Goal: Task Accomplishment & Management: Manage account settings

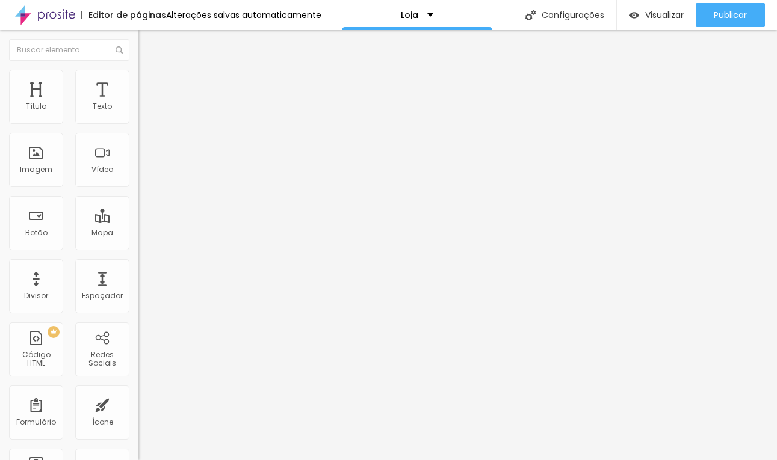
click at [149, 83] on span "Estilo" at bounding box center [158, 78] width 19 height 10
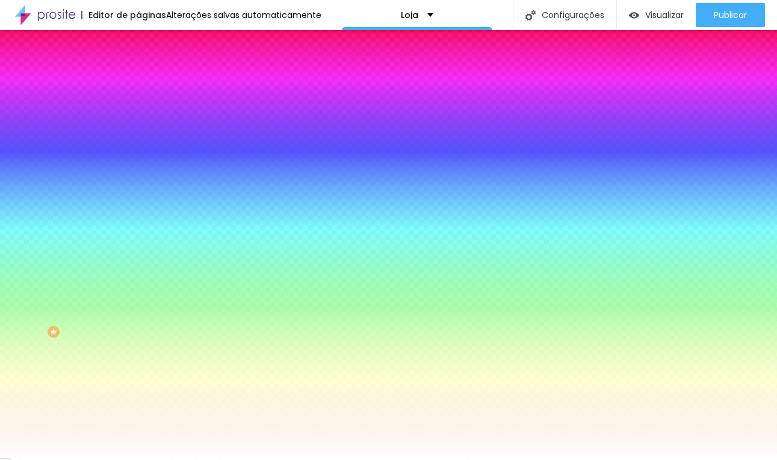
click at [138, 70] on li "Conteúdo" at bounding box center [207, 64] width 138 height 12
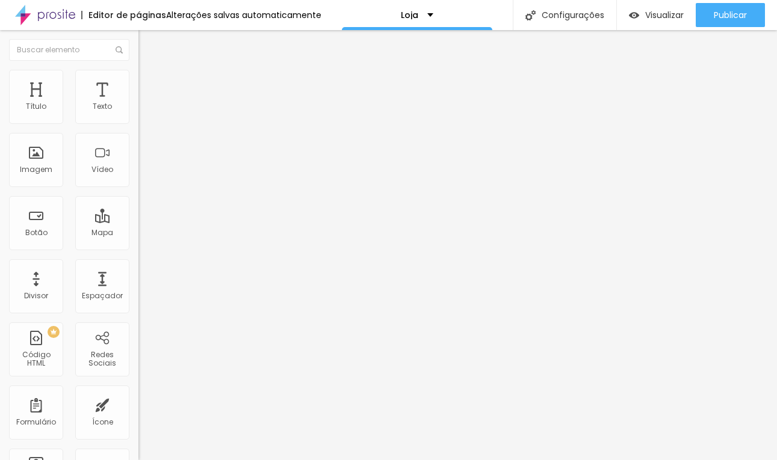
click at [149, 83] on span "Estilo" at bounding box center [158, 78] width 19 height 10
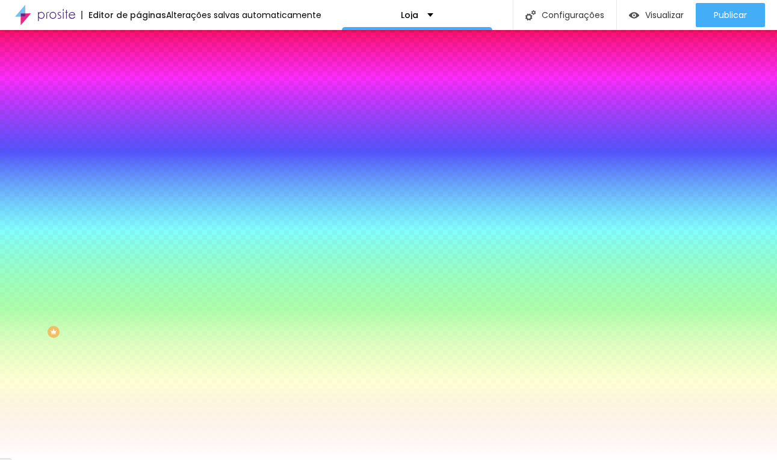
click at [138, 82] on li "Avançado" at bounding box center [207, 88] width 138 height 12
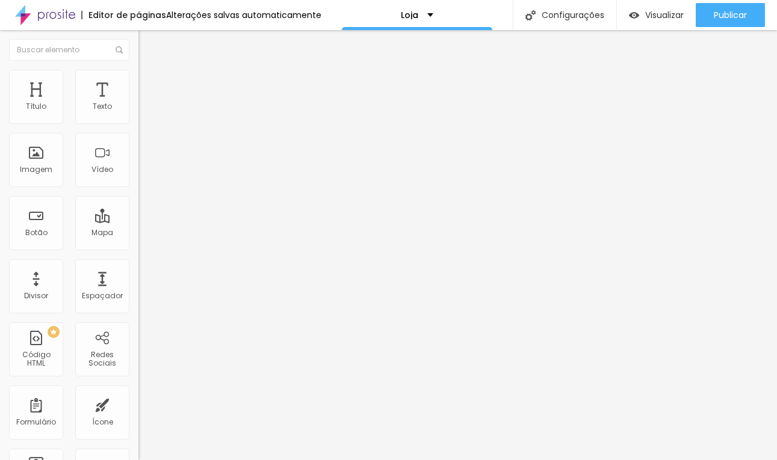
click at [138, 76] on img at bounding box center [143, 75] width 11 height 11
click at [138, 77] on li "Estilo" at bounding box center [207, 76] width 138 height 12
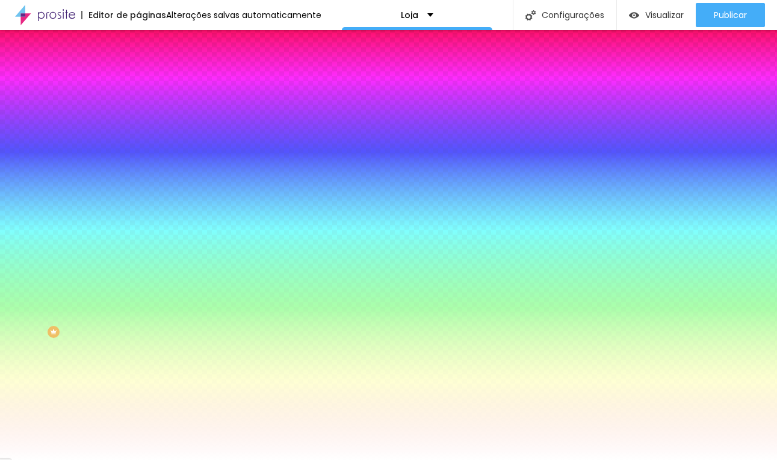
click at [138, 82] on li "Avançado" at bounding box center [207, 88] width 138 height 12
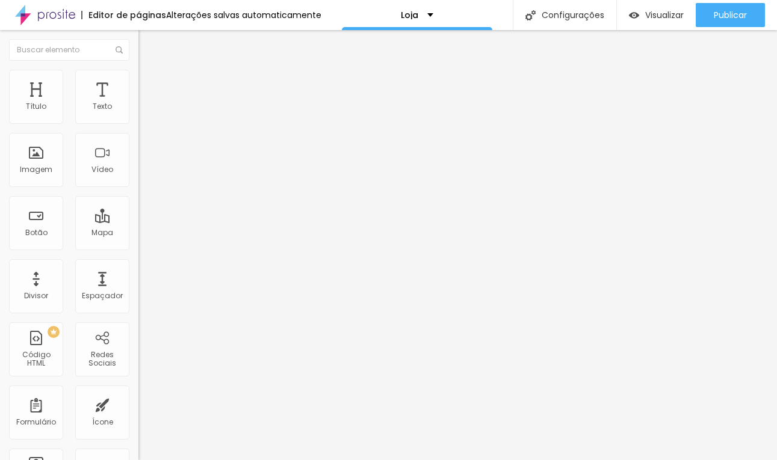
click at [138, 80] on li "Estilo" at bounding box center [207, 76] width 138 height 12
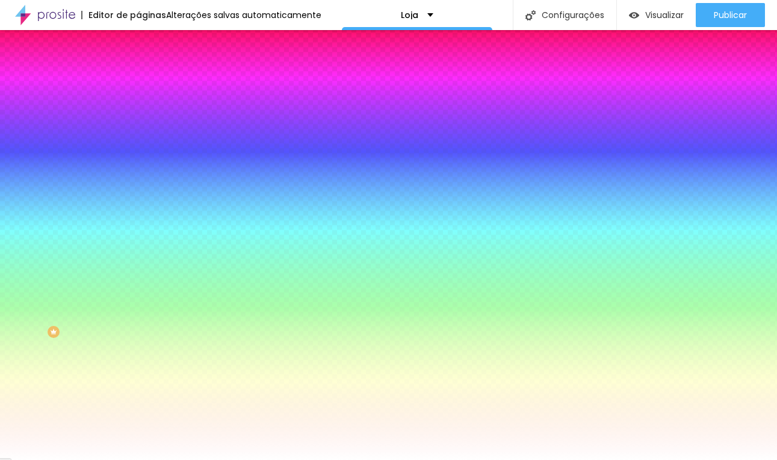
click at [138, 115] on div at bounding box center [207, 115] width 138 height 0
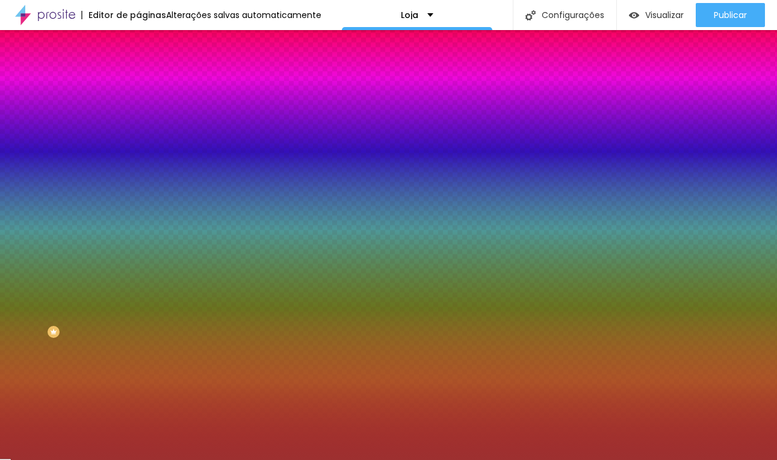
type input "#921818"
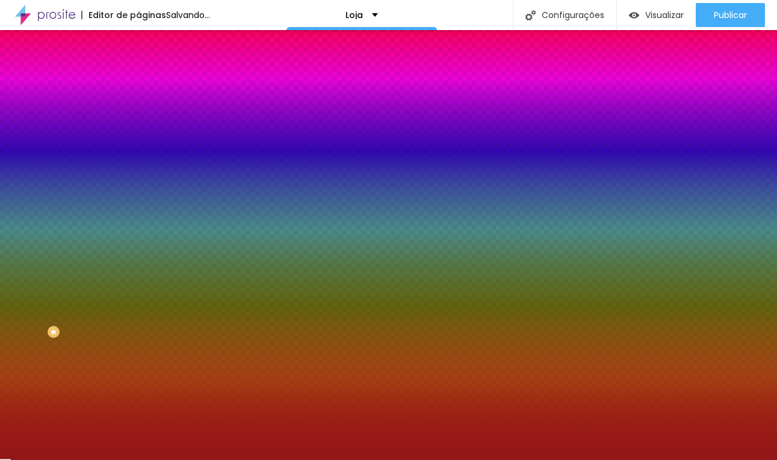
drag, startPoint x: 67, startPoint y: 162, endPoint x: 85, endPoint y: 175, distance: 21.5
click at [85, 175] on div at bounding box center [388, 230] width 777 height 460
click at [143, 111] on icon "button" at bounding box center [147, 107] width 8 height 8
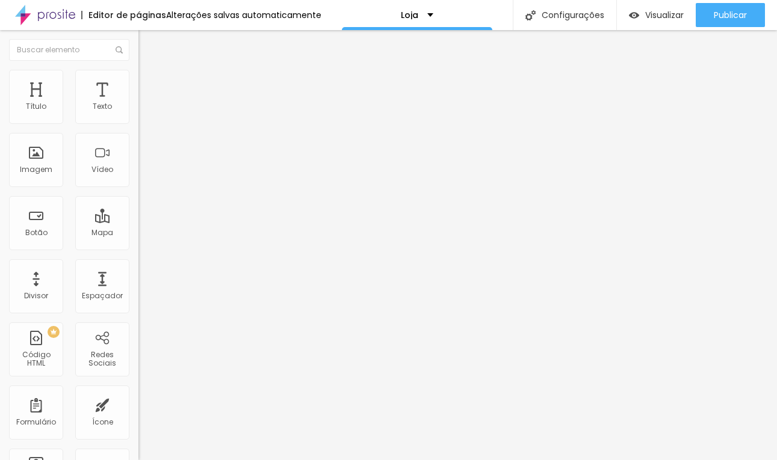
click at [138, 74] on img at bounding box center [143, 75] width 11 height 11
click at [138, 76] on img at bounding box center [143, 75] width 11 height 11
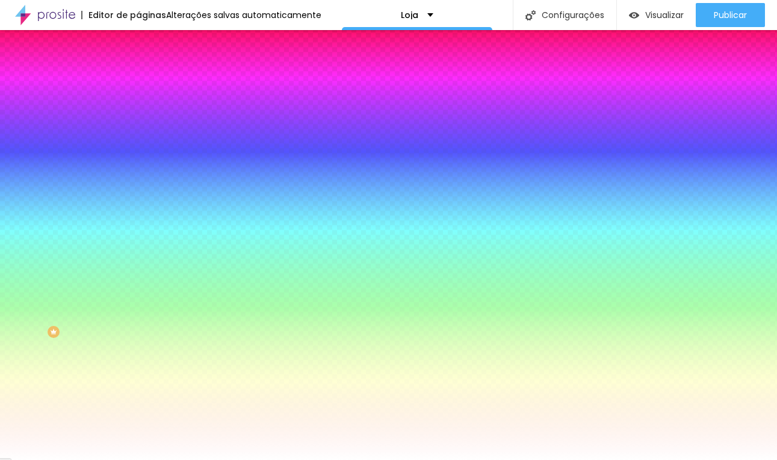
click at [138, 91] on li "Avançado" at bounding box center [207, 88] width 138 height 12
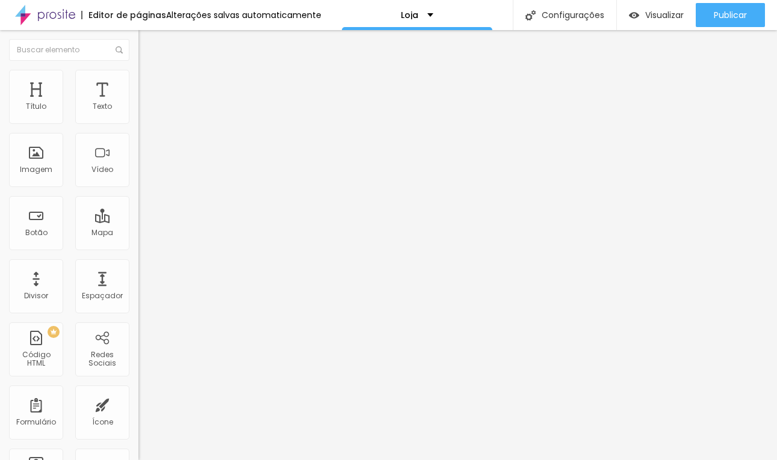
click at [138, 78] on ul "Conteúdo Estilo Avançado" at bounding box center [207, 76] width 138 height 36
click at [138, 79] on li "Estilo" at bounding box center [207, 76] width 138 height 12
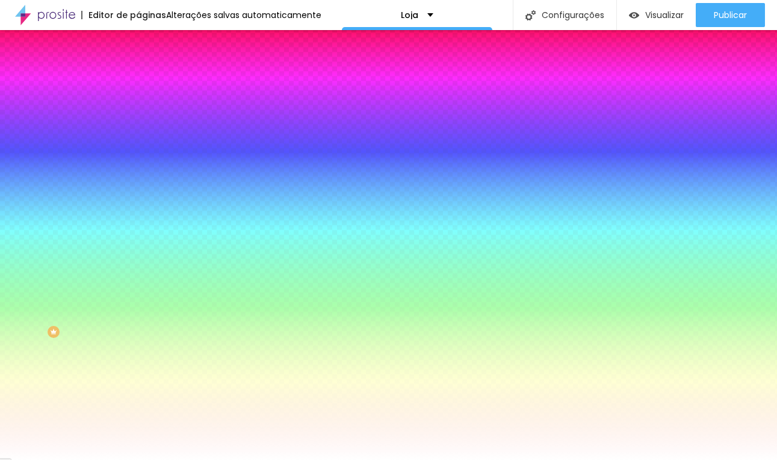
click at [149, 85] on span "Avançado" at bounding box center [169, 90] width 40 height 10
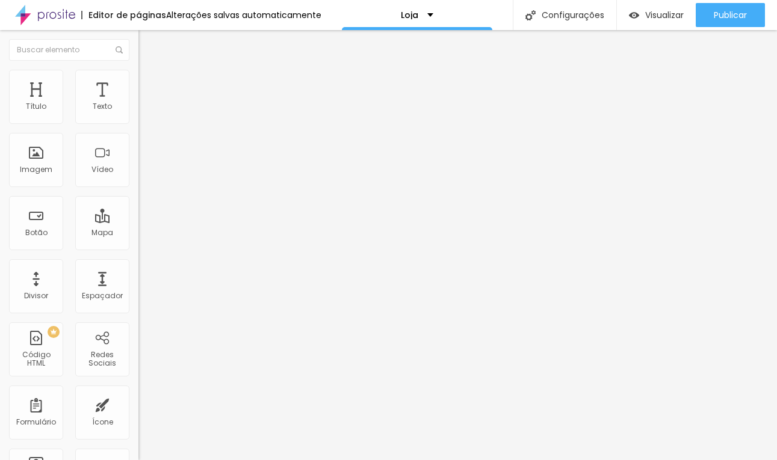
click at [138, 82] on li "Estilo" at bounding box center [207, 76] width 138 height 12
click at [138, 123] on div at bounding box center [207, 125] width 138 height 10
click at [138, 120] on img at bounding box center [142, 124] width 8 height 8
click at [138, 119] on img at bounding box center [142, 115] width 8 height 8
click at [138, 120] on div at bounding box center [207, 115] width 138 height 29
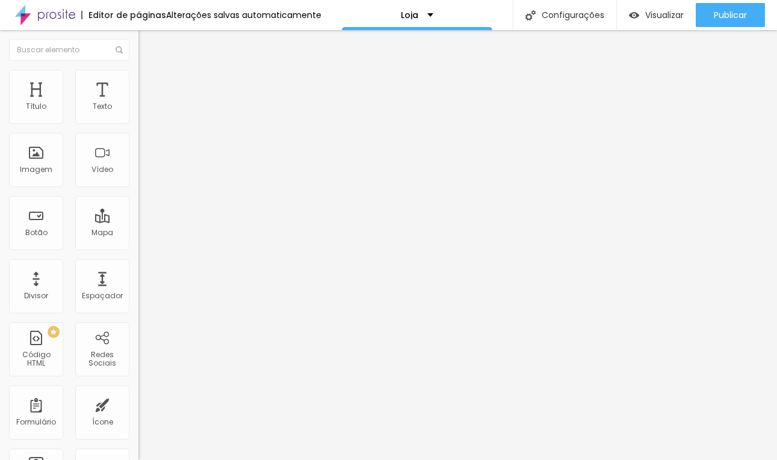
click at [149, 83] on span "Estilo" at bounding box center [158, 78] width 19 height 10
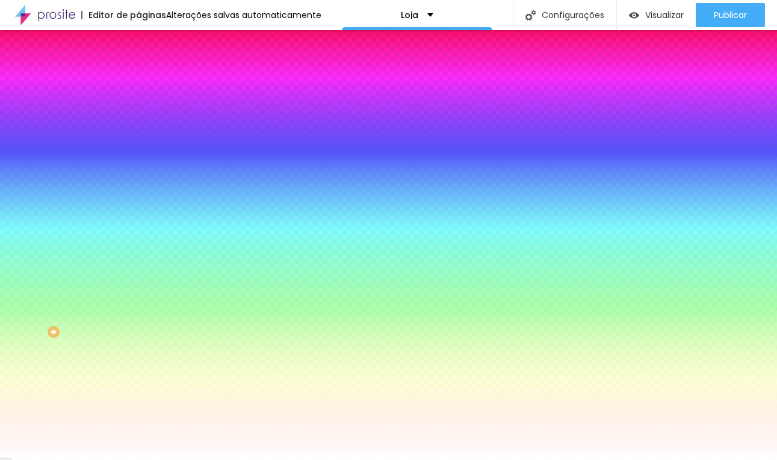
click at [149, 85] on span "Avançado" at bounding box center [169, 90] width 40 height 10
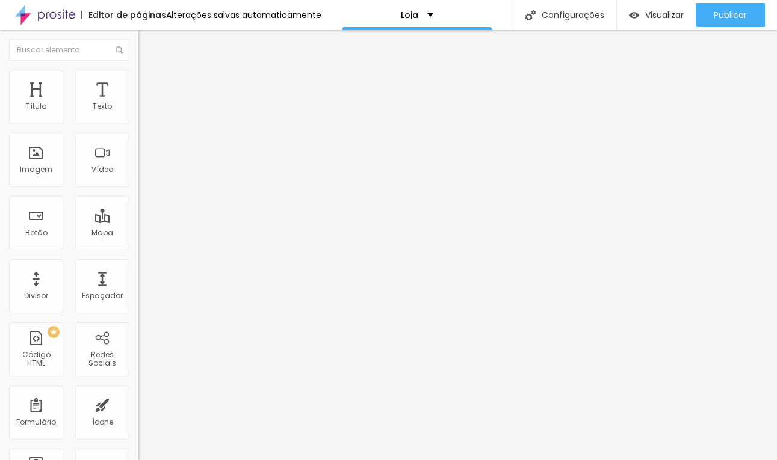
type input "35"
type input "40"
type input "45"
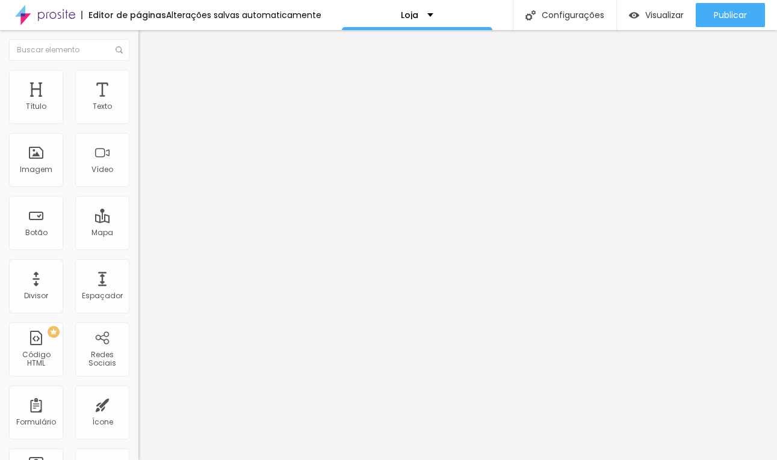
type input "45"
type input "40"
type input "35"
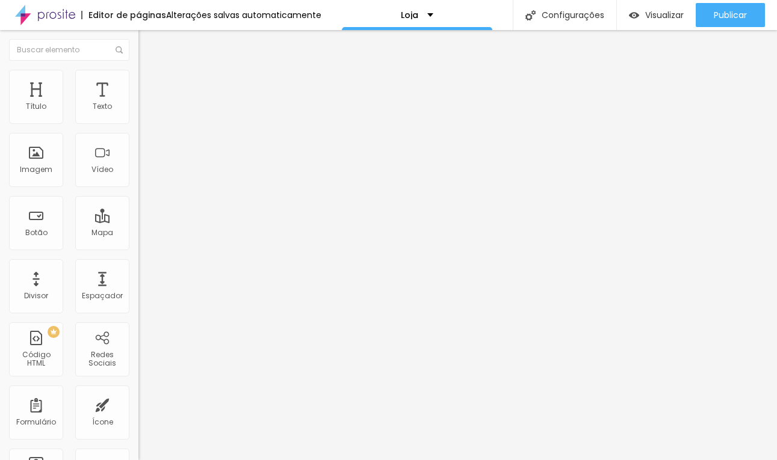
type input "30"
type input "25"
type input "20"
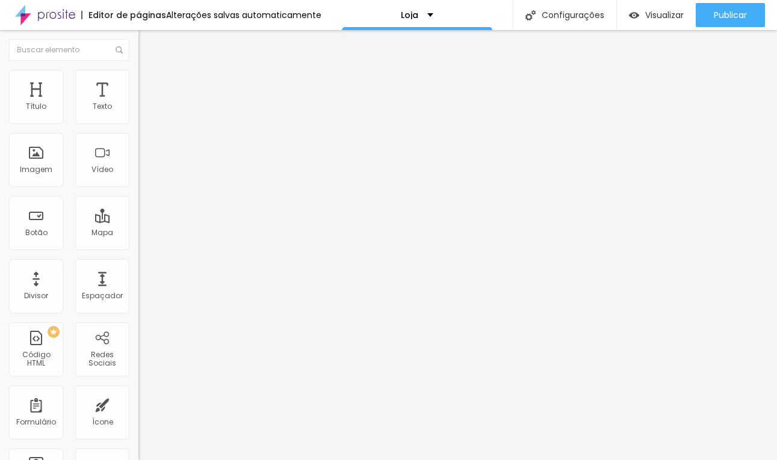
type input "20"
type input "15"
type input "10"
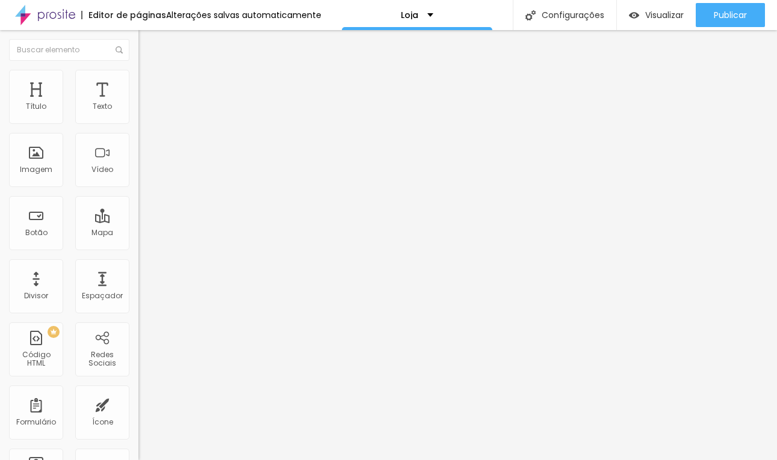
type input "5"
type input "0"
type input "15"
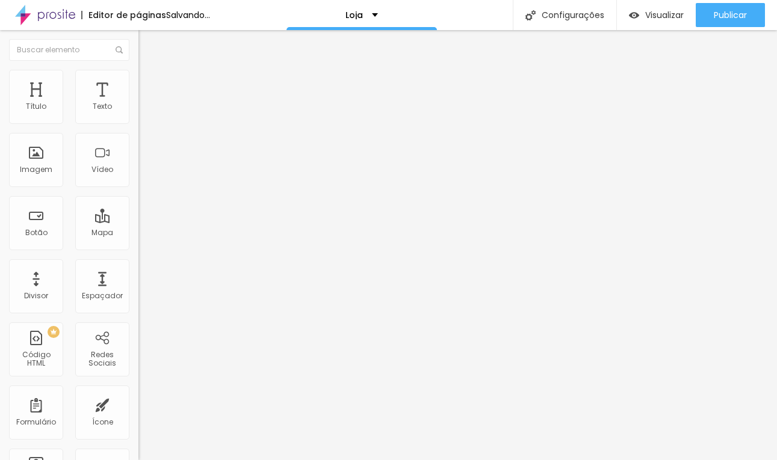
type input "15"
type input "20"
type input "30"
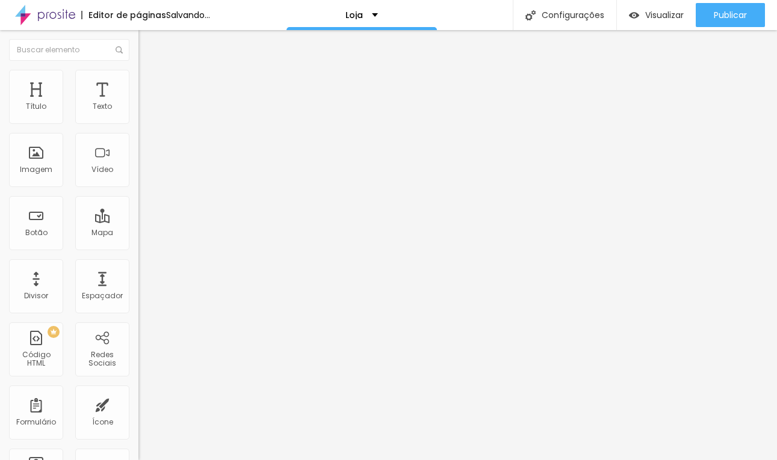
type input "35"
type input "40"
type input "45"
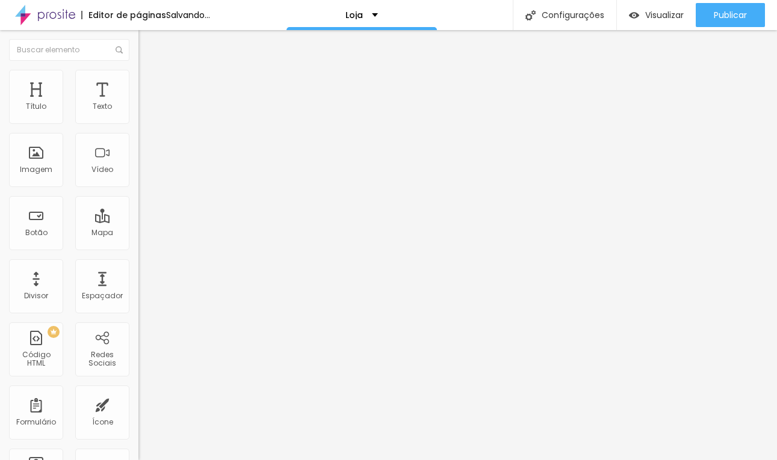
type input "45"
type input "50"
type input "45"
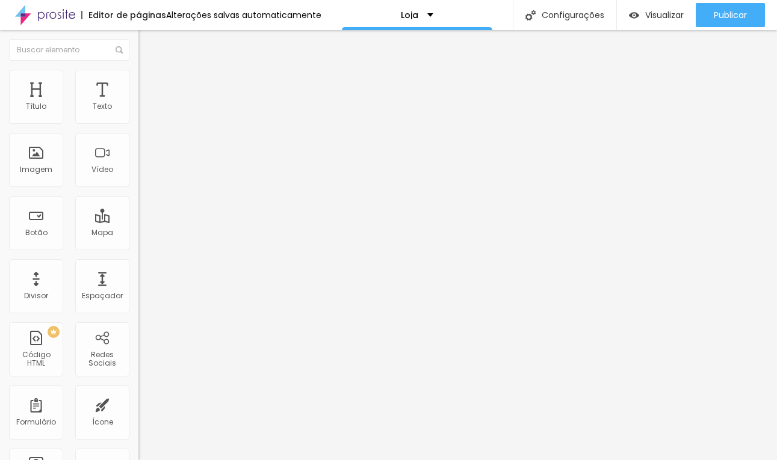
type input "40"
type input "35"
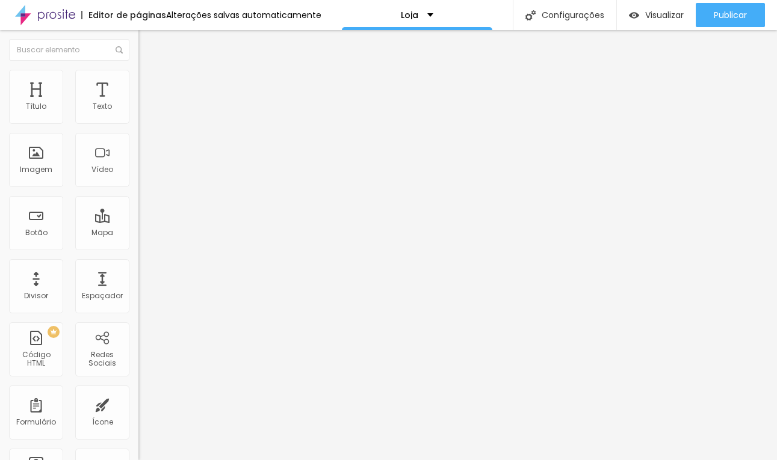
click at [138, 234] on input "range" at bounding box center [177, 239] width 78 height 10
click at [138, 86] on ul "Conteúdo Estilo Avançado" at bounding box center [207, 76] width 138 height 36
click at [149, 83] on span "Estilo" at bounding box center [158, 78] width 19 height 10
click at [138, 87] on ul "Conteúdo Estilo Avançado" at bounding box center [207, 76] width 138 height 36
click at [138, 78] on li "Estilo" at bounding box center [207, 76] width 138 height 12
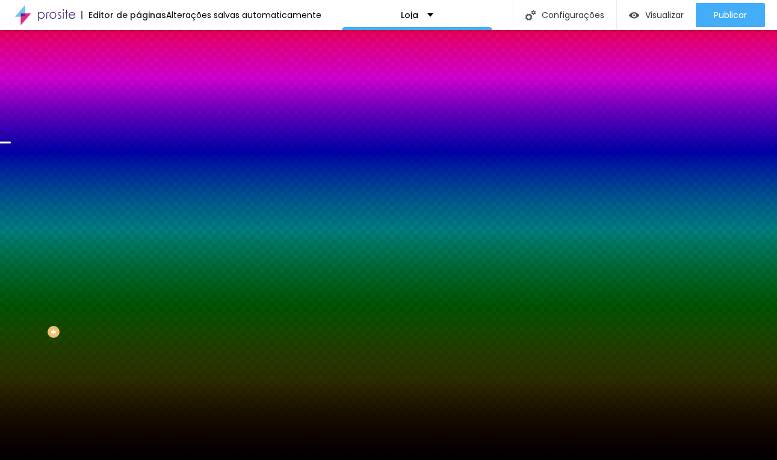
click at [138, 111] on span "Trocar imagem" at bounding box center [171, 106] width 66 height 10
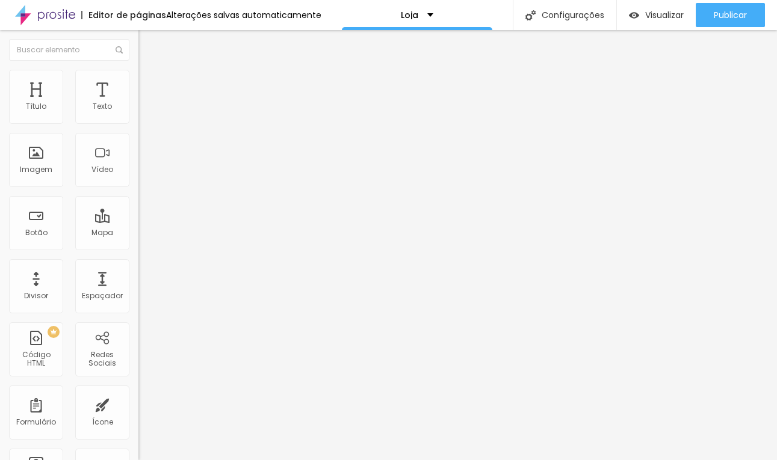
click at [138, 104] on span "Trocar imagem" at bounding box center [171, 98] width 66 height 10
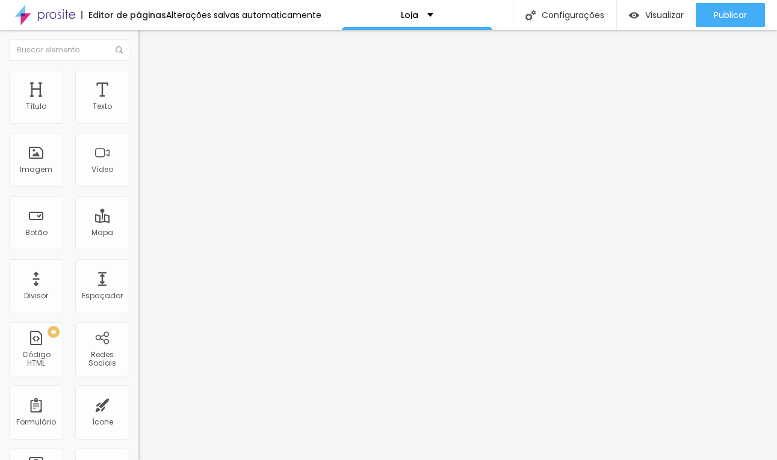
scroll to position [0, 0]
click at [149, 82] on span "Estilo" at bounding box center [158, 78] width 19 height 10
type input "10"
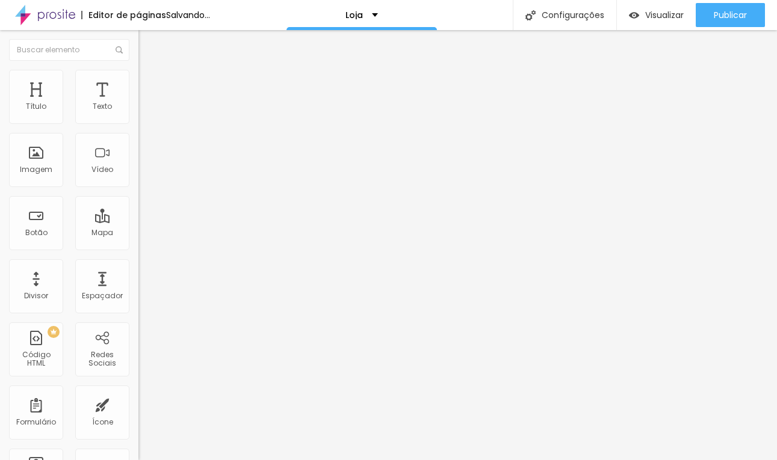
drag, startPoint x: 19, startPoint y: 128, endPoint x: 7, endPoint y: 135, distance: 14.3
type input "10"
click at [138, 123] on input "range" at bounding box center [177, 119] width 78 height 10
click at [138, 104] on span "Trocar imagem" at bounding box center [171, 98] width 66 height 10
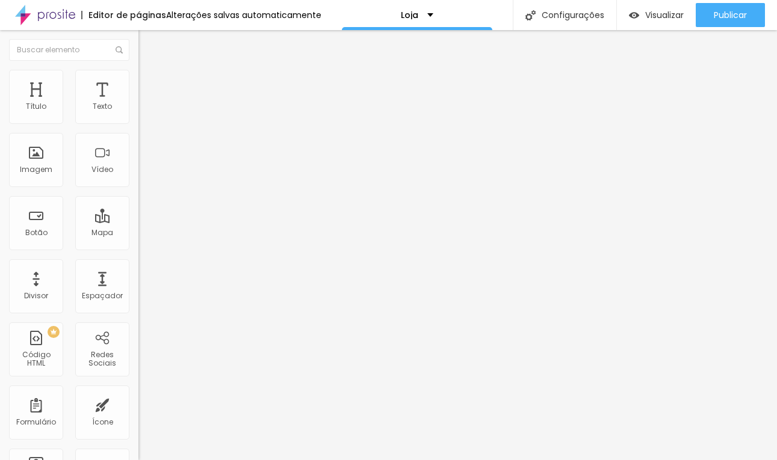
click at [138, 91] on li "Estilo" at bounding box center [207, 85] width 138 height 12
type input "13"
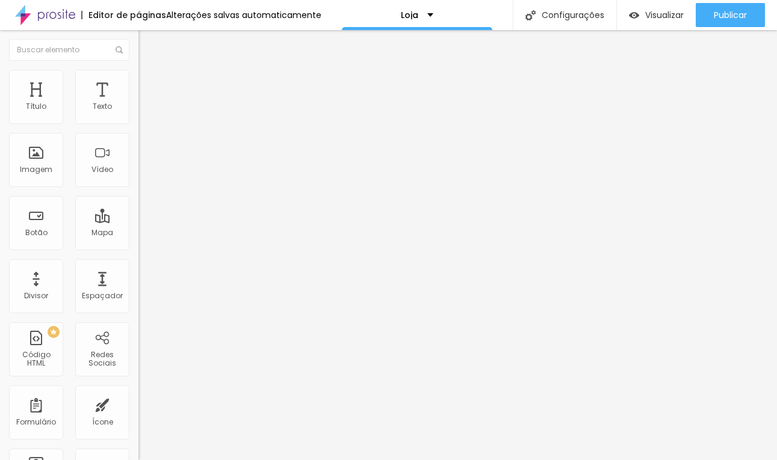
drag, startPoint x: 41, startPoint y: 188, endPoint x: 1, endPoint y: 184, distance: 40.5
type input "13"
click at [138, 359] on input "range" at bounding box center [177, 364] width 78 height 10
drag, startPoint x: 25, startPoint y: 191, endPoint x: 34, endPoint y: 191, distance: 9.6
click at [138, 359] on input "range" at bounding box center [177, 364] width 78 height 10
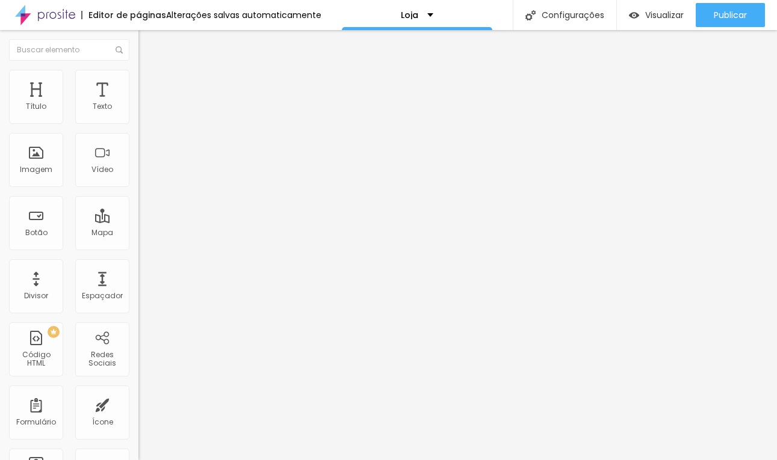
click at [138, 91] on li "Avançado" at bounding box center [207, 97] width 138 height 12
click at [138, 84] on img at bounding box center [143, 84] width 11 height 11
click at [138, 395] on span "Verde claro" at bounding box center [159, 400] width 42 height 10
click at [138, 413] on span "Verde escuro" at bounding box center [162, 418] width 48 height 10
click at [138, 428] on span "Arredondada" at bounding box center [163, 433] width 51 height 10
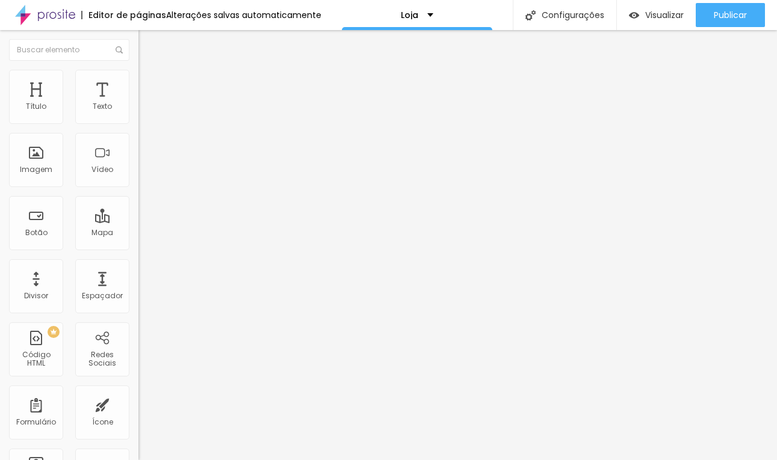
click at [138, 428] on span "Arredondada" at bounding box center [163, 433] width 51 height 10
click at [138, 123] on button at bounding box center [146, 117] width 17 height 13
radio input "false"
radio input "true"
click at [138, 123] on button at bounding box center [146, 117] width 17 height 13
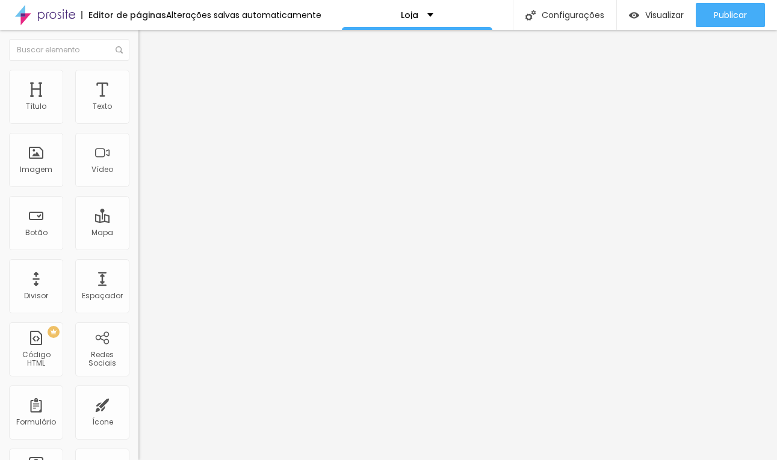
radio input "true"
radio input "false"
click at [138, 78] on img at bounding box center [143, 72] width 11 height 11
click at [138, 91] on img at bounding box center [143, 96] width 11 height 11
click at [138, 82] on img at bounding box center [143, 84] width 11 height 11
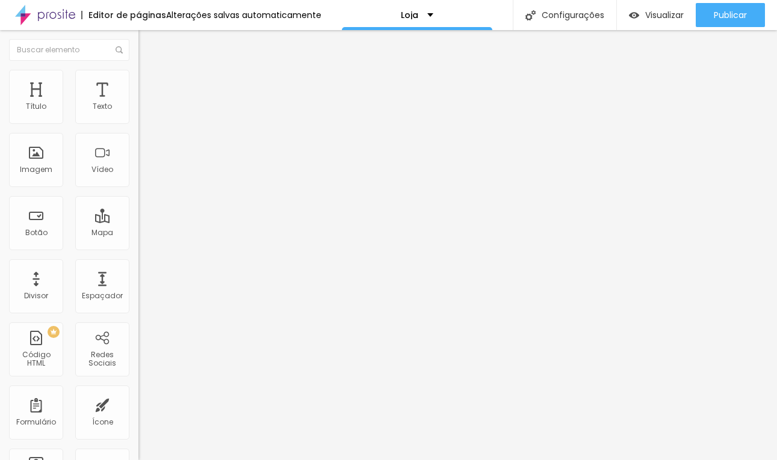
click at [138, 79] on li "Conteúdo" at bounding box center [207, 73] width 138 height 12
click at [138, 79] on li "Estilo" at bounding box center [207, 85] width 138 height 12
click at [147, 44] on img "button" at bounding box center [151, 49] width 9 height 10
click at [138, 104] on span "Trocar imagem" at bounding box center [171, 98] width 66 height 10
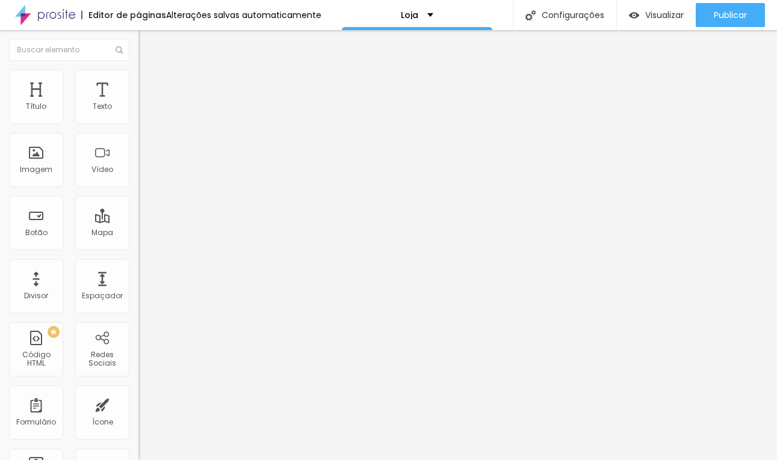
click at [138, 104] on span "Trocar imagem" at bounding box center [171, 98] width 66 height 10
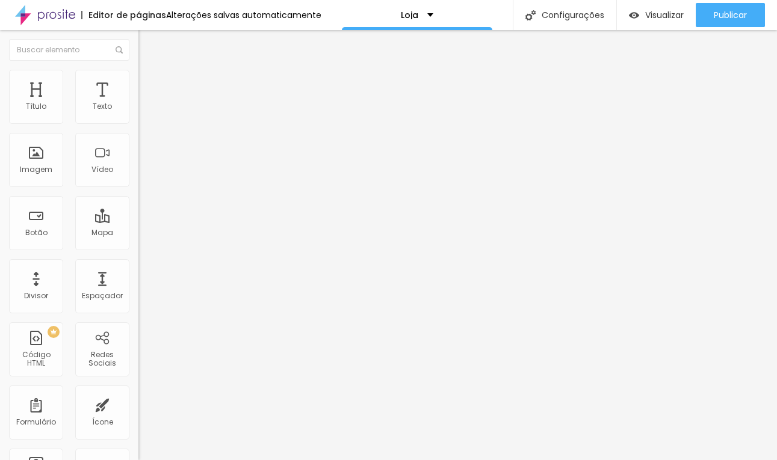
click at [138, 104] on span "Trocar imagem" at bounding box center [171, 98] width 66 height 10
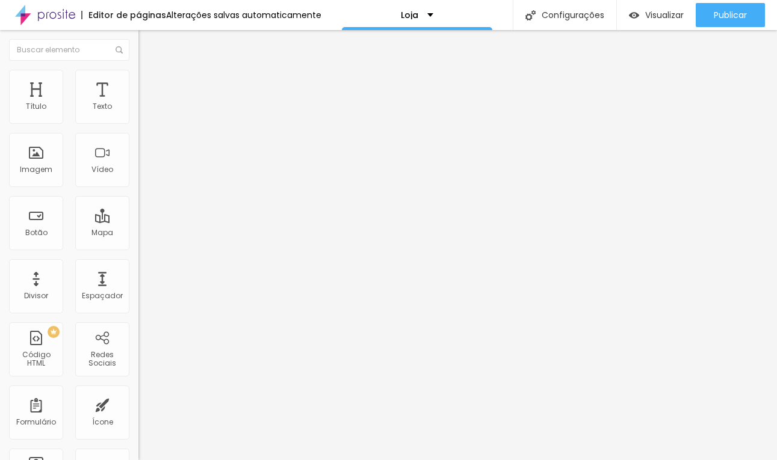
click at [138, 104] on span "Trocar imagem" at bounding box center [171, 98] width 66 height 10
click at [138, 184] on span "Normal" at bounding box center [151, 184] width 27 height 10
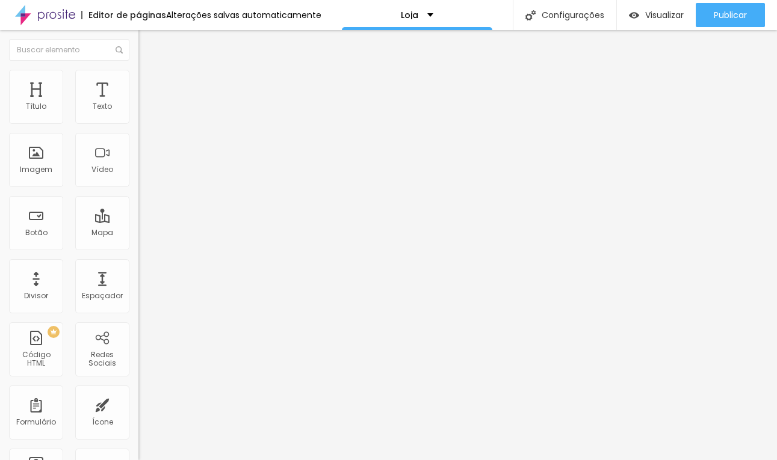
click at [138, 197] on span "Pequeno" at bounding box center [154, 192] width 32 height 10
click at [138, 144] on img at bounding box center [142, 139] width 8 height 8
click at [149, 82] on span "Estilo" at bounding box center [158, 78] width 19 height 10
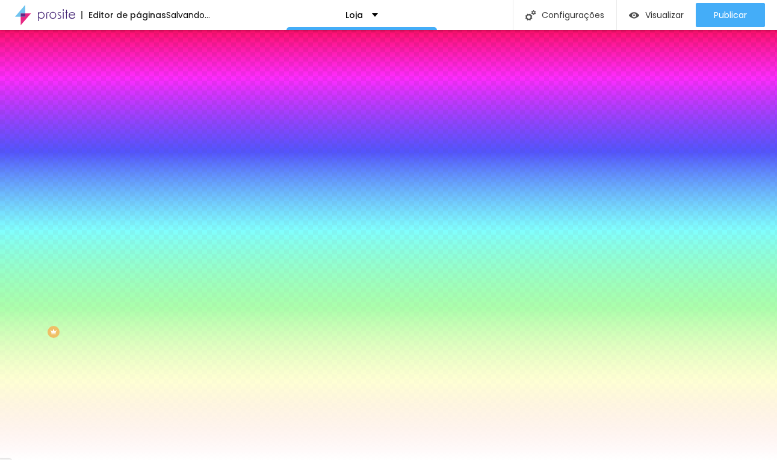
click at [138, 154] on button "button" at bounding box center [146, 153] width 17 height 13
type input "17"
type input "18"
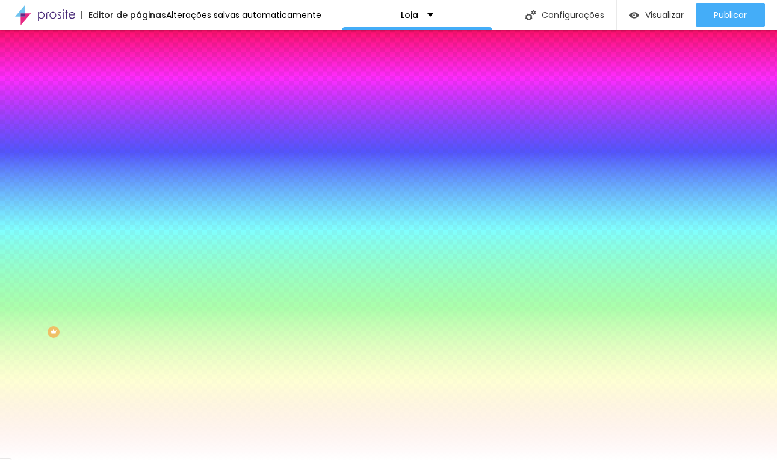
type input "19"
type input "20"
type input "21"
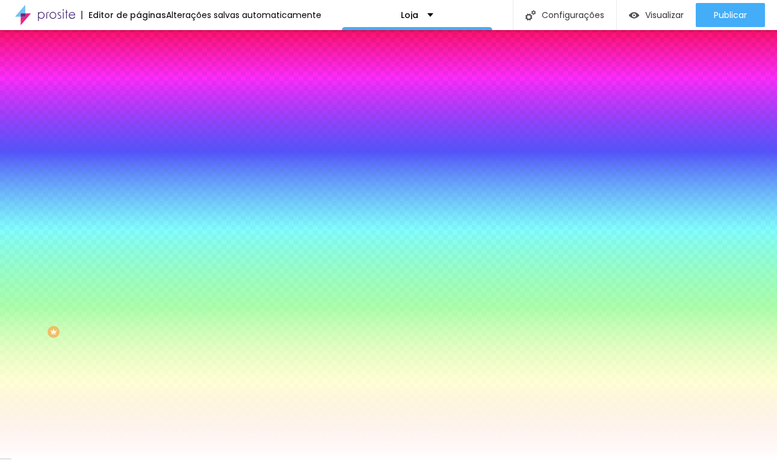
type input "21"
type input "22"
type input "20"
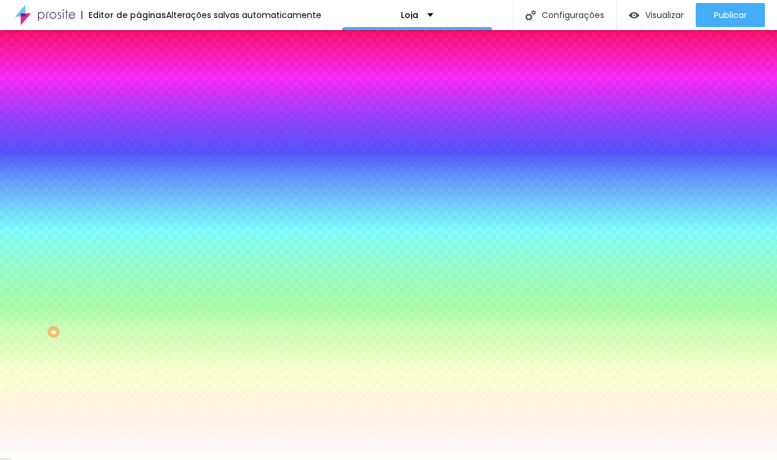
type input "19"
type input "18"
type input "17"
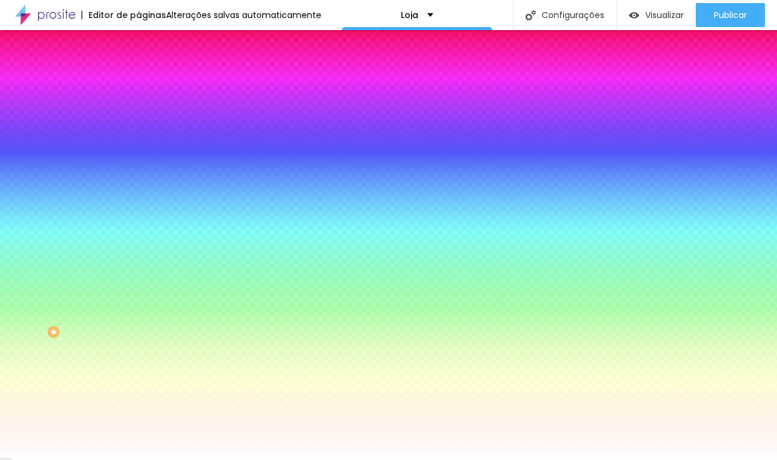
type input "17"
type input "16"
type input "15"
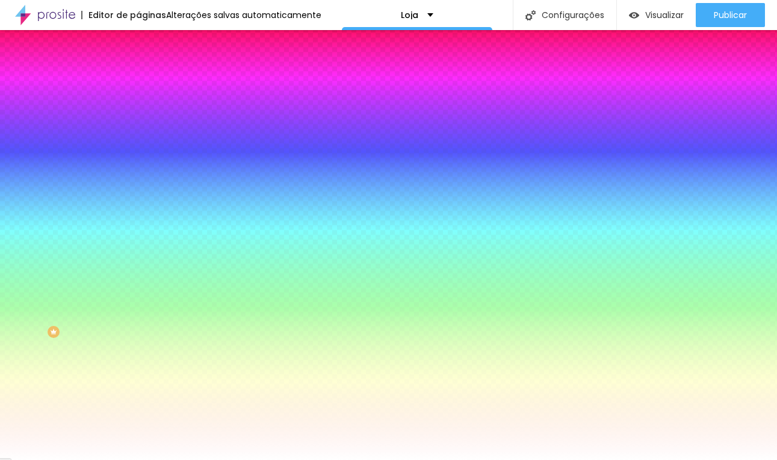
type input "14"
type input "15"
type input "16"
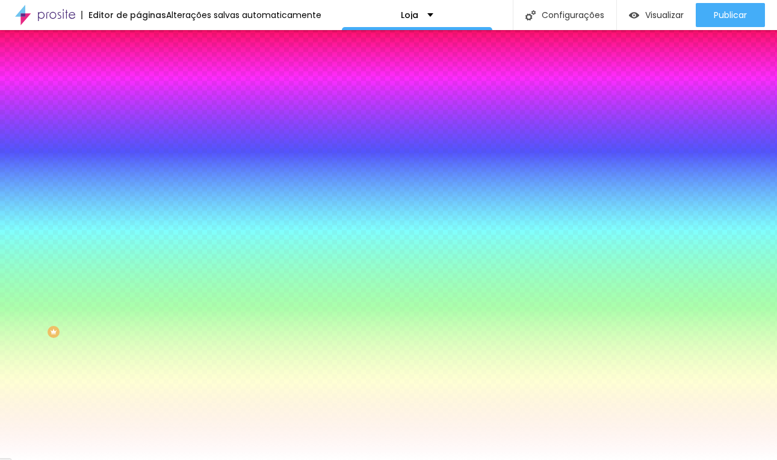
type input "16"
type input "17"
type input "21"
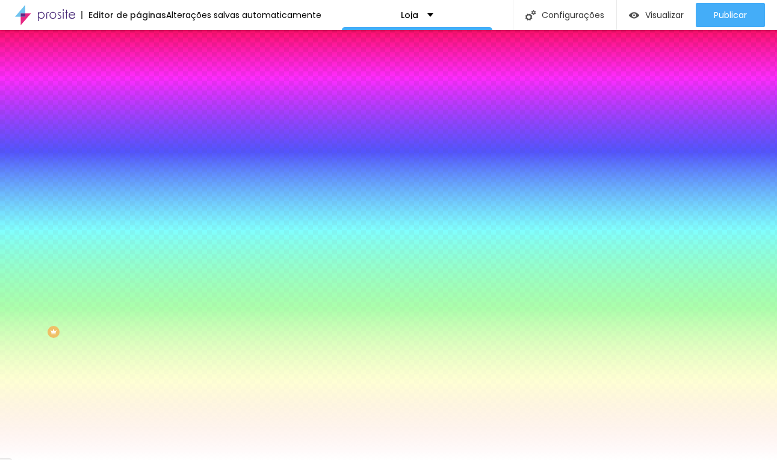
type input "23"
type input "25"
type input "27"
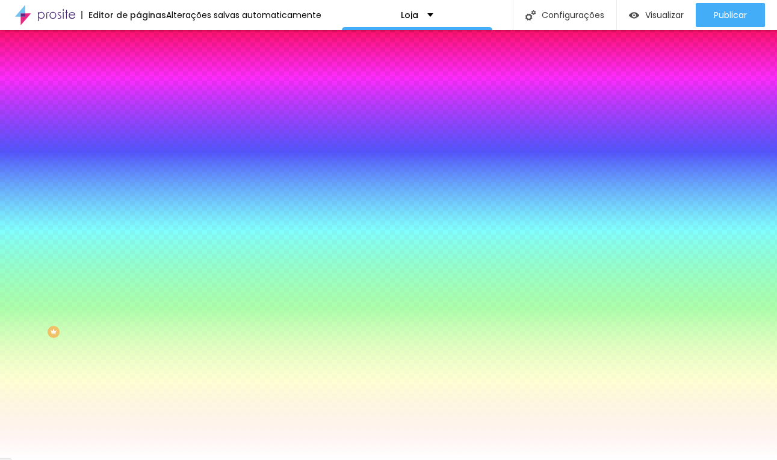
type input "27"
type input "28"
type input "29"
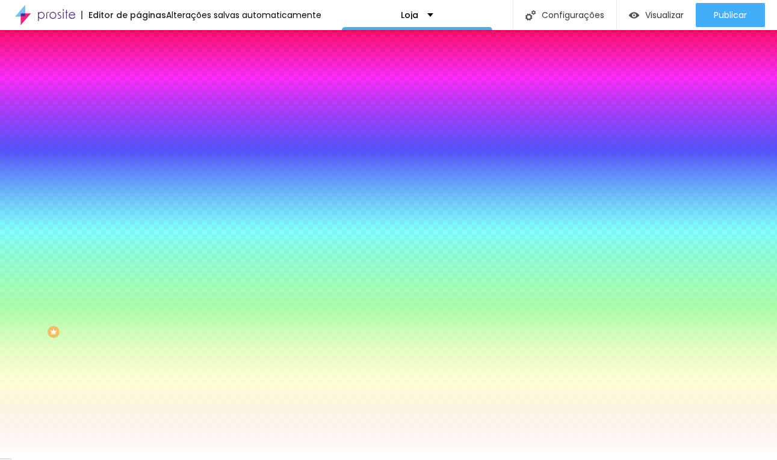
type input "30"
type input "32"
type input "25"
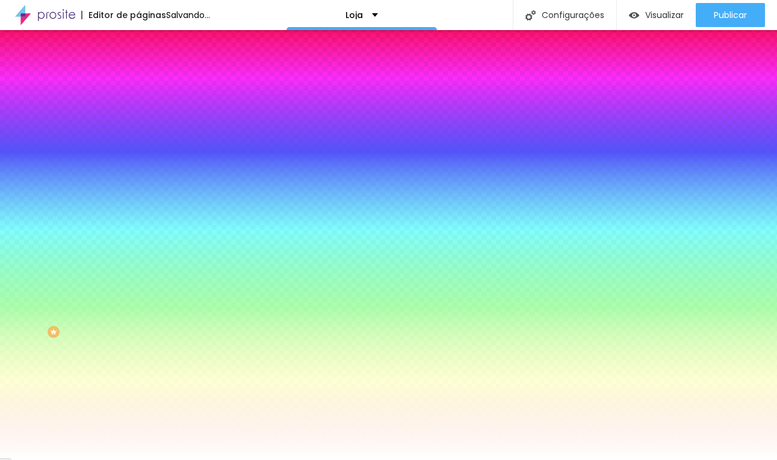
type input "25"
type input "21"
type input "18"
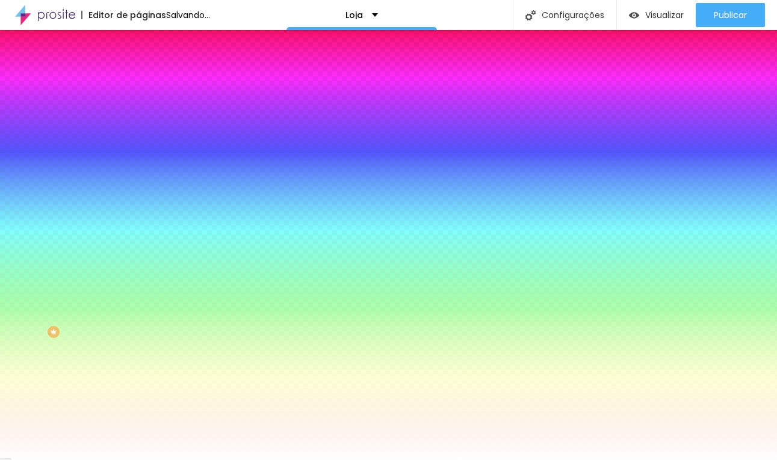
type input "16"
type input "13"
type input "10"
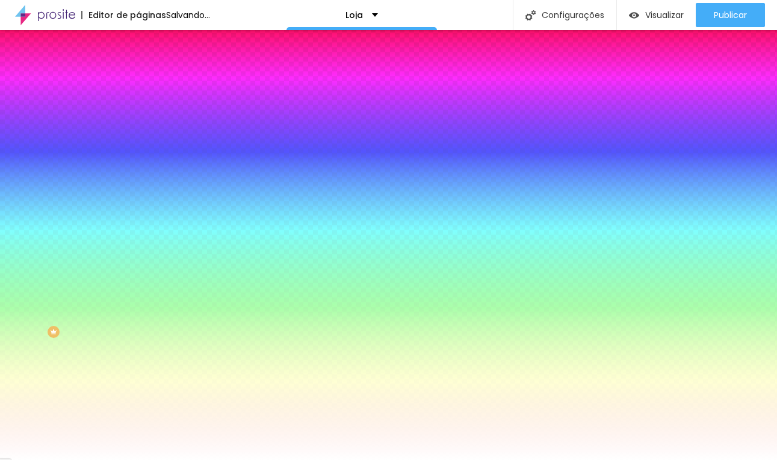
type input "10"
type input "8"
type input "9"
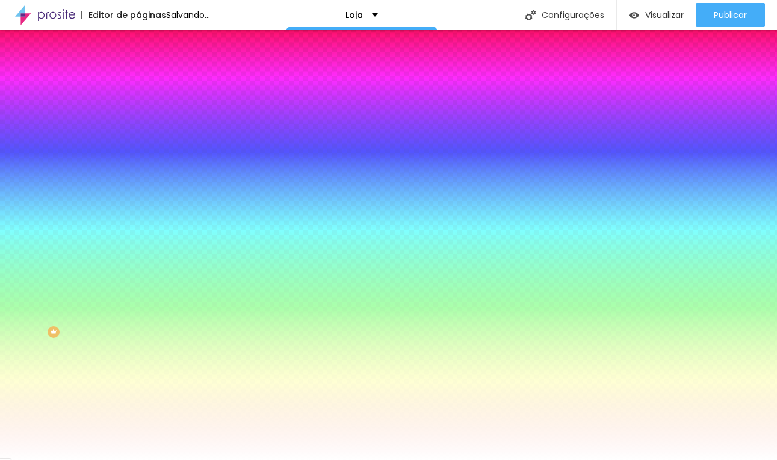
type input "10"
type input "11"
type input "13"
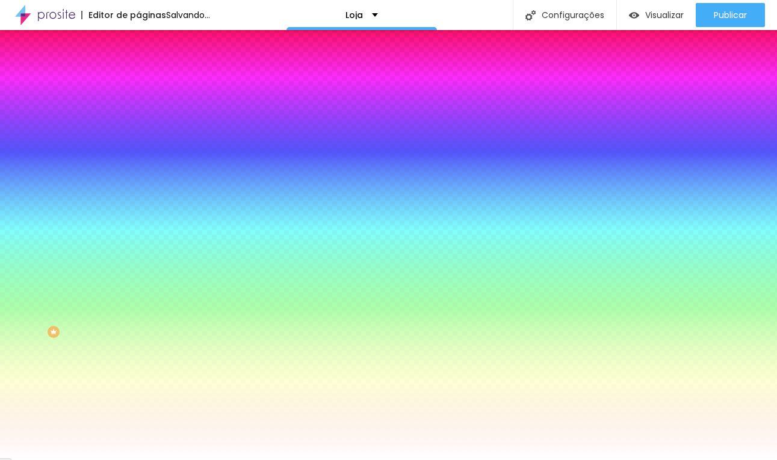
type input "13"
type input "14"
type input "13"
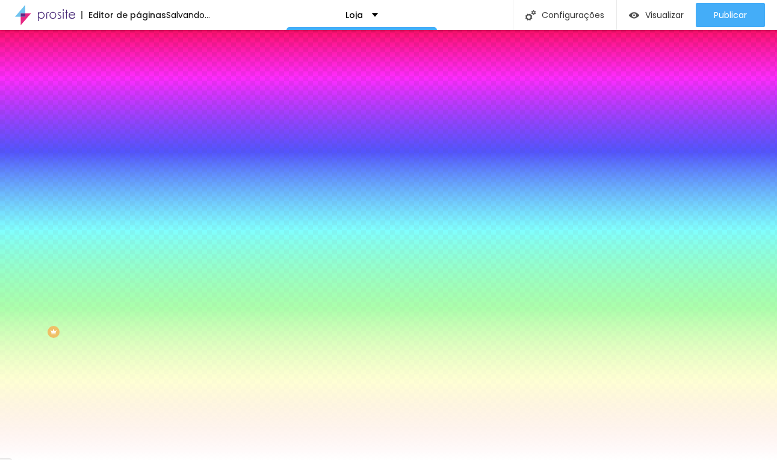
type input "12"
type input "13"
type input "14"
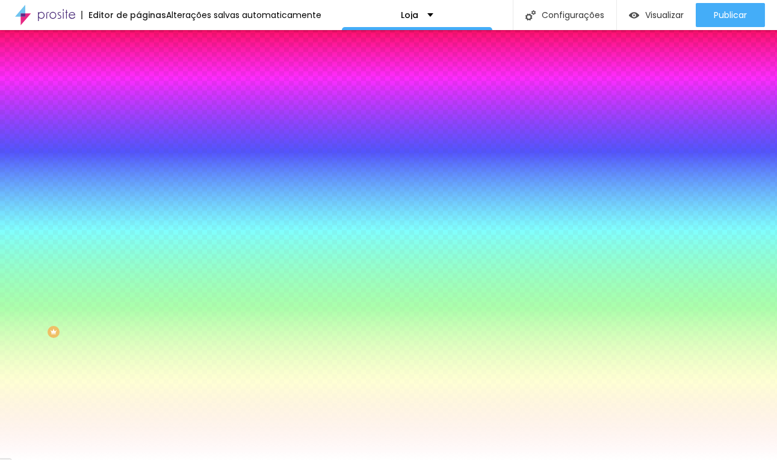
type input "14"
type input "16"
type input "17"
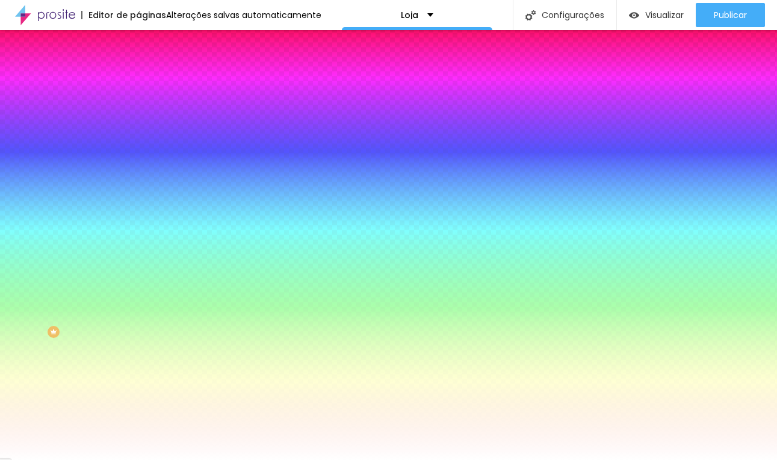
type input "18"
type input "19"
type input "18"
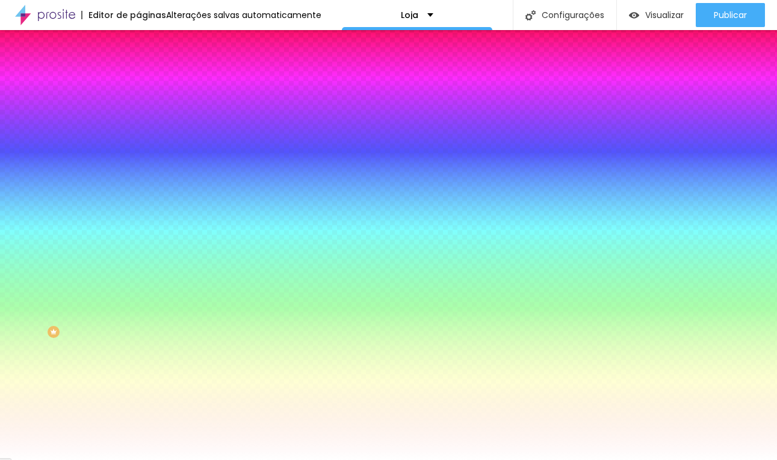
type input "18"
type input "17"
type input "16"
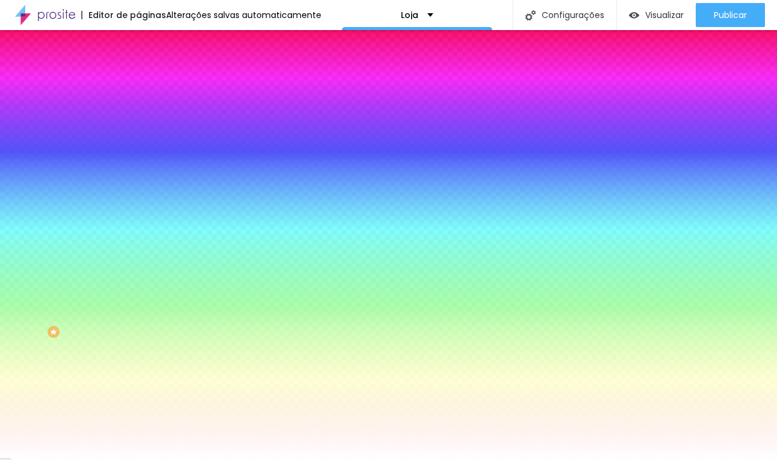
type input "15"
type input "14"
type input "13"
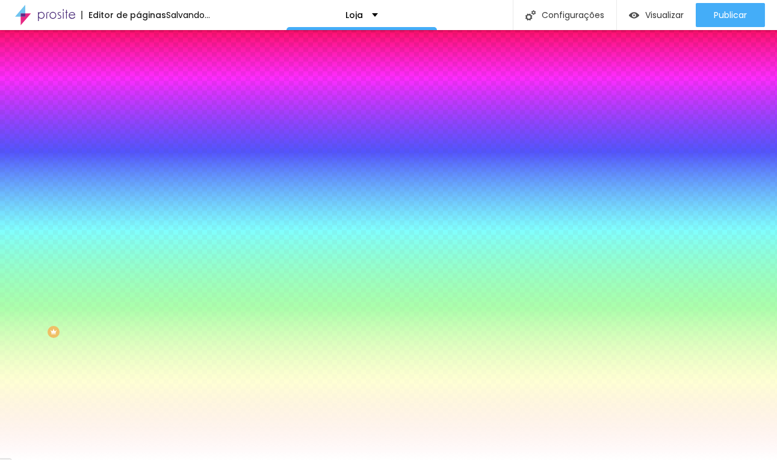
type input "13"
type input "12"
type input "13"
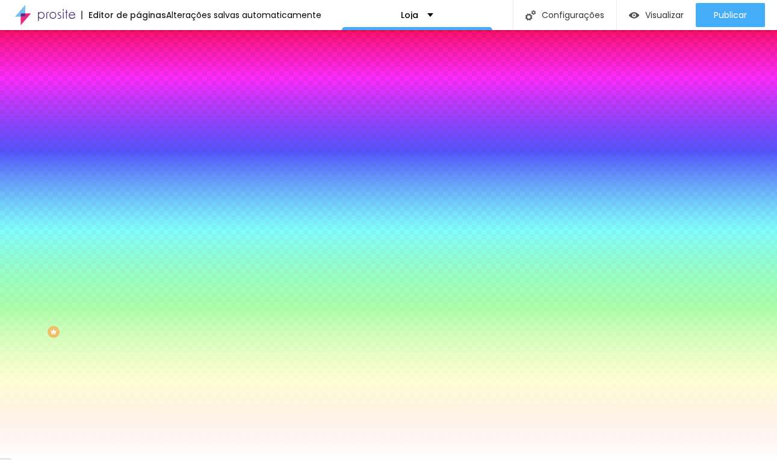
drag, startPoint x: 184, startPoint y: 234, endPoint x: 175, endPoint y: 249, distance: 18.1
type input "13"
click at [418, 460] on div at bounding box center [388, 460] width 777 height 0
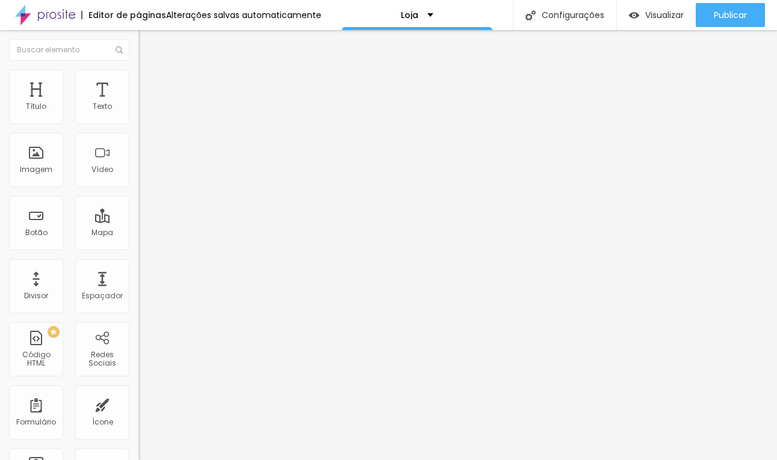
click at [147, 45] on img "button" at bounding box center [152, 44] width 10 height 10
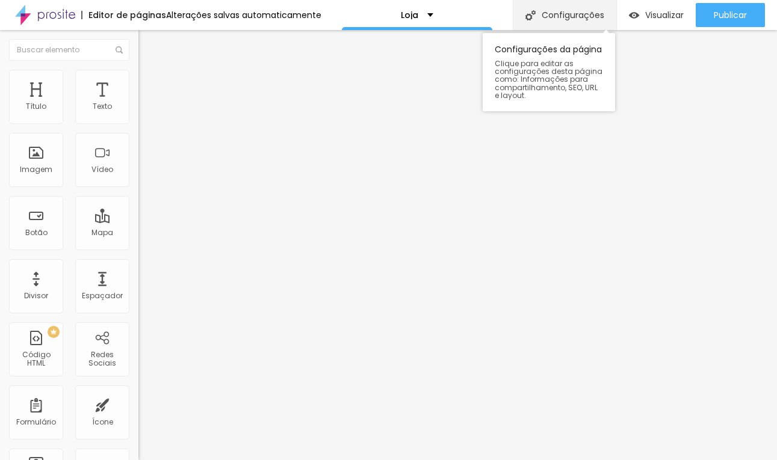
drag, startPoint x: 97, startPoint y: 97, endPoint x: 577, endPoint y: 0, distance: 490.0
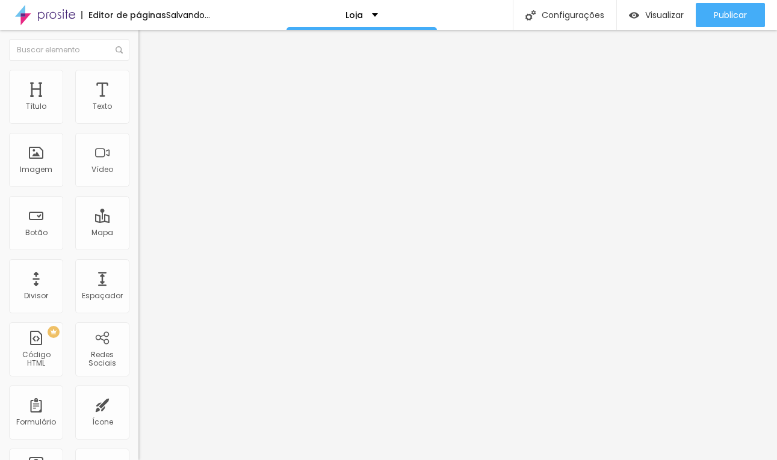
click at [146, 111] on span "Trocar icone" at bounding box center [173, 106] width 54 height 10
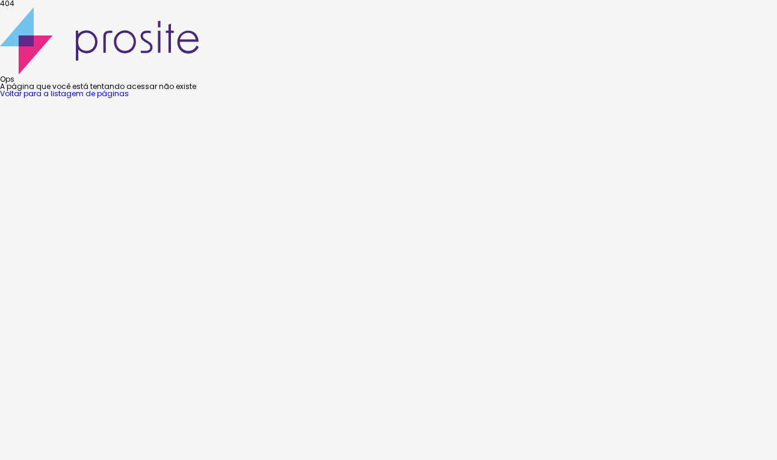
click at [129, 99] on link "Voltar para a listagem de páginas" at bounding box center [64, 93] width 129 height 10
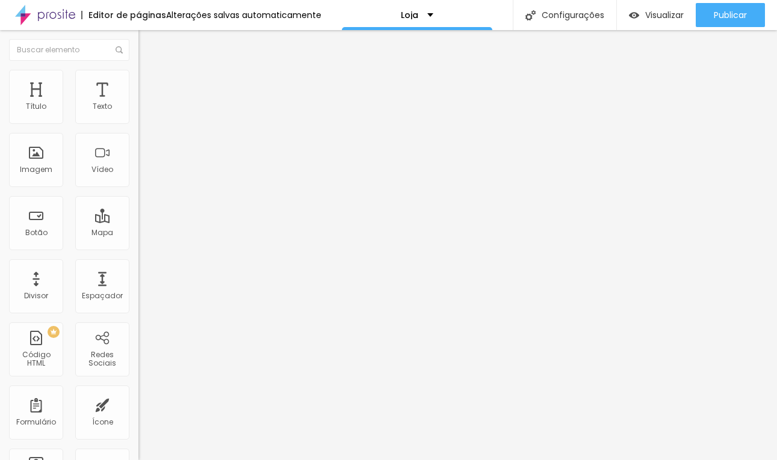
click at [146, 111] on span "Trocar icone" at bounding box center [173, 106] width 54 height 10
type input "box"
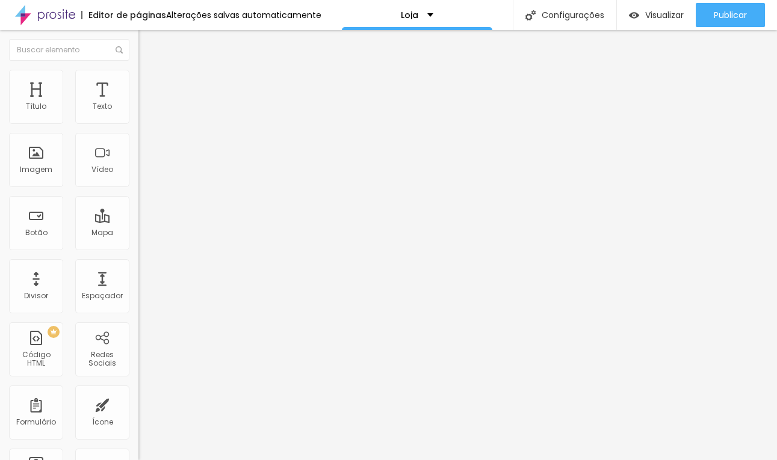
type input "26"
type input "24"
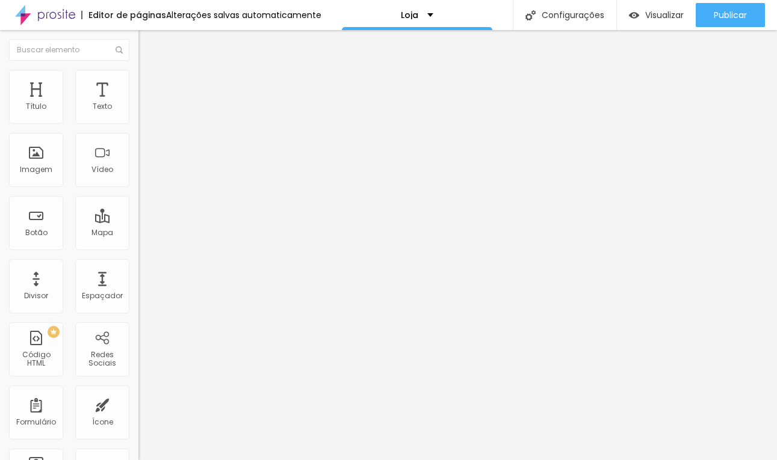
click at [138, 139] on input "range" at bounding box center [177, 134] width 78 height 10
type input "22"
type input "20"
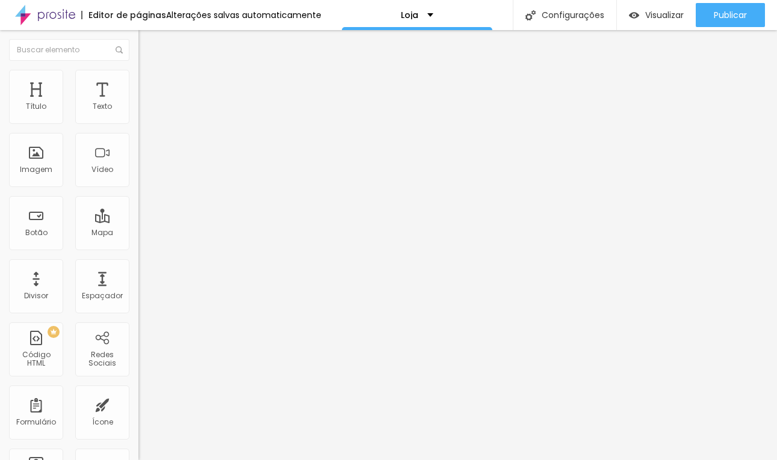
type input "22"
type input "24"
click at [138, 139] on input "range" at bounding box center [177, 134] width 78 height 10
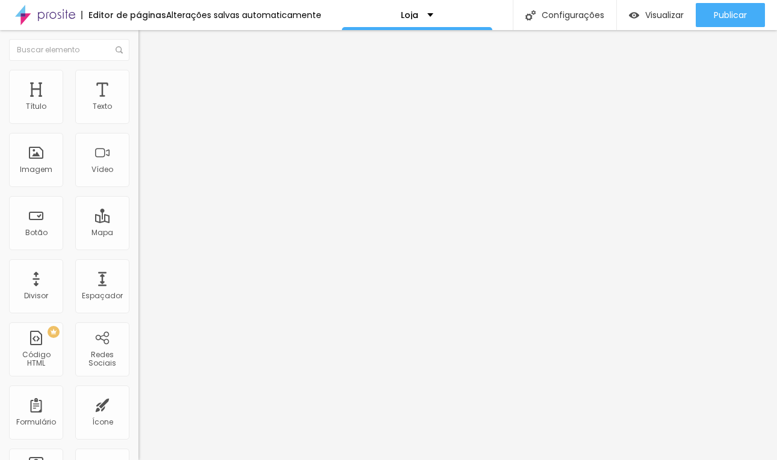
click at [138, 112] on div "Tipografia Voltar ao padrão" at bounding box center [207, 99] width 138 height 34
click at [143, 112] on icon "button" at bounding box center [146, 108] width 7 height 7
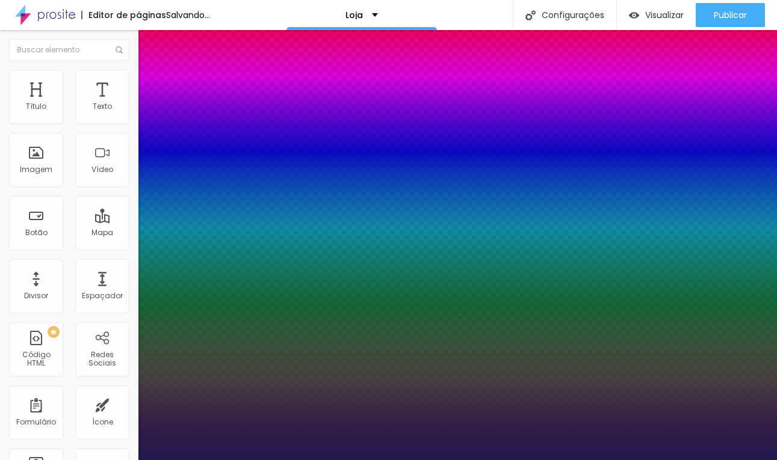
type input "1"
type input "15"
type input "1"
type input "14"
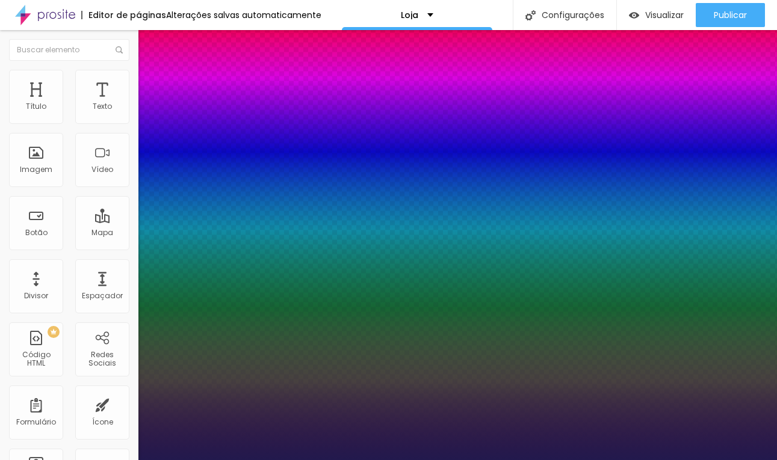
type input "14"
type input "1"
type input "13"
type input "1"
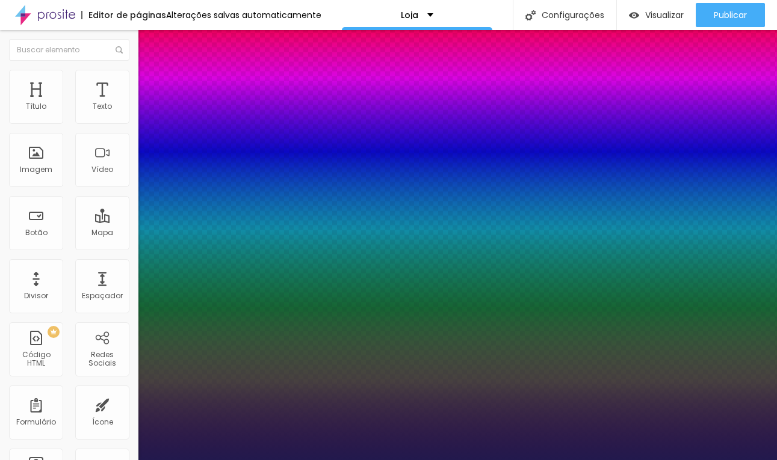
type input "12"
type input "1"
type input "11"
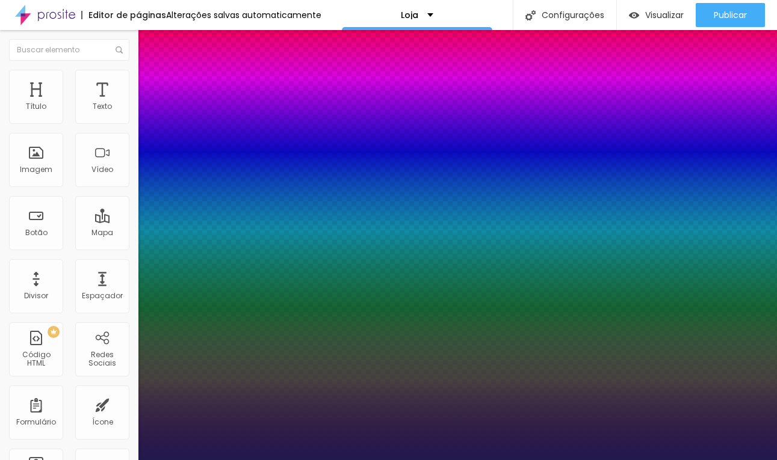
type input "1"
type input "12"
type input "1"
type input "13"
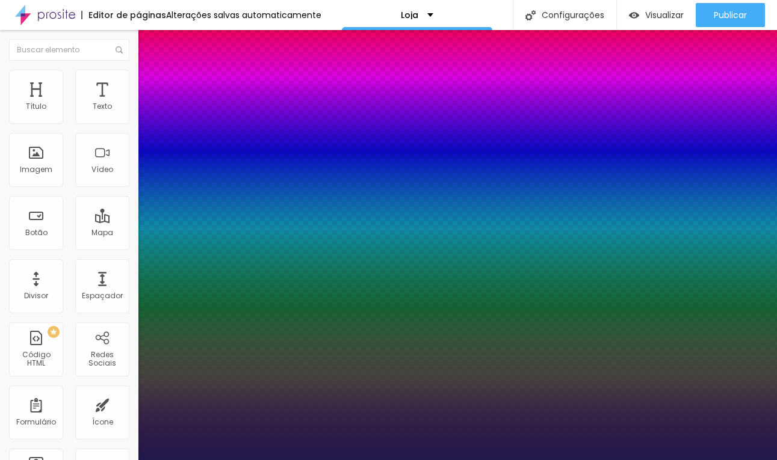
type input "13"
type input "1"
type input "14"
type input "1"
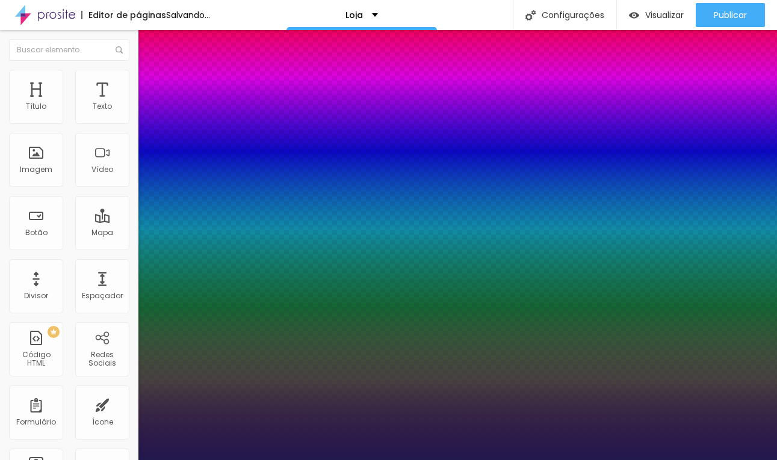
type input "14"
type input "1"
click at [381, 460] on div at bounding box center [388, 460] width 777 height 0
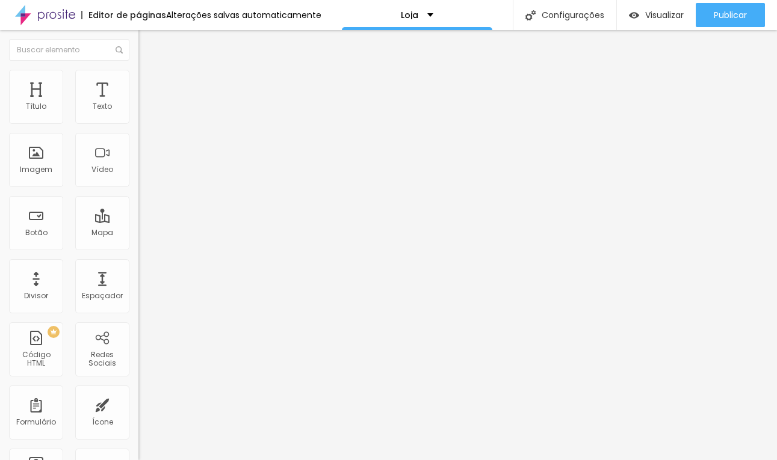
click at [149, 83] on span "Estilo" at bounding box center [158, 78] width 19 height 10
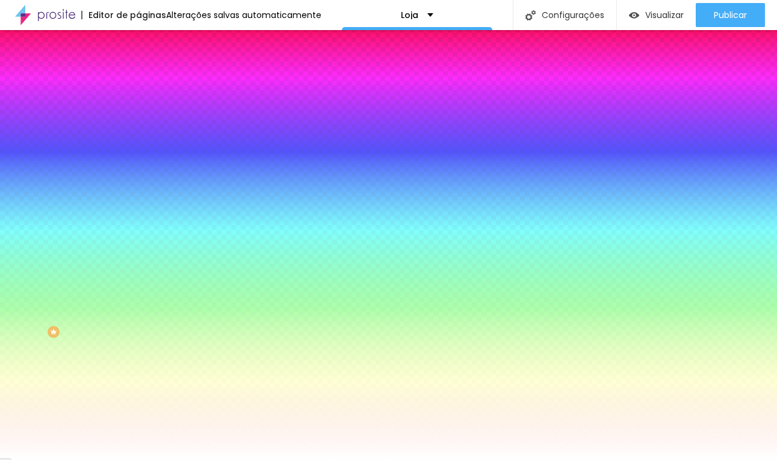
click at [138, 176] on input "#FFFFFF" at bounding box center [210, 170] width 144 height 12
paste input "5E6C"
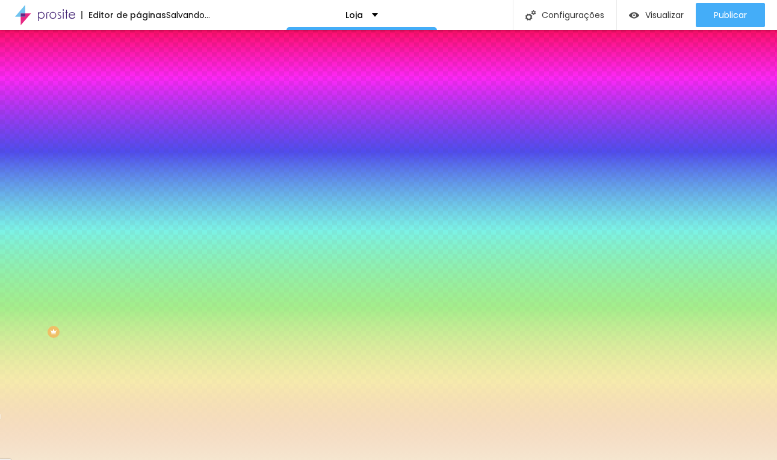
type input "#F5E6CF"
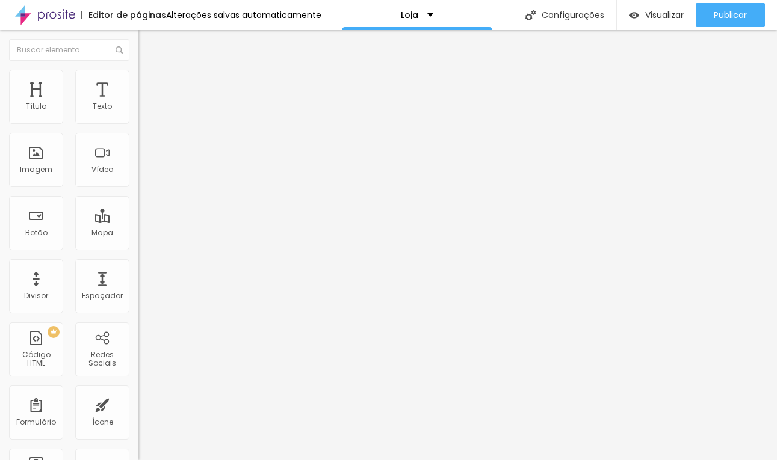
click at [146, 111] on span "Trocar icone" at bounding box center [173, 106] width 54 height 10
click at [138, 73] on img at bounding box center [143, 75] width 11 height 11
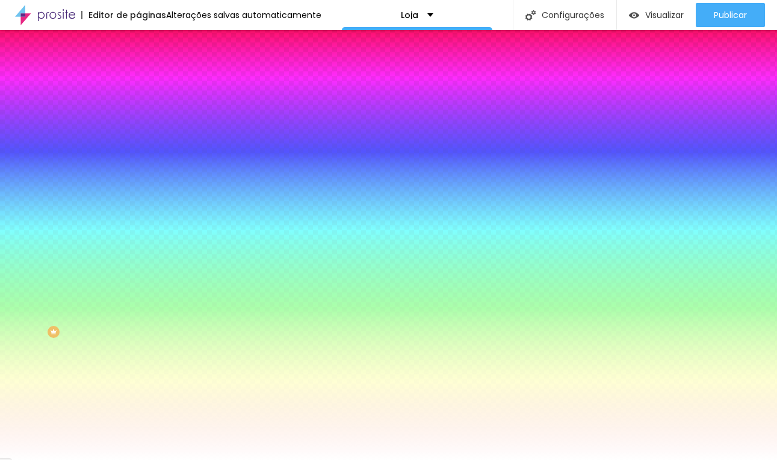
click at [138, 121] on input "#000000" at bounding box center [210, 121] width 144 height 12
paste input "9D6B1F"
type input "#9D6B1F"
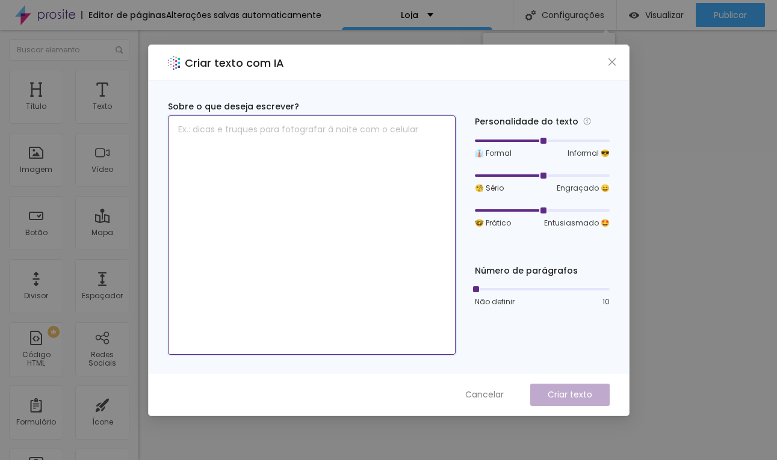
click at [441, 286] on textarea at bounding box center [312, 236] width 288 height 240
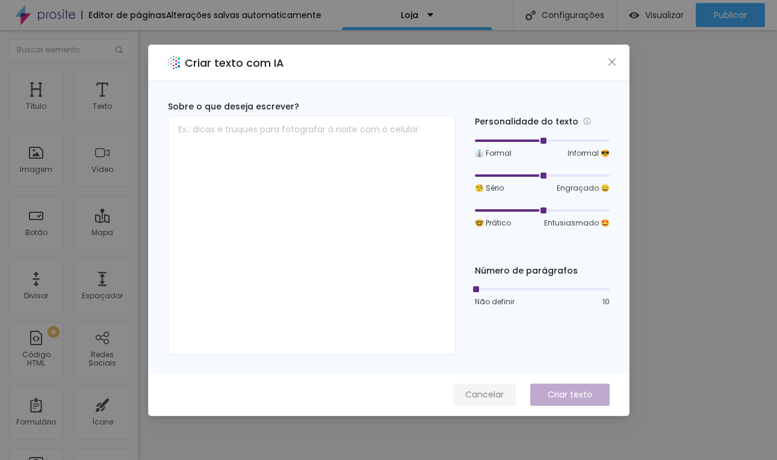
click at [481, 389] on span "Cancelar" at bounding box center [484, 395] width 39 height 13
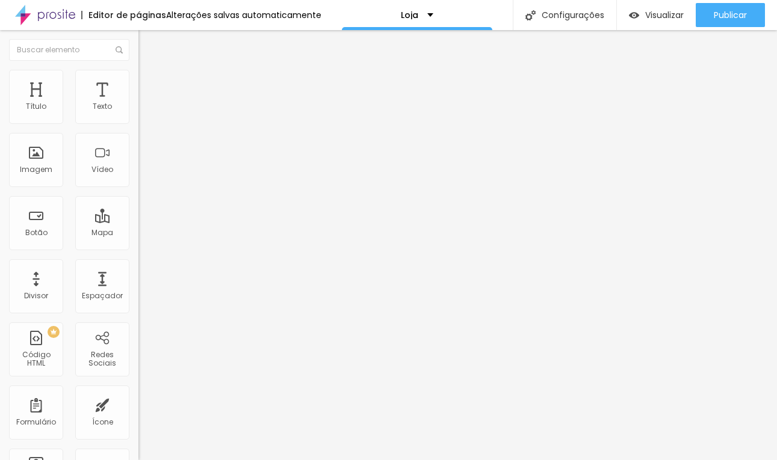
click at [146, 111] on span "Trocar icone" at bounding box center [173, 106] width 54 height 10
type input "cred"
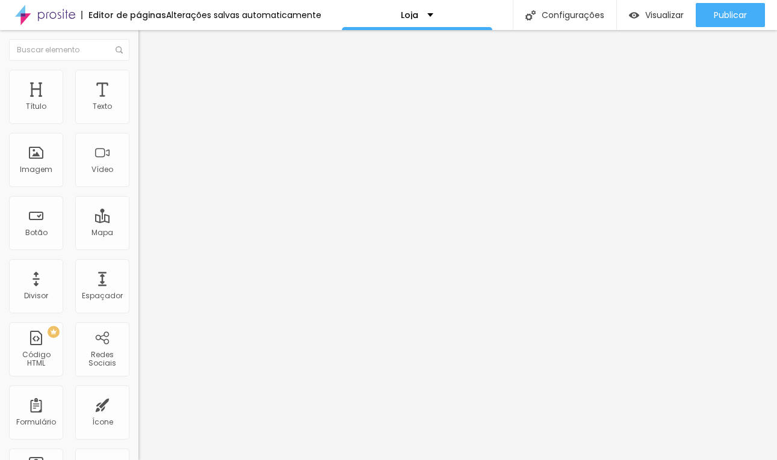
click at [146, 111] on span "Trocar icone" at bounding box center [173, 106] width 54 height 10
type input "ver"
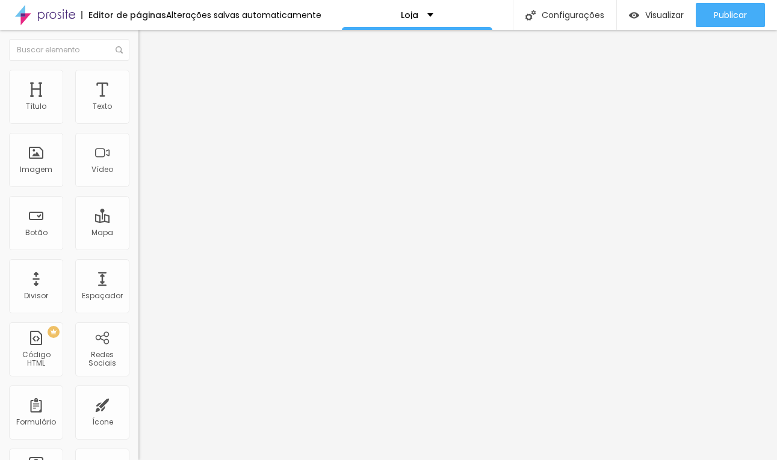
click at [138, 82] on li "Avançado" at bounding box center [207, 88] width 138 height 12
type input "6"
type input "0"
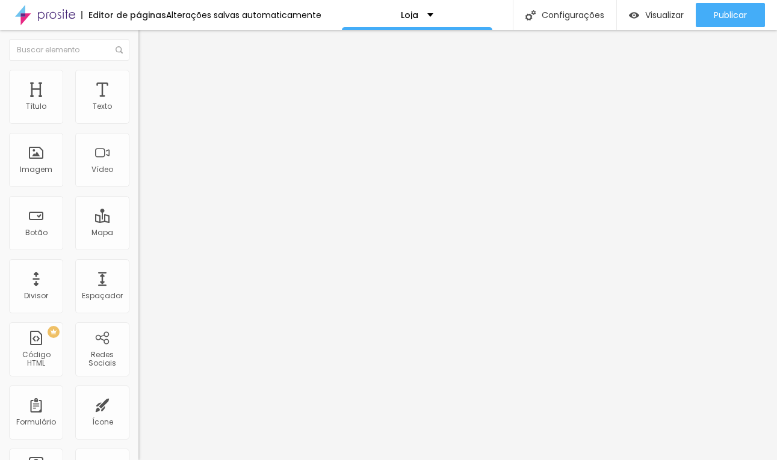
type input "0"
type input "3"
type input "9"
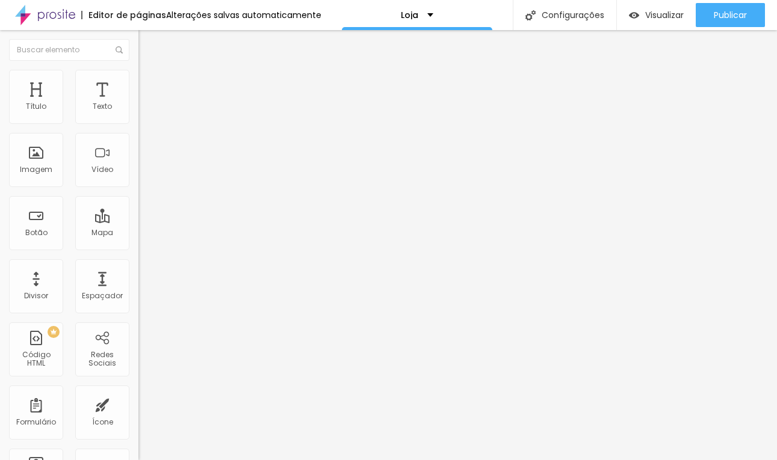
type input "10"
type input "12"
type input "13"
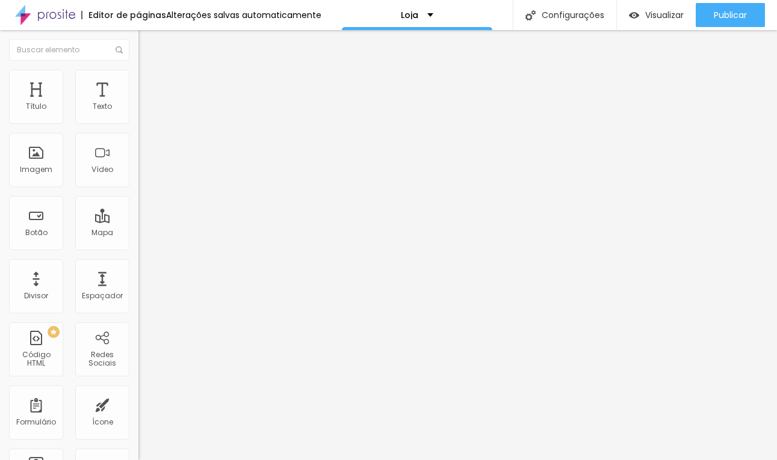
type input "13"
type input "12"
type input "10"
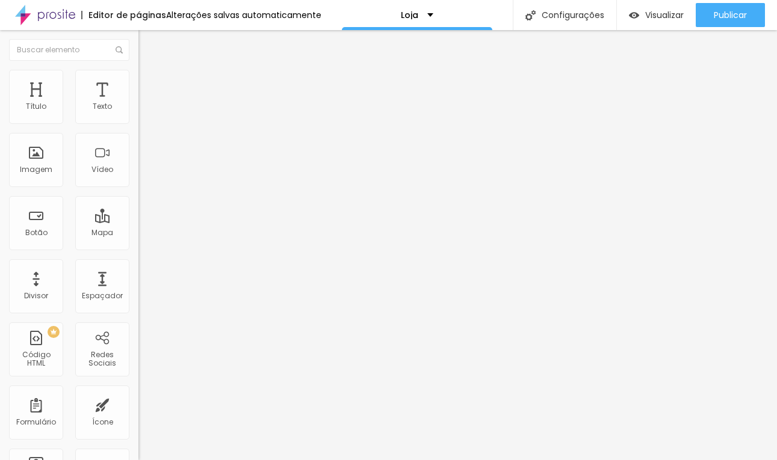
type input "8"
type input "7"
type input "8"
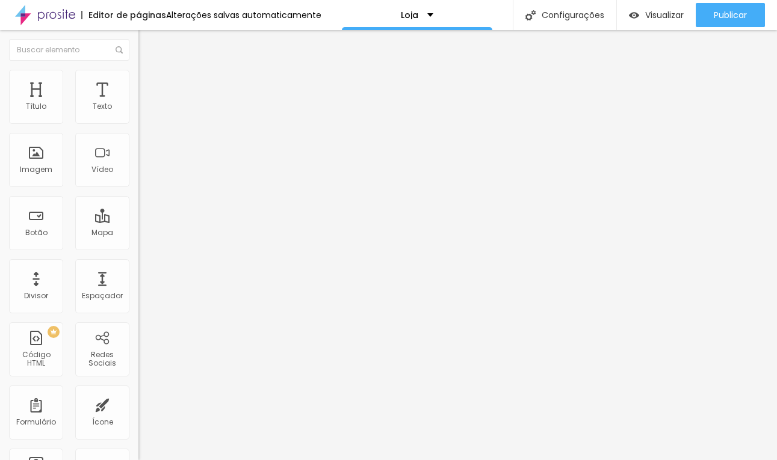
type input "8"
type input "9"
type input "10"
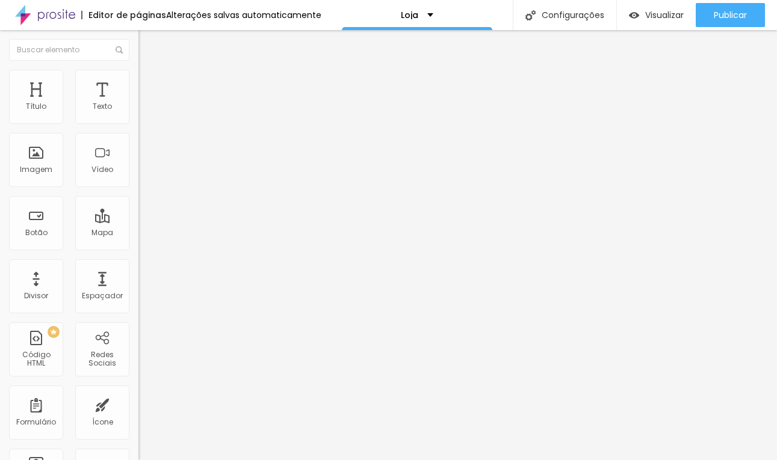
type input "11"
type input "13"
type input "14"
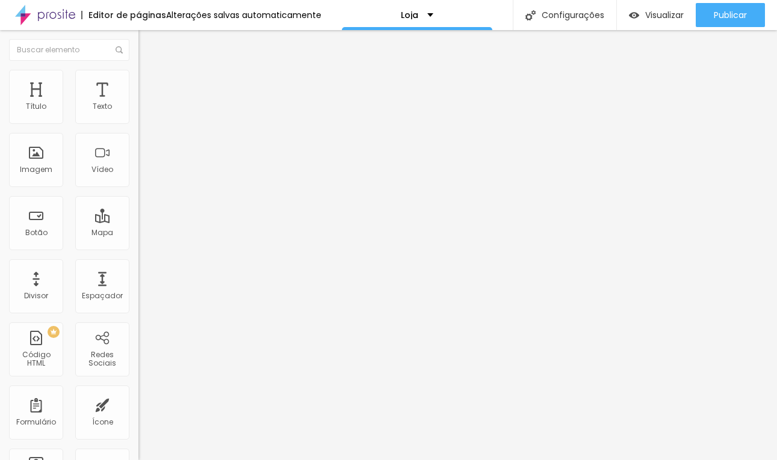
type input "14"
type input "13"
type input "12"
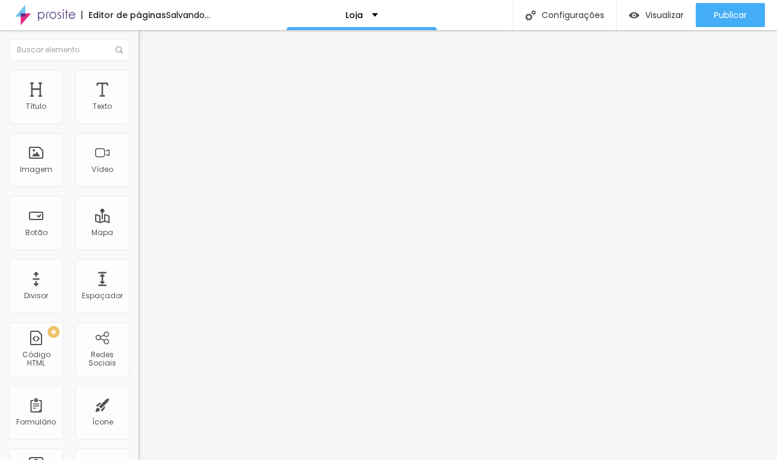
type input "10"
type input "9"
type input "8"
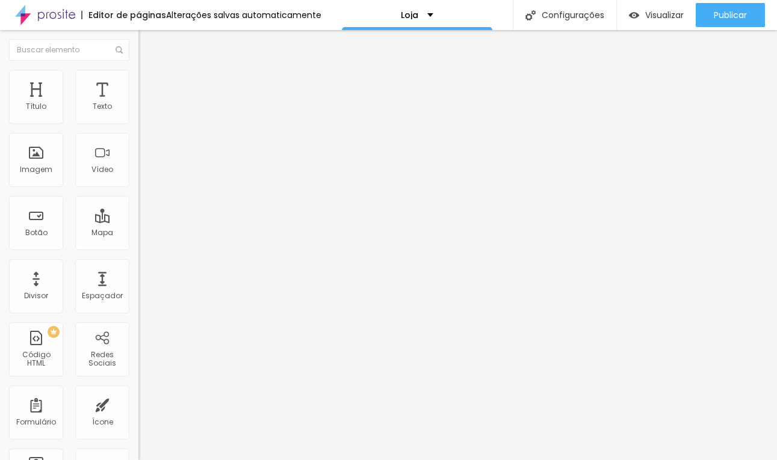
type input "8"
type input "9"
type input "10"
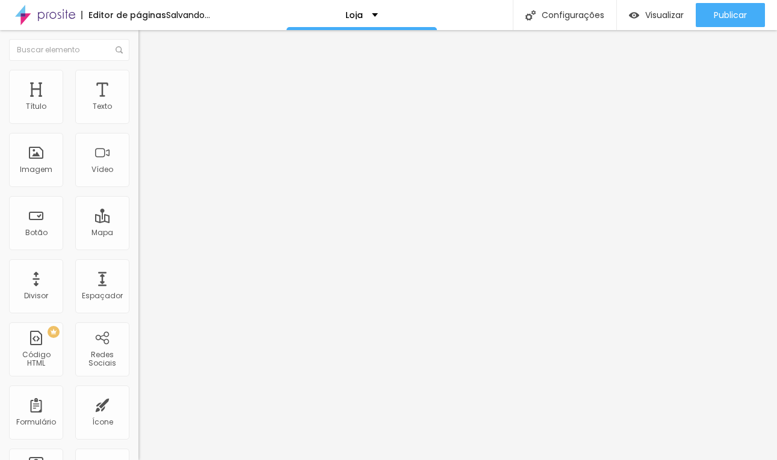
type input "6"
type input "2"
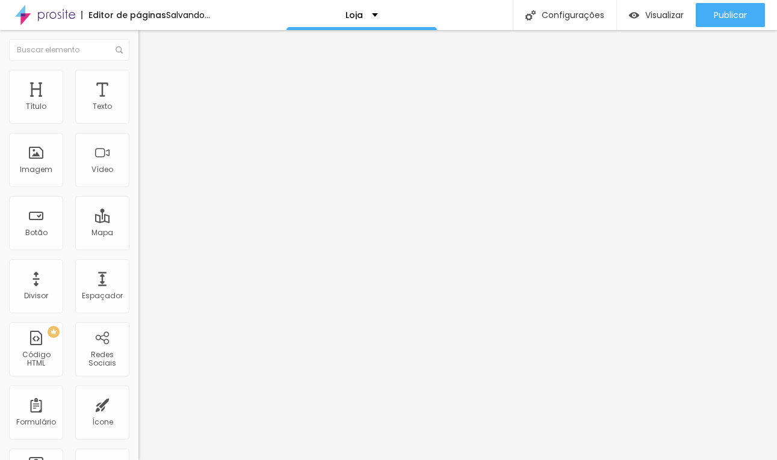
click at [138, 404] on input "range" at bounding box center [177, 409] width 78 height 10
click at [138, 79] on li "Estilo" at bounding box center [207, 76] width 138 height 12
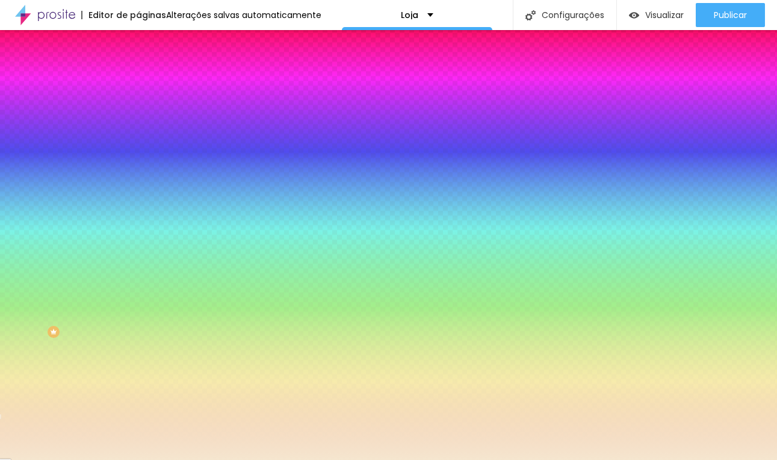
click at [138, 69] on img at bounding box center [143, 63] width 11 height 11
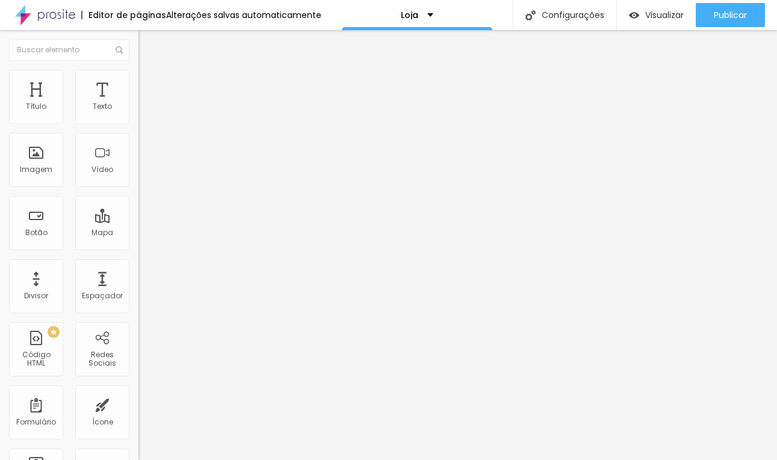
click at [138, 110] on span "Encaixotado" at bounding box center [161, 104] width 47 height 10
click at [138, 127] on div "Completo" at bounding box center [207, 123] width 138 height 7
click at [138, 117] on span "Encaixotado" at bounding box center [161, 112] width 47 height 10
click at [138, 128] on span "Completo" at bounding box center [156, 123] width 37 height 10
click at [138, 117] on span "Encaixotado" at bounding box center [161, 112] width 47 height 10
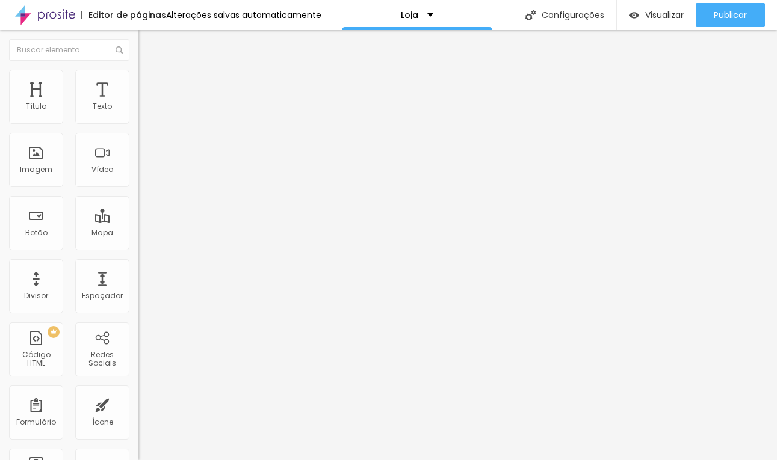
click at [138, 70] on li "Estilo" at bounding box center [207, 76] width 138 height 12
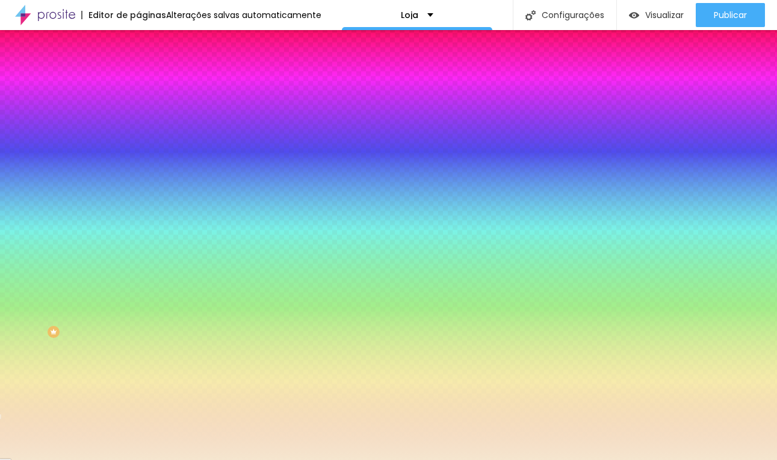
click at [138, 176] on input "#F5E6CF" at bounding box center [210, 170] width 144 height 12
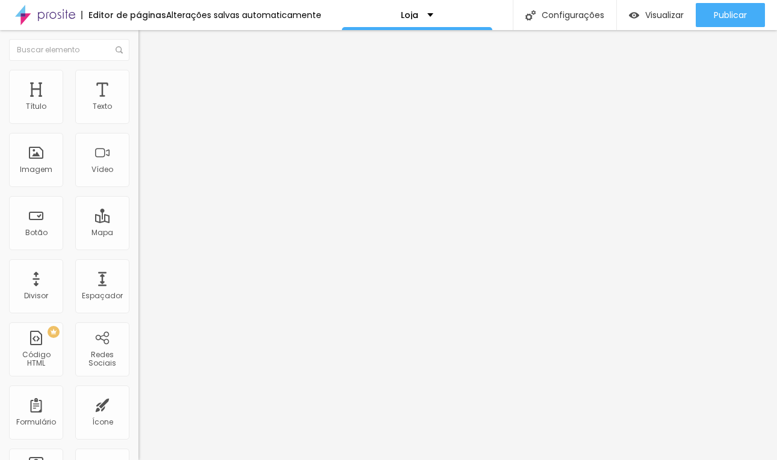
click at [138, 84] on ul "Conteúdo Estilo Avançado" at bounding box center [207, 76] width 138 height 36
click at [149, 83] on span "Estilo" at bounding box center [158, 78] width 19 height 10
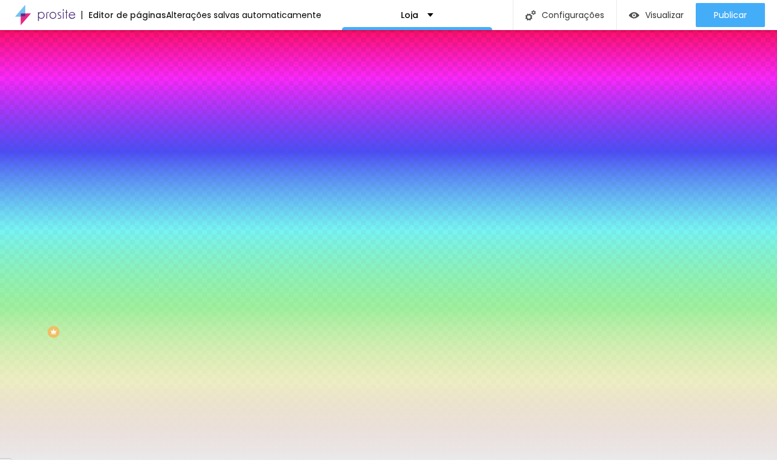
click at [138, 124] on input "#EAEAEA" at bounding box center [210, 121] width 144 height 12
paste input "F5E6CF"
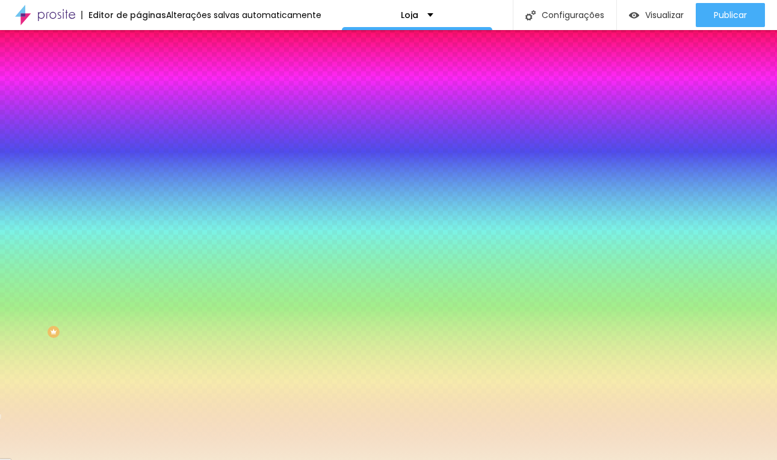
type input "#F5E6CF"
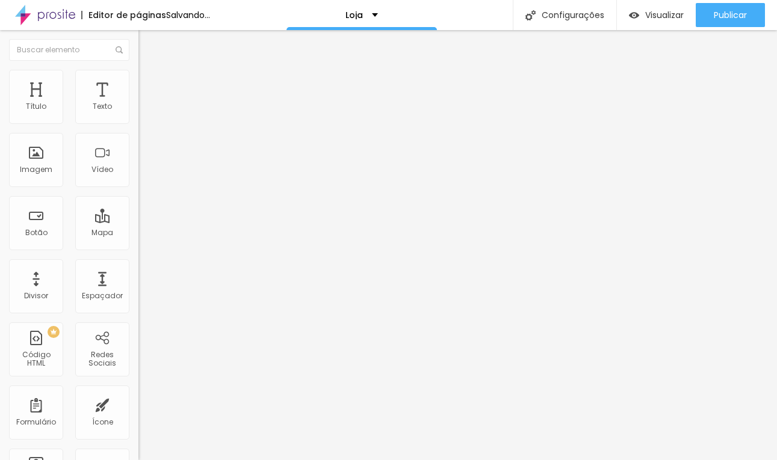
click at [138, 71] on li "Estilo" at bounding box center [207, 76] width 138 height 12
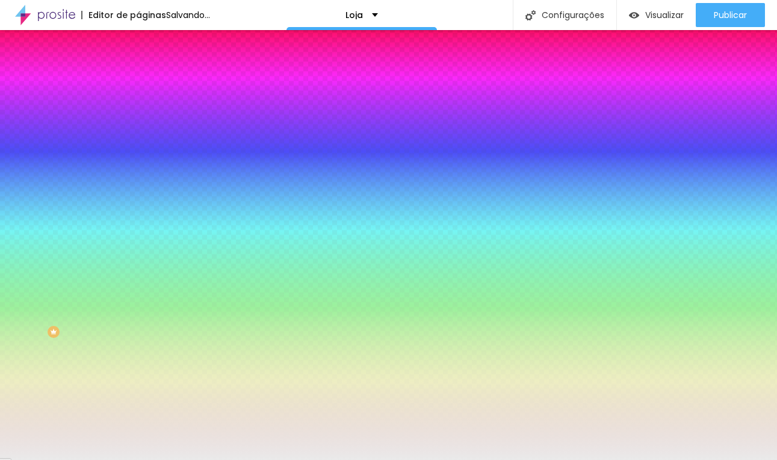
click at [138, 121] on input "#EAEAEA" at bounding box center [210, 121] width 144 height 12
paste input "F5E6CF"
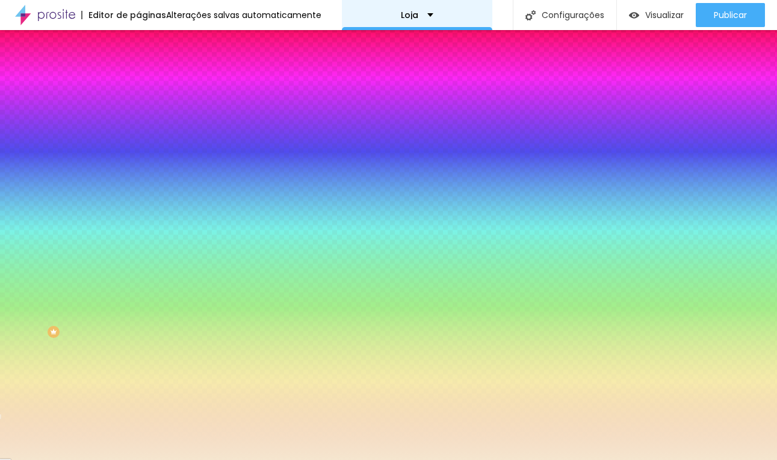
type input "#F5E6CF"
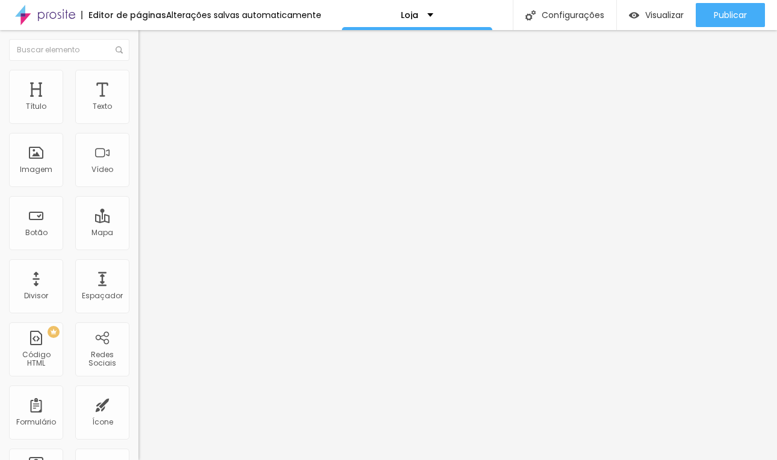
click at [149, 83] on span "Estilo" at bounding box center [158, 78] width 19 height 10
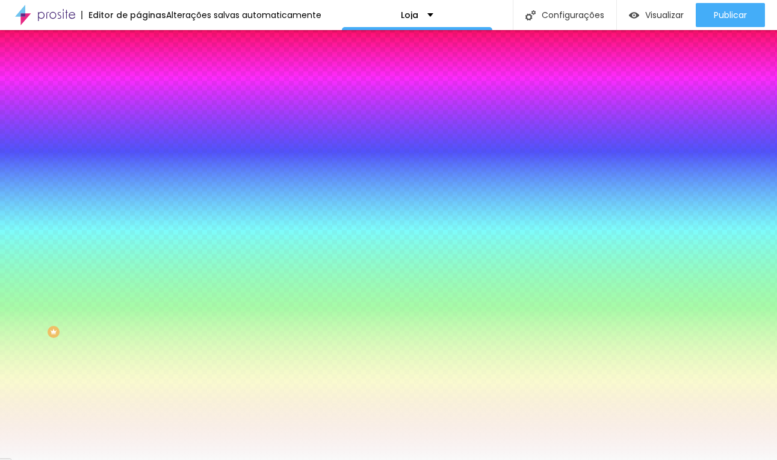
click at [138, 115] on div at bounding box center [207, 115] width 138 height 0
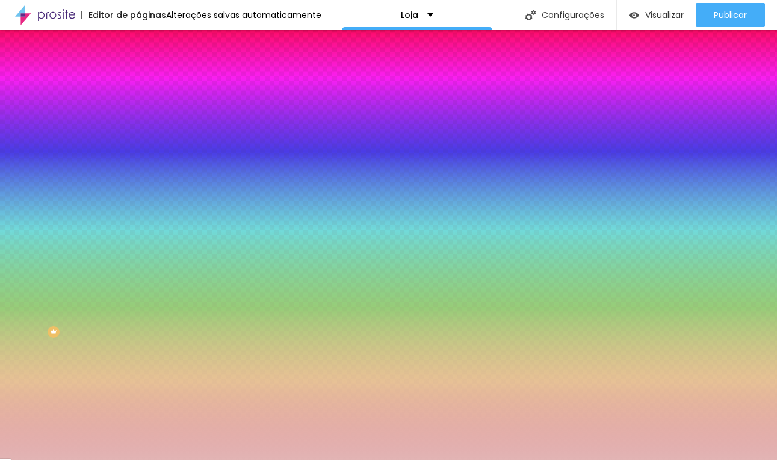
type input "#FFFFFF"
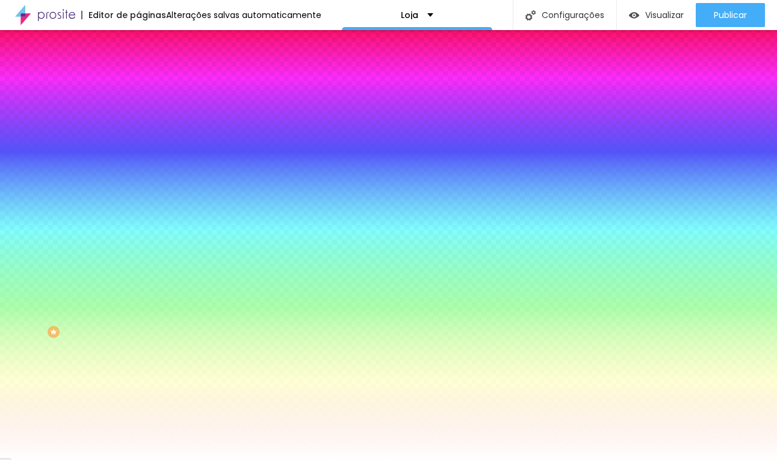
drag, startPoint x: 63, startPoint y: 153, endPoint x: -24, endPoint y: 103, distance: 100.0
click at [0, 103] on html "Editor de páginas Alterações salvas automaticamente Loja Configurações Configur…" at bounding box center [388, 230] width 777 height 460
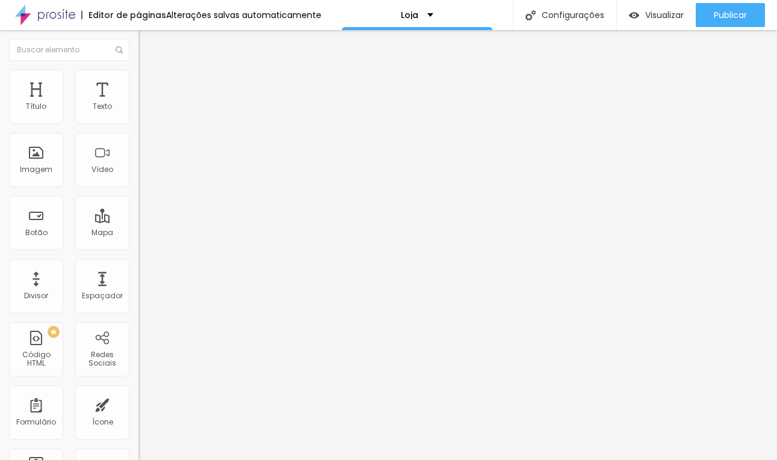
click at [149, 82] on span "Estilo" at bounding box center [158, 78] width 19 height 10
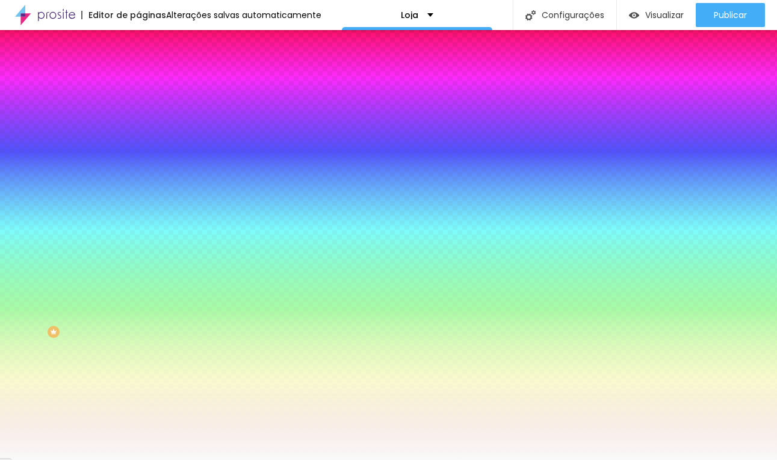
click at [138, 115] on div at bounding box center [207, 115] width 138 height 0
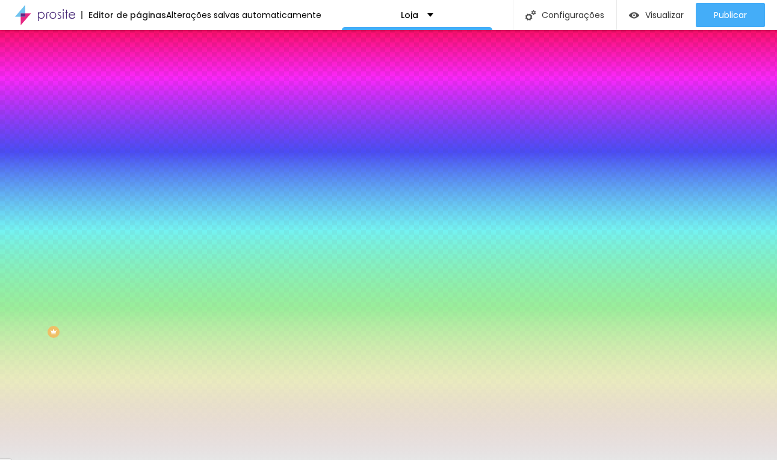
type input "#FFFFFF"
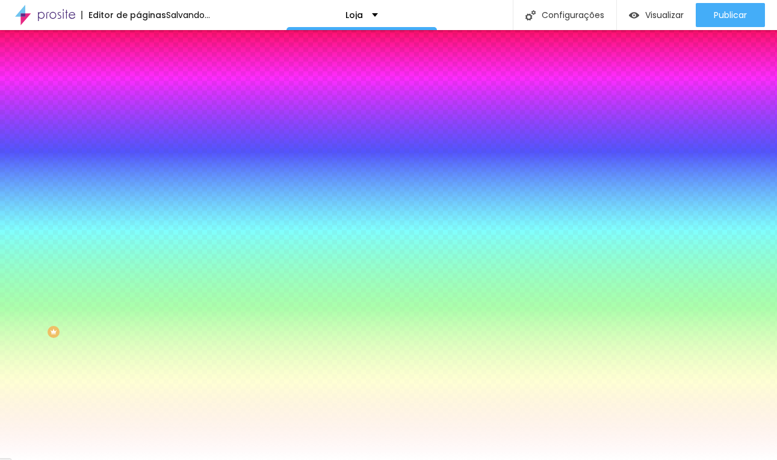
drag, startPoint x: 66, startPoint y: 158, endPoint x: -23, endPoint y: 121, distance: 96.6
click at [0, 121] on html "Editor de páginas Salvando... Loja Configurações Configurações da página Clique…" at bounding box center [388, 230] width 777 height 460
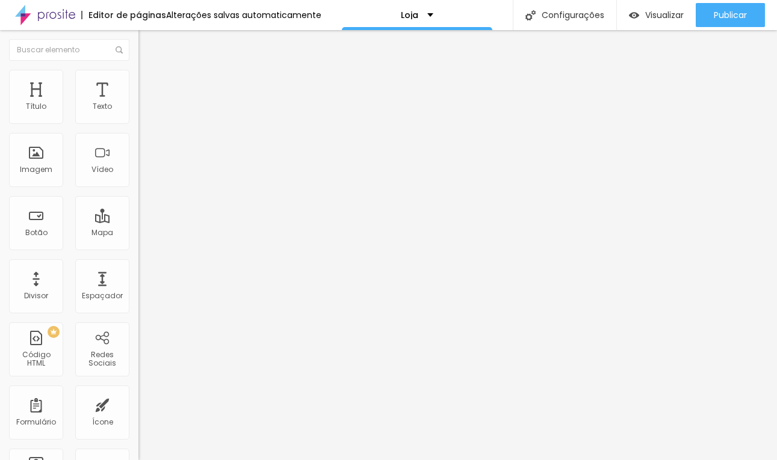
click at [149, 82] on span "Estilo" at bounding box center [158, 78] width 19 height 10
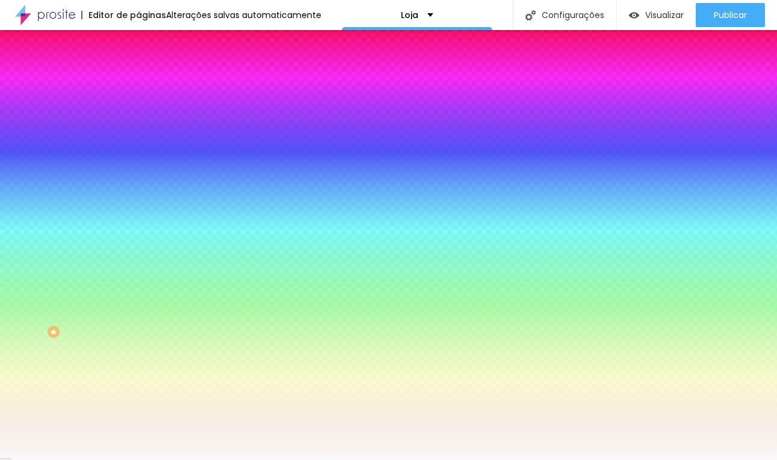
click at [138, 115] on div at bounding box center [207, 115] width 138 height 0
type input "#FFFFFF"
drag, startPoint x: 64, startPoint y: 149, endPoint x: -24, endPoint y: 104, distance: 99.1
click at [0, 104] on html "Editor de páginas Alterações salvas automaticamente Loja Configurações Configur…" at bounding box center [388, 230] width 777 height 460
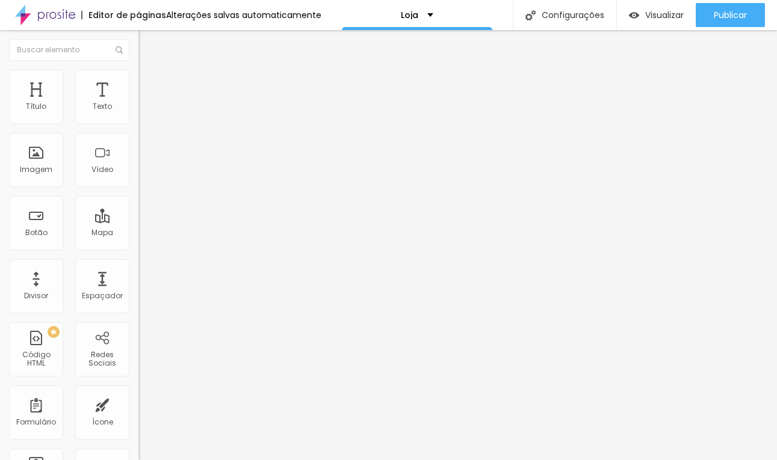
click at [147, 45] on img "button" at bounding box center [152, 44] width 10 height 10
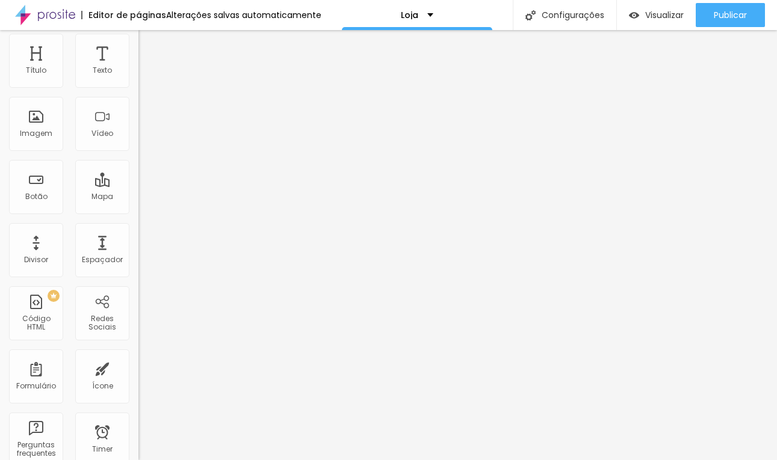
scroll to position [0, 0]
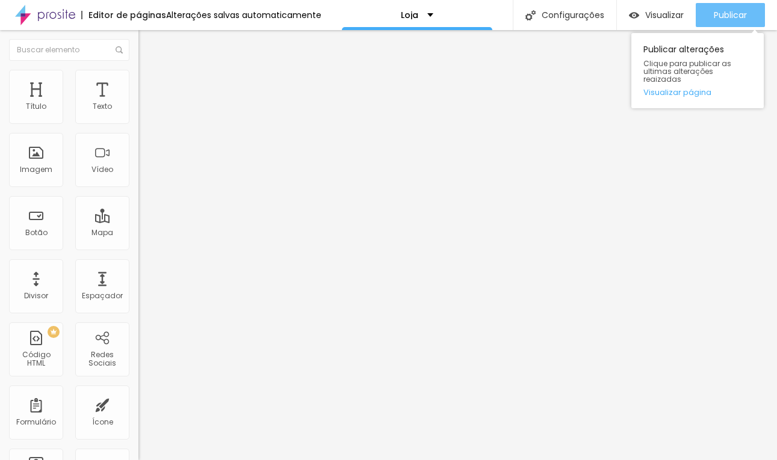
click at [719, 11] on span "Publicar" at bounding box center [730, 15] width 33 height 10
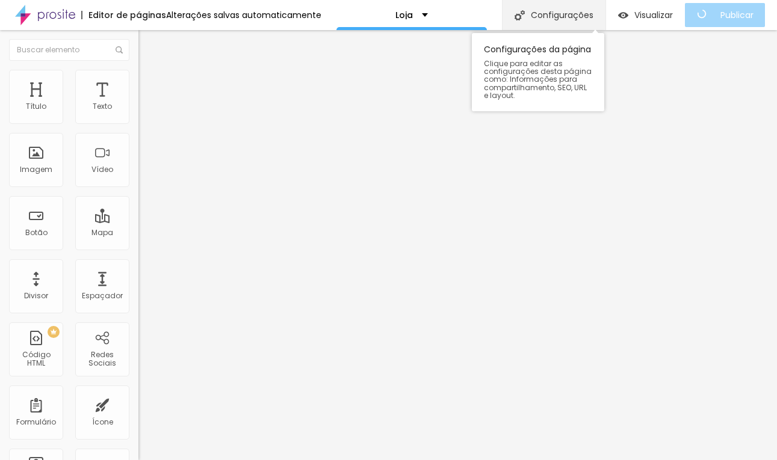
click at [548, 10] on div "Configurações" at bounding box center [554, 15] width 104 height 30
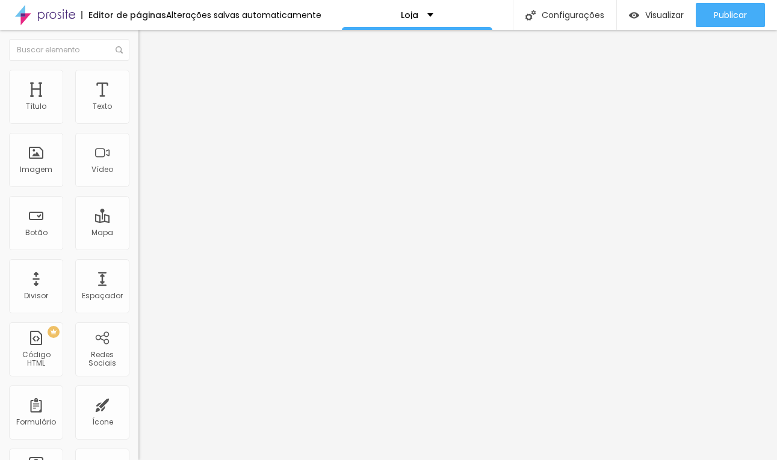
type input "Loja - Natana Fontes Fotógrafa"
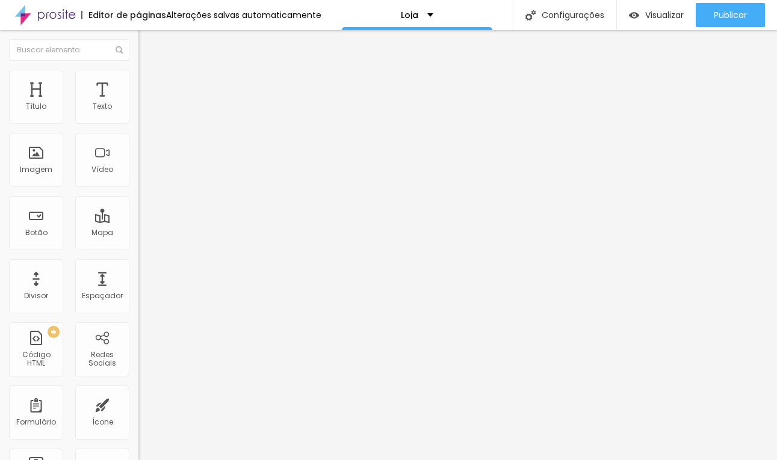
paste input "Loja - Natana Fontes Fotógrafa"
type input "Loja - Natana Fontes Fotógrafa"
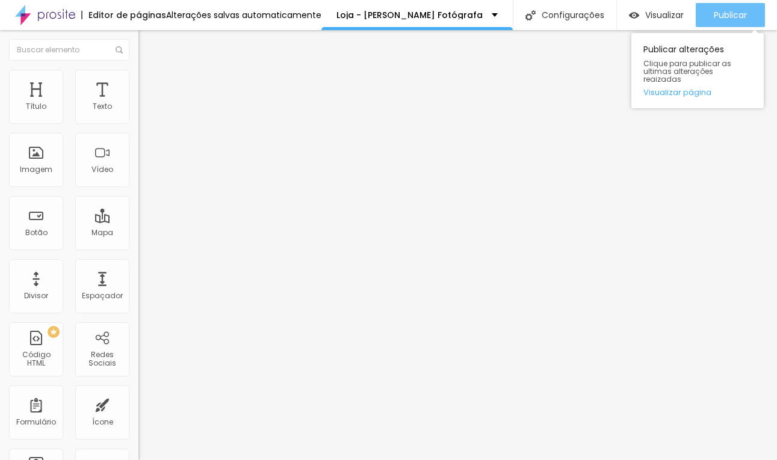
click at [727, 22] on div "Publicar" at bounding box center [730, 15] width 33 height 24
click at [726, 12] on span "Publicar" at bounding box center [730, 15] width 33 height 10
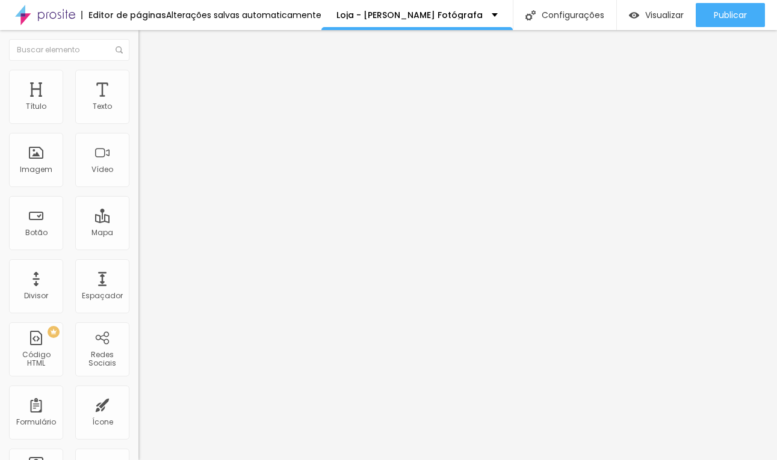
click at [138, 73] on img at bounding box center [143, 75] width 11 height 11
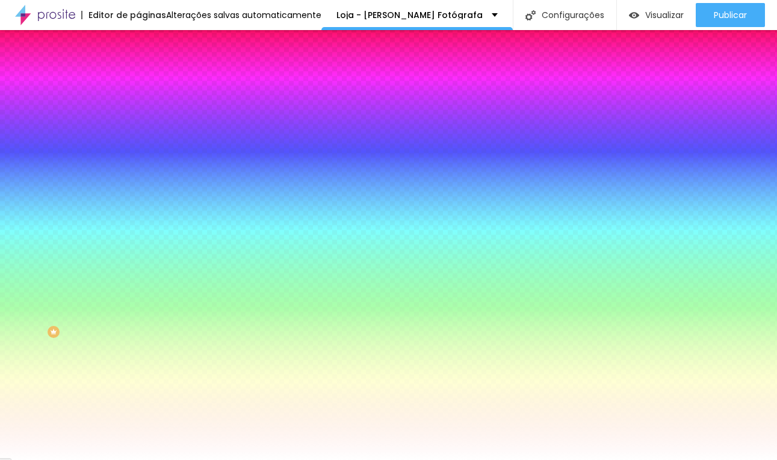
click at [138, 176] on input "#FFFFFF" at bounding box center [210, 170] width 144 height 12
paste input "70482"
click at [138, 176] on input "#70482" at bounding box center [210, 170] width 144 height 12
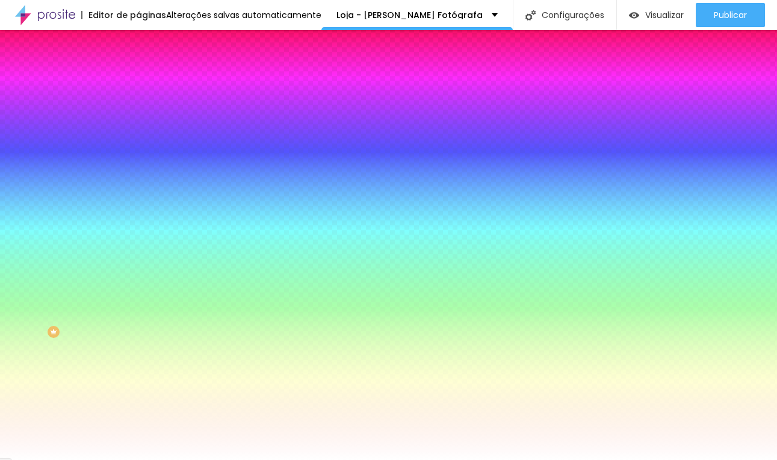
click at [138, 176] on input "#70482" at bounding box center [210, 170] width 144 height 12
paste input "9"
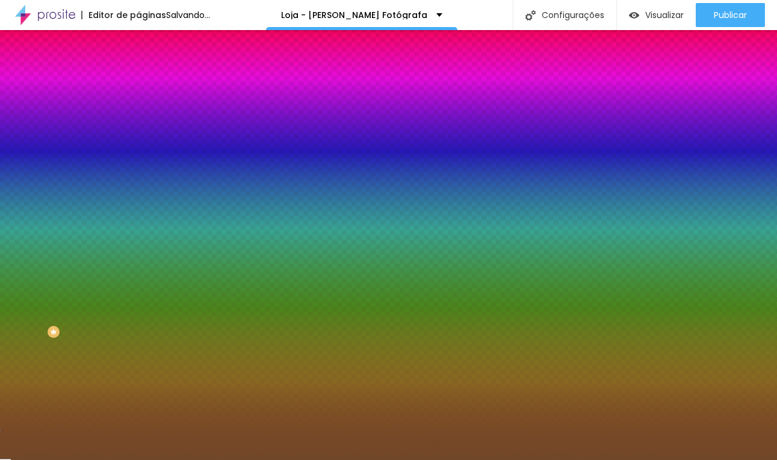
type input "#704829"
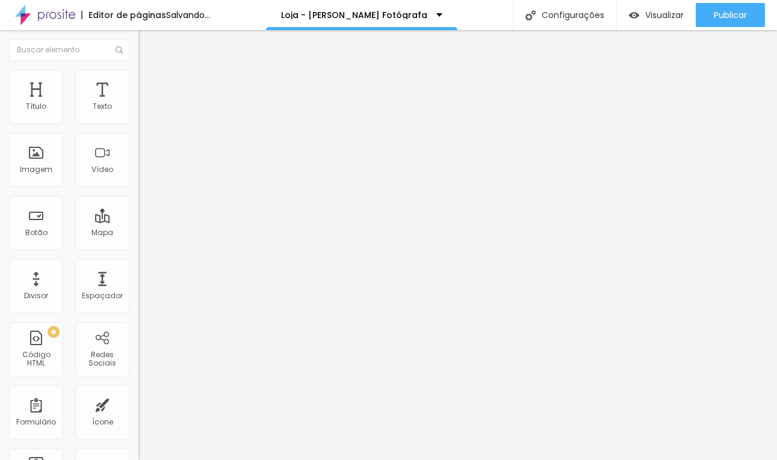
click at [138, 79] on li "Estilo" at bounding box center [207, 76] width 138 height 12
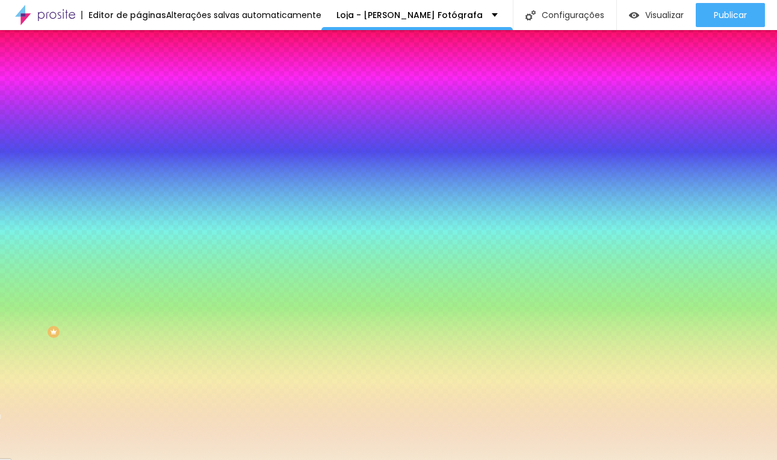
click at [138, 123] on input "#F5E6CF" at bounding box center [210, 121] width 144 height 12
click at [138, 122] on input "#F5E6CF" at bounding box center [210, 121] width 144 height 12
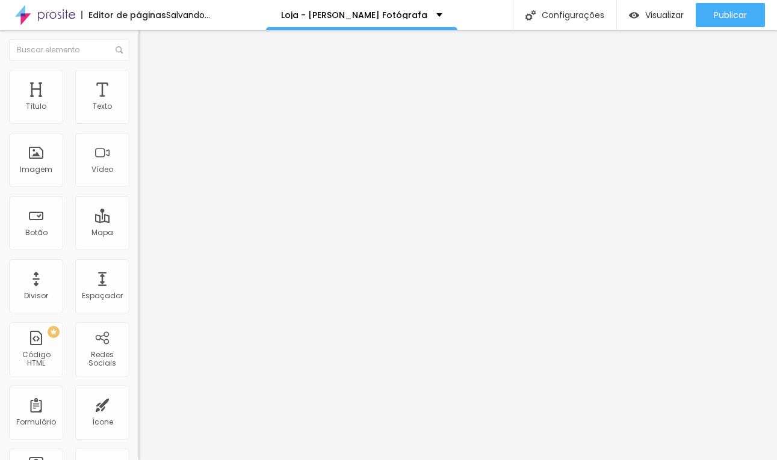
click at [143, 112] on icon "button" at bounding box center [146, 108] width 7 height 7
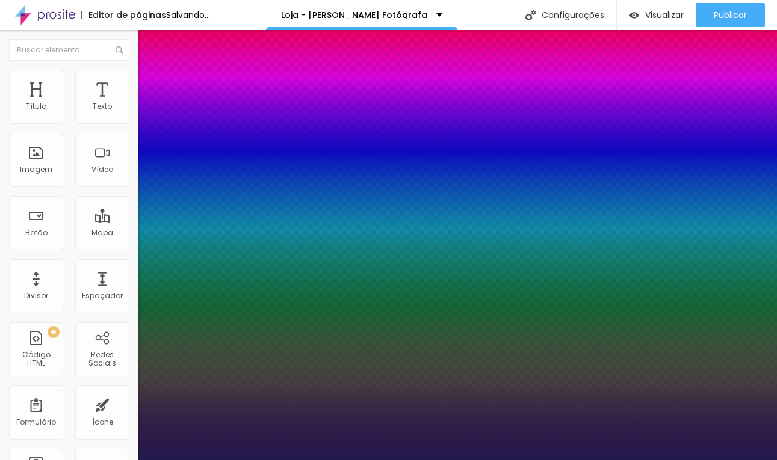
type input "1"
type input "15"
type input "1"
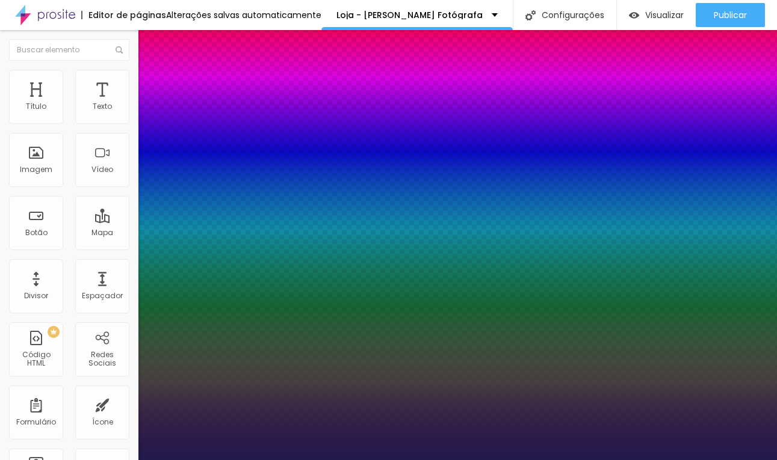
type input "14"
type input "1"
type input "13"
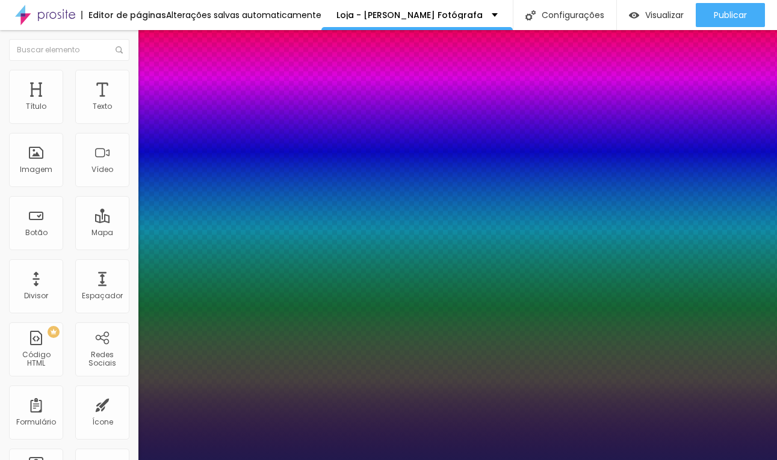
type input "1"
type input "12"
type input "1"
type input "11"
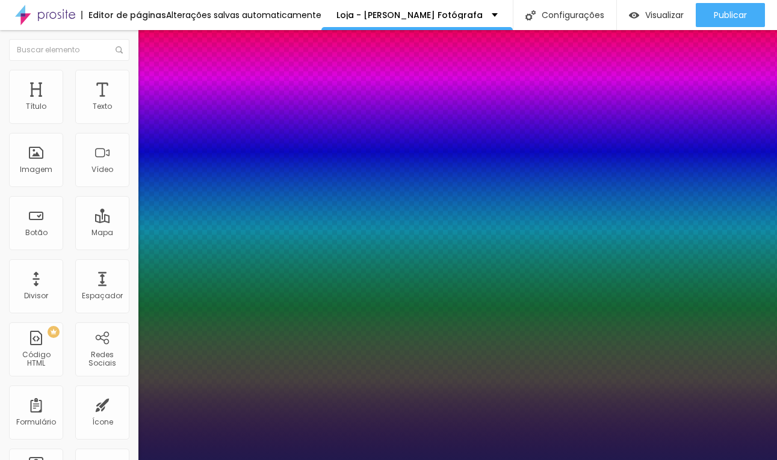
type input "11"
type input "1"
type input "10"
type input "1"
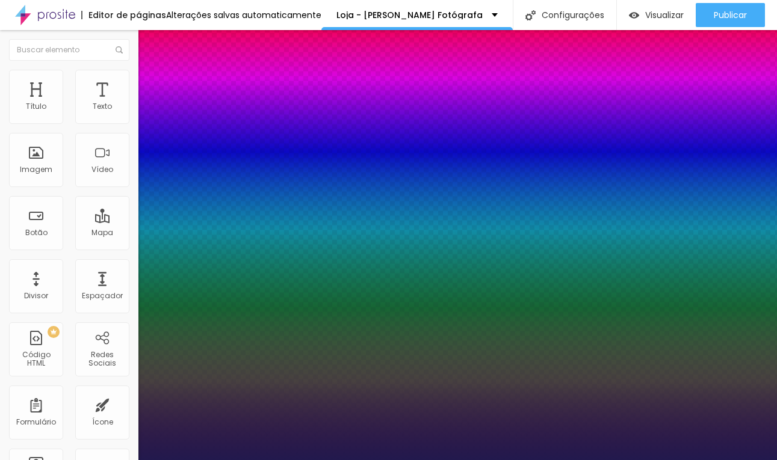
type input "1"
type input "0.9"
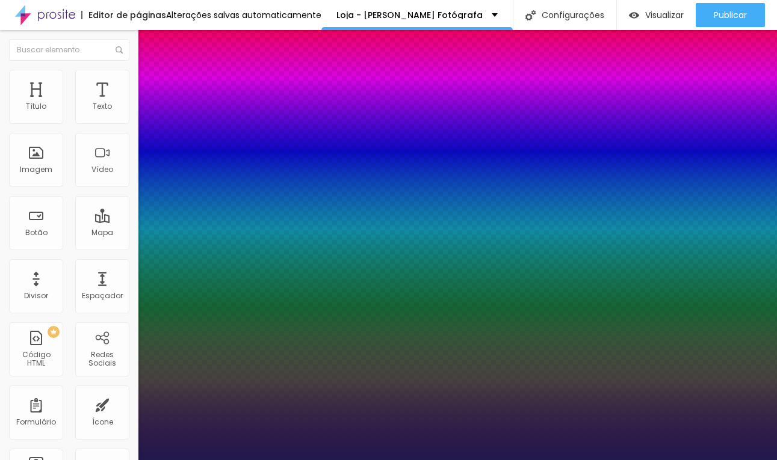
type input "1"
type input "0.8"
type input "1"
type input "0.7"
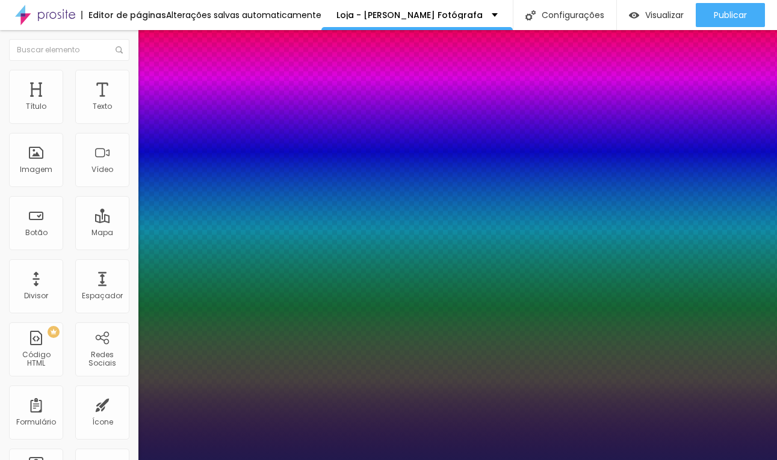
type input "0.7"
type input "1"
type input "0.6"
type input "1"
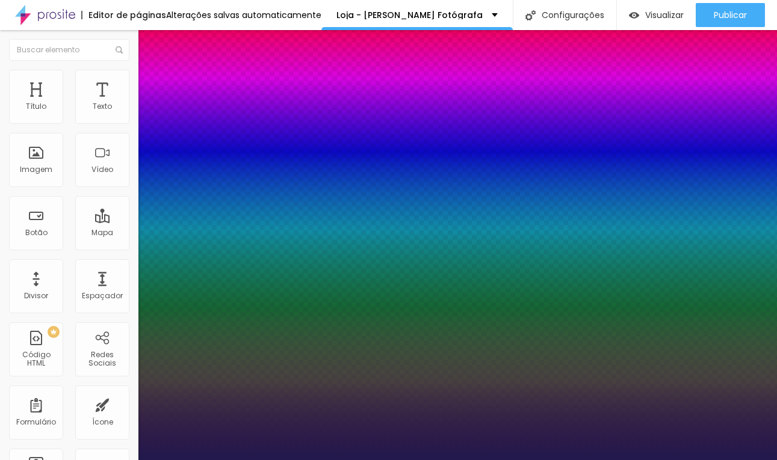
type input "0.7"
type input "1"
type input "0.7"
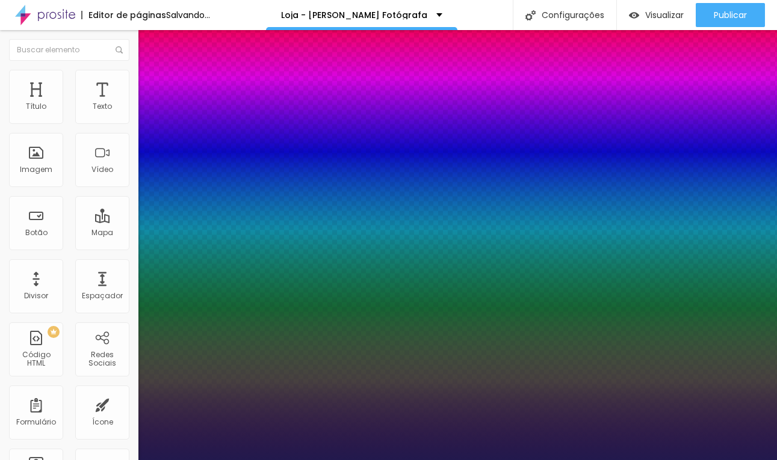
type input "1"
type input "0.7"
type input "1"
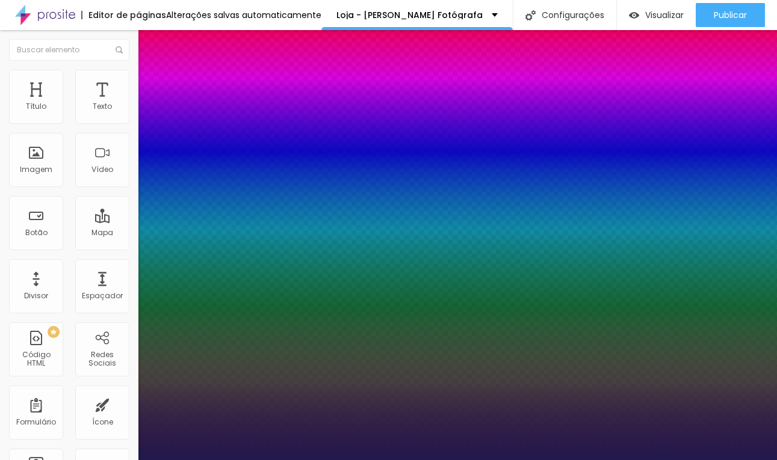
type input "0.6"
type input "1"
type input "0.5"
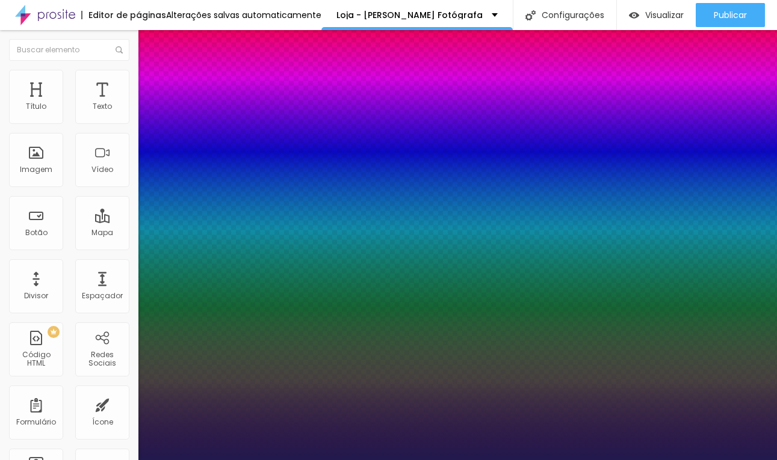
type input "1"
click at [354, 460] on div at bounding box center [388, 460] width 777 height 0
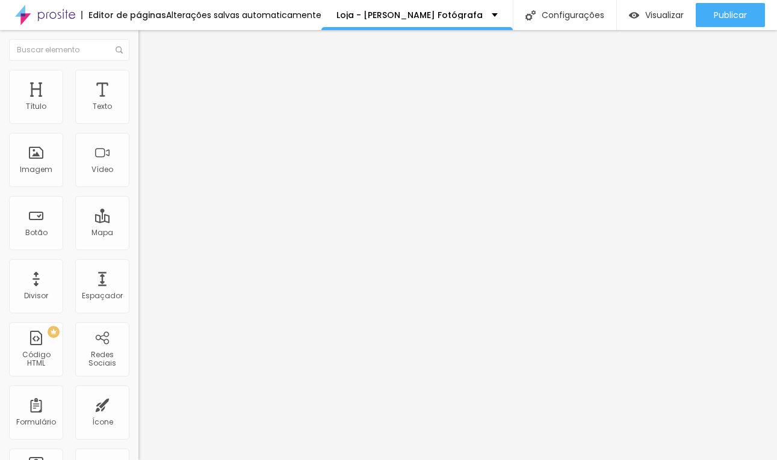
click at [138, 80] on li "Estilo" at bounding box center [207, 76] width 138 height 12
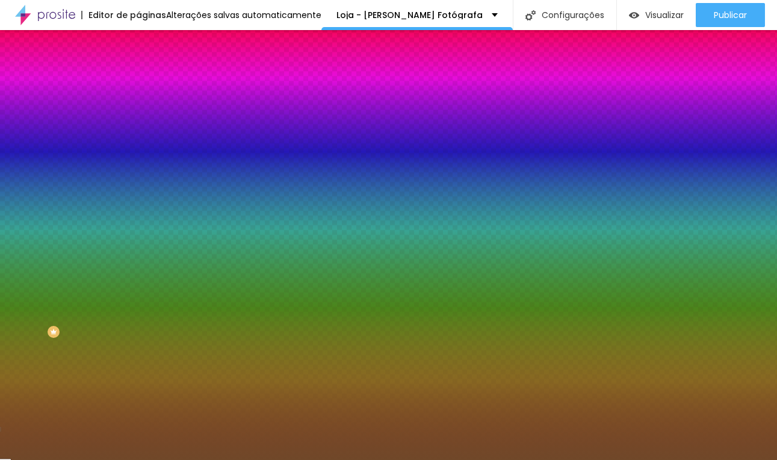
click at [138, 82] on li "Avançado" at bounding box center [207, 88] width 138 height 12
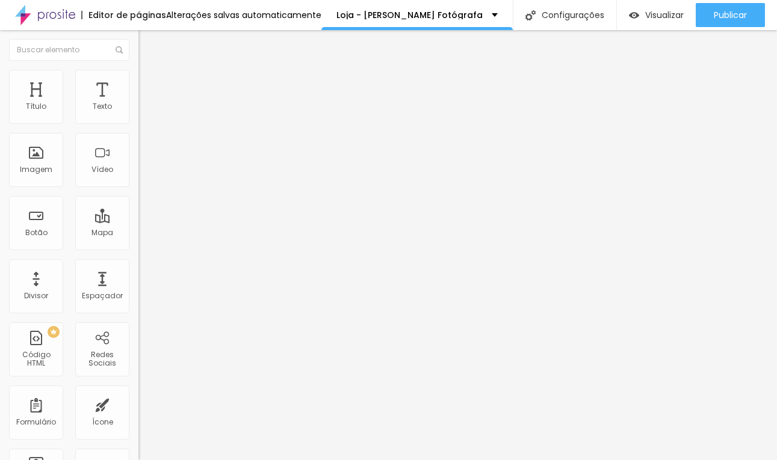
click at [138, 415] on input "20" at bounding box center [164, 421] width 52 height 13
type input "19"
type input "18"
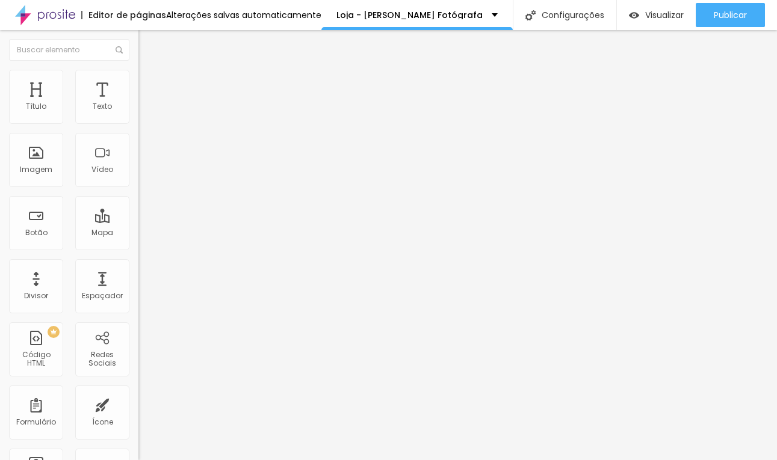
type input "17"
type input "16"
type input "15"
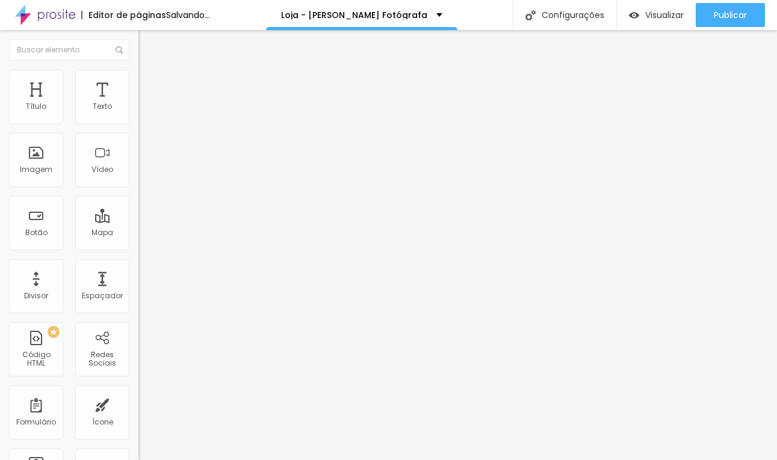
type input "15"
type input "14"
type input "13"
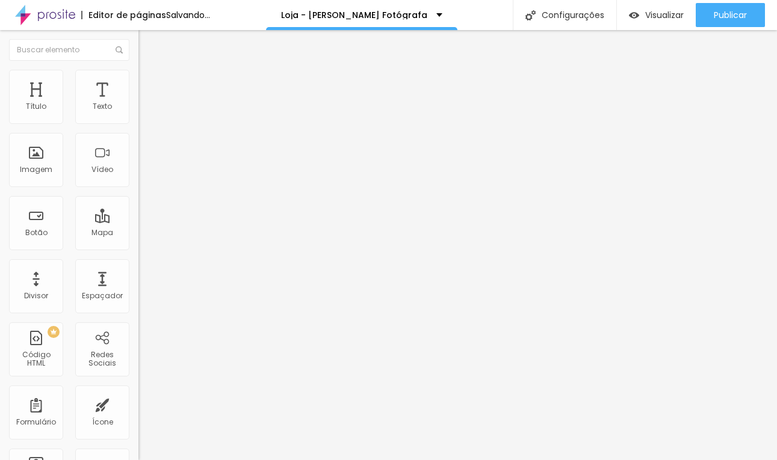
type input "12"
type input "11"
type input "10"
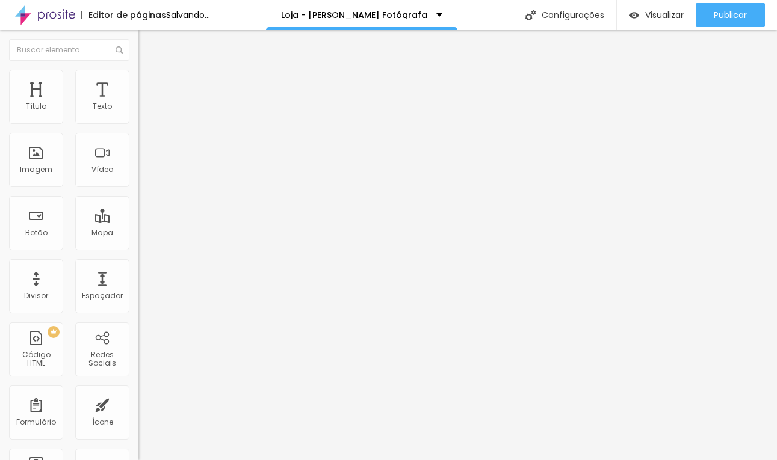
type input "10"
type input "9"
type input "8"
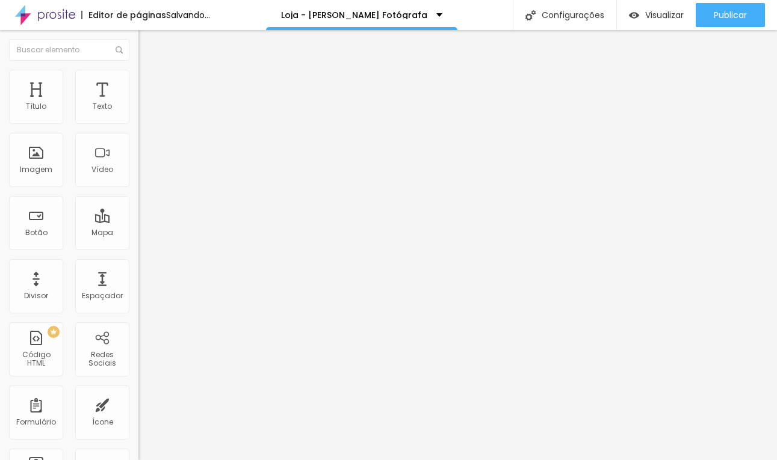
type input "7"
type input "6"
type input "5"
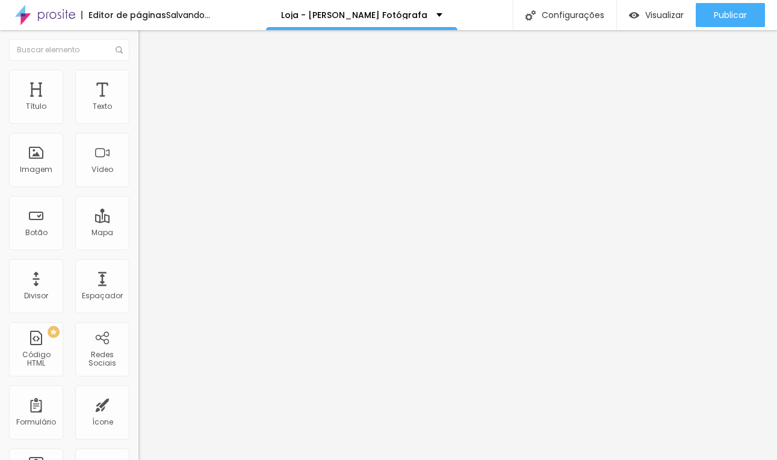
type input "5"
type input "4"
type input "3"
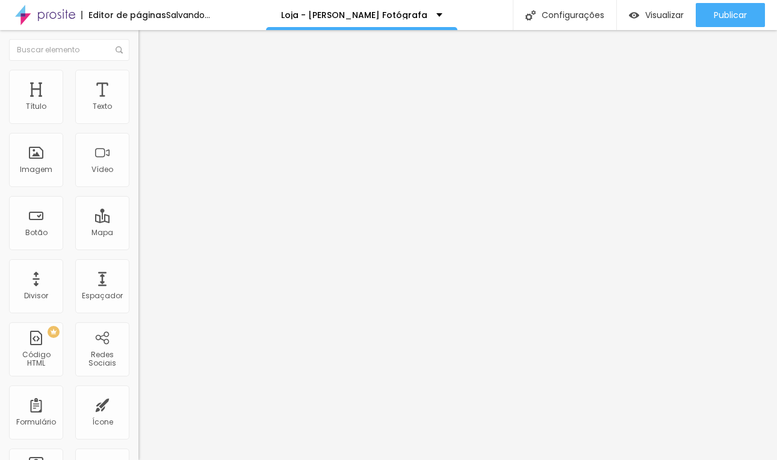
type input "2"
type input "1"
type input "0"
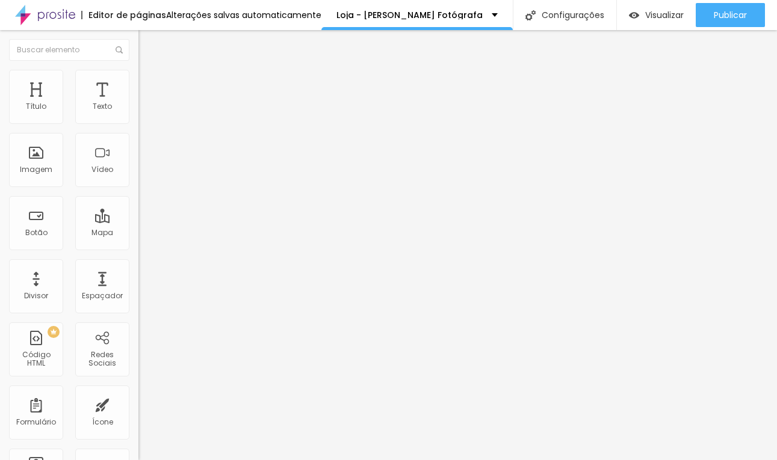
type input "0"
type input "1"
type input "2"
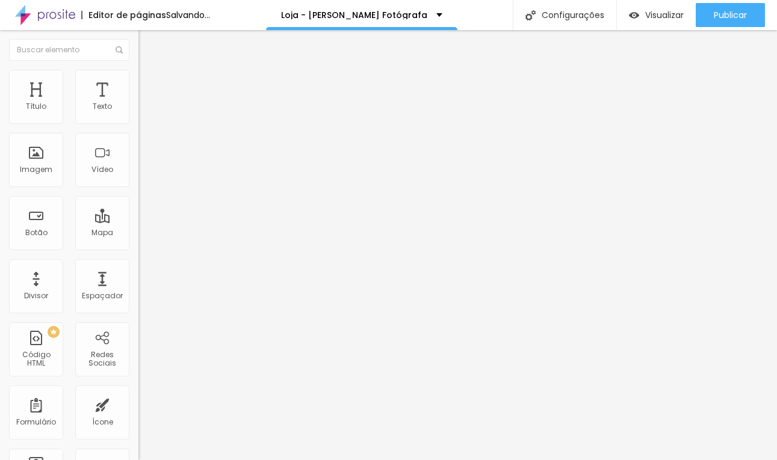
type input "3"
type input "4"
click at [138, 70] on li "Avançado" at bounding box center [207, 76] width 138 height 12
drag, startPoint x: 41, startPoint y: 115, endPoint x: 2, endPoint y: 115, distance: 38.5
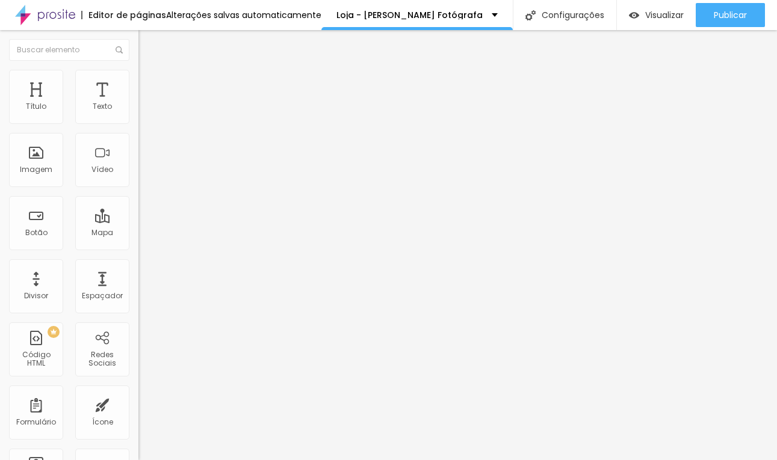
click at [138, 221] on input "range" at bounding box center [177, 226] width 78 height 10
drag, startPoint x: 39, startPoint y: 143, endPoint x: -3, endPoint y: 143, distance: 42.1
click at [138, 392] on input "range" at bounding box center [177, 397] width 78 height 10
click at [149, 71] on span "Estilo" at bounding box center [158, 66] width 19 height 10
click at [144, 111] on icon "button" at bounding box center [146, 108] width 5 height 5
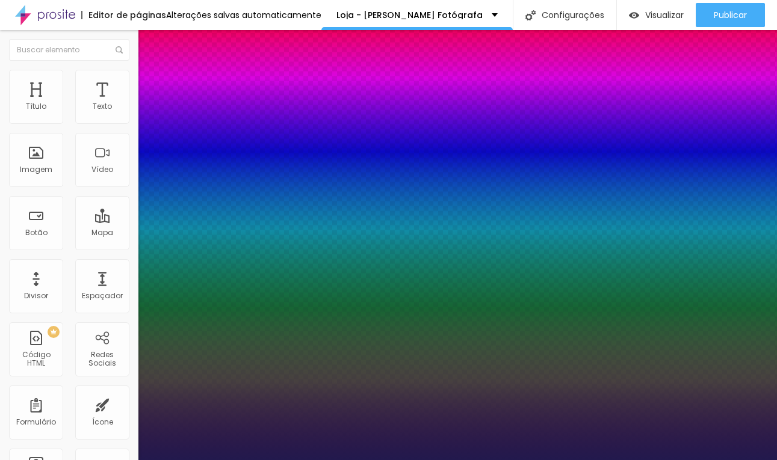
click at [466, 460] on div at bounding box center [388, 460] width 777 height 0
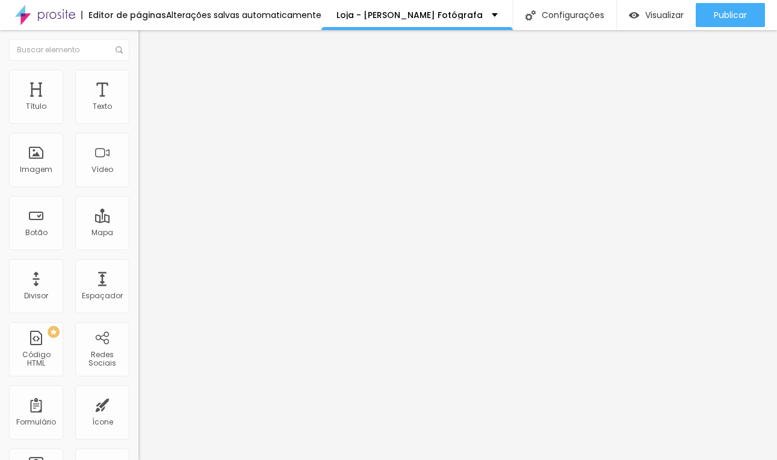
click at [138, 70] on img at bounding box center [143, 75] width 11 height 11
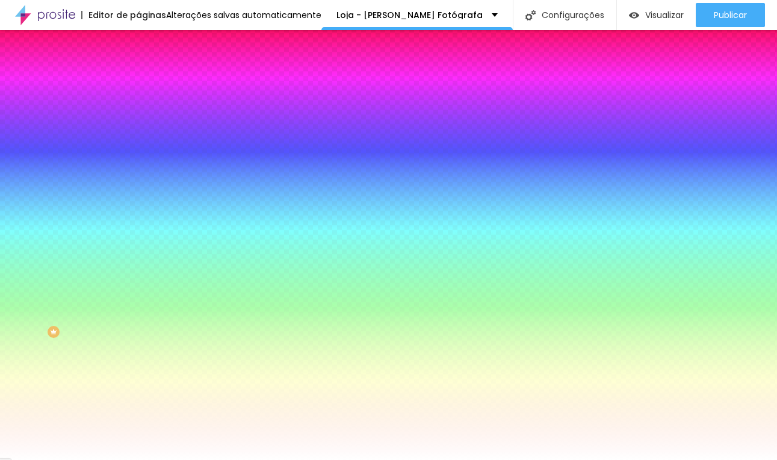
click at [149, 86] on span "Avançado" at bounding box center [169, 90] width 40 height 10
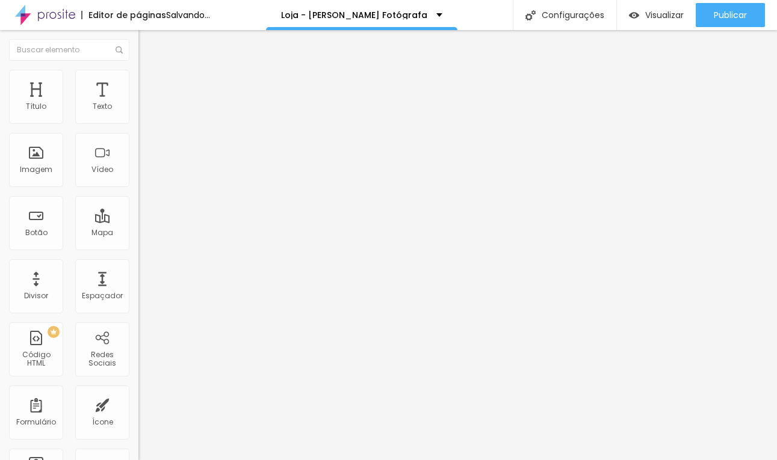
click at [138, 234] on input "range" at bounding box center [177, 239] width 78 height 10
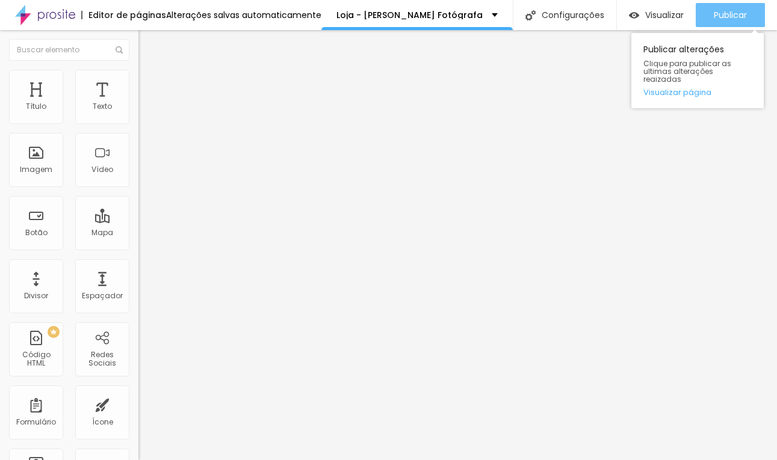
click at [714, 13] on span "Publicar" at bounding box center [730, 15] width 33 height 10
click at [714, 16] on span "Publicar" at bounding box center [730, 15] width 33 height 10
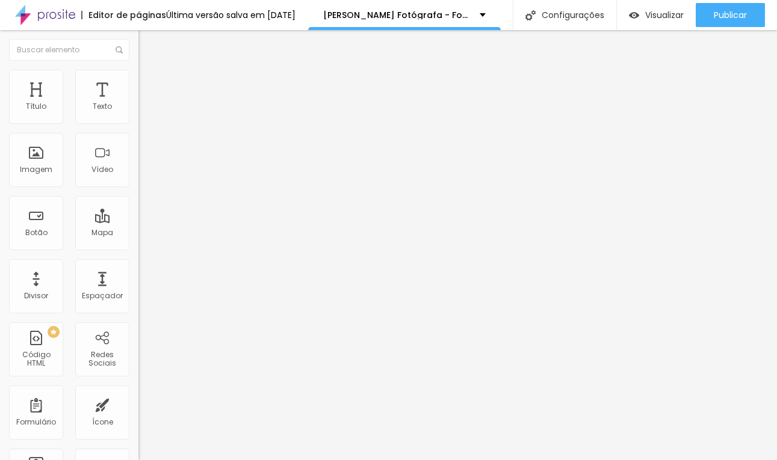
click at [149, 82] on span "Estilo" at bounding box center [158, 78] width 19 height 10
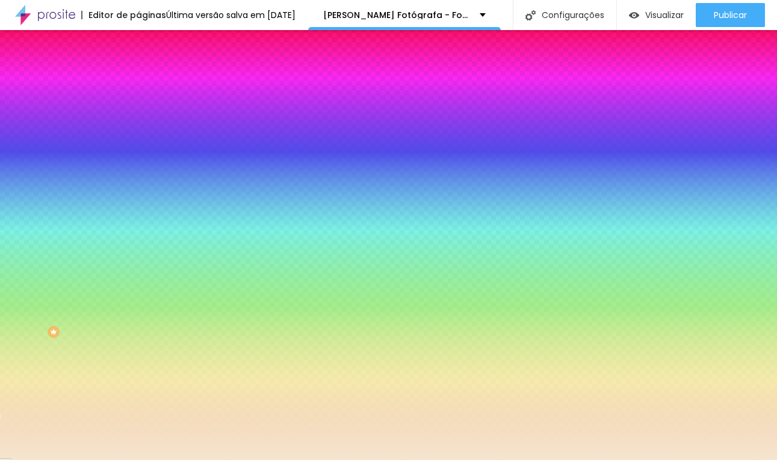
click at [138, 176] on input "#F5E6CF" at bounding box center [210, 170] width 144 height 12
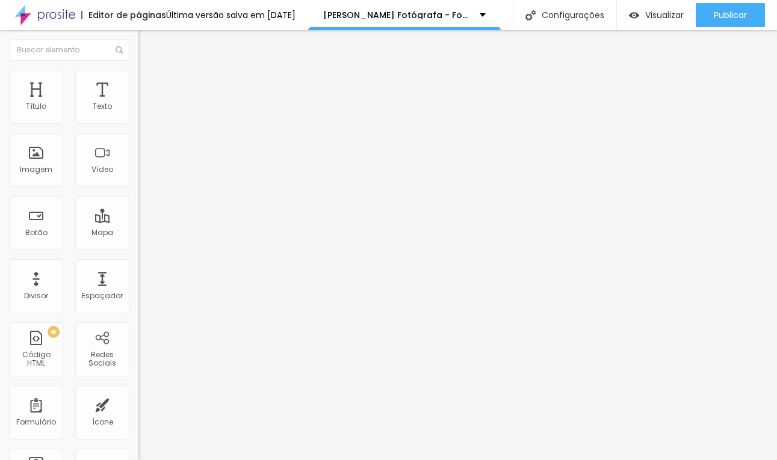
click at [138, 74] on img at bounding box center [143, 75] width 11 height 11
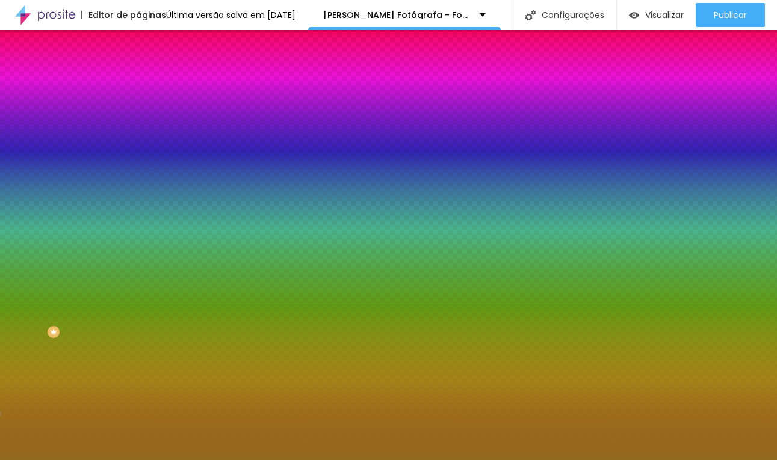
click at [138, 124] on input "#9D6B1F" at bounding box center [210, 121] width 144 height 12
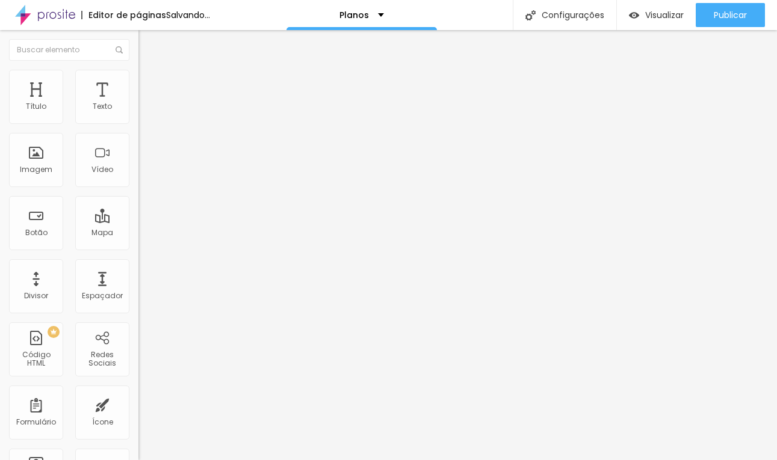
click at [138, 77] on ul "Conteúdo Estilo Avançado" at bounding box center [207, 76] width 138 height 36
click at [138, 77] on img at bounding box center [143, 75] width 11 height 11
click at [138, 73] on img at bounding box center [143, 75] width 11 height 11
click at [149, 83] on span "Estilo" at bounding box center [158, 78] width 19 height 10
click at [138, 80] on li "Estilo" at bounding box center [207, 76] width 138 height 12
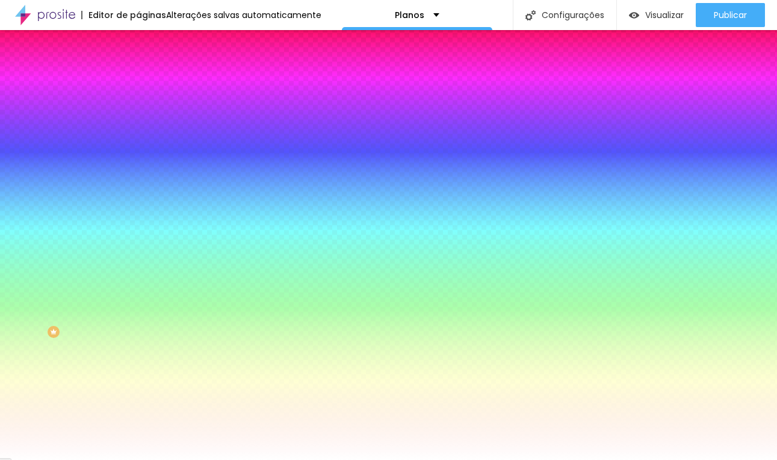
click at [138, 111] on span "Adicionar imagem" at bounding box center [177, 106] width 78 height 10
click at [138, 38] on button "Editar Seção" at bounding box center [207, 44] width 138 height 28
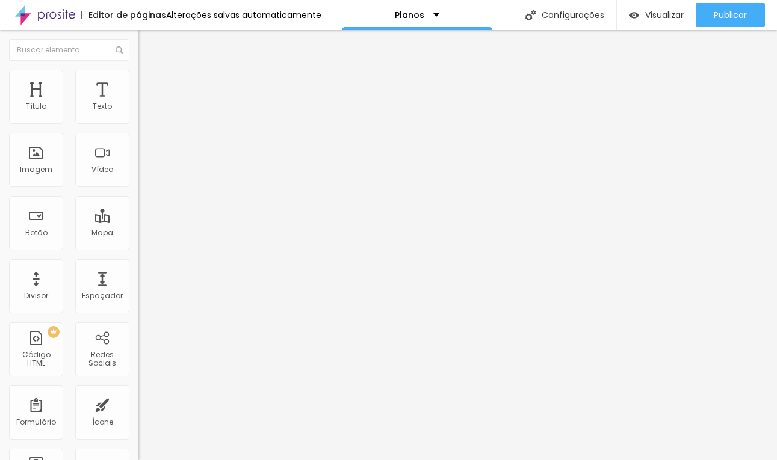
click at [138, 110] on span "Encaixotado" at bounding box center [161, 104] width 47 height 10
click at [138, 128] on span "Completo" at bounding box center [156, 123] width 37 height 10
click at [138, 78] on li "Estilo" at bounding box center [207, 76] width 138 height 12
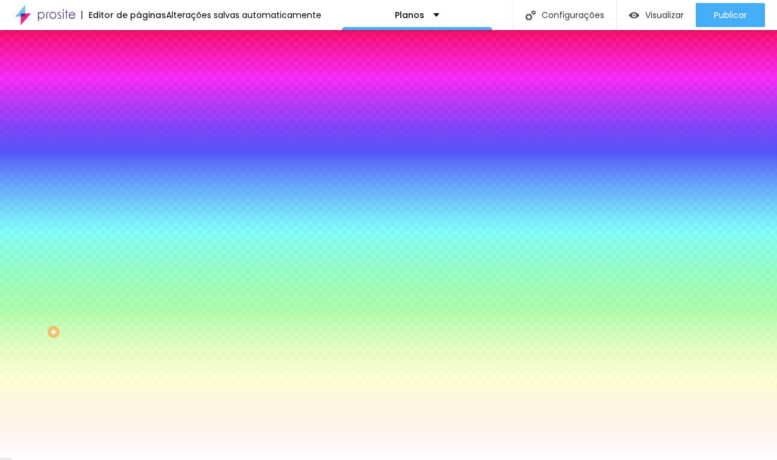
click at [149, 85] on span "Avançado" at bounding box center [169, 90] width 40 height 10
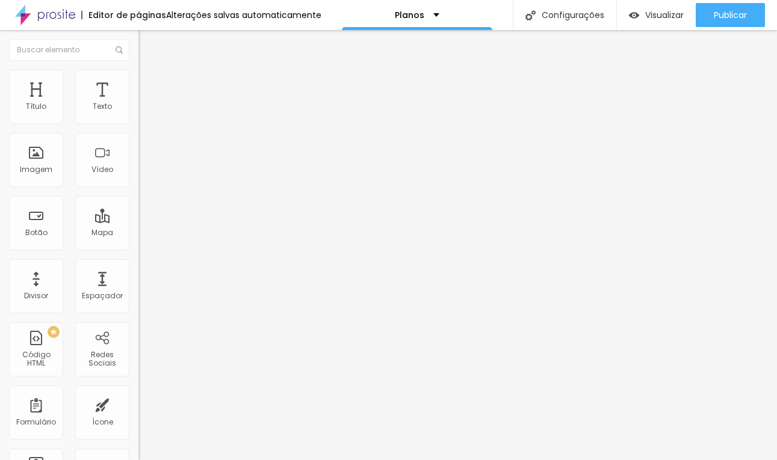
type input "17"
type input "19"
type input "31"
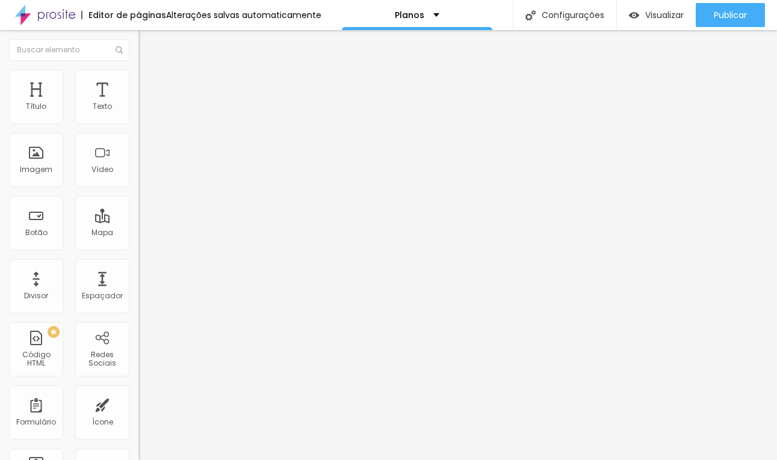
type input "31"
type input "55"
type input "74"
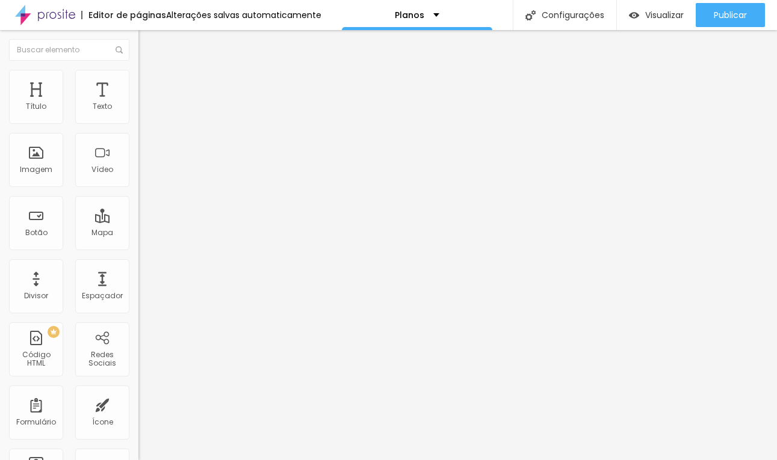
type input "86"
type input "102"
type input "118"
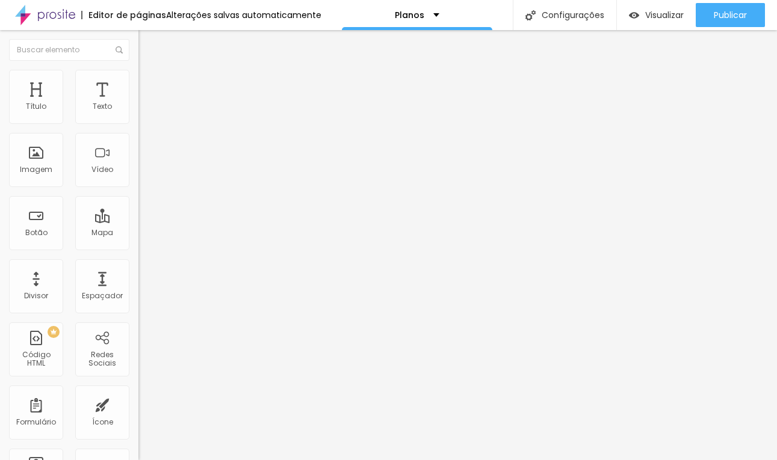
type input "118"
type input "126"
type input "130"
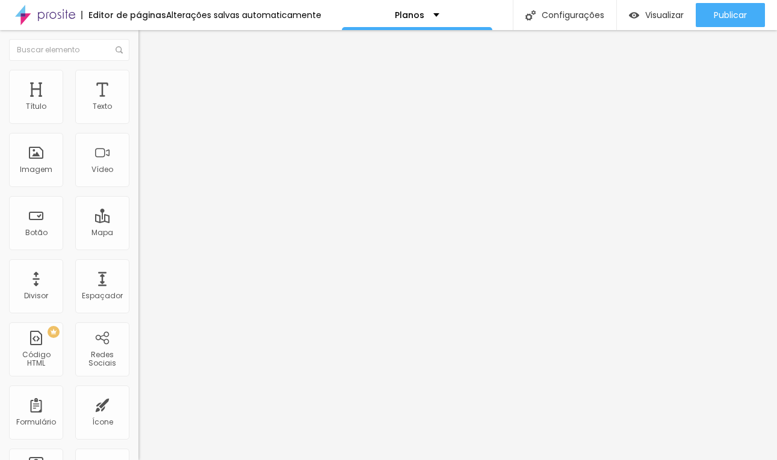
type input "131"
type input "132"
type input "136"
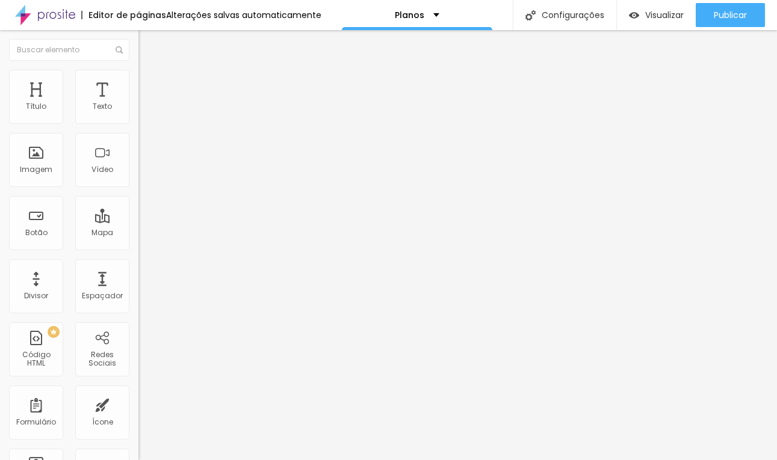
type input "136"
type input "143"
type input "150"
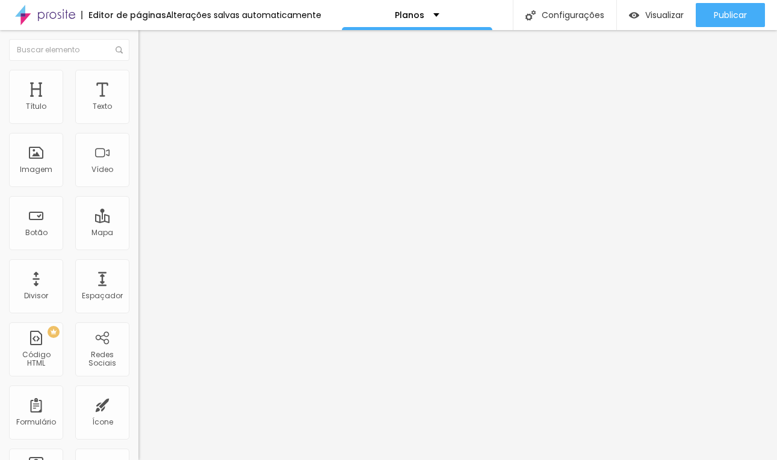
type input "154"
type input "159"
type input "162"
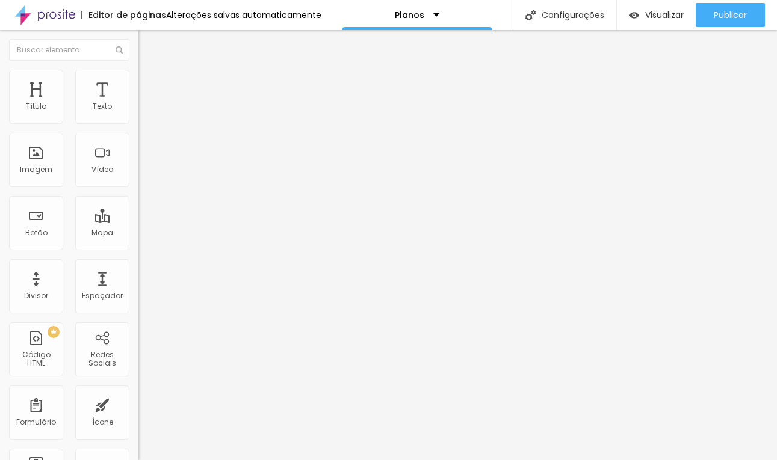
type input "162"
type input "164"
type input "165"
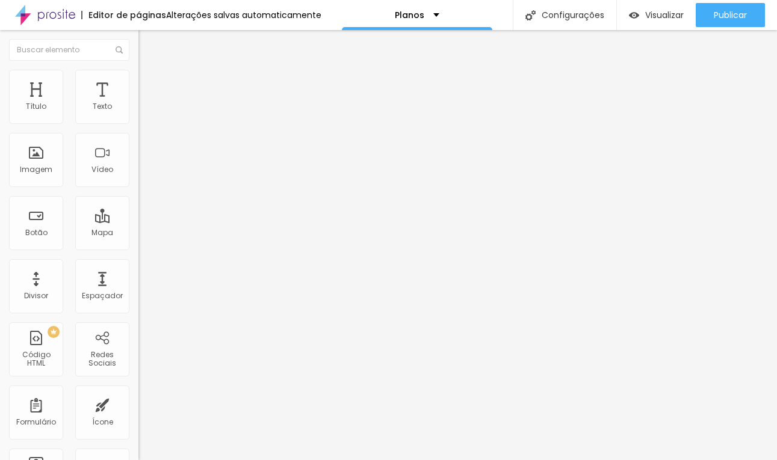
type input "167"
type input "171"
type input "178"
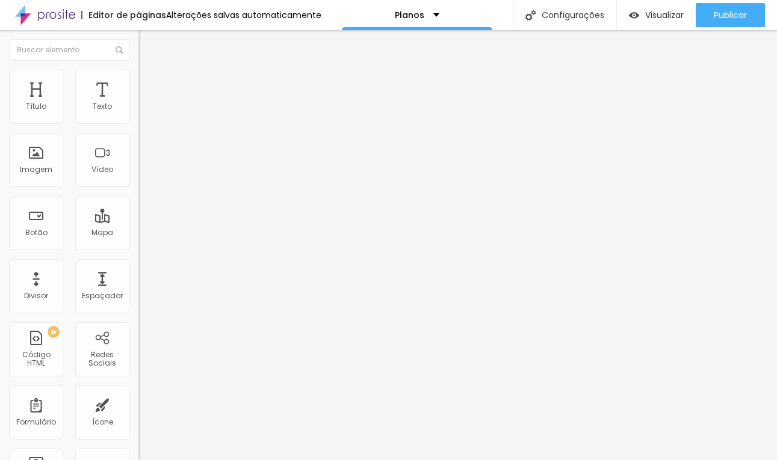
type input "178"
type input "189"
type input "201"
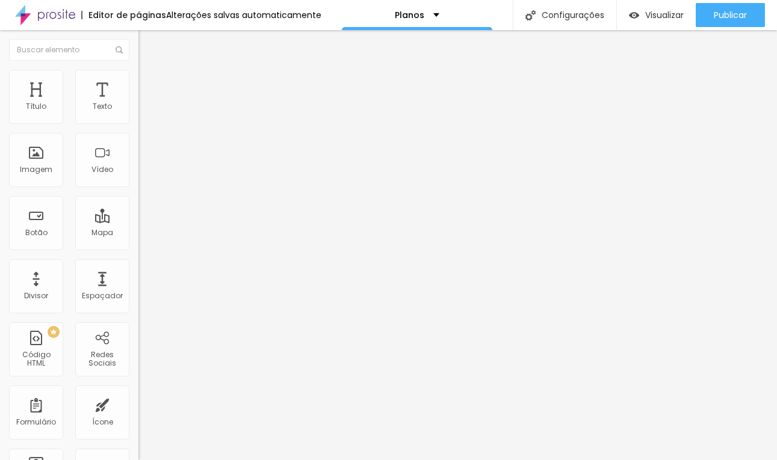
type input "213"
type input "222"
type input "231"
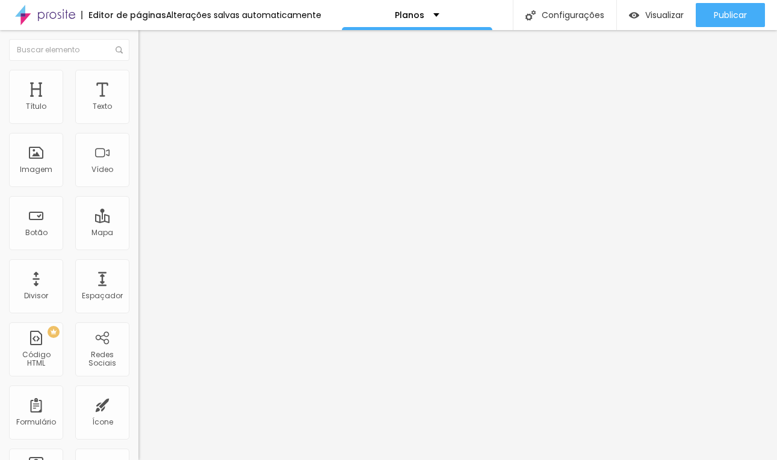
type input "231"
type input "238"
type input "243"
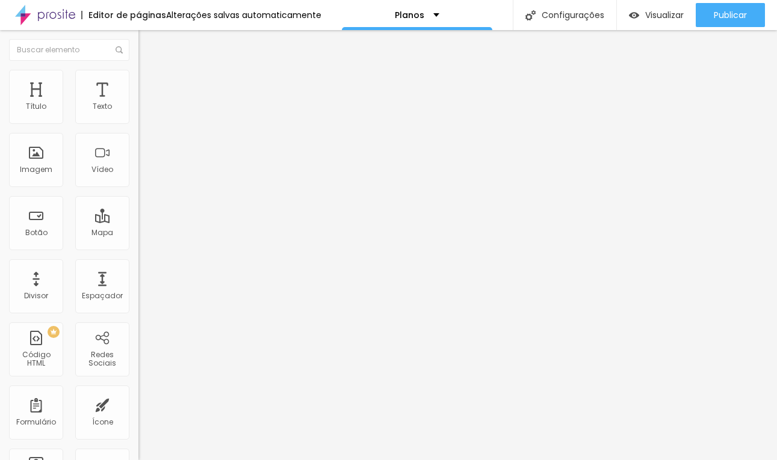
type input "249"
type input "255"
type input "262"
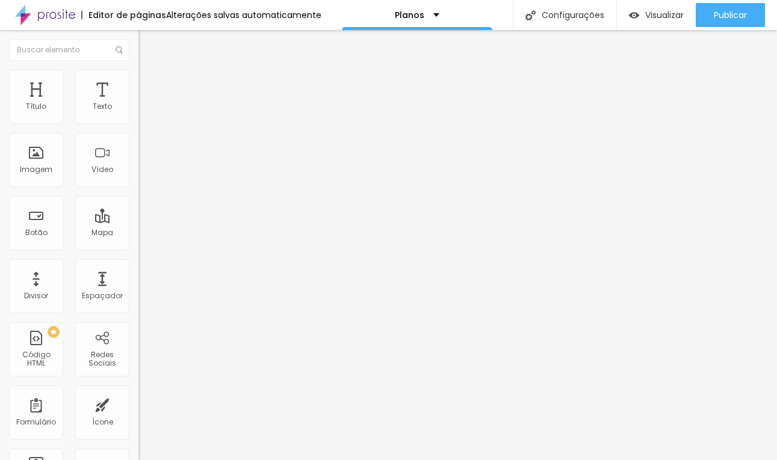
type input "262"
type input "267"
type input "270"
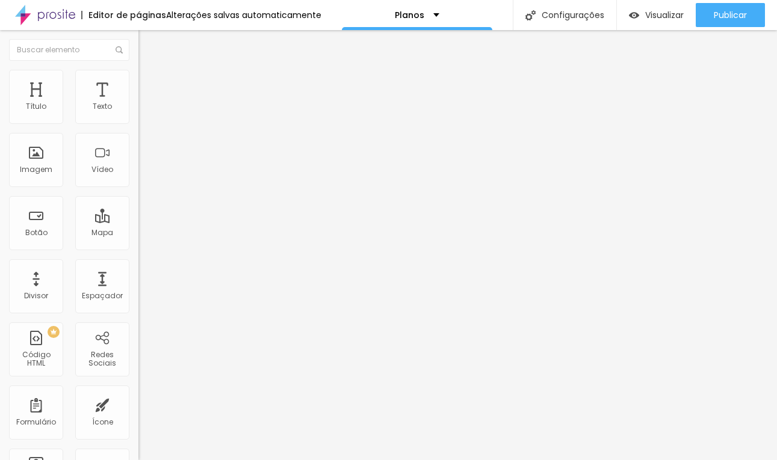
type input "273"
type input "276"
type input "278"
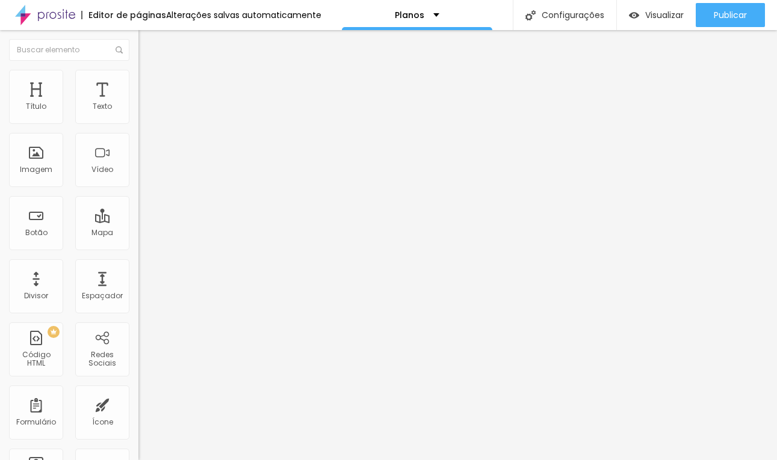
type input "278"
type input "279"
type input "276"
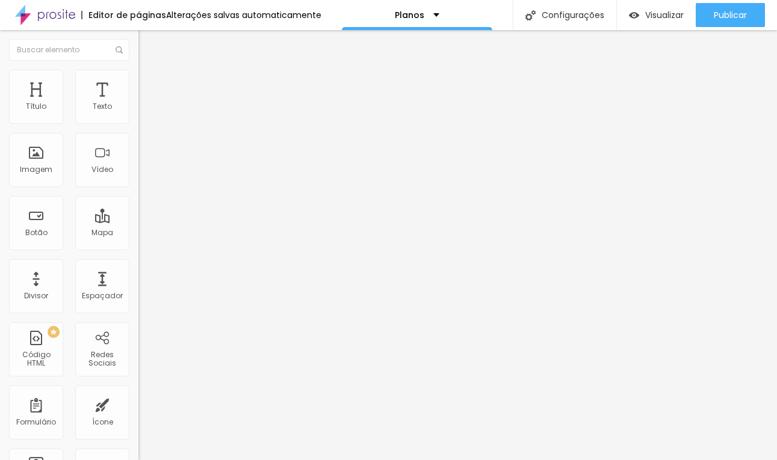
type input "271"
type input "265"
type input "251"
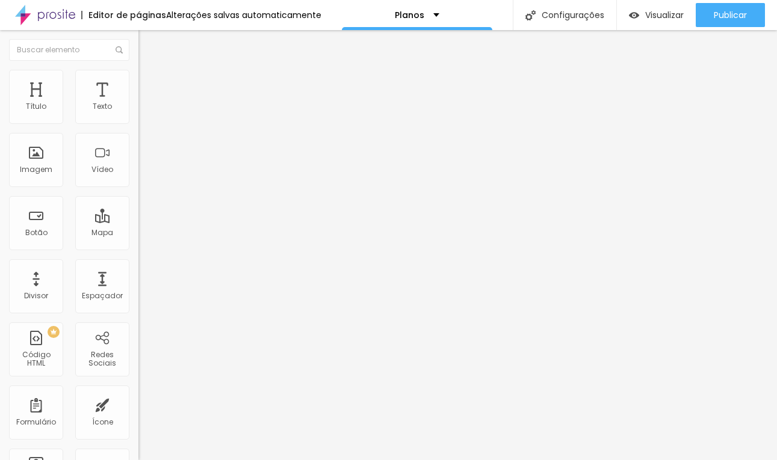
type input "251"
type input "243"
type input "235"
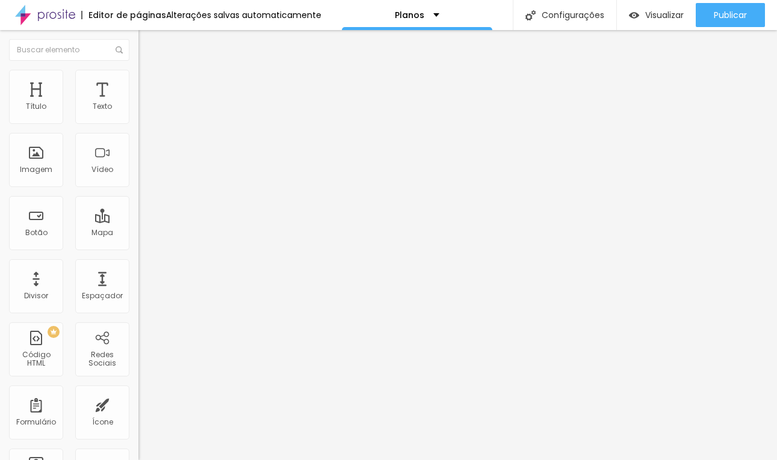
type input "227"
type input "219"
type input "212"
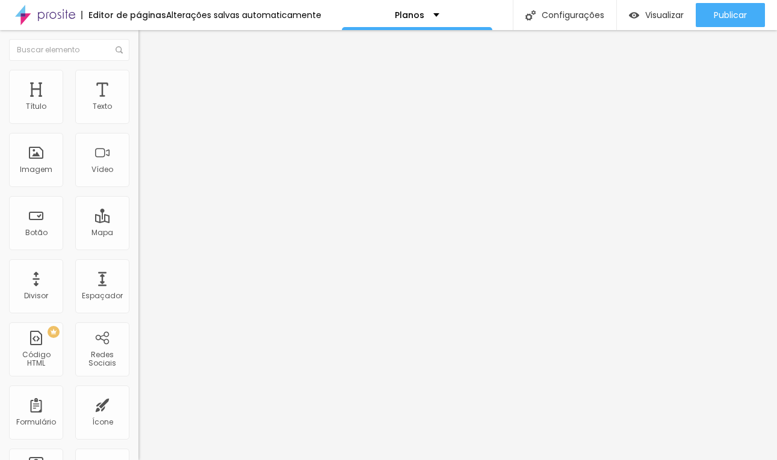
type input "212"
type input "205"
type input "197"
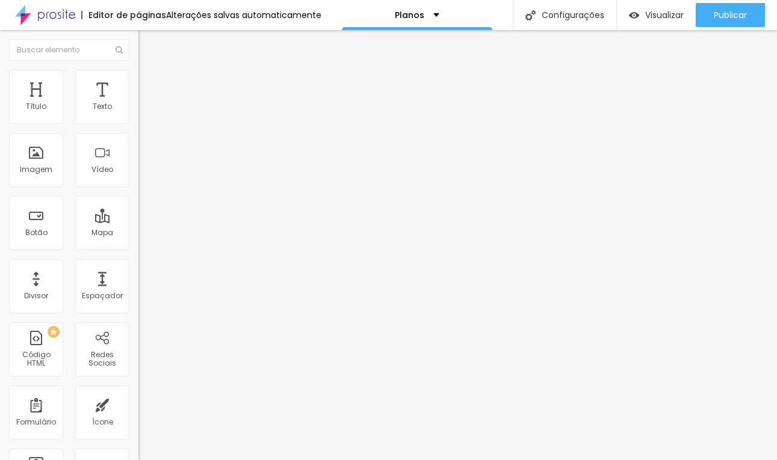
type input "189"
type input "182"
type input "176"
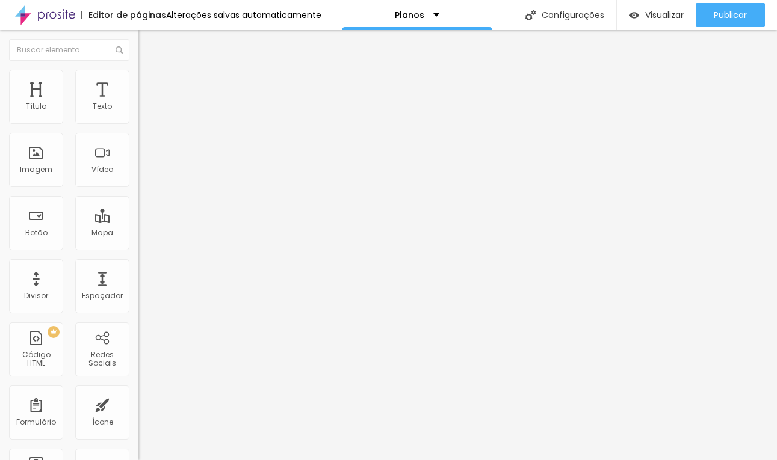
type input "176"
type input "172"
type input "169"
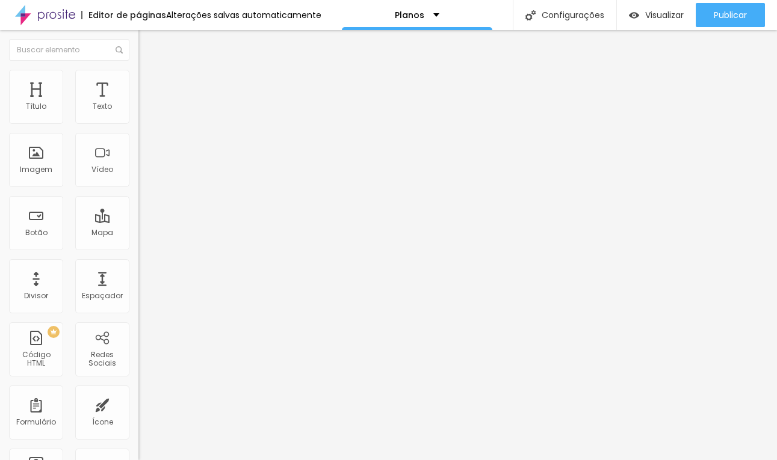
type input "167"
type input "165"
type input "166"
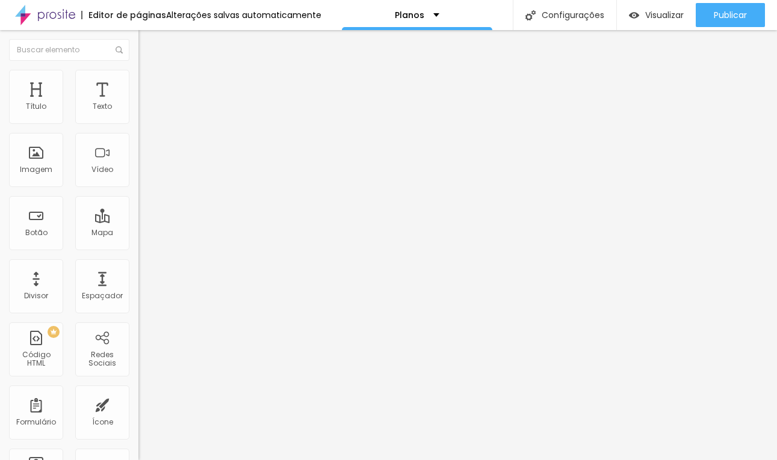
type input "166"
type input "165"
type input "163"
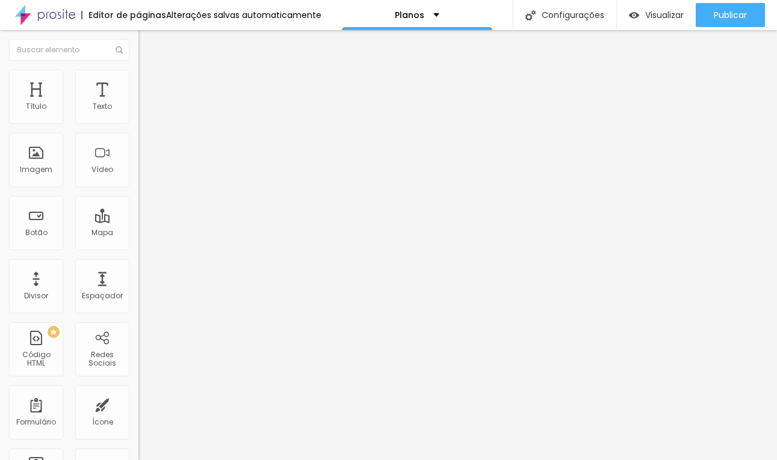
type input "162"
type input "161"
type input "160"
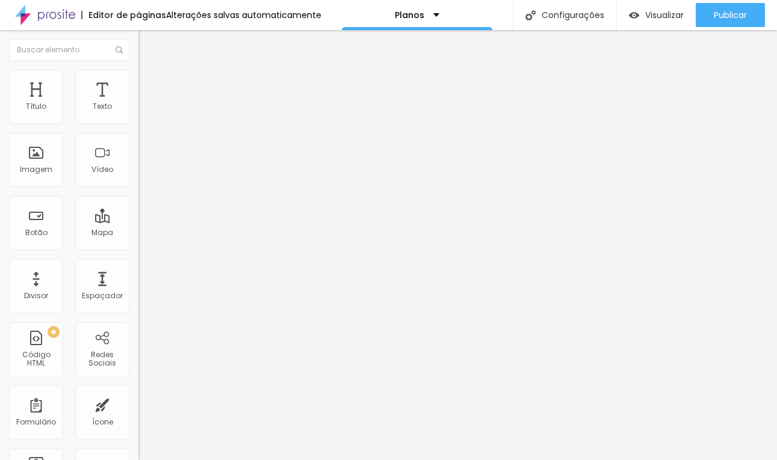
type input "160"
type input "161"
type input "162"
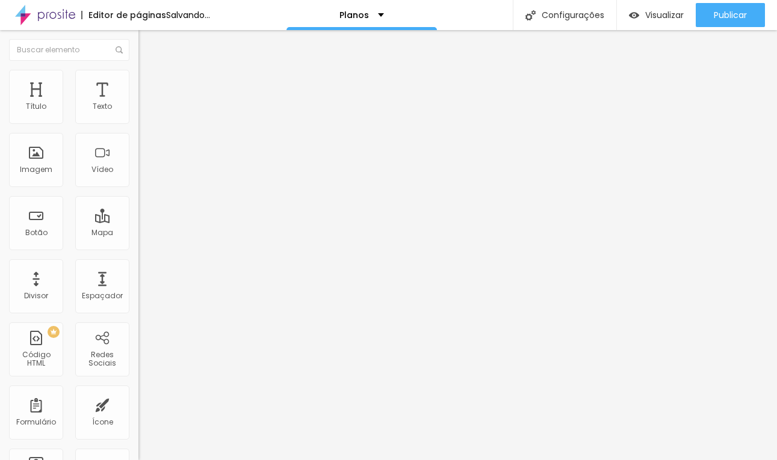
type input "163"
type input "164"
drag, startPoint x: 28, startPoint y: 140, endPoint x: 46, endPoint y: 147, distance: 18.9
click at [138, 404] on div at bounding box center [207, 409] width 138 height 11
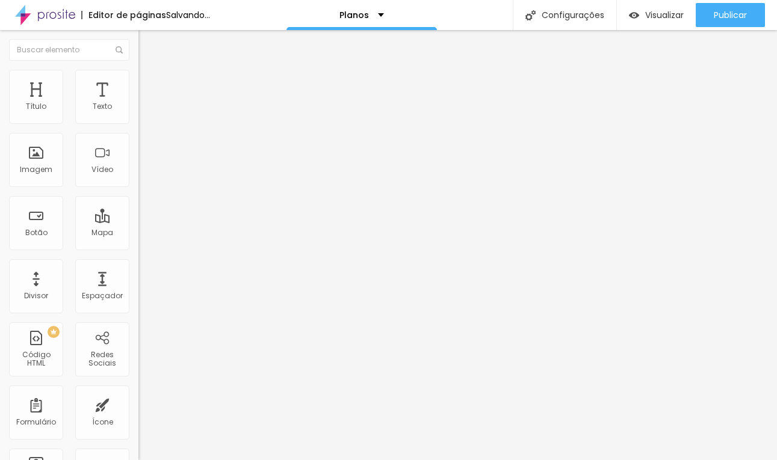
type input "164"
click at [138, 119] on img at bounding box center [142, 115] width 8 height 8
click at [138, 71] on img at bounding box center [143, 75] width 11 height 11
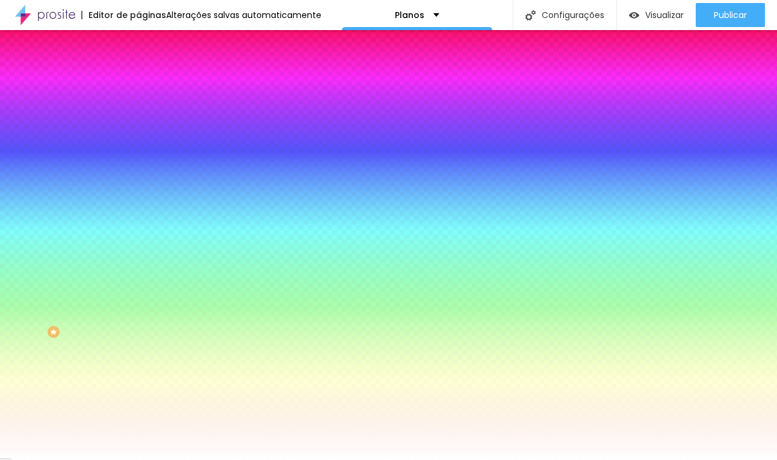
click at [149, 85] on span "Avançado" at bounding box center [169, 90] width 40 height 10
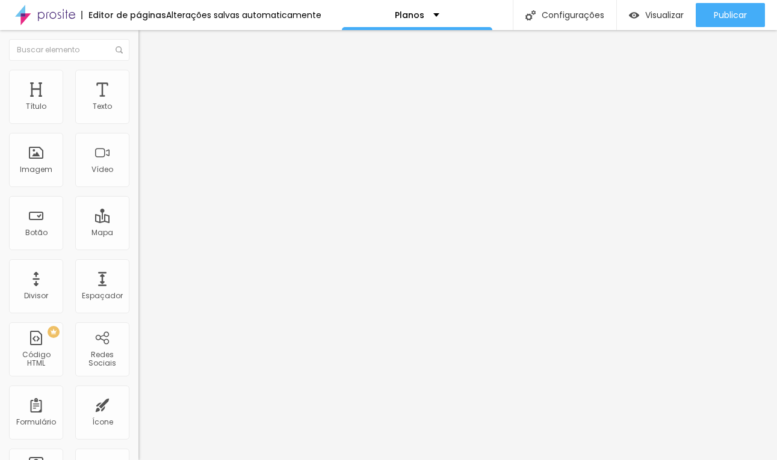
type input "30"
type input "35"
type input "40"
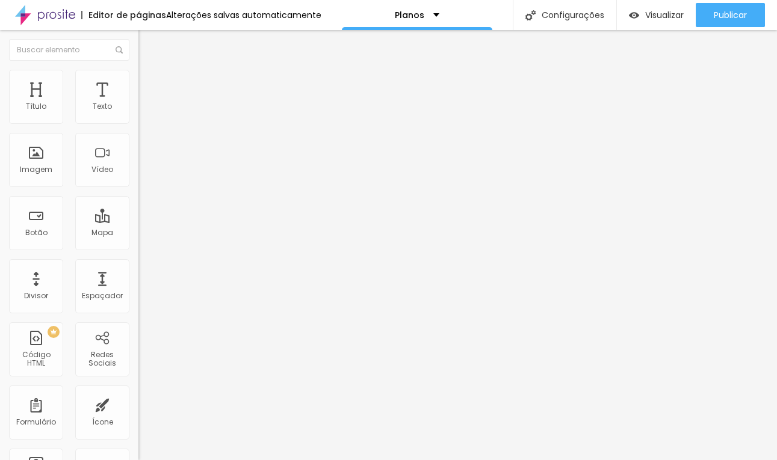
type input "40"
type input "35"
type input "30"
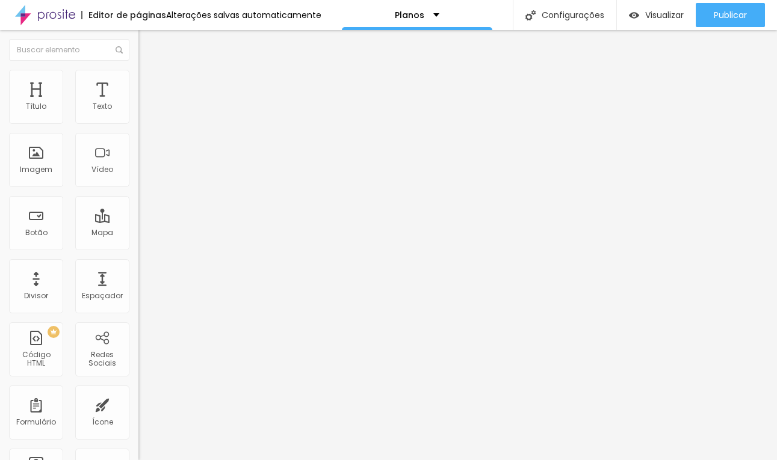
type input "25"
drag, startPoint x: 59, startPoint y: 117, endPoint x: 52, endPoint y: 119, distance: 6.7
type input "25"
click at [138, 234] on input "range" at bounding box center [177, 239] width 78 height 10
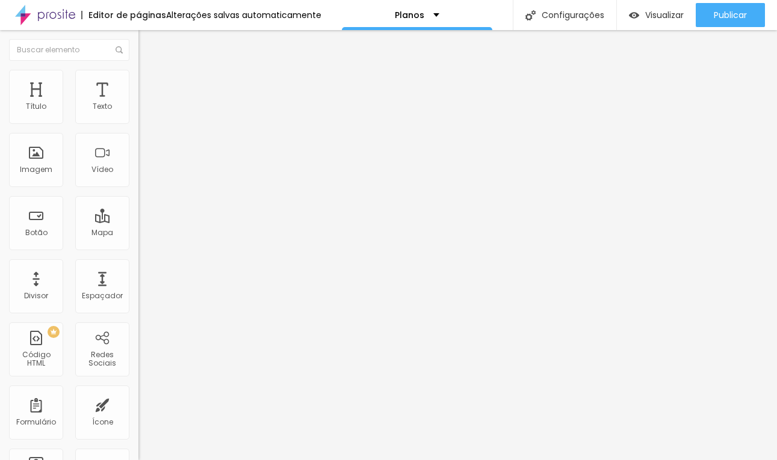
click at [143, 112] on icon "button" at bounding box center [146, 108] width 7 height 7
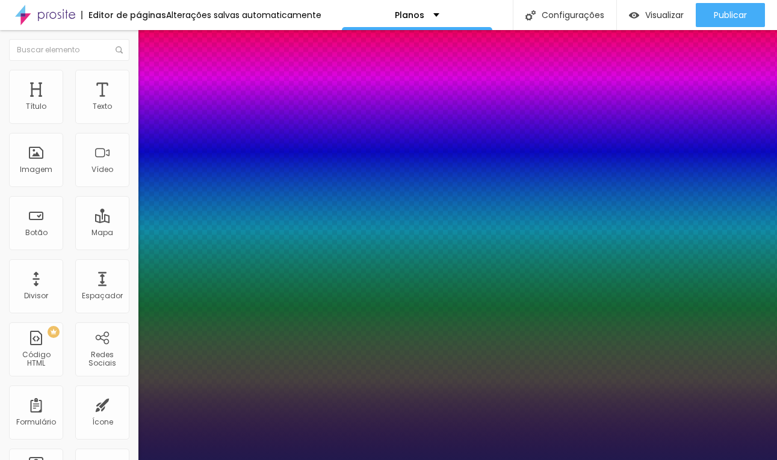
type input "1"
type input "19"
type input "1"
type input "24"
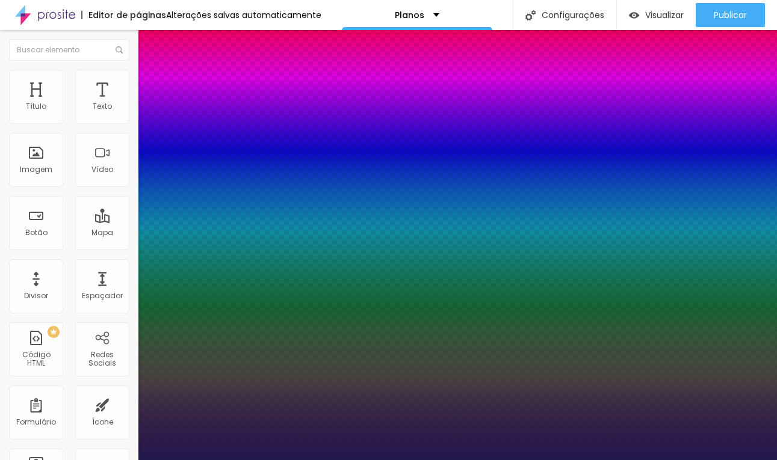
type input "24"
type input "1"
type input "35"
type input "1"
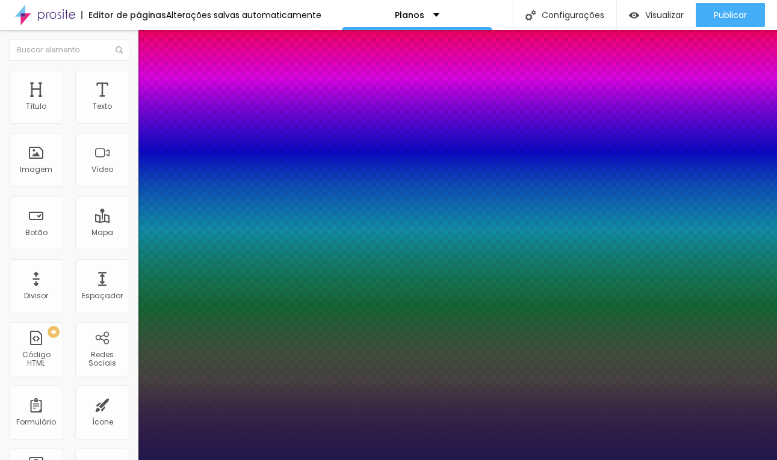
type input "49"
type input "1"
type input "63"
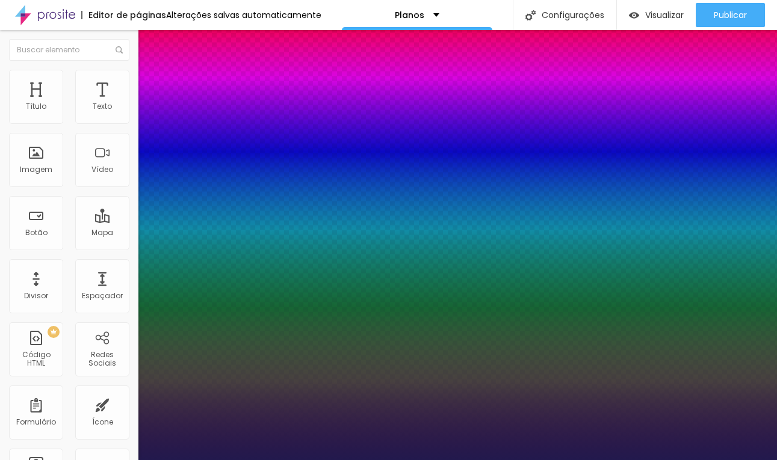
type input "1"
type input "77"
type input "1"
type input "87"
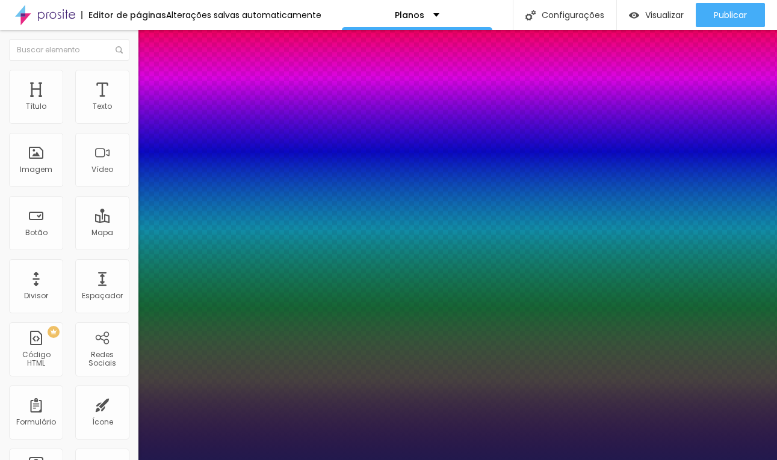
type input "87"
type input "1"
type input "96"
type input "1"
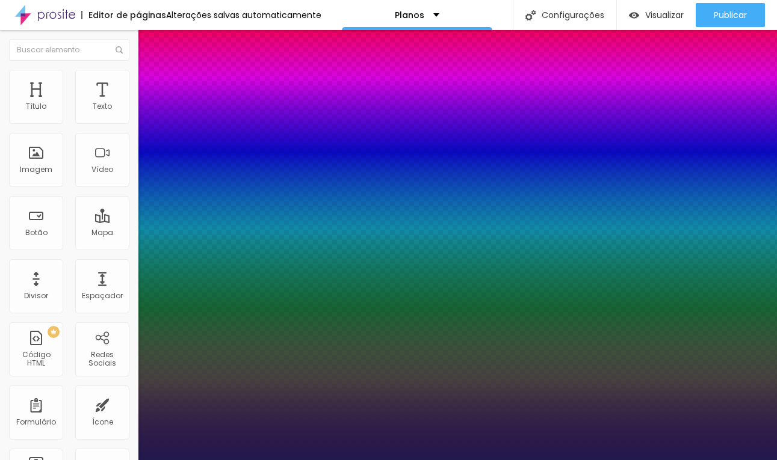
type input "100"
type input "1"
type input "96"
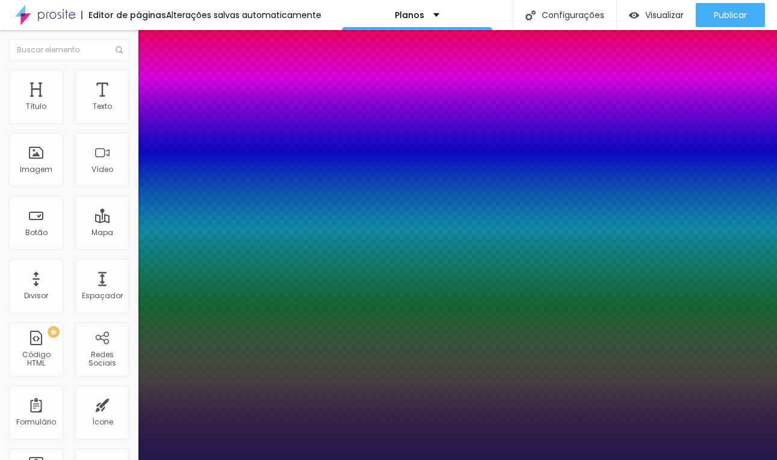
type input "1"
type input "91"
type input "1"
type input "86"
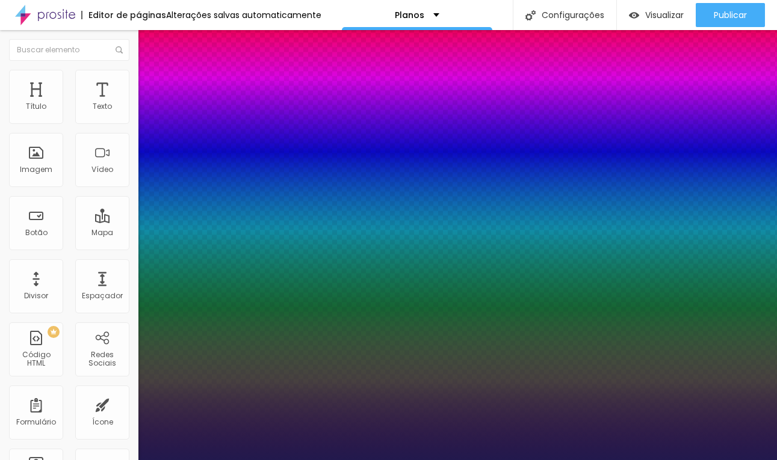
type input "86"
type input "1"
type input "76"
type input "1"
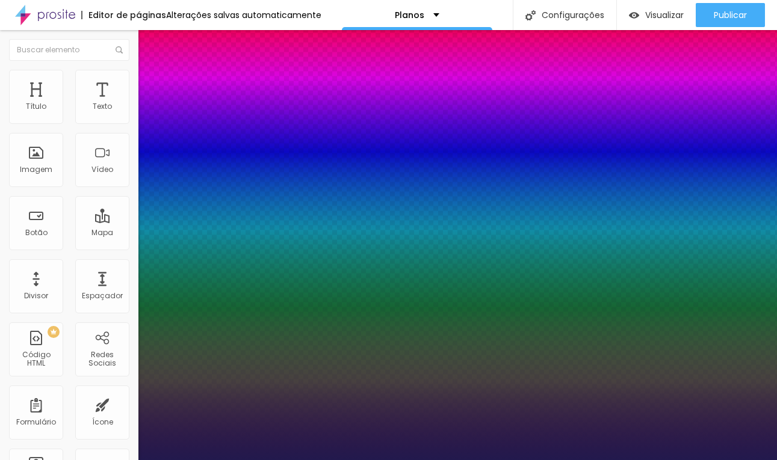
type input "72"
type input "1"
type input "70"
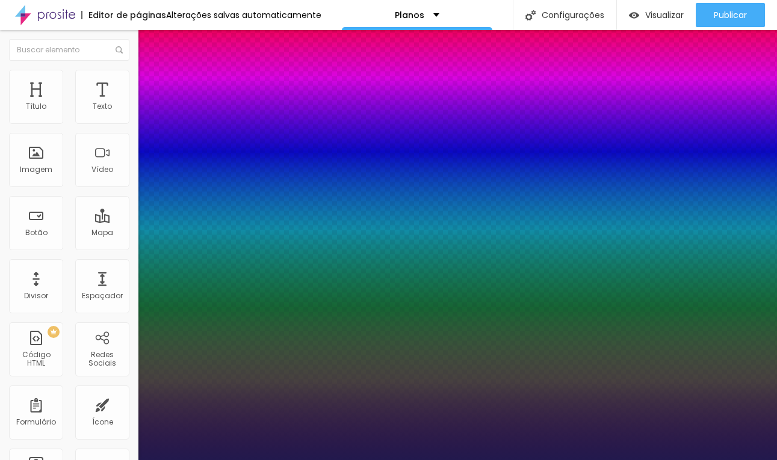
type input "1"
type input "69"
type input "1"
type input "68"
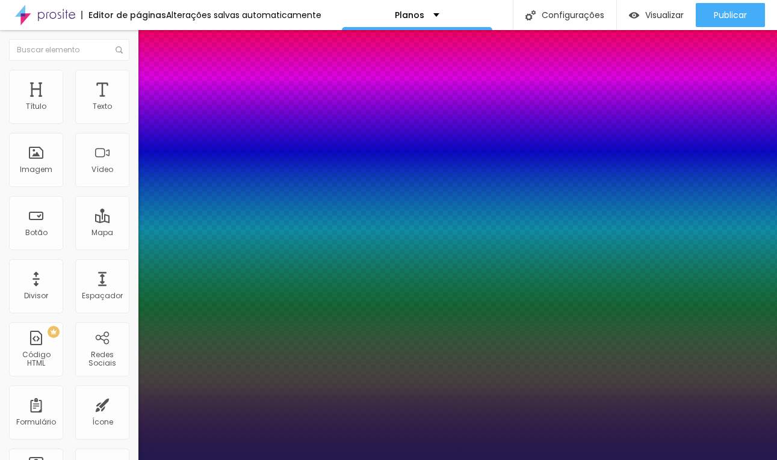
type input "68"
type input "1"
type input "67"
drag, startPoint x: 162, startPoint y: 204, endPoint x: 203, endPoint y: 217, distance: 42.3
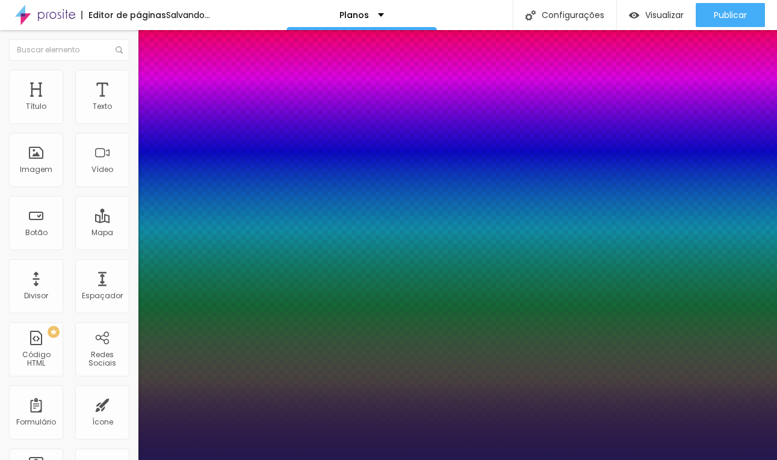
click at [466, 460] on div at bounding box center [388, 460] width 777 height 0
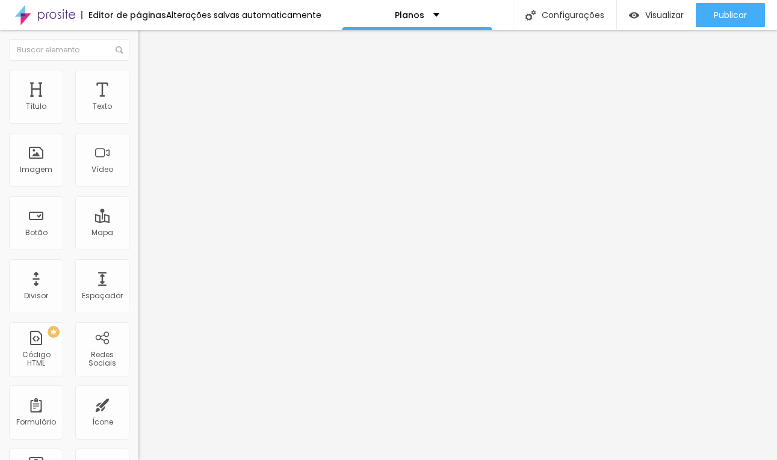
drag, startPoint x: 55, startPoint y: 118, endPoint x: 45, endPoint y: 121, distance: 11.2
click at [138, 221] on input "range" at bounding box center [177, 226] width 78 height 10
click at [138, 70] on img at bounding box center [143, 75] width 11 height 11
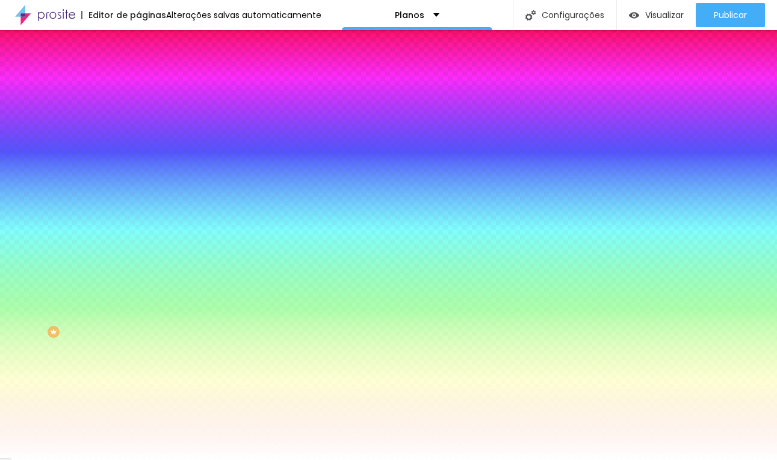
click at [149, 85] on span "Avançado" at bounding box center [169, 90] width 40 height 10
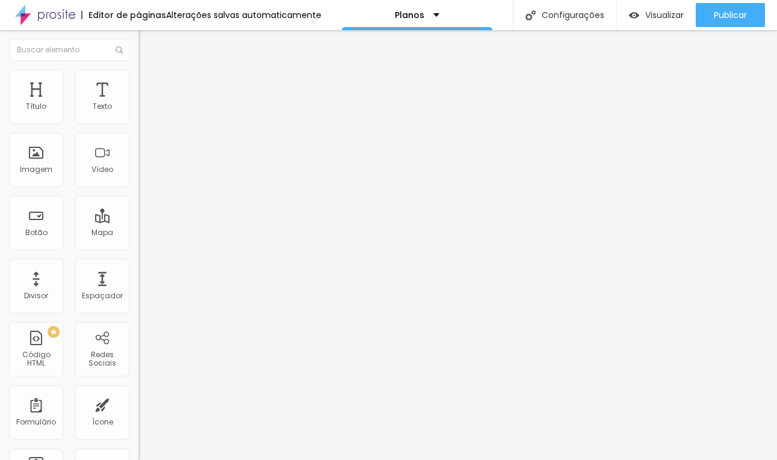
drag, startPoint x: 44, startPoint y: 146, endPoint x: 37, endPoint y: 146, distance: 6.6
click at [138, 404] on div at bounding box center [207, 409] width 138 height 11
drag, startPoint x: 42, startPoint y: 139, endPoint x: 30, endPoint y: 143, distance: 12.8
click at [138, 404] on input "range" at bounding box center [177, 409] width 78 height 10
click at [149, 82] on span "Avançado" at bounding box center [169, 78] width 40 height 10
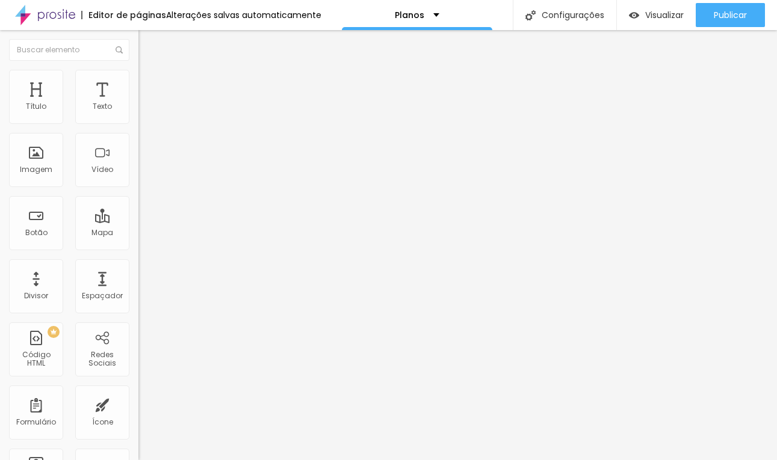
click at [138, 221] on input "range" at bounding box center [177, 226] width 78 height 10
drag, startPoint x: 35, startPoint y: 137, endPoint x: 0, endPoint y: 137, distance: 34.9
click at [138, 137] on div "3 Espaço de cima 10 Espaço de baixo ID Html Classes Html Visível nos dispositiv…" at bounding box center [207, 335] width 138 height 506
drag, startPoint x: 36, startPoint y: 139, endPoint x: -10, endPoint y: 139, distance: 45.1
click at [138, 392] on input "range" at bounding box center [177, 397] width 78 height 10
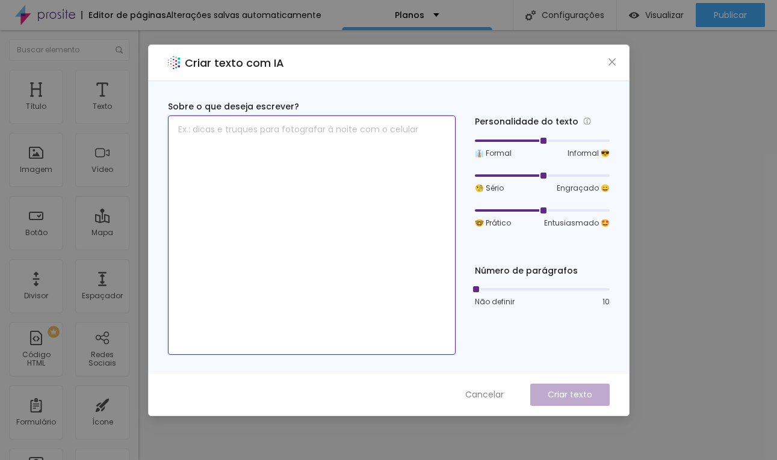
click at [315, 183] on textarea at bounding box center [312, 236] width 288 height 240
paste textarea "Se você chegou até aqui é porque teve conexão com meu trabalho e isso é muito i…"
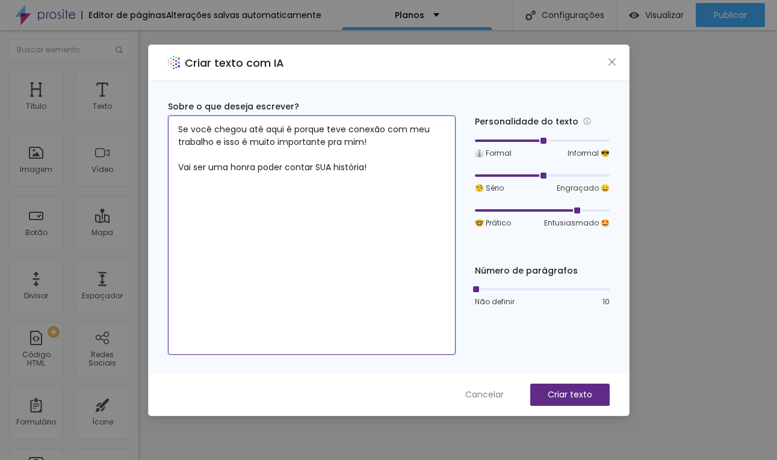
click at [568, 209] on div at bounding box center [542, 210] width 135 height 7
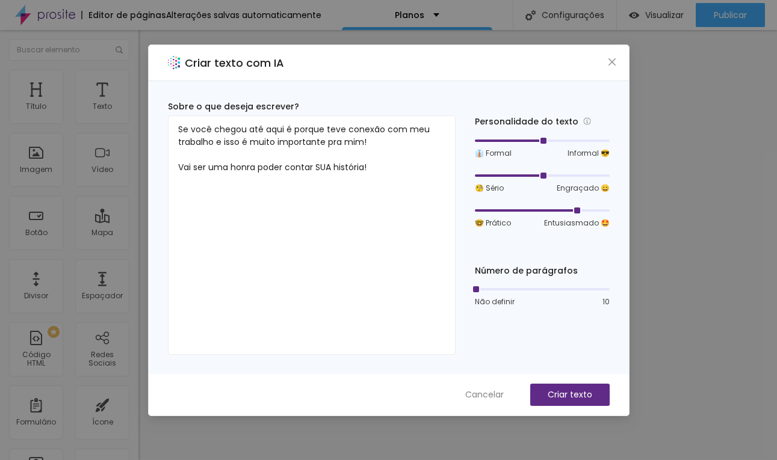
click at [492, 283] on div "Número de parágrafos Não definir 10" at bounding box center [542, 286] width 135 height 43
click at [492, 289] on div at bounding box center [542, 289] width 135 height 7
drag, startPoint x: 492, startPoint y: 289, endPoint x: 462, endPoint y: 289, distance: 29.5
click at [462, 289] on div "Sobre o que deseja escrever? Se você chegou até aqui é porque teve conexão com …" at bounding box center [389, 228] width 442 height 255
click at [483, 286] on div at bounding box center [542, 289] width 135 height 7
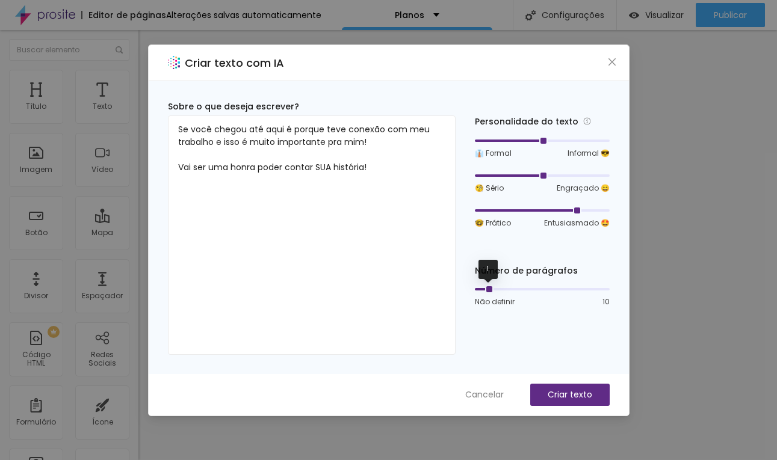
click at [485, 286] on div at bounding box center [488, 289] width 6 height 6
click at [587, 396] on p "Criar texto" at bounding box center [570, 395] width 45 height 13
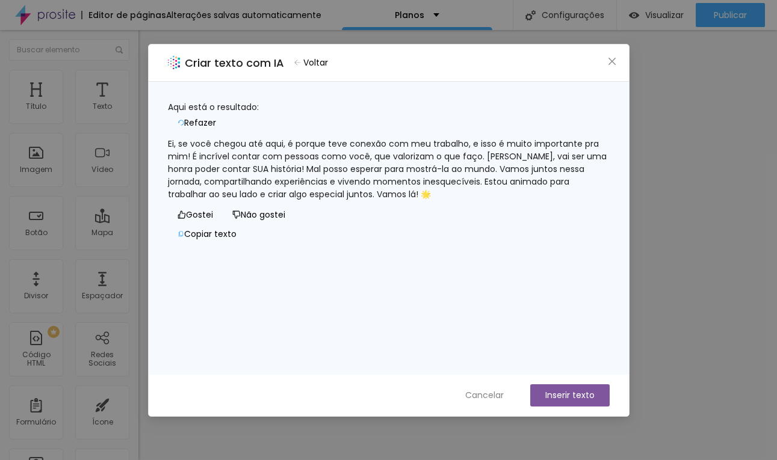
click at [412, 173] on div "Ei, se você chegou até aqui, é porque teve conexão com meu trabalho, e isso é m…" at bounding box center [389, 169] width 442 height 63
click at [611, 59] on icon "close" at bounding box center [612, 62] width 10 height 10
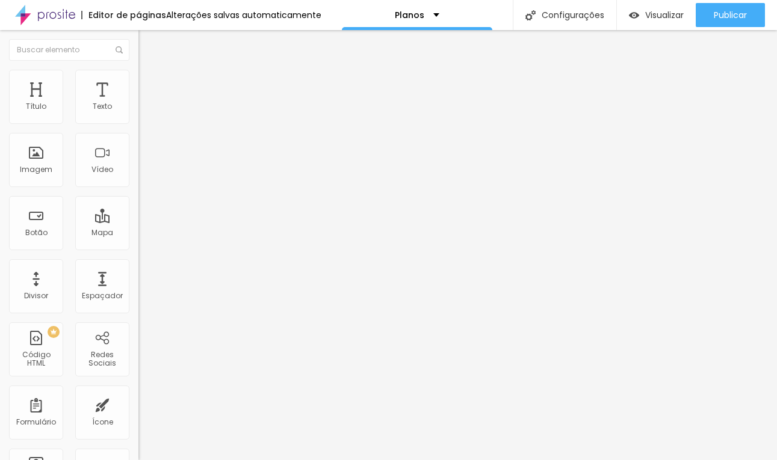
click at [138, 178] on button "button" at bounding box center [146, 171] width 17 height 13
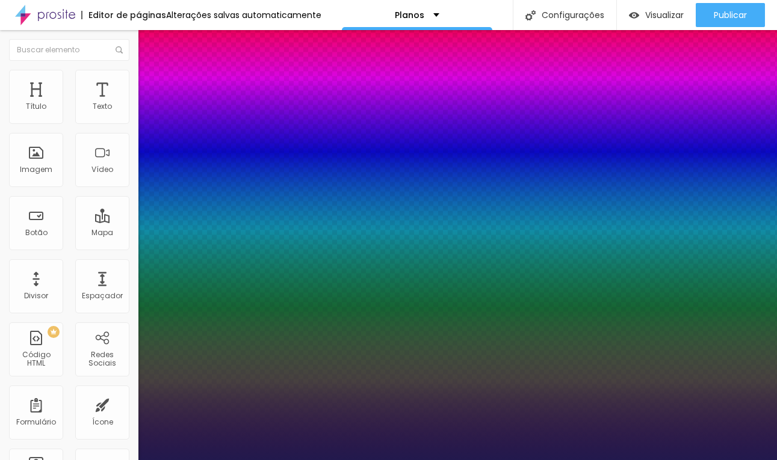
click at [363, 460] on div at bounding box center [388, 460] width 777 height 0
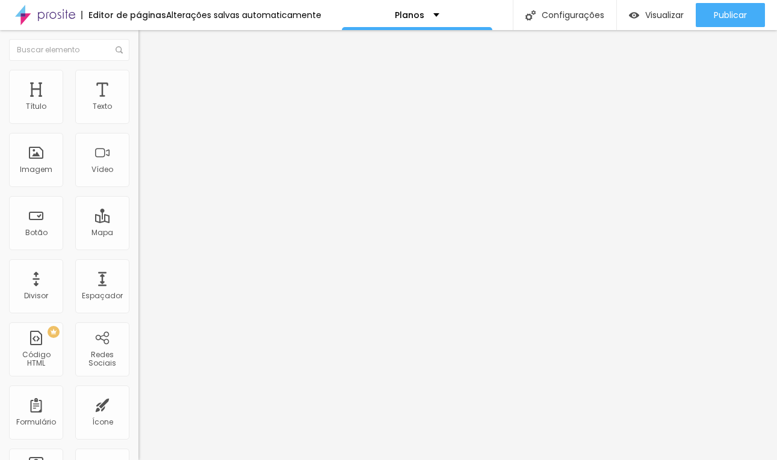
click at [147, 41] on img "button" at bounding box center [152, 44] width 10 height 10
click at [138, 116] on button "button" at bounding box center [146, 109] width 17 height 13
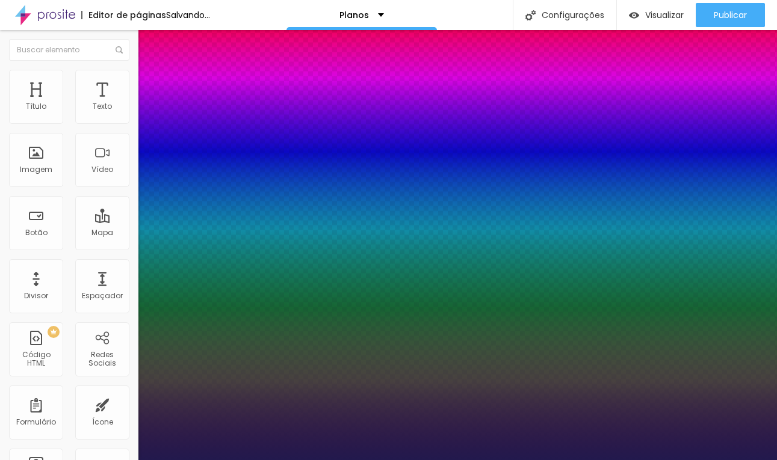
click at [465, 460] on div at bounding box center [388, 460] width 777 height 0
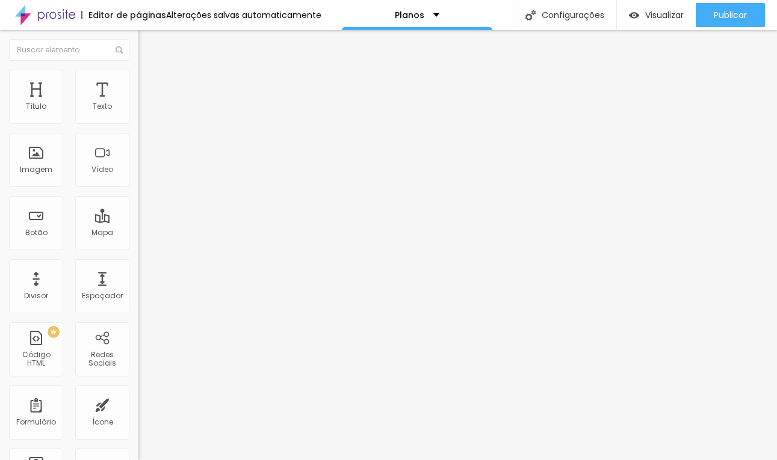
click at [138, 114] on span "Titulo 2" at bounding box center [157, 106] width 39 height 15
click at [138, 123] on div "Titulo 3 H3" at bounding box center [207, 118] width 138 height 10
click at [138, 114] on span "Titulo 2" at bounding box center [157, 106] width 39 height 15
click at [143, 176] on icon "button" at bounding box center [146, 172] width 7 height 7
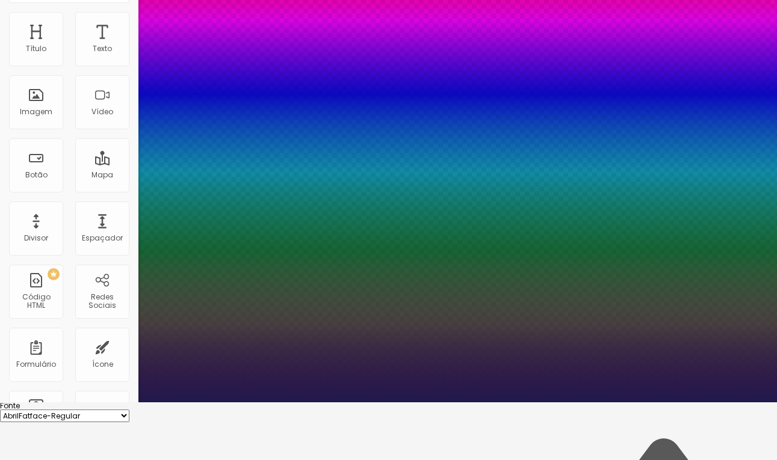
scroll to position [62, 0]
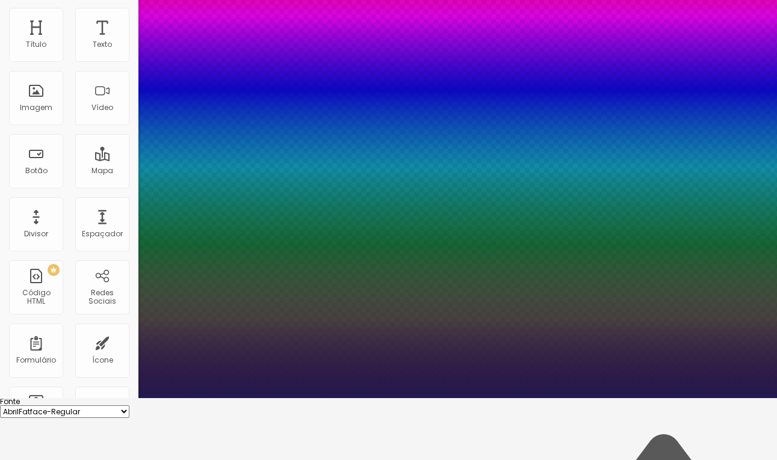
click at [429, 398] on div at bounding box center [388, 398] width 777 height 0
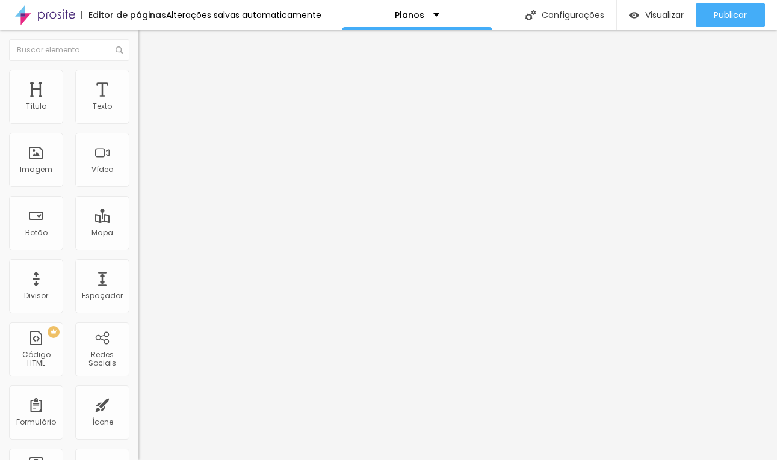
click at [144, 175] on icon "button" at bounding box center [146, 172] width 5 height 5
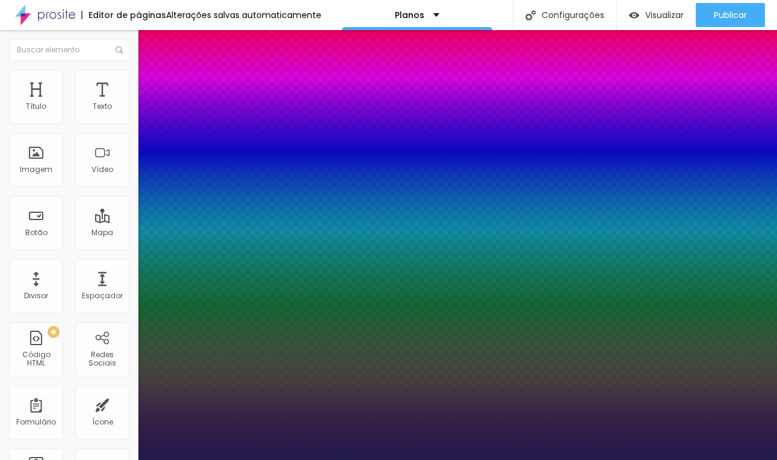
click at [87, 460] on div at bounding box center [388, 460] width 777 height 0
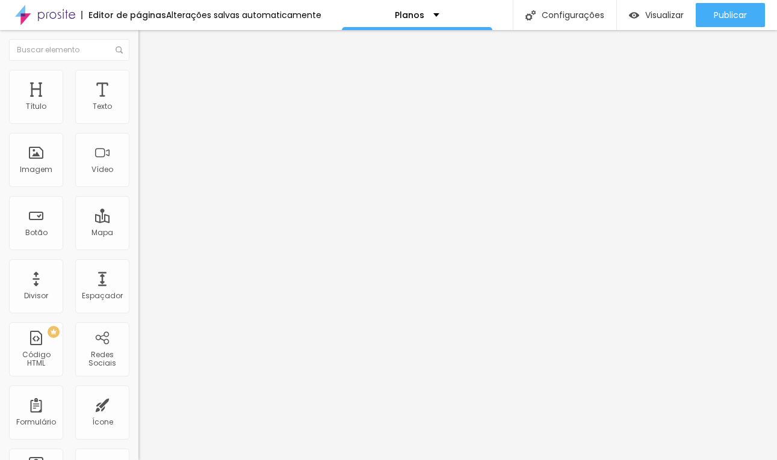
click at [149, 83] on span "Avançado" at bounding box center [169, 78] width 40 height 10
drag, startPoint x: 34, startPoint y: 140, endPoint x: -10, endPoint y: 140, distance: 43.9
click at [138, 392] on input "range" at bounding box center [177, 397] width 78 height 10
click at [138, 80] on li "Avançado" at bounding box center [207, 76] width 138 height 12
drag, startPoint x: 33, startPoint y: 120, endPoint x: 26, endPoint y: 119, distance: 7.4
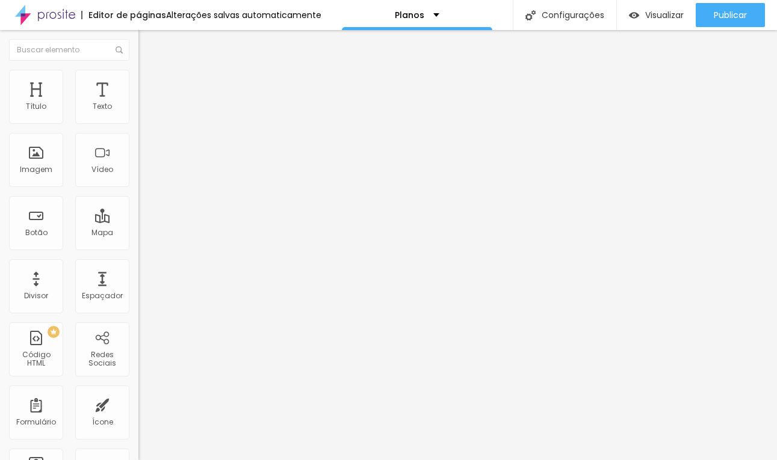
click at [138, 221] on input "range" at bounding box center [177, 226] width 78 height 10
click at [149, 71] on span "Estilo" at bounding box center [158, 66] width 19 height 10
click at [138, 116] on button "button" at bounding box center [146, 109] width 17 height 13
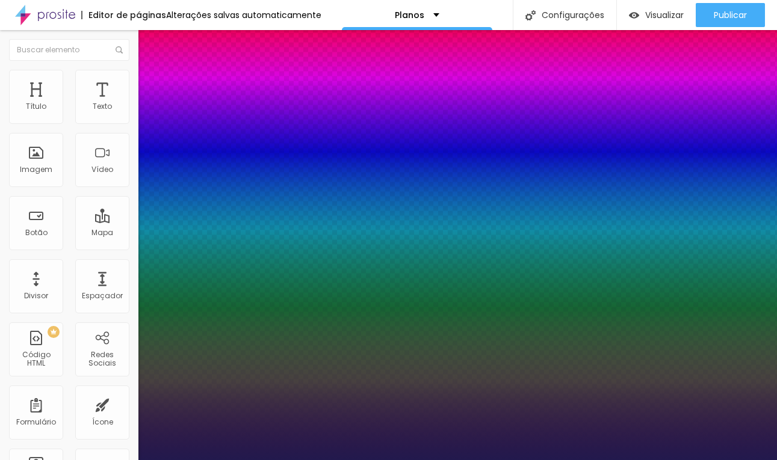
click at [555, 460] on div at bounding box center [388, 460] width 777 height 0
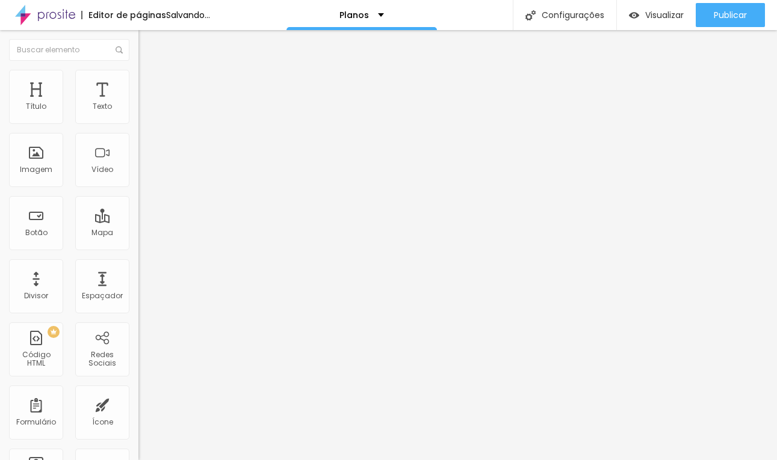
click at [143, 112] on icon "button" at bounding box center [146, 108] width 7 height 7
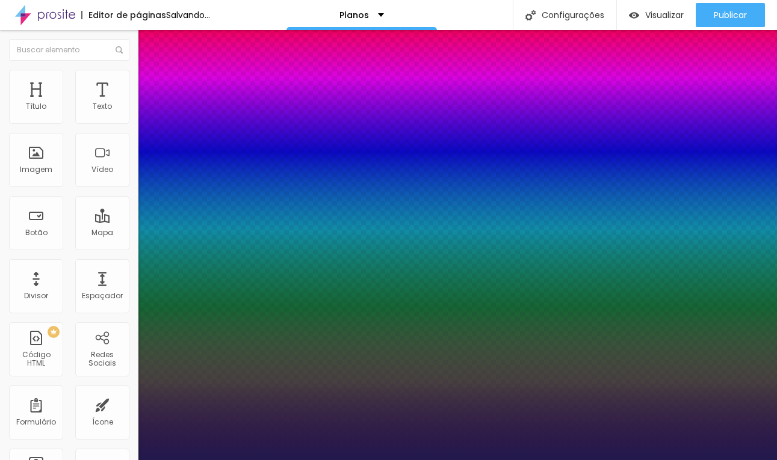
click at [450, 460] on div at bounding box center [388, 460] width 777 height 0
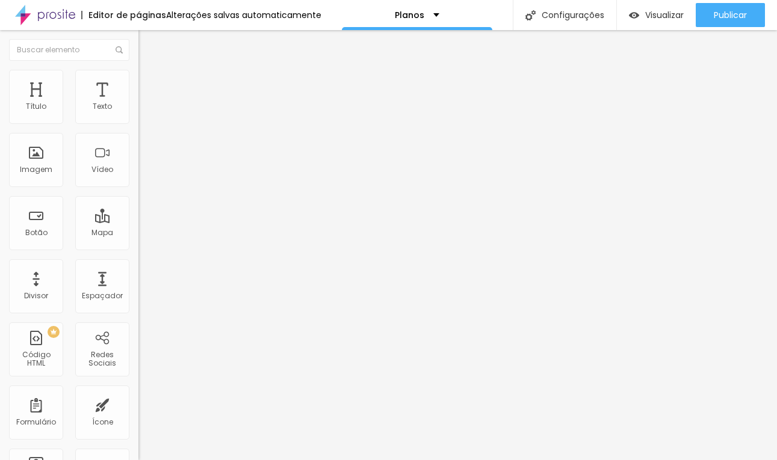
click at [138, 79] on li "Estilo" at bounding box center [207, 76] width 138 height 12
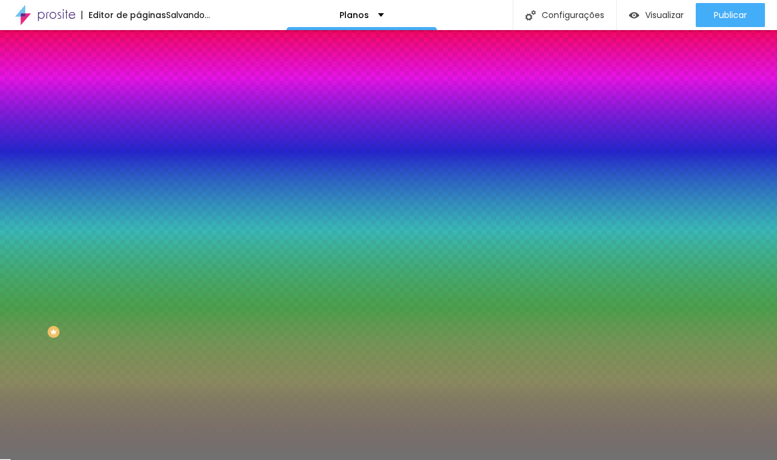
drag, startPoint x: 59, startPoint y: 159, endPoint x: 32, endPoint y: 158, distance: 27.1
click at [138, 156] on input "range" at bounding box center [177, 152] width 78 height 10
drag, startPoint x: 51, startPoint y: 193, endPoint x: 15, endPoint y: 189, distance: 36.4
click at [138, 187] on input "range" at bounding box center [177, 183] width 78 height 10
click at [149, 87] on span "Avançado" at bounding box center [169, 90] width 40 height 10
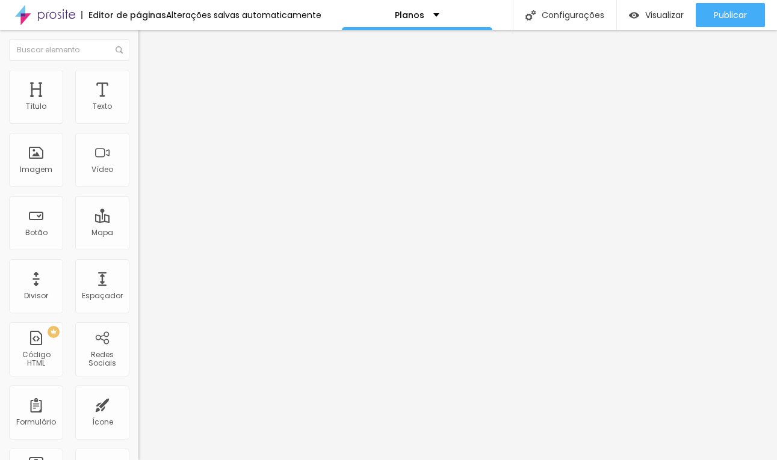
drag, startPoint x: 45, startPoint y: 120, endPoint x: 32, endPoint y: 125, distance: 13.0
click at [138, 125] on div "5 Espaço de cima" at bounding box center [207, 179] width 138 height 170
drag, startPoint x: 43, startPoint y: 141, endPoint x: 32, endPoint y: 140, distance: 10.9
click at [138, 404] on input "range" at bounding box center [177, 409] width 78 height 10
click at [138, 110] on span "Encaixotado" at bounding box center [161, 104] width 47 height 10
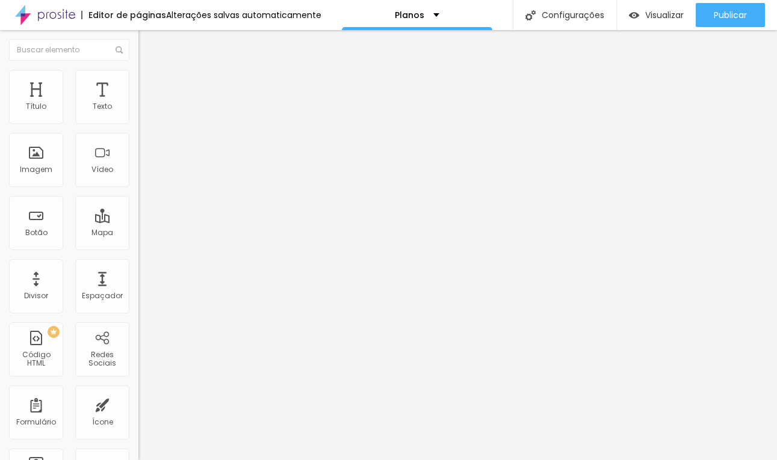
click at [138, 128] on span "Completo" at bounding box center [156, 123] width 37 height 10
click at [138, 117] on span "Encaixotado" at bounding box center [161, 112] width 47 height 10
click at [147, 41] on img "button" at bounding box center [152, 44] width 10 height 10
click at [138, 113] on input "Click me" at bounding box center [210, 107] width 144 height 12
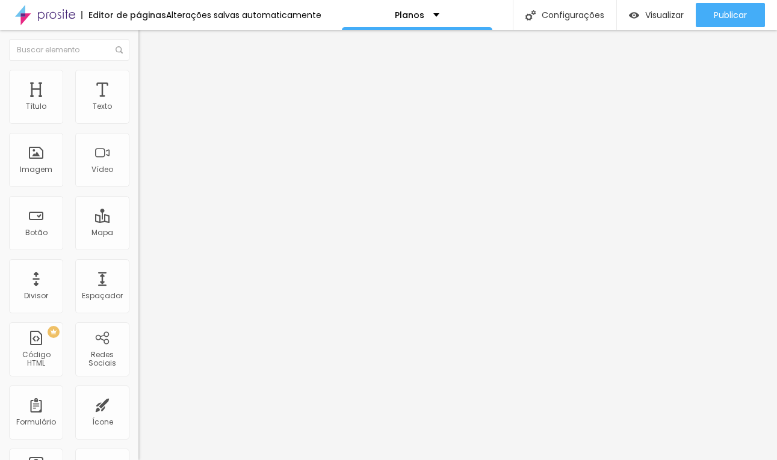
click at [138, 113] on input "Click me" at bounding box center [210, 107] width 144 height 12
click at [138, 113] on input "12.300,00" at bounding box center [210, 107] width 144 height 12
click at [149, 81] on span "Estilo" at bounding box center [158, 78] width 19 height 10
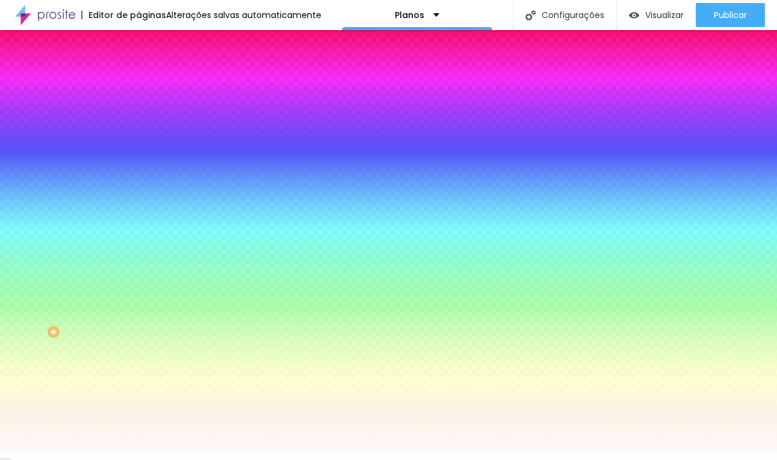
click at [138, 115] on div at bounding box center [207, 115] width 138 height 0
drag, startPoint x: 48, startPoint y: 176, endPoint x: -1, endPoint y: 119, distance: 75.6
click at [0, 119] on html "Editor de páginas Alterações salvas automaticamente Planos Configurações Config…" at bounding box center [388, 230] width 777 height 460
click at [138, 152] on button "button" at bounding box center [146, 153] width 17 height 13
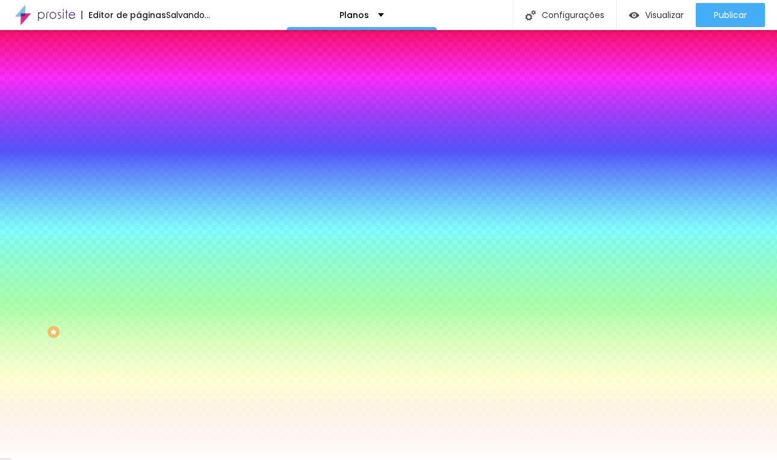
drag, startPoint x: 213, startPoint y: 320, endPoint x: 263, endPoint y: 372, distance: 72.4
click at [438, 460] on div at bounding box center [388, 460] width 777 height 0
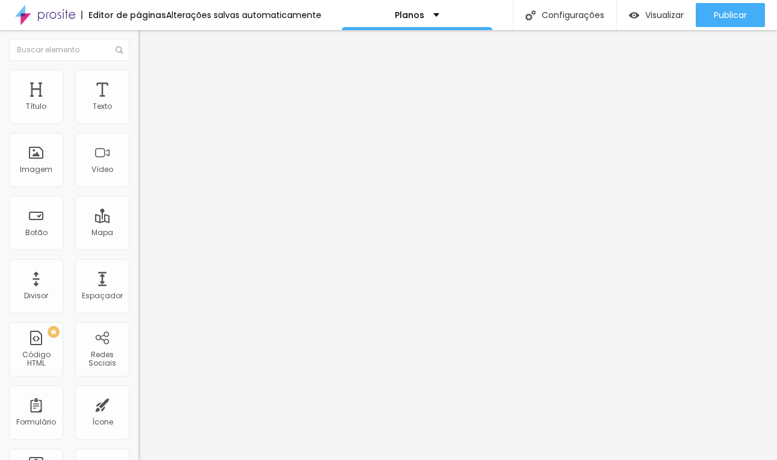
click at [138, 79] on ul "Conteúdo Estilo Avançado" at bounding box center [207, 76] width 138 height 36
click at [138, 79] on li "Estilo" at bounding box center [207, 76] width 138 height 12
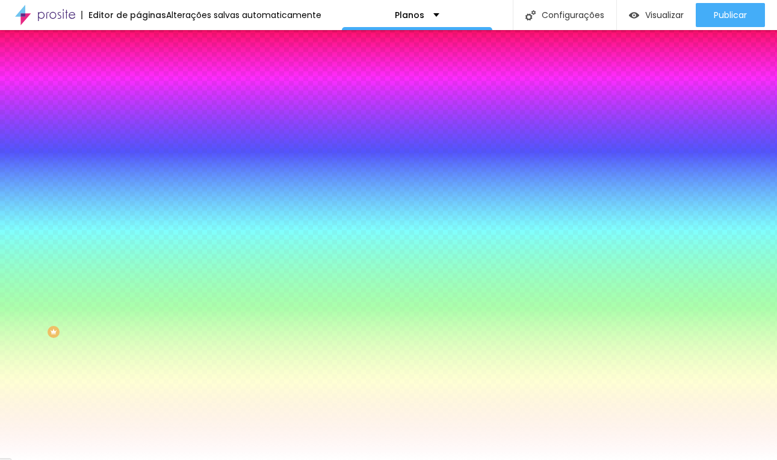
click at [138, 153] on button "button" at bounding box center [146, 153] width 17 height 13
paste input "704829"
click at [55, 460] on div at bounding box center [388, 460] width 777 height 0
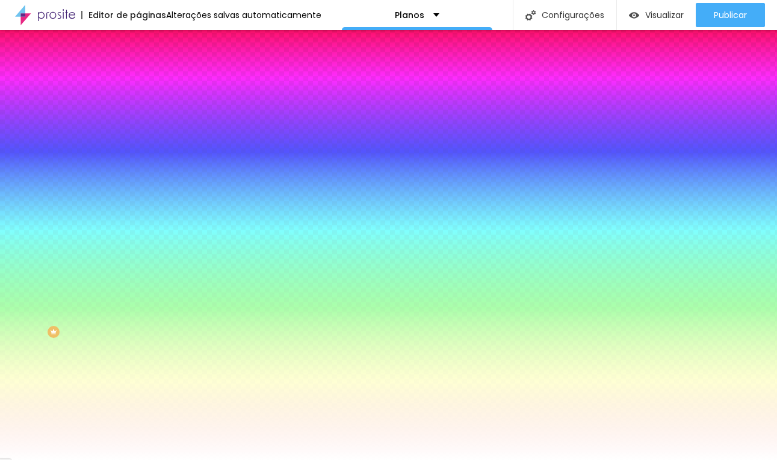
click at [143, 183] on icon "button" at bounding box center [146, 186] width 7 height 7
paste input "704829"
click at [101, 460] on div at bounding box center [388, 460] width 777 height 0
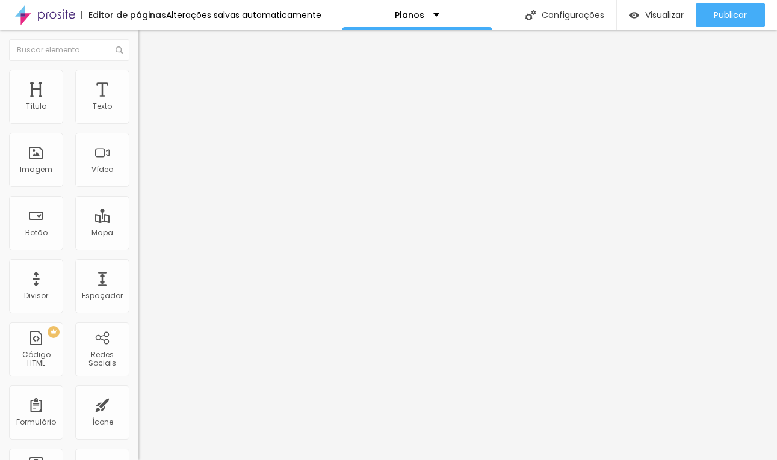
click at [138, 246] on input "https://" at bounding box center [210, 242] width 144 height 12
click at [138, 190] on span "Normal" at bounding box center [151, 184] width 27 height 10
click at [138, 197] on span "Pequeno" at bounding box center [154, 192] width 32 height 10
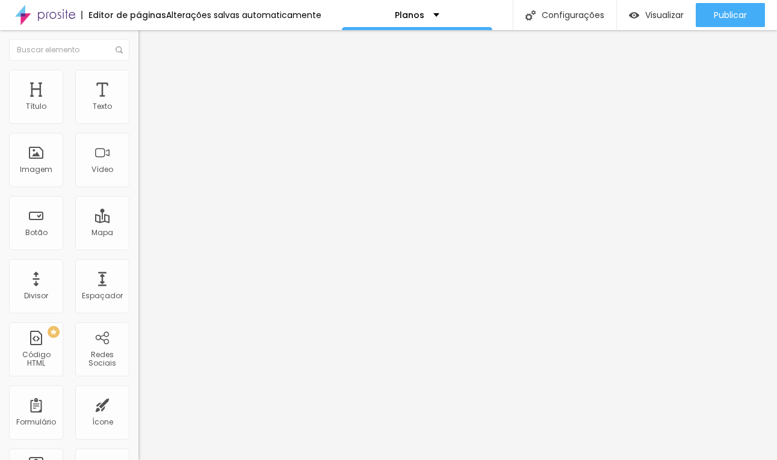
click at [138, 215] on span "Grande" at bounding box center [152, 210] width 28 height 10
click at [138, 203] on div "Normal" at bounding box center [207, 199] width 138 height 7
click at [149, 83] on span "Estilo" at bounding box center [158, 78] width 19 height 10
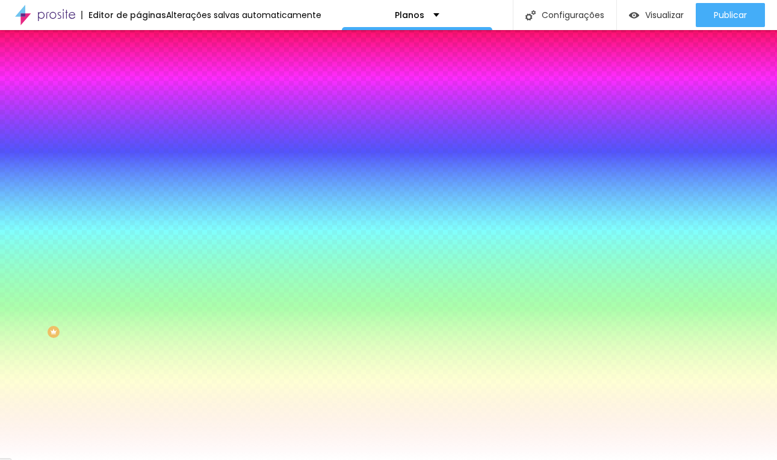
click at [148, 183] on icon "button" at bounding box center [149, 184] width 2 height 2
drag, startPoint x: 161, startPoint y: 264, endPoint x: 175, endPoint y: 264, distance: 13.2
drag, startPoint x: 176, startPoint y: 255, endPoint x: 152, endPoint y: 252, distance: 24.3
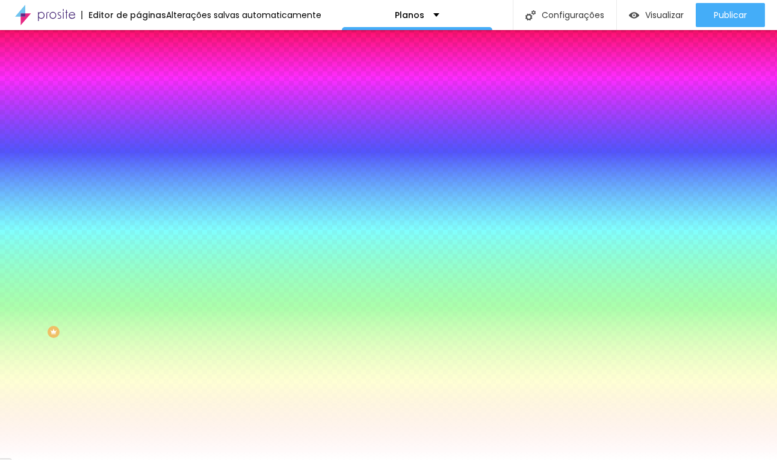
drag, startPoint x: 133, startPoint y: 222, endPoint x: 199, endPoint y: 234, distance: 66.7
click at [341, 460] on div at bounding box center [388, 460] width 777 height 0
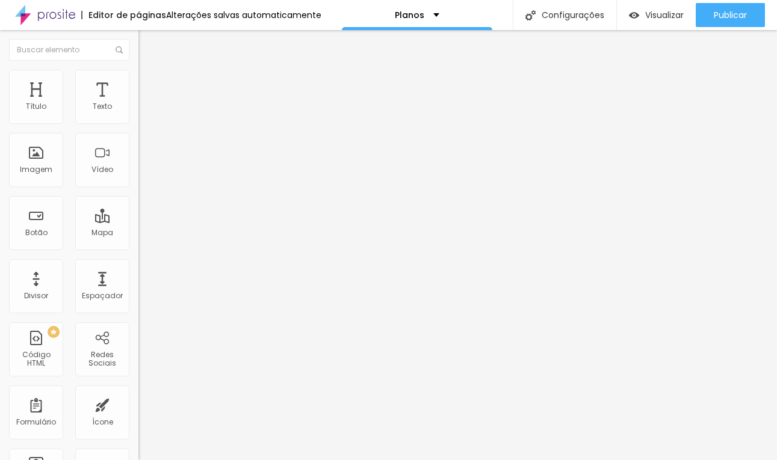
click at [138, 82] on li "Avançado" at bounding box center [207, 88] width 138 height 12
drag, startPoint x: 34, startPoint y: 140, endPoint x: 32, endPoint y: 146, distance: 6.3
click at [138, 404] on input "range" at bounding box center [177, 409] width 78 height 10
click at [138, 113] on input "Click me" at bounding box center [210, 107] width 144 height 12
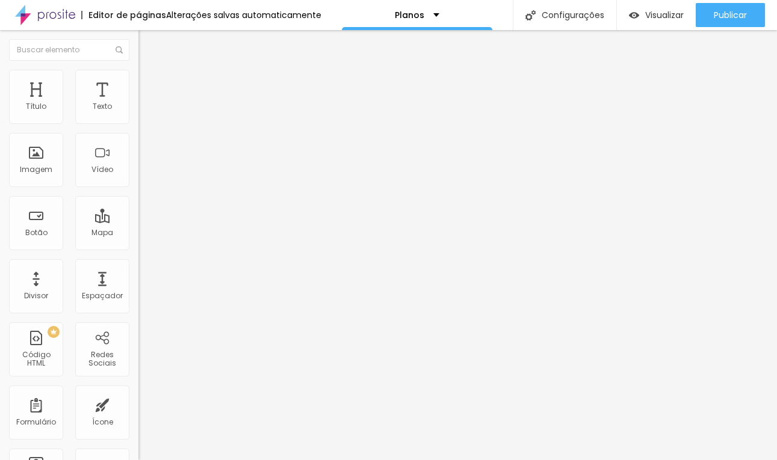
click at [138, 113] on input "Click me" at bounding box center [210, 107] width 144 height 12
click at [138, 113] on input "R$ 12.300,00" at bounding box center [210, 107] width 144 height 12
click at [138, 113] on input "R$ 7.300,00" at bounding box center [210, 107] width 144 height 12
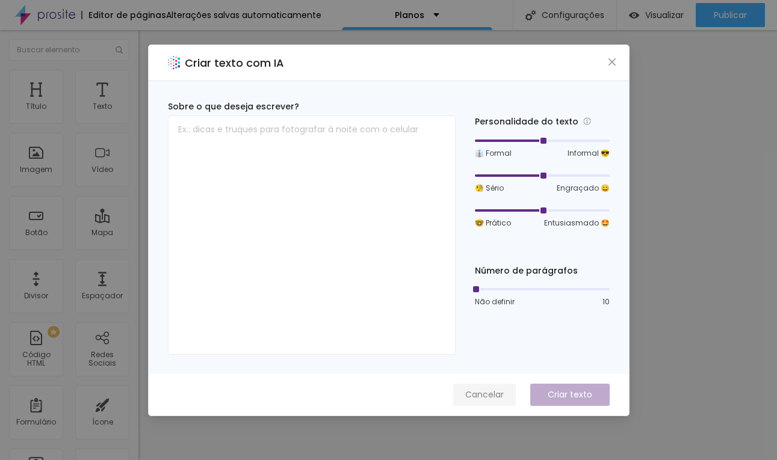
click at [484, 399] on span "Cancelar" at bounding box center [484, 395] width 39 height 13
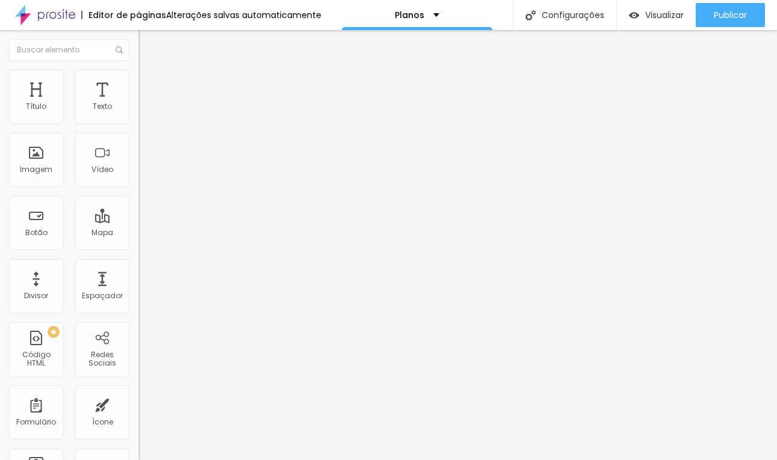
click at [138, 243] on input "https://" at bounding box center [210, 242] width 144 height 12
paste input "api.whatsapp.com/send?phone=5554999069719&text=Ol%C3%A1%2C+estava+visitando+seu…"
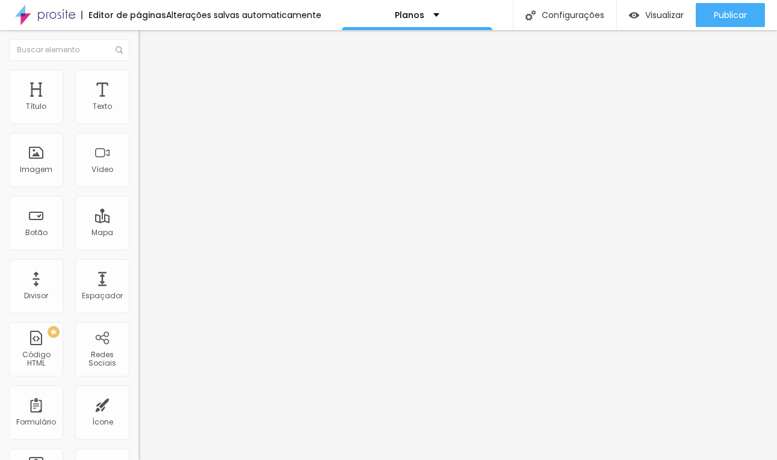
click at [138, 248] on input "https://api.whatsapp.com/send?phone=5554999069719&text=Ol%C3%A1%2C+estava+visit…" at bounding box center [210, 242] width 144 height 12
drag, startPoint x: 57, startPoint y: 252, endPoint x: 101, endPoint y: 244, distance: 44.5
click at [138, 244] on input "https://api.whatsapp.com/send?phone=5554999069719&text=Ol%C3%A1%2C+estava+visit…" at bounding box center [210, 242] width 144 height 12
click at [138, 247] on input "https://api.whatsapp.com/send?phone=5554999069719&text=Ol%C3%A1%2C+estava+visit…" at bounding box center [210, 242] width 144 height 12
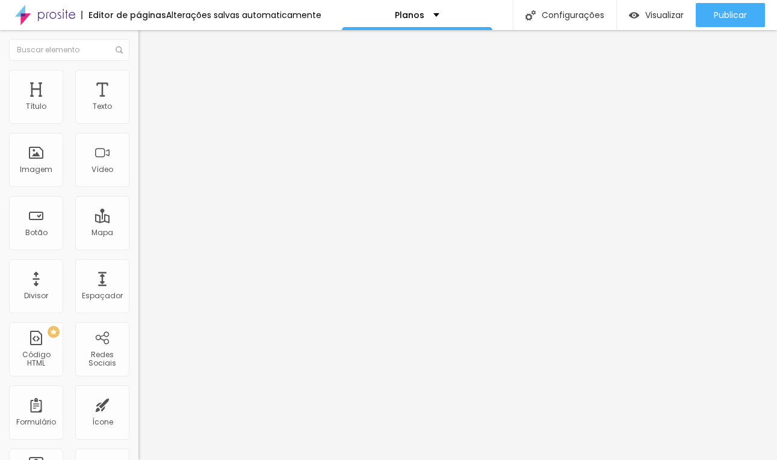
scroll to position [0, 0]
click at [138, 269] on div "URL https://api.whatsapp.com/send?phone=5554999069719&text=Olá tenho interesse …" at bounding box center [207, 249] width 138 height 40
click at [138, 269] on div "Abrir em uma nova aba" at bounding box center [207, 266] width 138 height 6
click at [138, 243] on input "https://api.whatsapp.com/send?phone=5554999069719&text=Olá tenho interesse no P…" at bounding box center [210, 242] width 144 height 12
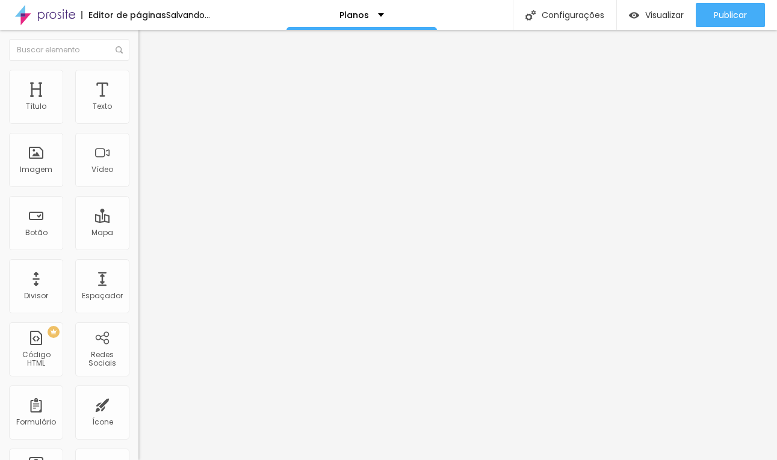
click at [138, 248] on input "https://api.whatsapp.com/send?phone=5554999069719&text=Olá tenho interesse no P…" at bounding box center [210, 242] width 144 height 12
click at [138, 113] on input "R$ 7.500,00" at bounding box center [210, 107] width 144 height 12
click at [138, 113] on input "R$ 4.500,00" at bounding box center [210, 107] width 144 height 12
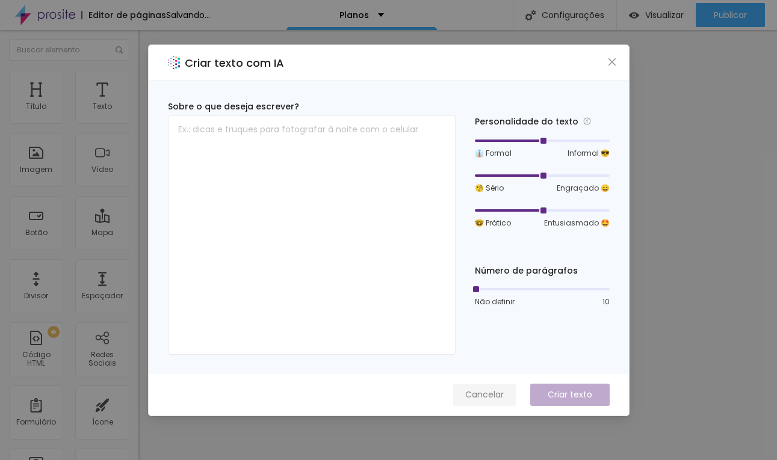
click at [498, 394] on span "Cancelar" at bounding box center [484, 395] width 39 height 13
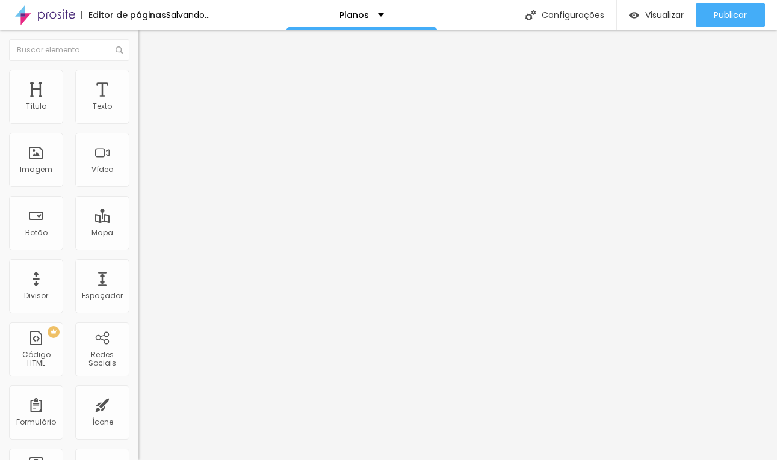
click at [138, 248] on input "https://api.whatsapp.com/send?phone=5554999069719&text=Olá tenho interesse no P…" at bounding box center [210, 242] width 144 height 12
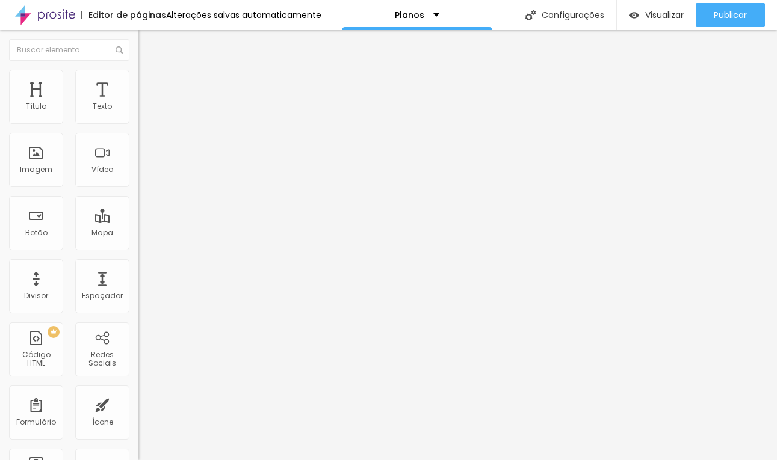
click at [138, 49] on button "Editar Texto" at bounding box center [207, 44] width 138 height 28
click at [146, 111] on span "Trocar icone" at bounding box center [173, 106] width 54 height 10
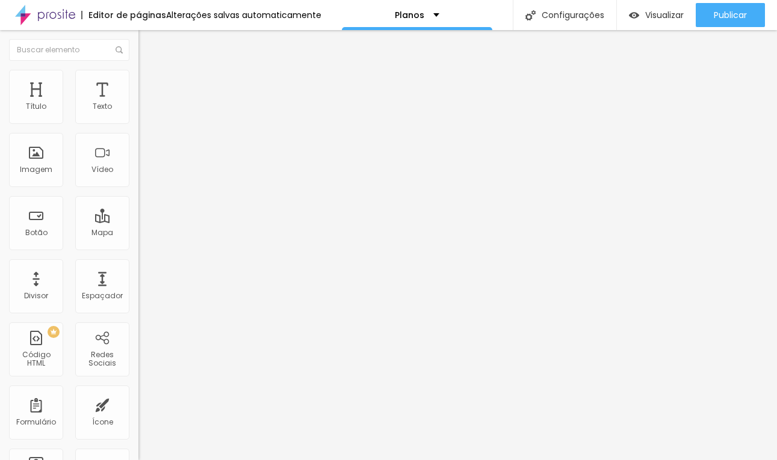
drag, startPoint x: 45, startPoint y: 225, endPoint x: 26, endPoint y: 224, distance: 18.7
click at [138, 139] on input "range" at bounding box center [177, 134] width 78 height 10
click at [138, 82] on li "Avançado" at bounding box center [207, 88] width 138 height 12
drag, startPoint x: 38, startPoint y: 140, endPoint x: -17, endPoint y: 140, distance: 55.4
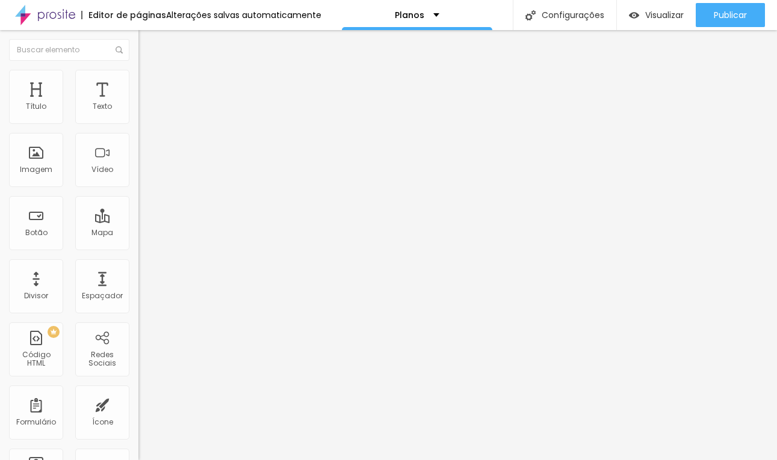
click at [138, 404] on input "range" at bounding box center [177, 409] width 78 height 10
click at [138, 247] on input "https://" at bounding box center [210, 242] width 144 height 12
paste input "www.youtube.com/@natanafontesfotografa"
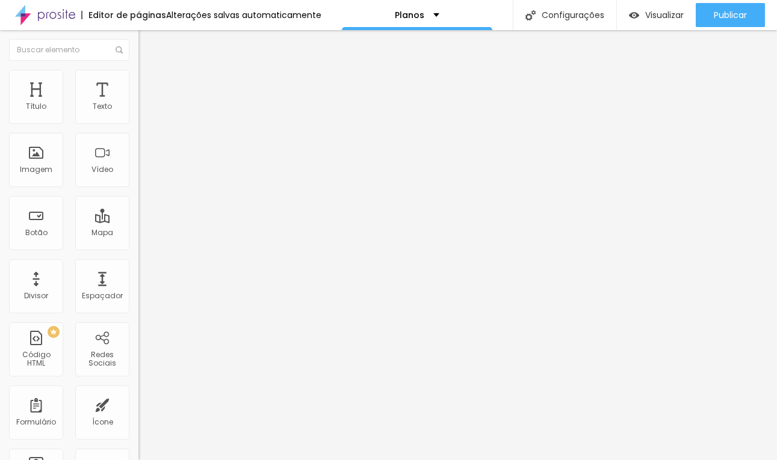
scroll to position [0, 81]
click at [138, 269] on div "Abrir em uma nova aba" at bounding box center [207, 266] width 138 height 6
click at [138, 113] on input "Click me" at bounding box center [210, 107] width 144 height 12
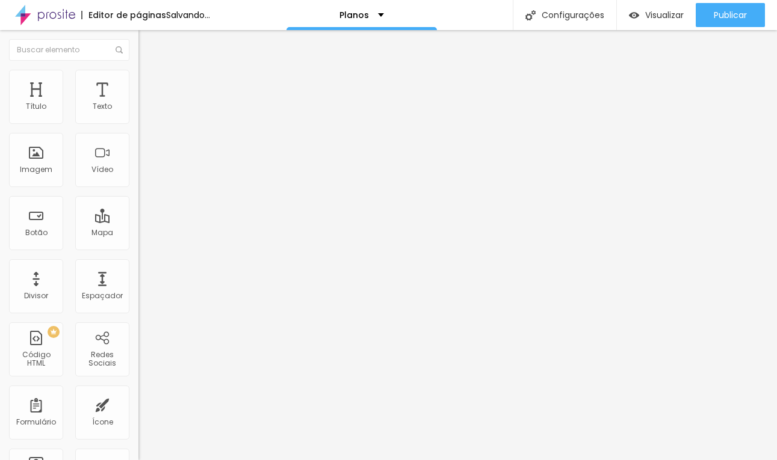
click at [138, 113] on input "Click me" at bounding box center [210, 107] width 144 height 12
click at [138, 190] on span "Normal" at bounding box center [151, 184] width 27 height 10
click at [138, 196] on div "Pequeno" at bounding box center [207, 191] width 138 height 7
click at [149, 83] on span "Estilo" at bounding box center [158, 78] width 19 height 10
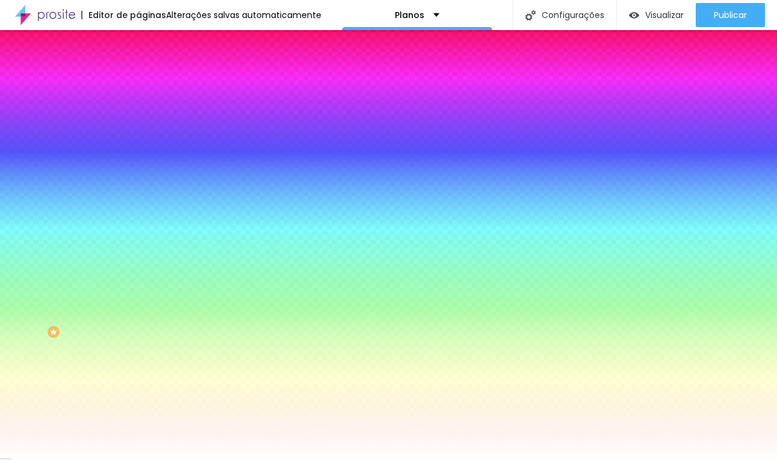
click at [138, 147] on button "button" at bounding box center [146, 153] width 17 height 13
drag, startPoint x: 180, startPoint y: 230, endPoint x: 170, endPoint y: 243, distance: 15.9
click at [325, 460] on div at bounding box center [388, 460] width 777 height 0
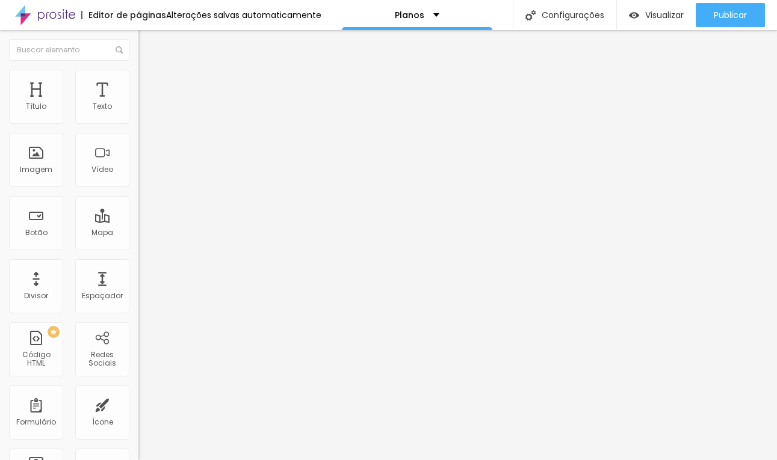
click at [138, 194] on div "Tamanho Normal Pequeno Normal Grande" at bounding box center [207, 194] width 138 height 40
click at [138, 193] on div "Tamanho Normal Pequeno Normal Grande" at bounding box center [207, 194] width 138 height 40
click at [138, 190] on span "Normal" at bounding box center [151, 184] width 27 height 10
click at [138, 197] on span "Pequeno" at bounding box center [154, 192] width 32 height 10
click at [138, 72] on img at bounding box center [143, 75] width 11 height 11
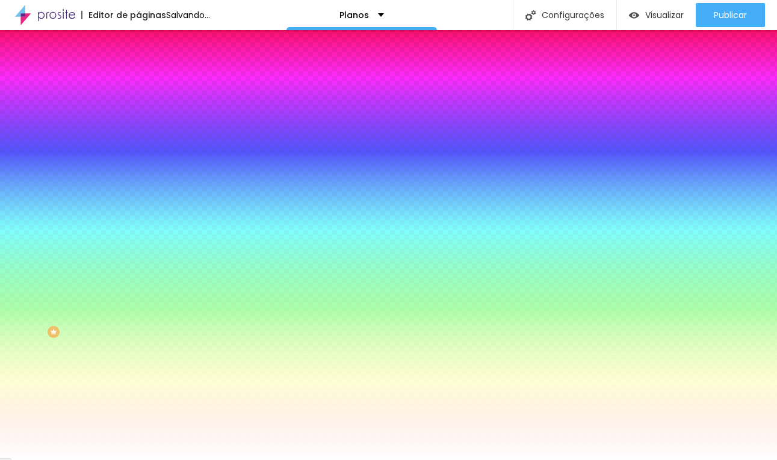
click at [138, 154] on button "button" at bounding box center [146, 153] width 17 height 13
drag, startPoint x: 181, startPoint y: 228, endPoint x: 160, endPoint y: 228, distance: 20.5
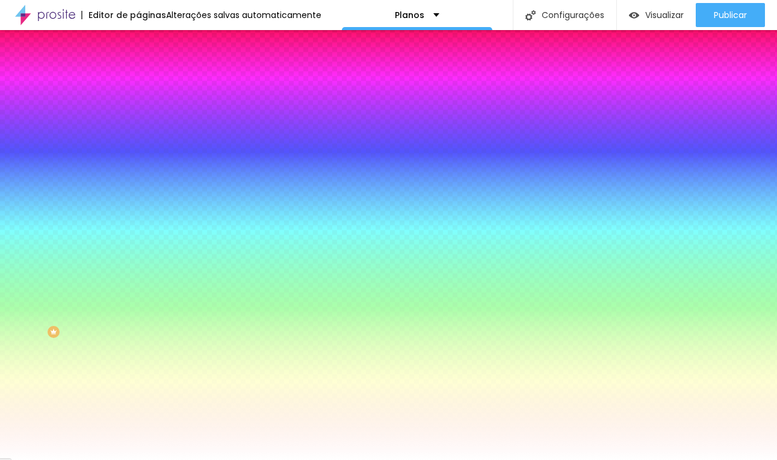
click at [511, 460] on div at bounding box center [388, 460] width 777 height 0
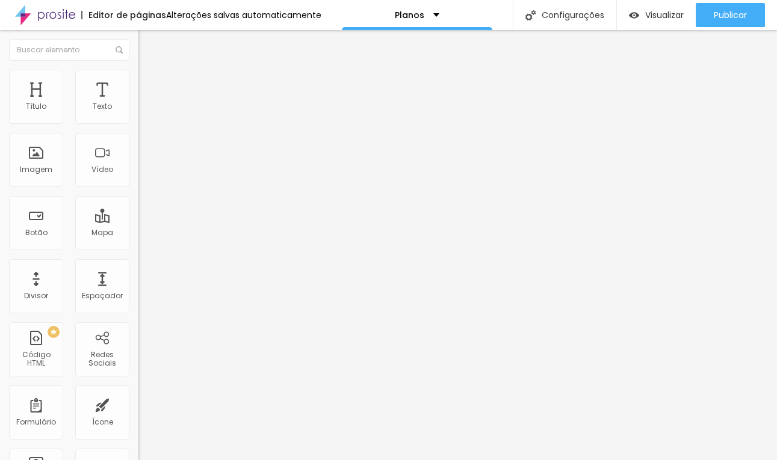
click at [138, 187] on span "Normal" at bounding box center [151, 184] width 27 height 10
click at [138, 197] on span "Pequeno" at bounding box center [154, 192] width 32 height 10
click at [149, 83] on span "Estilo" at bounding box center [158, 78] width 19 height 10
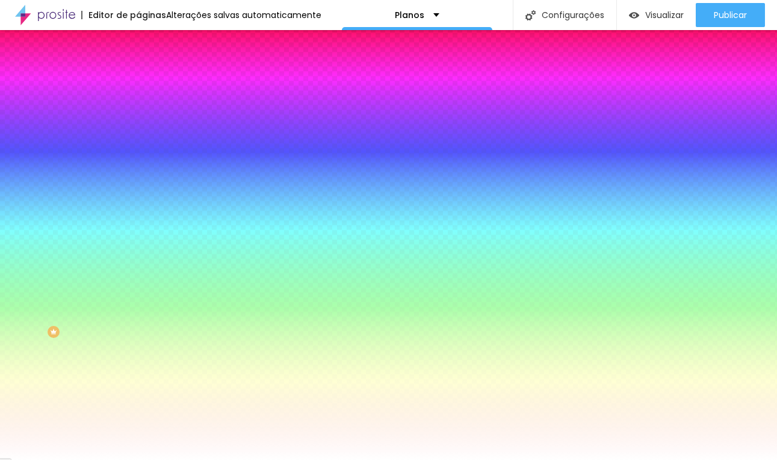
click at [138, 150] on button "button" at bounding box center [146, 153] width 17 height 13
click at [514, 460] on div at bounding box center [388, 460] width 777 height 0
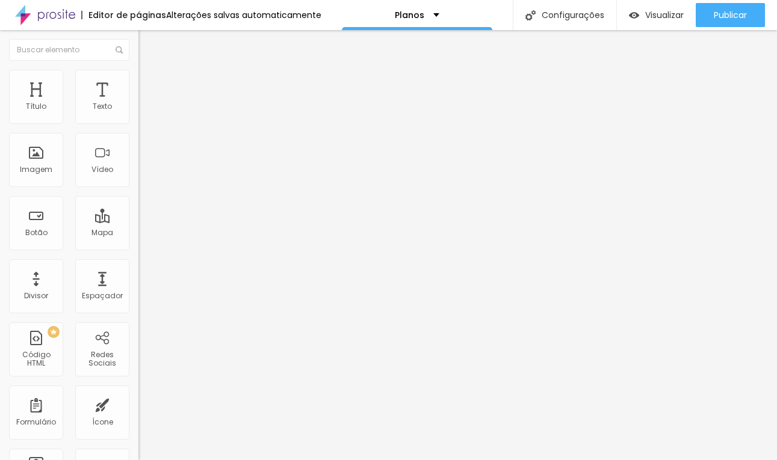
click at [138, 80] on li "Estilo" at bounding box center [207, 76] width 138 height 12
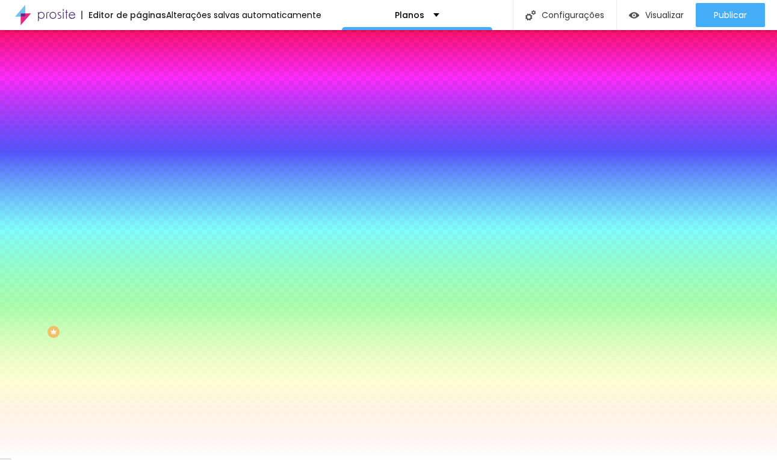
click at [138, 176] on input "#FFFFFF" at bounding box center [210, 170] width 144 height 12
paste input "704829"
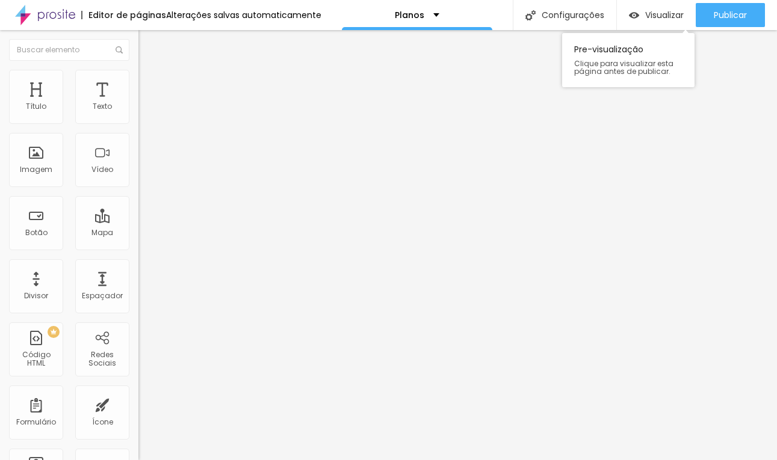
drag, startPoint x: 122, startPoint y: 110, endPoint x: 649, endPoint y: 2, distance: 538.2
click at [149, 81] on span "Estilo" at bounding box center [158, 78] width 19 height 10
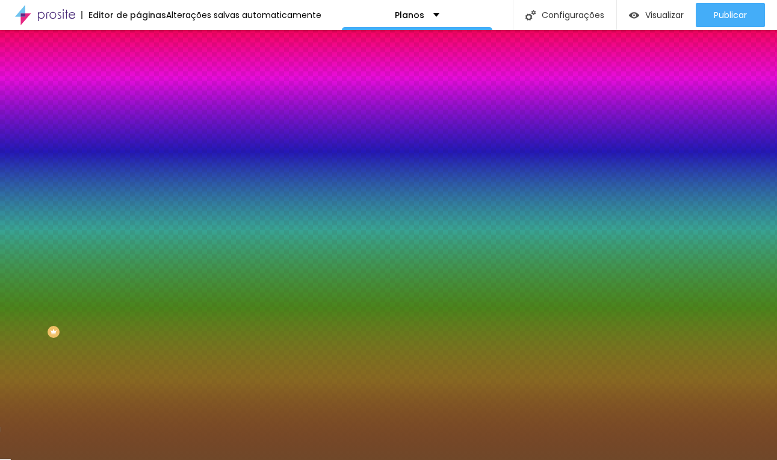
click at [149, 85] on span "Avançado" at bounding box center [169, 90] width 40 height 10
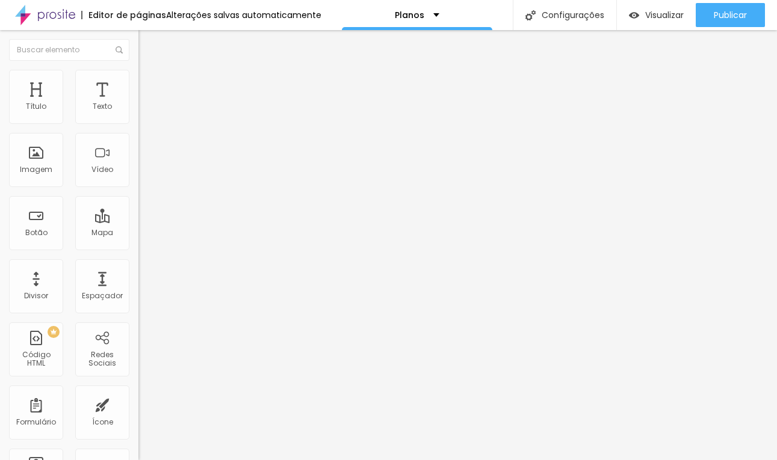
click at [138, 404] on input "range" at bounding box center [177, 409] width 78 height 10
click at [149, 85] on span "Avançado" at bounding box center [169, 90] width 40 height 10
drag, startPoint x: 48, startPoint y: 117, endPoint x: 21, endPoint y: 131, distance: 30.1
click at [138, 234] on input "range" at bounding box center [177, 239] width 78 height 10
click at [138, 116] on button "button" at bounding box center [146, 109] width 17 height 13
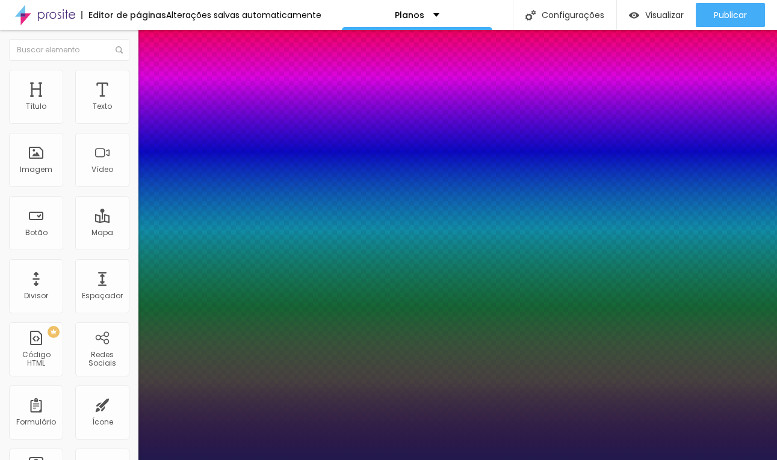
click at [483, 460] on div at bounding box center [388, 460] width 777 height 0
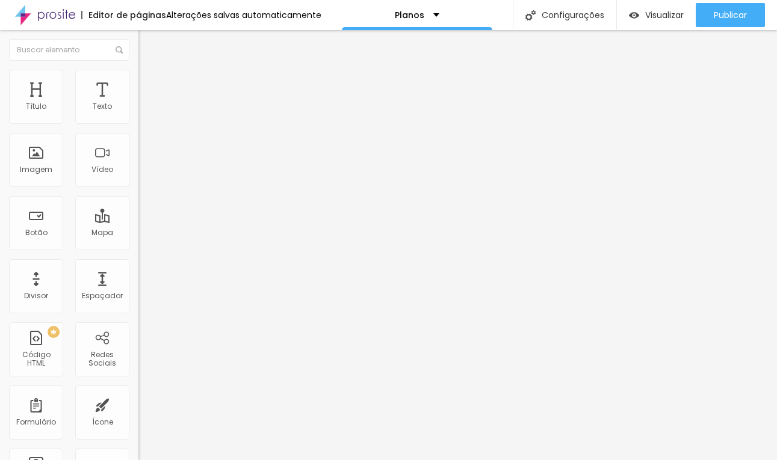
click at [147, 43] on div "Editar Coluna" at bounding box center [184, 44] width 75 height 10
click at [144, 111] on icon "button" at bounding box center [146, 108] width 5 height 5
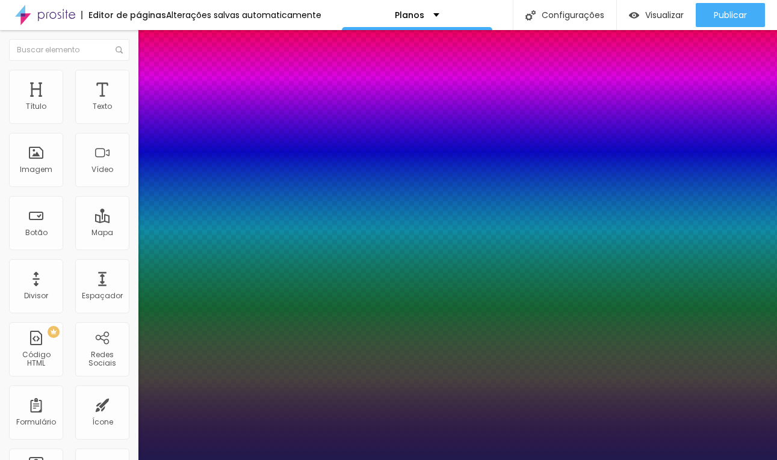
click at [351, 460] on div at bounding box center [388, 460] width 777 height 0
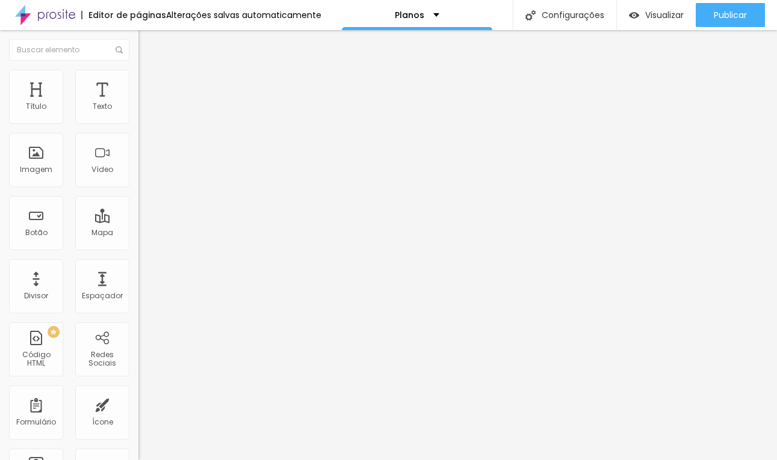
click at [138, 75] on li "Estilo" at bounding box center [207, 76] width 138 height 12
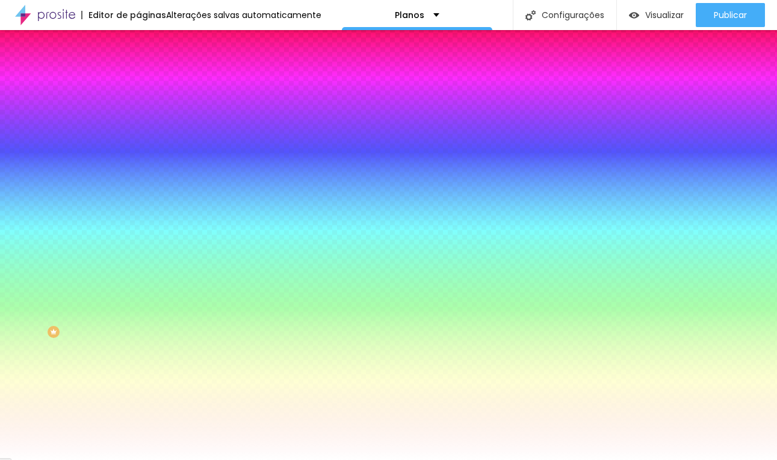
click at [138, 176] on input "#FFFFFF" at bounding box center [210, 170] width 144 height 12
paste input "5E6C"
click at [138, 176] on input "#F5E6C" at bounding box center [210, 170] width 144 height 12
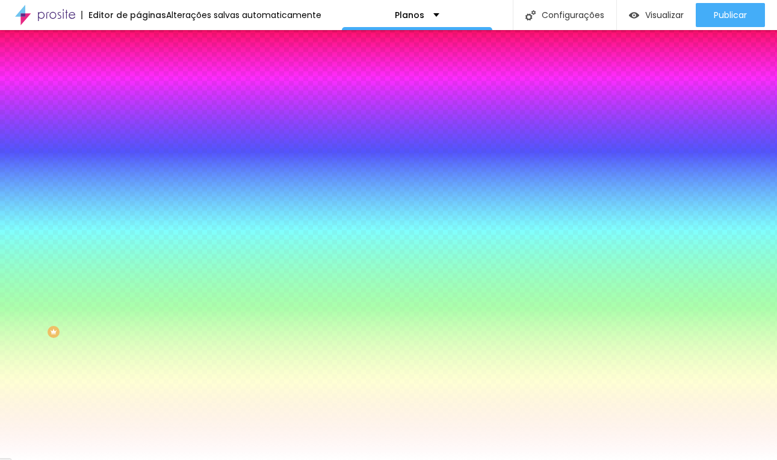
click at [138, 176] on input "#F5E6C" at bounding box center [210, 170] width 144 height 12
paste input "F"
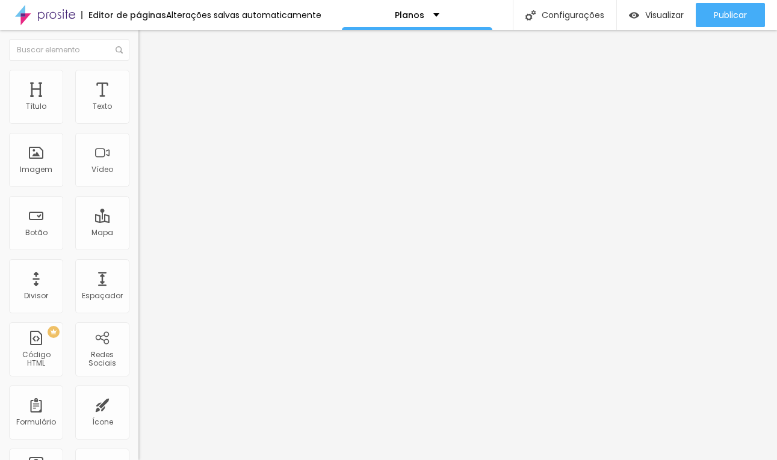
click at [149, 83] on span "Estilo" at bounding box center [158, 78] width 19 height 10
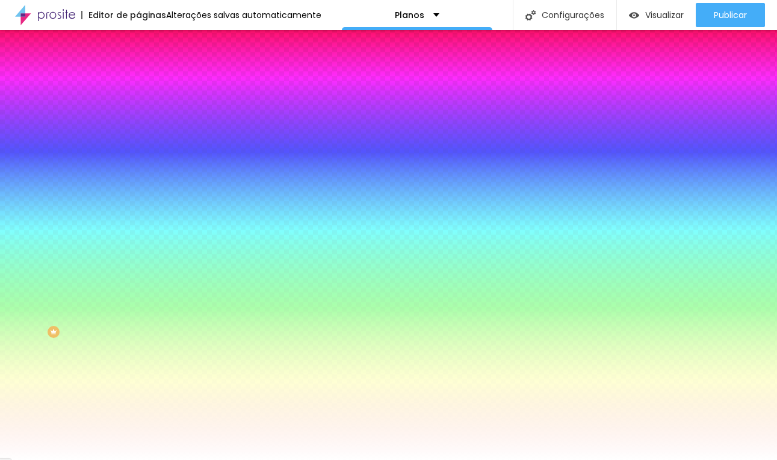
click at [149, 85] on span "Avançado" at bounding box center [169, 90] width 40 height 10
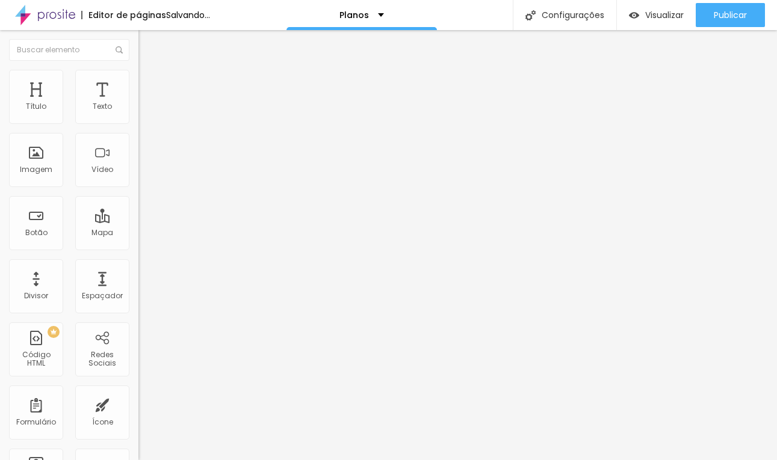
drag, startPoint x: 44, startPoint y: 119, endPoint x: 37, endPoint y: 121, distance: 7.0
click at [138, 234] on input "range" at bounding box center [177, 239] width 78 height 10
click at [138, 76] on img at bounding box center [143, 75] width 11 height 11
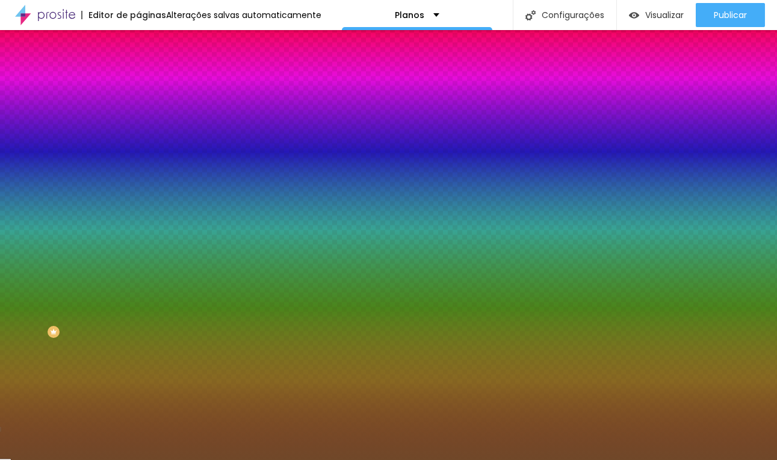
click at [138, 176] on input "#704829" at bounding box center [210, 170] width 144 height 12
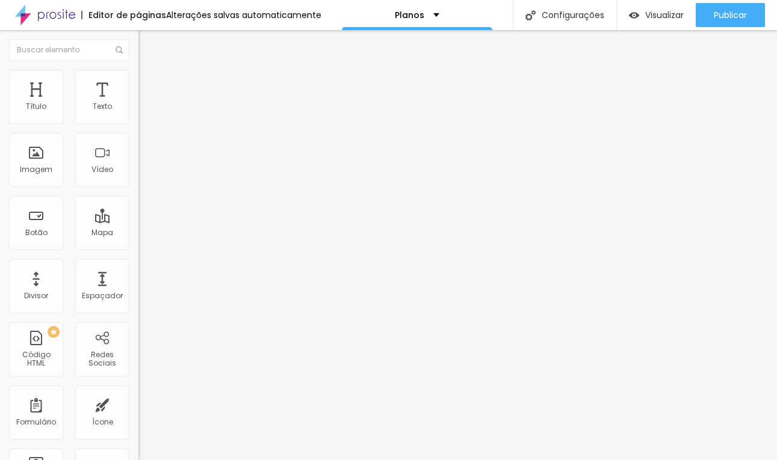
click at [138, 73] on img at bounding box center [143, 75] width 11 height 11
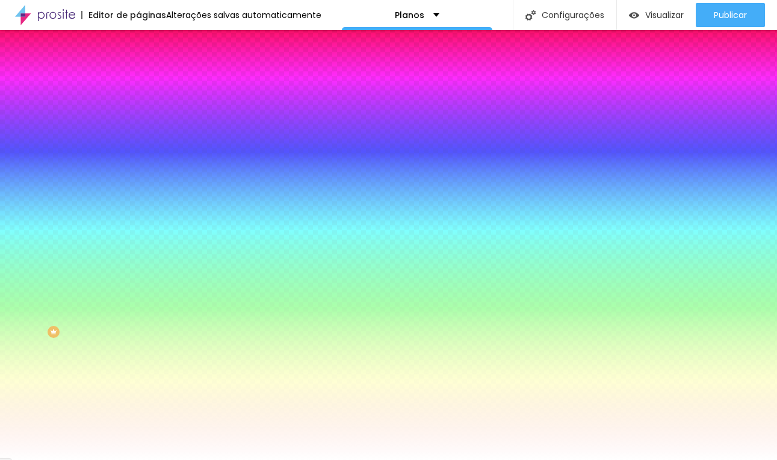
click at [138, 117] on input "#000000" at bounding box center [210, 121] width 144 height 12
click at [138, 126] on input "#000000" at bounding box center [210, 121] width 144 height 12
paste input "704829"
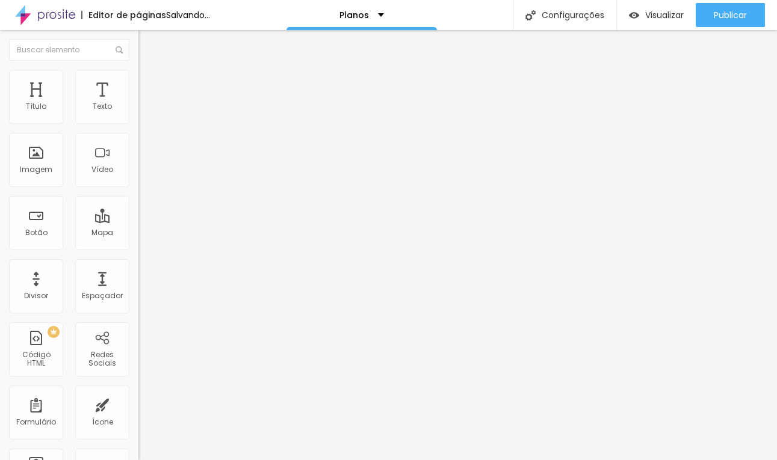
click at [138, 180] on div "Tamanho Normal Pequeno Normal Grande" at bounding box center [207, 194] width 138 height 40
click at [138, 186] on span "Normal" at bounding box center [151, 184] width 27 height 10
click at [138, 197] on span "Pequeno" at bounding box center [154, 192] width 32 height 10
click at [138, 214] on div "Grande" at bounding box center [207, 210] width 138 height 7
click at [138, 204] on span "Normal" at bounding box center [151, 199] width 27 height 10
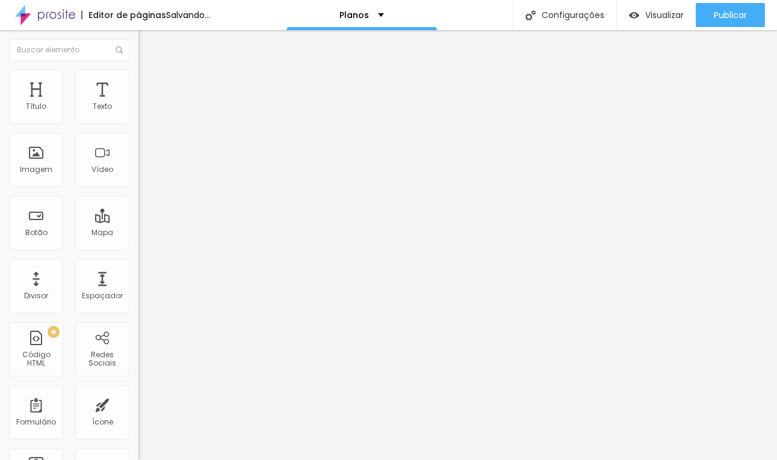
click at [138, 80] on li "Estilo" at bounding box center [207, 76] width 138 height 12
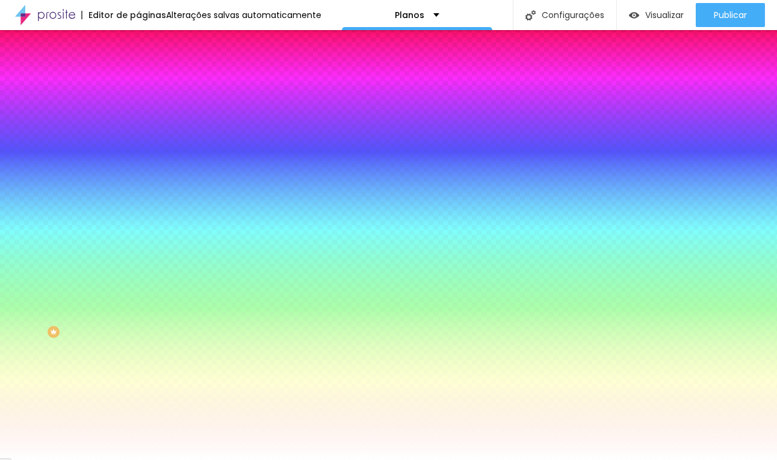
click at [138, 70] on li "Conteúdo" at bounding box center [207, 64] width 138 height 12
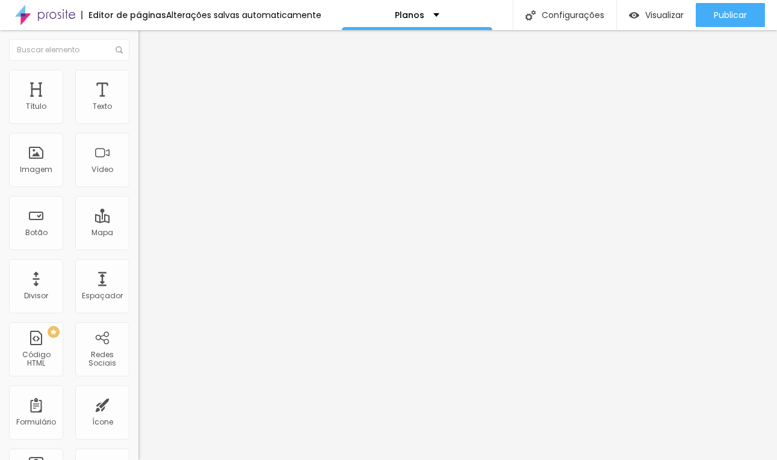
click at [138, 74] on li "Estilo" at bounding box center [207, 76] width 138 height 12
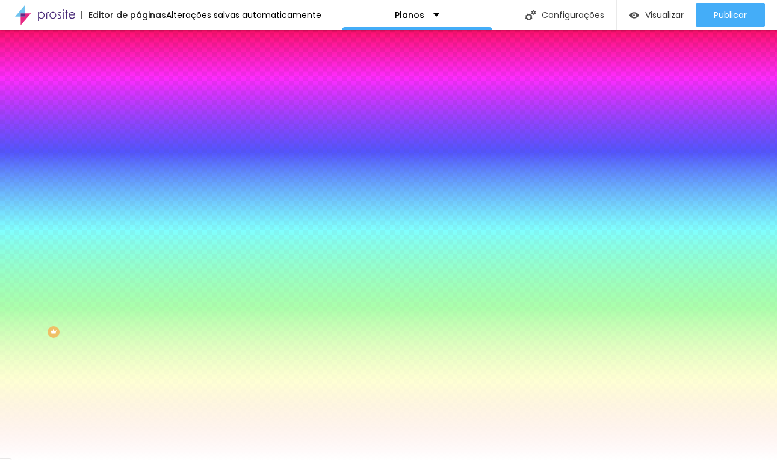
click at [138, 37] on button "Editar Coluna" at bounding box center [207, 44] width 138 height 28
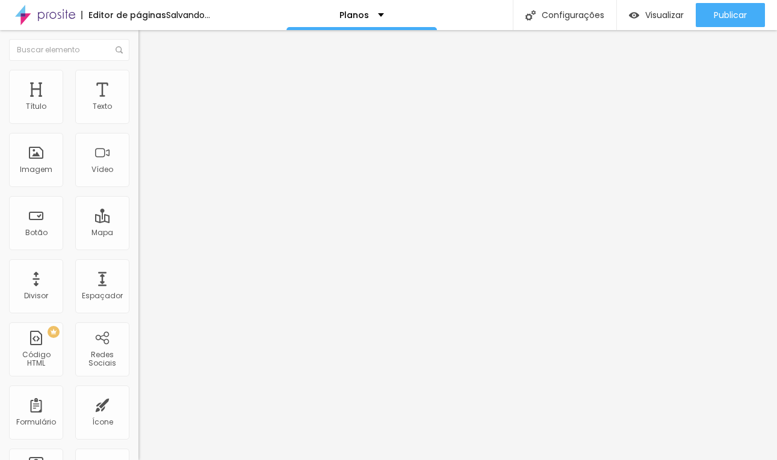
click at [149, 83] on span "Estilo" at bounding box center [158, 78] width 19 height 10
click at [138, 70] on li "Conteúdo" at bounding box center [207, 64] width 138 height 12
click at [138, 104] on span "Adicionar imagem" at bounding box center [177, 98] width 78 height 10
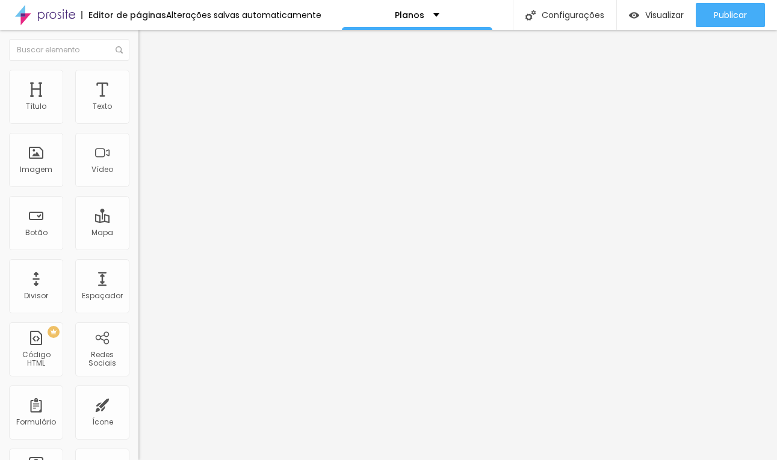
click at [138, 188] on span "Original" at bounding box center [152, 183] width 29 height 10
click at [138, 209] on div "Quadrado 1:1" at bounding box center [207, 205] width 138 height 7
click at [138, 74] on li "Estilo" at bounding box center [207, 76] width 138 height 12
click at [138, 82] on li "Avançado" at bounding box center [207, 88] width 138 height 12
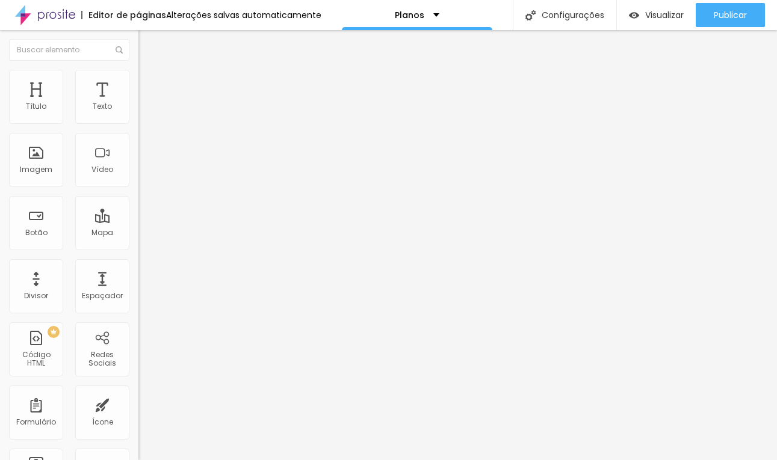
drag, startPoint x: 32, startPoint y: 120, endPoint x: 8, endPoint y: 120, distance: 24.7
click at [138, 234] on input "range" at bounding box center [177, 239] width 78 height 10
drag, startPoint x: 34, startPoint y: 141, endPoint x: -14, endPoint y: 141, distance: 48.1
click at [138, 404] on input "range" at bounding box center [177, 409] width 78 height 10
click at [138, 82] on li "Avançado" at bounding box center [207, 88] width 138 height 12
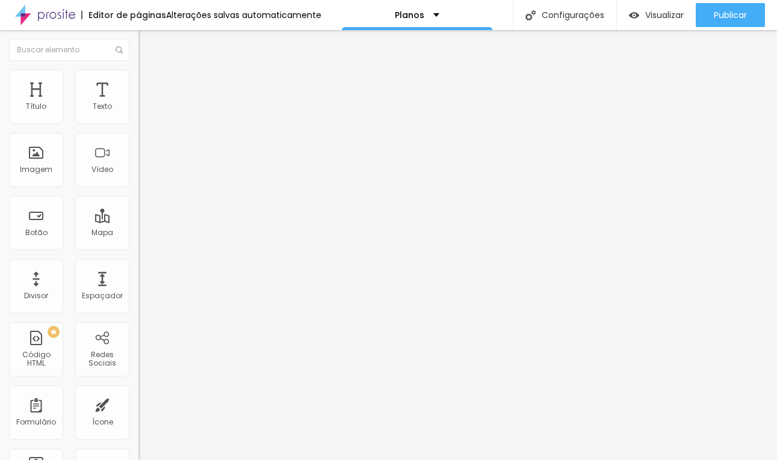
drag, startPoint x: 46, startPoint y: 119, endPoint x: -24, endPoint y: 119, distance: 69.8
click at [0, 119] on html "Editor de páginas Alterações salvas automaticamente Planos Configurações Config…" at bounding box center [388, 230] width 777 height 460
click at [138, 79] on li "Estilo" at bounding box center [207, 76] width 138 height 12
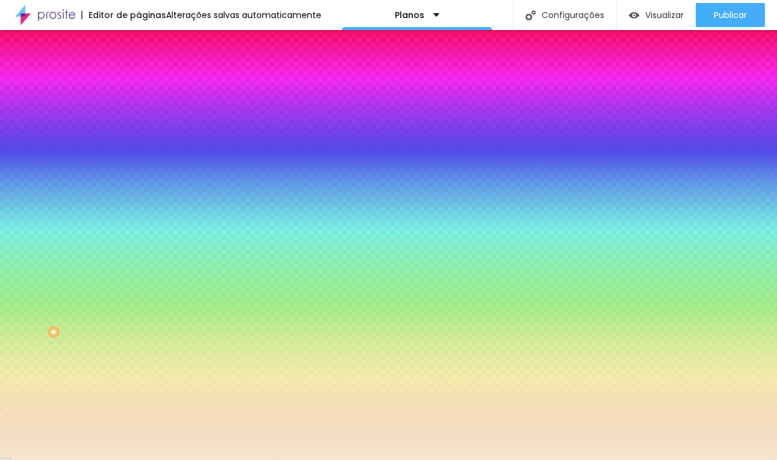
click at [149, 85] on span "Avançado" at bounding box center [169, 90] width 40 height 10
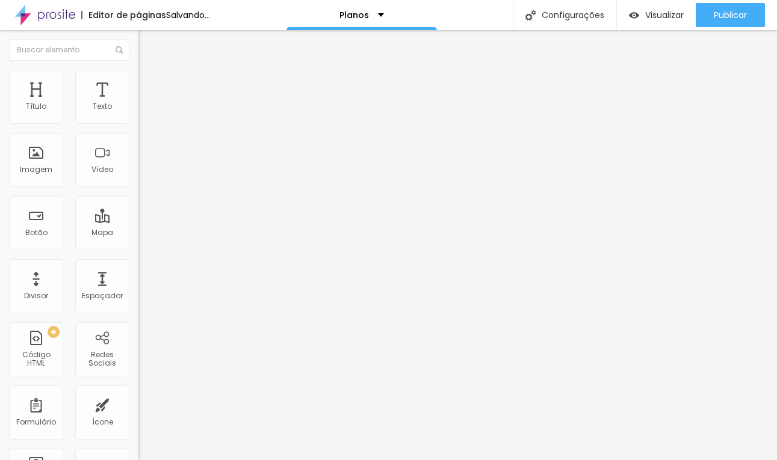
drag, startPoint x: 81, startPoint y: 118, endPoint x: -17, endPoint y: 117, distance: 98.7
click at [138, 234] on input "range" at bounding box center [177, 239] width 78 height 10
drag, startPoint x: 25, startPoint y: 137, endPoint x: -24, endPoint y: 137, distance: 49.3
click at [0, 137] on html "Editor de páginas Alterações salvas automaticamente Planos Configurações Config…" at bounding box center [388, 230] width 777 height 460
drag, startPoint x: 27, startPoint y: 139, endPoint x: -14, endPoint y: 139, distance: 41.5
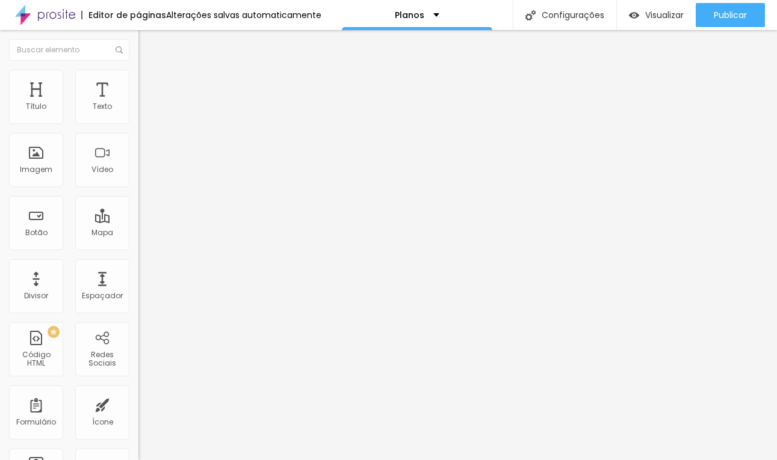
click at [138, 404] on input "range" at bounding box center [177, 409] width 78 height 10
click at [138, 82] on li "Avançado" at bounding box center [207, 88] width 138 height 12
click at [138, 404] on input "range" at bounding box center [177, 409] width 78 height 10
click at [138, 234] on div at bounding box center [207, 239] width 138 height 11
click at [138, 234] on input "range" at bounding box center [177, 239] width 78 height 10
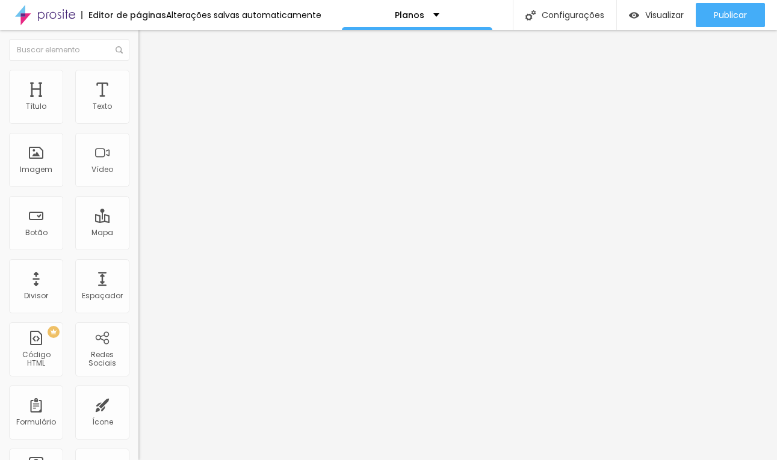
click at [138, 119] on img at bounding box center [142, 115] width 8 height 8
click at [149, 88] on span "Avançado" at bounding box center [169, 90] width 40 height 10
drag, startPoint x: 36, startPoint y: 120, endPoint x: 17, endPoint y: 120, distance: 18.7
click at [138, 234] on input "range" at bounding box center [177, 239] width 78 height 10
drag, startPoint x: 34, startPoint y: 140, endPoint x: -2, endPoint y: 140, distance: 35.5
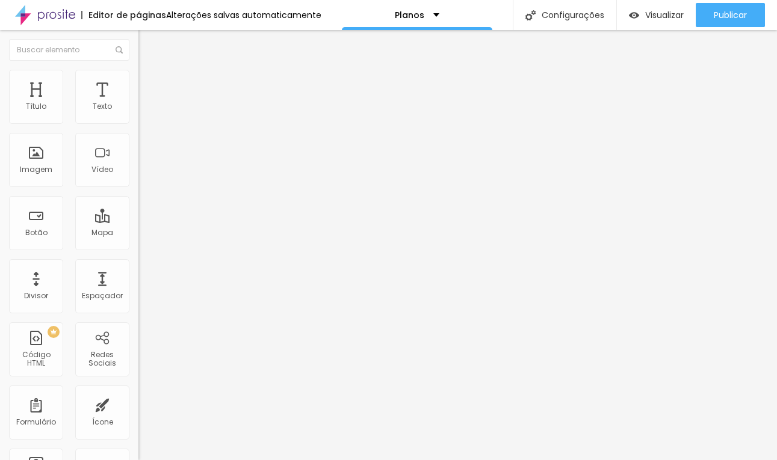
click at [138, 404] on input "range" at bounding box center [177, 409] width 78 height 10
click at [149, 87] on span "Avançado" at bounding box center [169, 90] width 40 height 10
drag, startPoint x: 65, startPoint y: 120, endPoint x: 6, endPoint y: 120, distance: 59.0
click at [138, 234] on input "range" at bounding box center [177, 239] width 78 height 10
drag, startPoint x: 38, startPoint y: 143, endPoint x: -17, endPoint y: 143, distance: 55.4
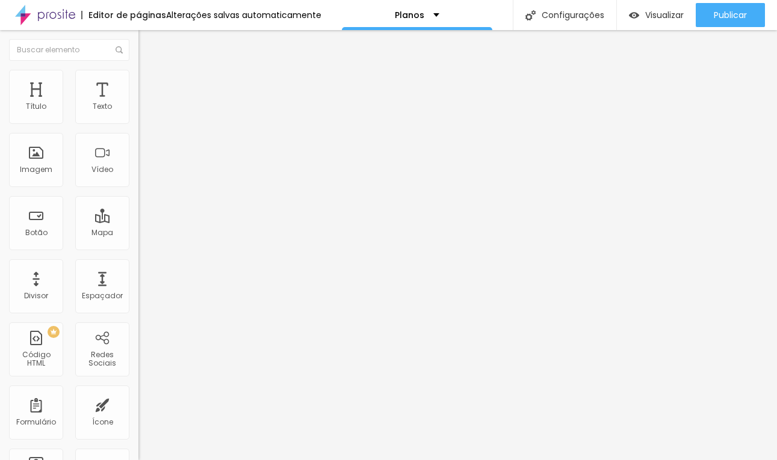
click at [138, 404] on input "range" at bounding box center [177, 409] width 78 height 10
click at [149, 85] on span "Avançado" at bounding box center [169, 90] width 40 height 10
drag, startPoint x: 39, startPoint y: 119, endPoint x: 8, endPoint y: 119, distance: 30.1
click at [138, 234] on input "range" at bounding box center [177, 239] width 78 height 10
drag, startPoint x: 36, startPoint y: 140, endPoint x: -21, endPoint y: 140, distance: 57.2
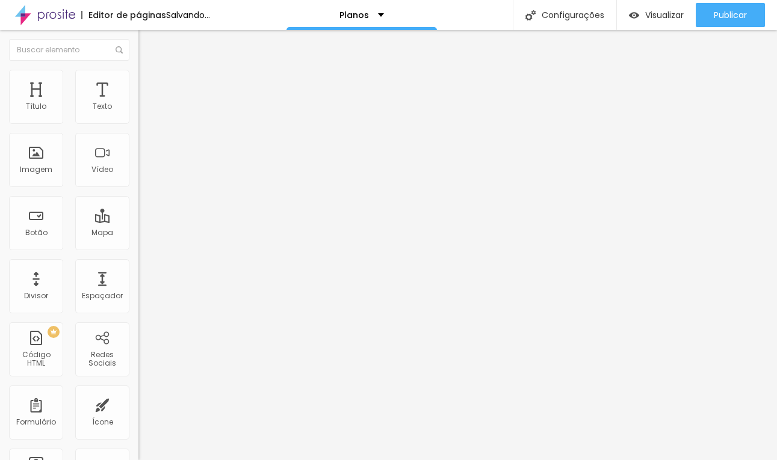
click at [138, 404] on input "range" at bounding box center [177, 409] width 78 height 10
click at [138, 104] on span "Trocar imagem" at bounding box center [171, 98] width 66 height 10
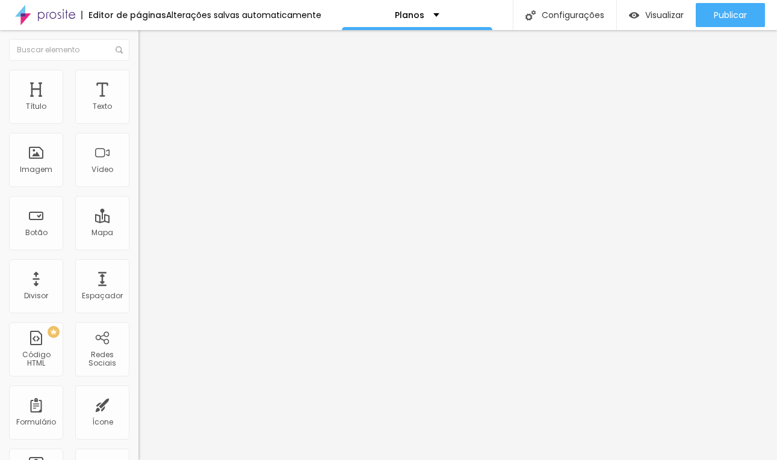
click at [138, 104] on span "Trocar imagem" at bounding box center [171, 98] width 66 height 10
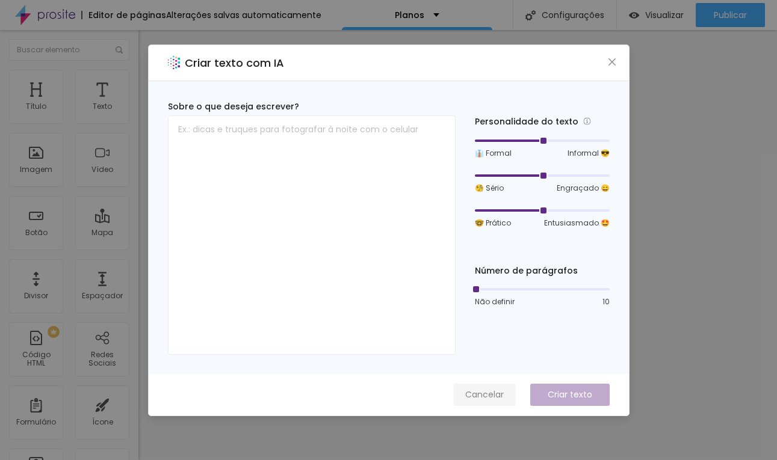
click at [512, 392] on button "Cancelar" at bounding box center [484, 395] width 63 height 22
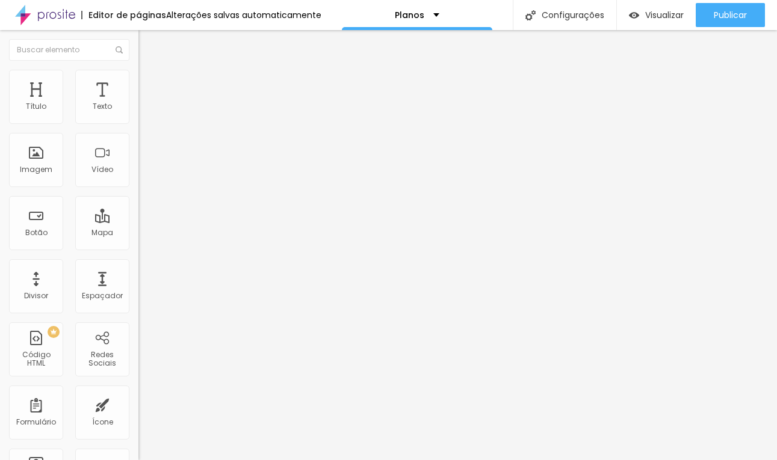
click at [138, 123] on div "Tipografia Voltar ao padrão Sombra DESATIVADO Voltar ao padrão" at bounding box center [207, 119] width 138 height 74
click at [138, 116] on button "button" at bounding box center [146, 109] width 17 height 13
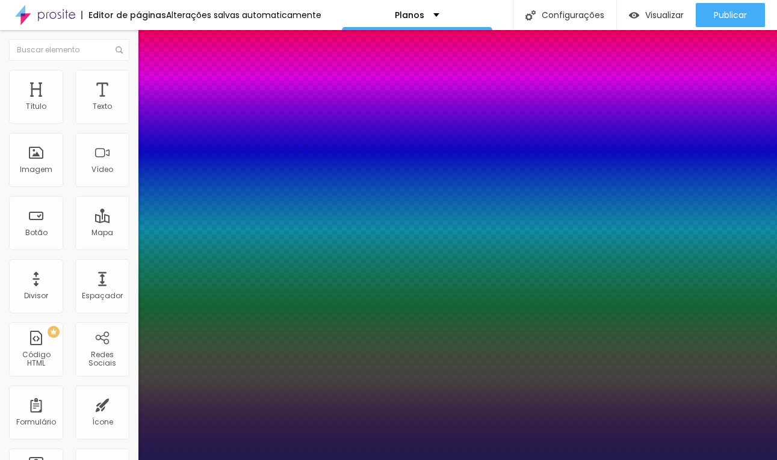
click at [643, 460] on div at bounding box center [388, 460] width 777 height 0
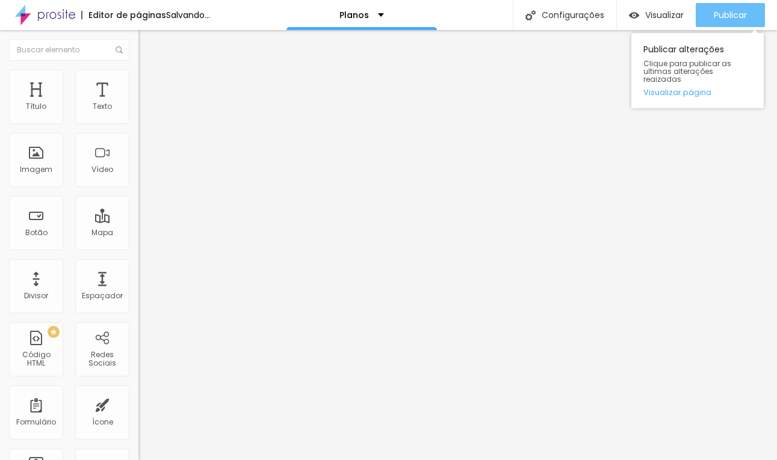
click at [740, 8] on div "Publicar" at bounding box center [730, 15] width 33 height 24
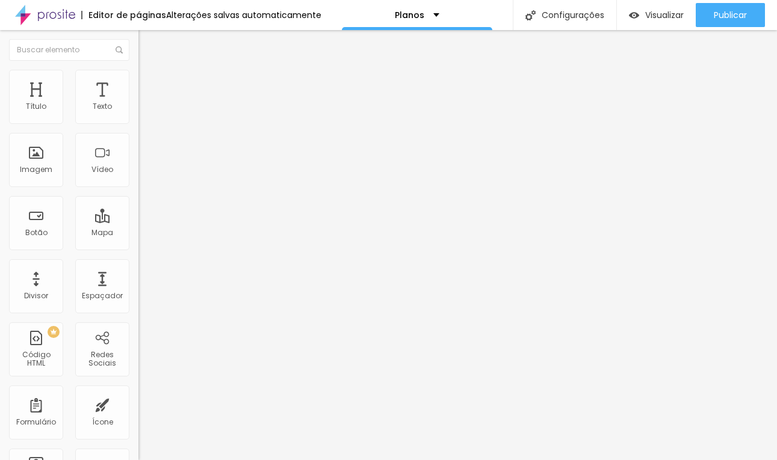
click at [138, 76] on img at bounding box center [143, 75] width 11 height 11
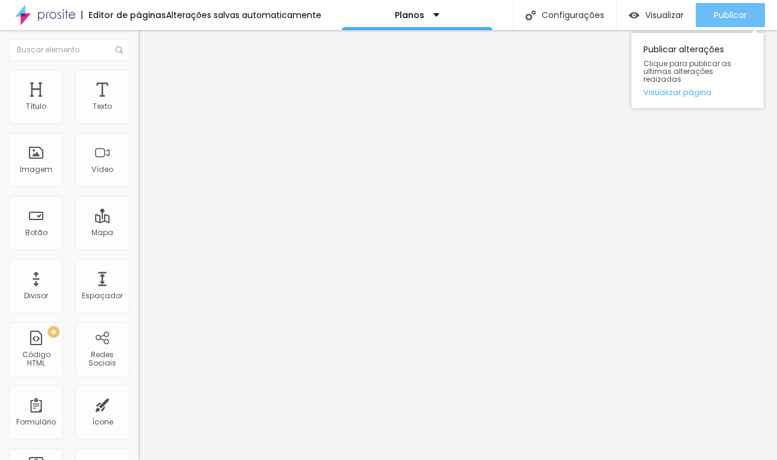
click at [719, 12] on span "Publicar" at bounding box center [730, 15] width 33 height 10
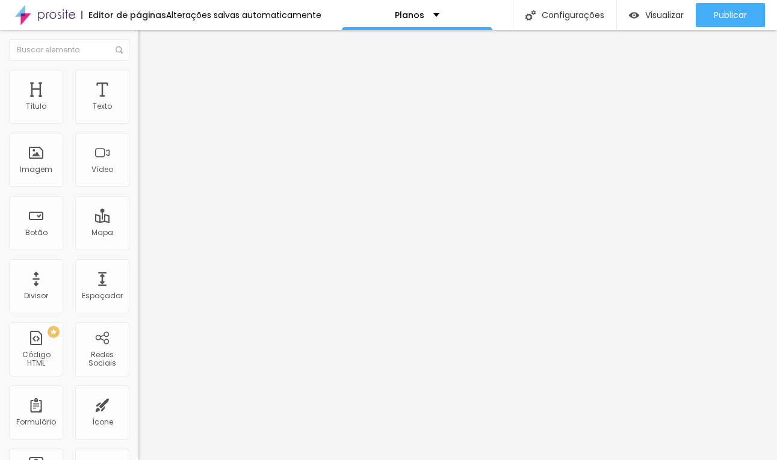
click at [149, 83] on span "Estilo" at bounding box center [158, 78] width 19 height 10
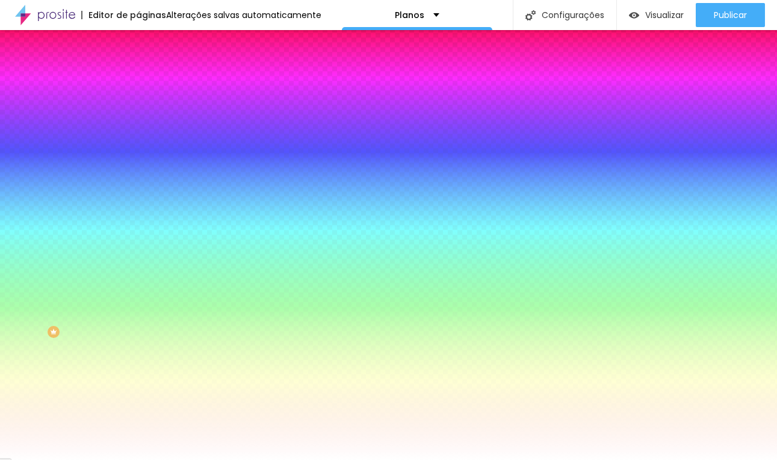
click at [149, 88] on span "Avançado" at bounding box center [169, 90] width 40 height 10
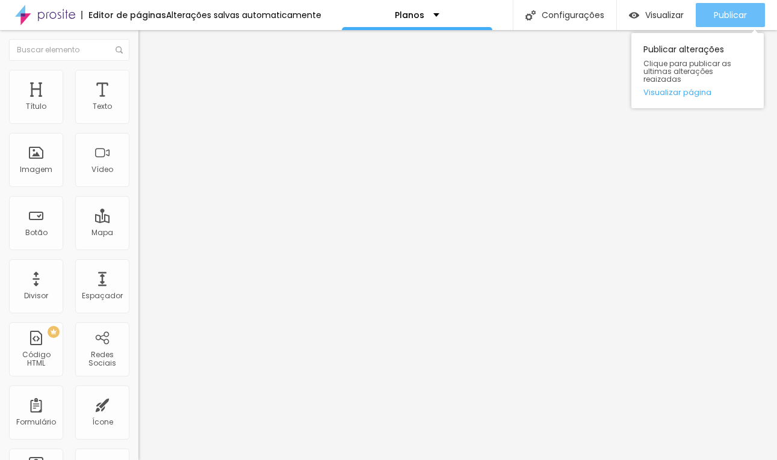
click at [722, 20] on span "Publicar" at bounding box center [730, 15] width 33 height 10
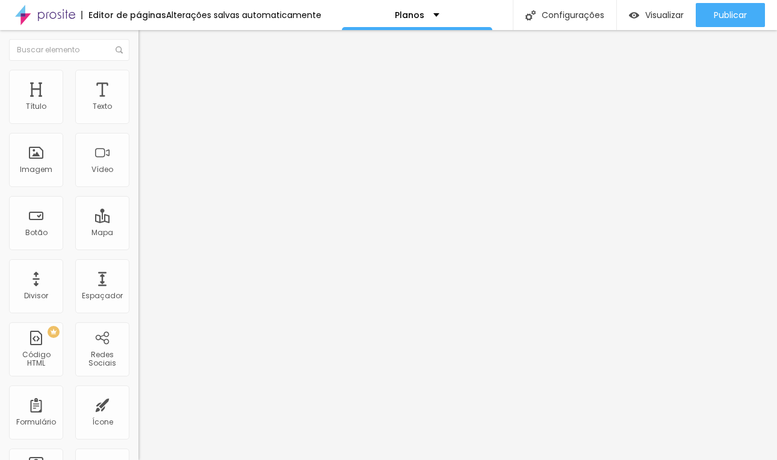
click at [143, 112] on icon "button" at bounding box center [146, 108] width 7 height 7
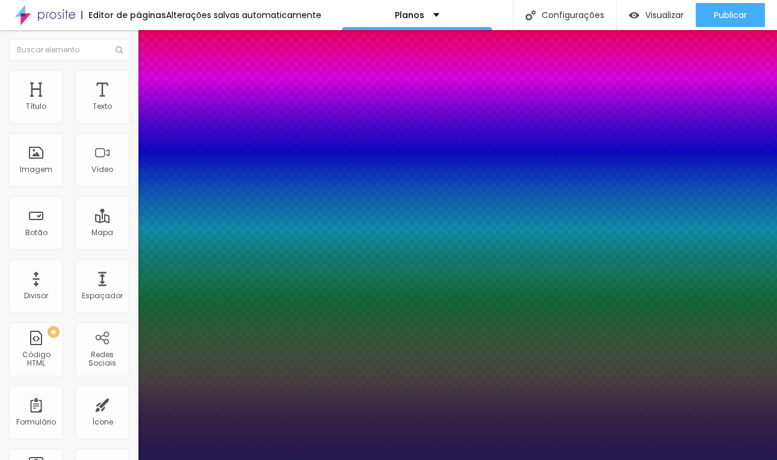
click at [442, 460] on div at bounding box center [388, 460] width 777 height 0
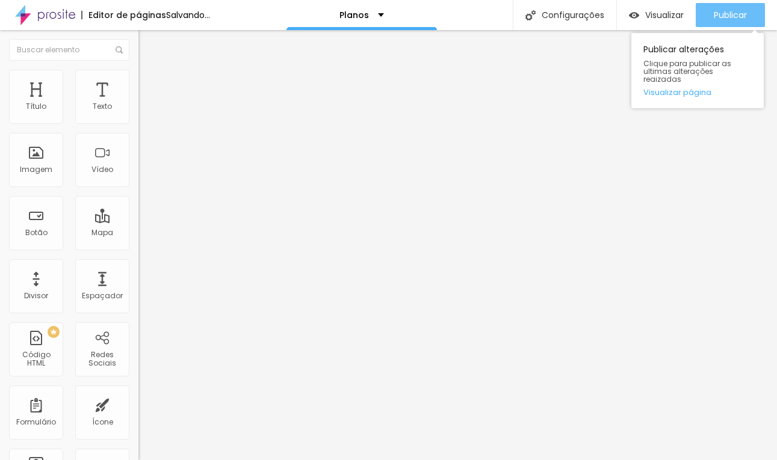
click at [728, 23] on div "Publicar" at bounding box center [730, 15] width 33 height 24
click at [732, 16] on span "Publicar" at bounding box center [730, 15] width 33 height 10
click at [719, 13] on span "Publicar" at bounding box center [730, 15] width 33 height 10
click at [711, 7] on button "Publicar" at bounding box center [730, 15] width 69 height 24
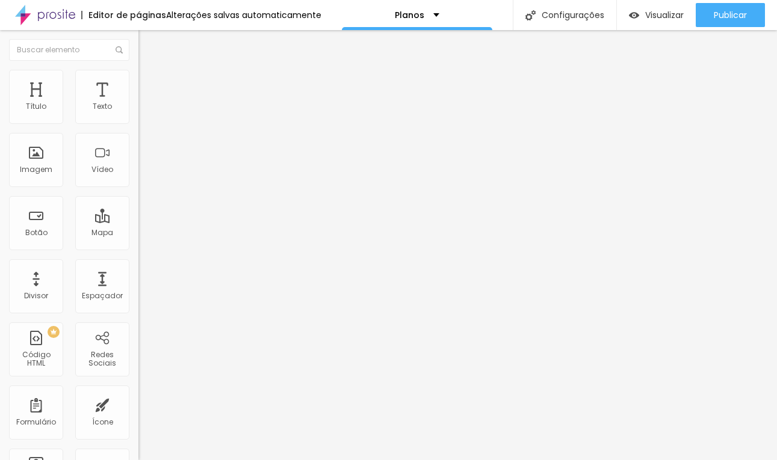
click at [61, 17] on img at bounding box center [45, 15] width 60 height 30
click at [149, 83] on span "Avançado" at bounding box center [169, 78] width 40 height 10
click at [138, 104] on span "Adicionar imagem" at bounding box center [177, 98] width 78 height 10
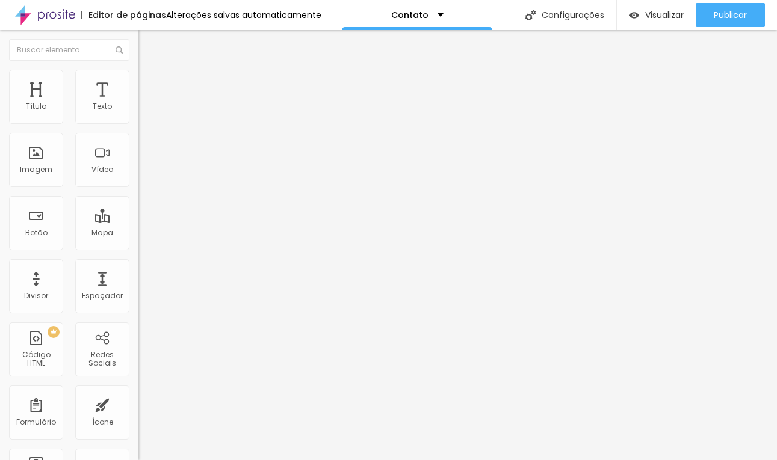
click at [138, 188] on span "Original" at bounding box center [152, 183] width 29 height 10
click at [138, 210] on span "Quadrado" at bounding box center [157, 205] width 39 height 10
click at [138, 104] on span "Trocar imagem" at bounding box center [171, 98] width 66 height 10
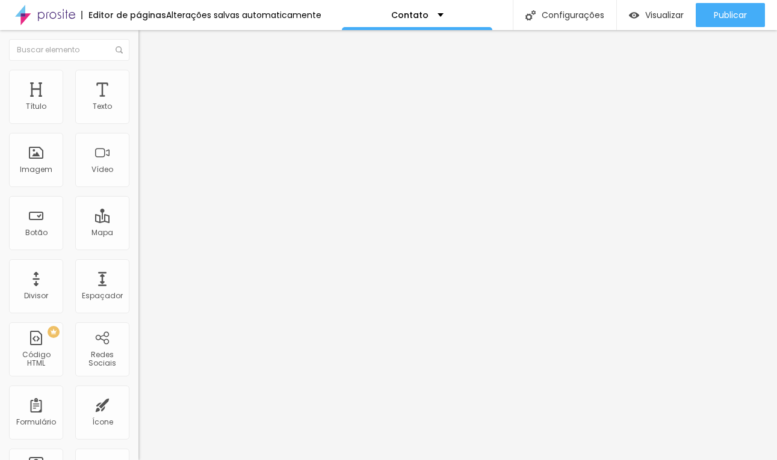
click at [138, 104] on span "Trocar imagem" at bounding box center [171, 98] width 66 height 10
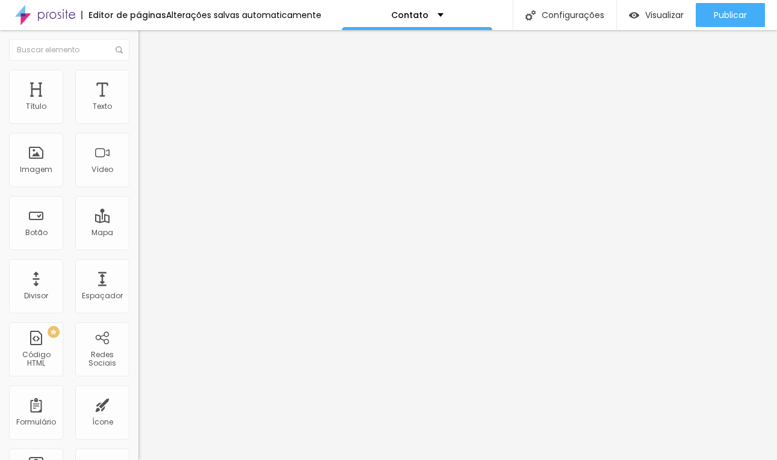
click at [138, 104] on span "Trocar imagem" at bounding box center [171, 98] width 66 height 10
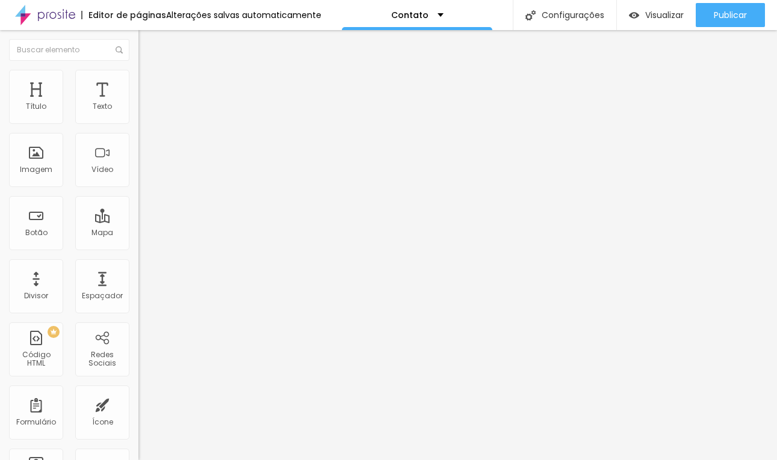
click at [138, 82] on li "Avançado" at bounding box center [207, 88] width 138 height 12
type input "10"
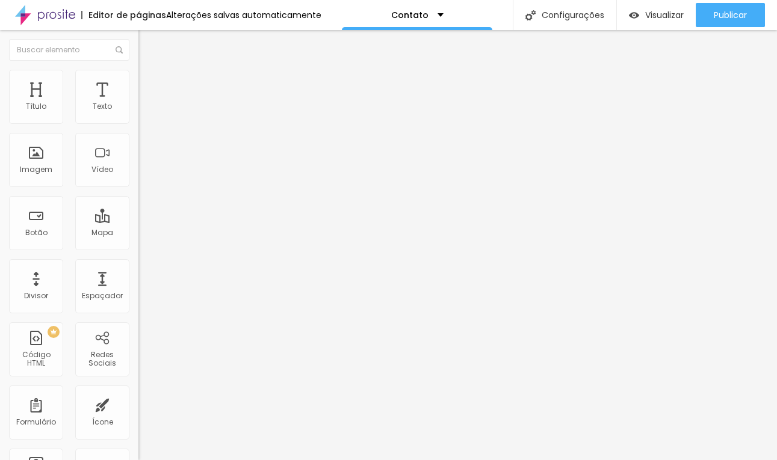
type input "10"
type input "0"
drag, startPoint x: 72, startPoint y: 117, endPoint x: -14, endPoint y: 117, distance: 86.1
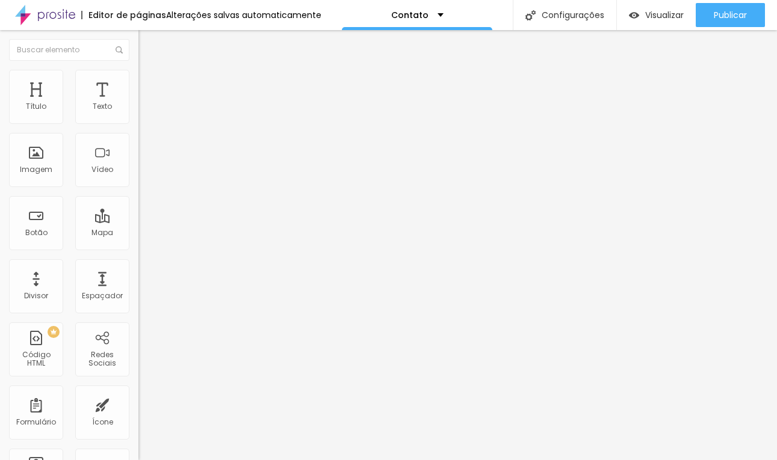
click at [0, 117] on html "Editor de páginas Alterações salvas automaticamente Contato Configurações Confi…" at bounding box center [388, 230] width 777 height 460
type input "4"
type input "0"
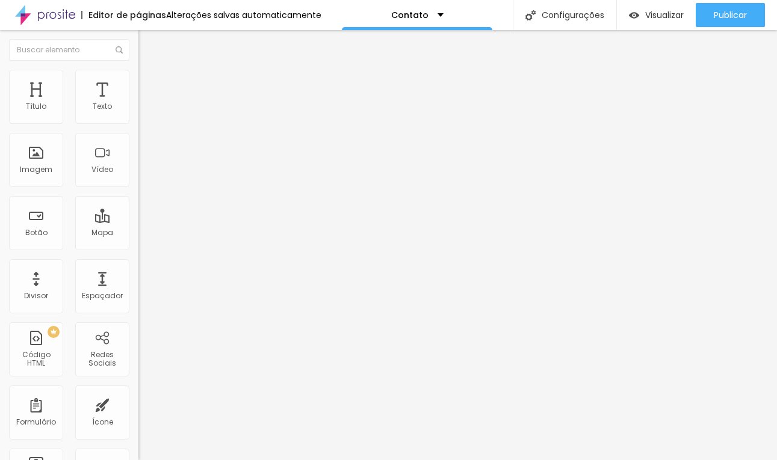
drag, startPoint x: 28, startPoint y: 140, endPoint x: -19, endPoint y: 140, distance: 46.9
type input "0"
click at [138, 404] on input "range" at bounding box center [177, 409] width 78 height 10
click at [138, 88] on ul "Conteúdo Estilo Avançado" at bounding box center [207, 76] width 138 height 36
click at [149, 83] on span "Estilo" at bounding box center [158, 78] width 19 height 10
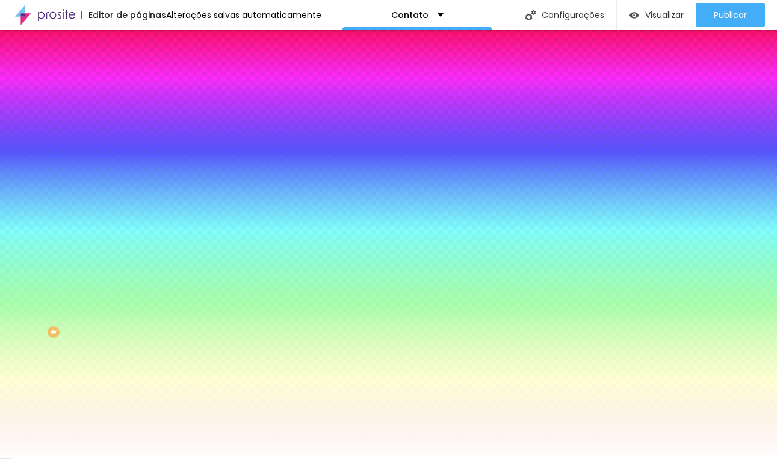
click at [138, 82] on li "Avançado" at bounding box center [207, 88] width 138 height 12
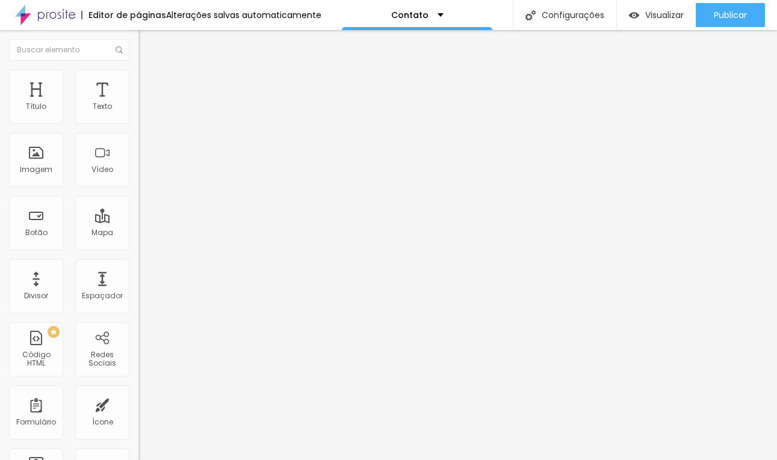
type input "10"
type input "5"
type input "0"
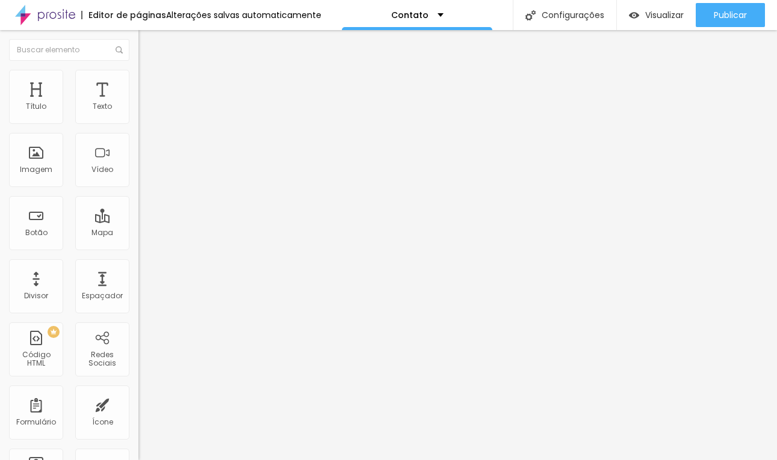
type input "0"
drag, startPoint x: 50, startPoint y: 121, endPoint x: -8, endPoint y: 126, distance: 58.6
type input "0"
click at [138, 234] on input "range" at bounding box center [177, 239] width 78 height 10
click at [149, 85] on span "Avançado" at bounding box center [169, 90] width 40 height 10
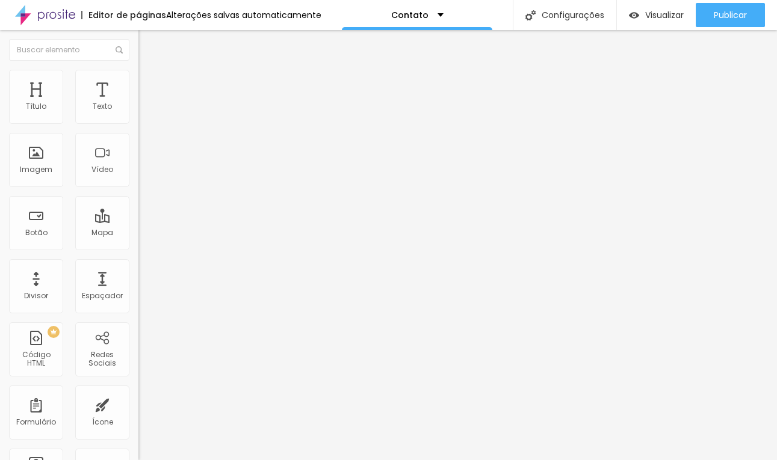
type input "13"
type input "12"
type input "11"
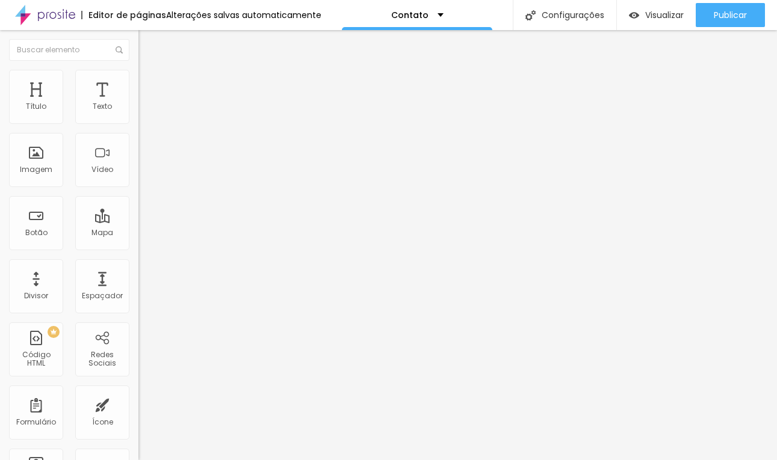
type input "11"
type input "10"
type input "8"
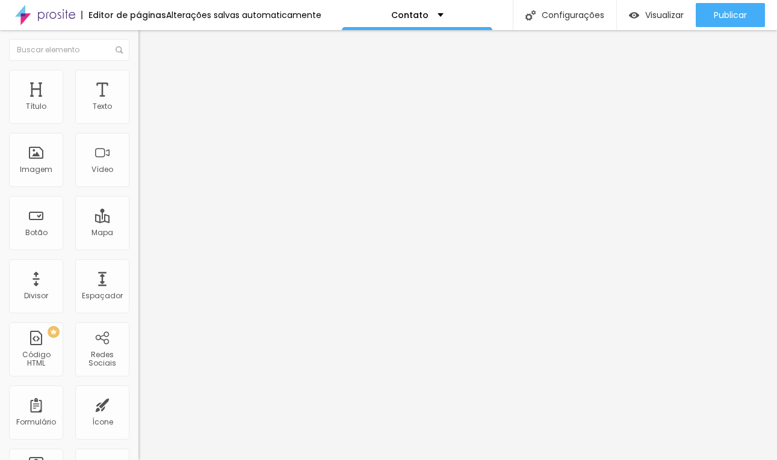
type input "6"
type input "4"
type input "1"
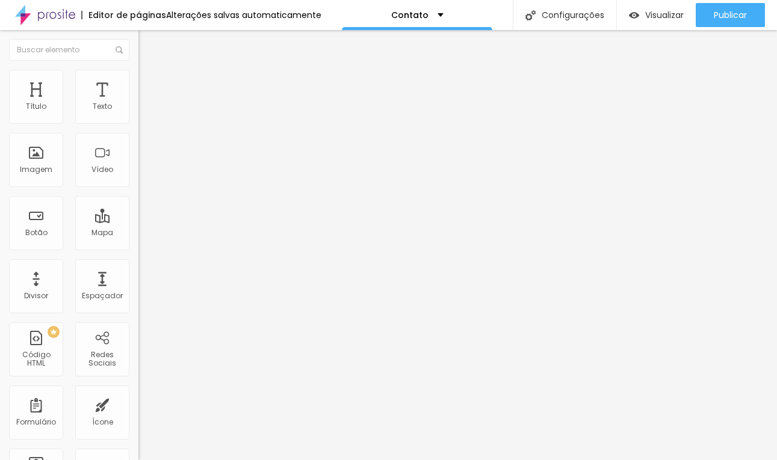
type input "1"
type input "0"
drag, startPoint x: 37, startPoint y: 117, endPoint x: 23, endPoint y: 117, distance: 13.8
type input "0"
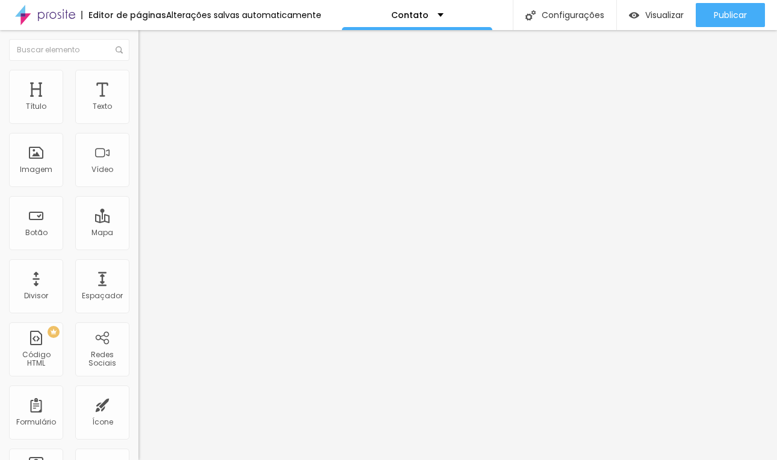
click at [138, 234] on input "range" at bounding box center [177, 239] width 78 height 10
type input "17"
type input "16"
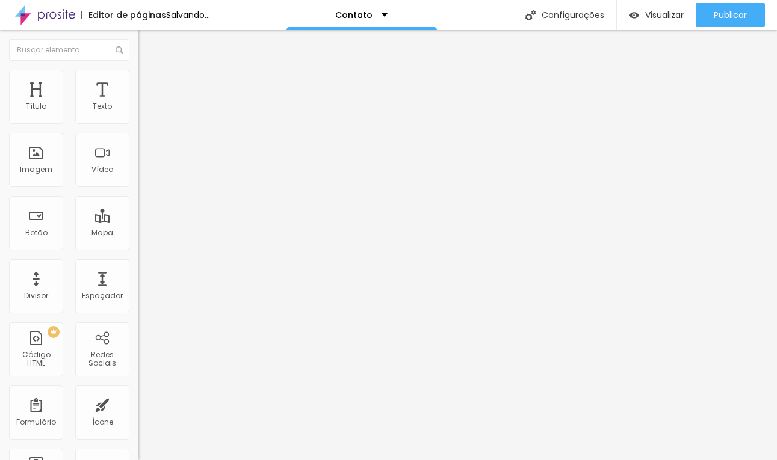
type input "14"
type input "9"
type input "2"
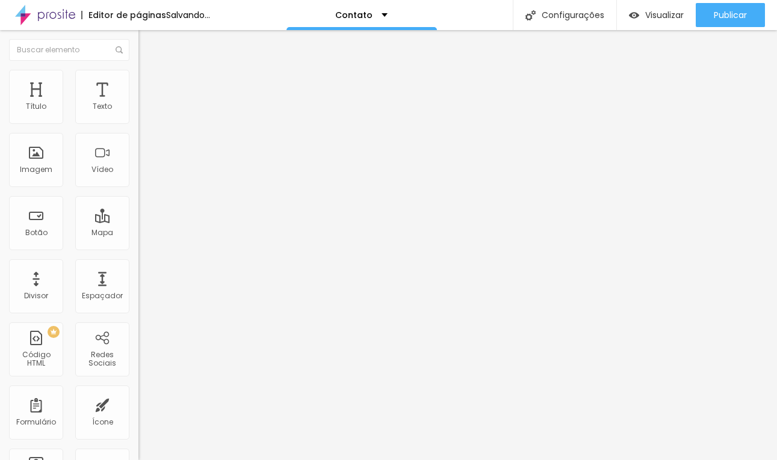
type input "2"
type input "0"
drag, startPoint x: 34, startPoint y: 139, endPoint x: -17, endPoint y: 139, distance: 51.8
type input "0"
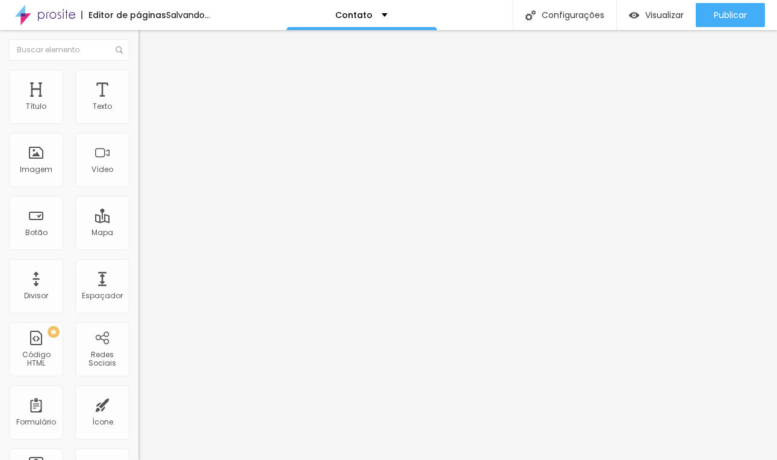
click at [138, 404] on input "range" at bounding box center [177, 409] width 78 height 10
click at [138, 82] on img at bounding box center [143, 87] width 11 height 11
type input "15"
type input "10"
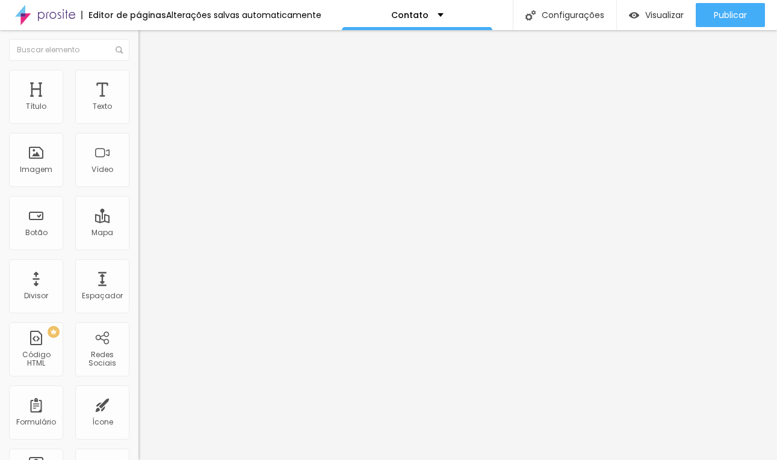
type input "10"
type input "5"
type input "0"
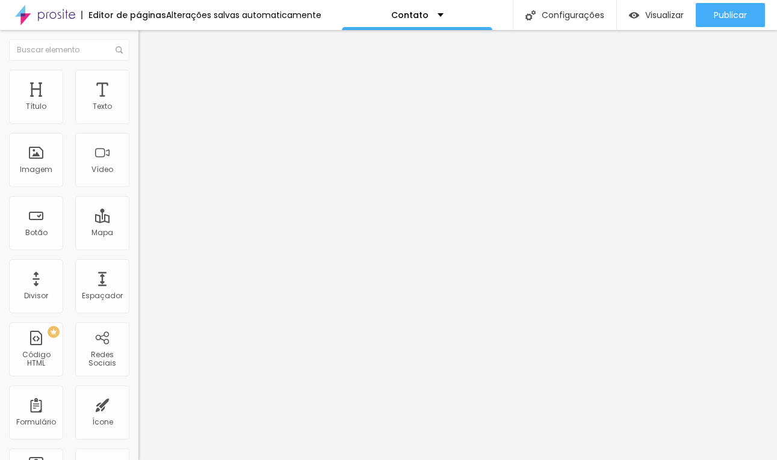
drag, startPoint x: 48, startPoint y: 120, endPoint x: -13, endPoint y: 122, distance: 60.2
type input "0"
click at [138, 234] on input "range" at bounding box center [177, 239] width 78 height 10
click at [149, 85] on span "Avançado" at bounding box center [169, 90] width 40 height 10
type input "6"
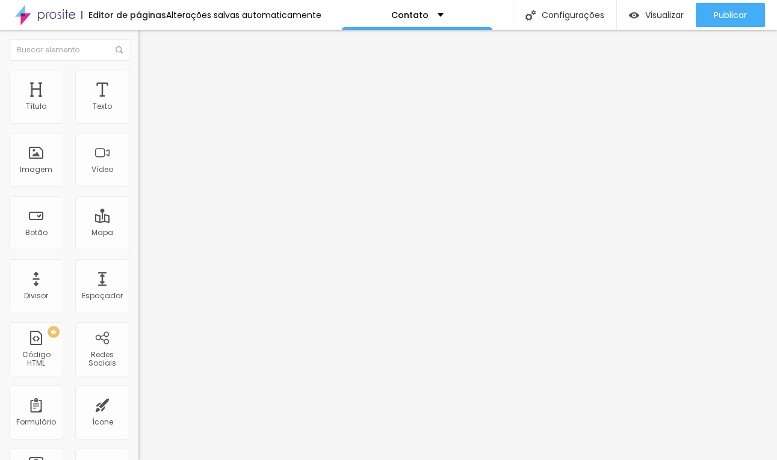
type input "6"
type input "5"
type input "2"
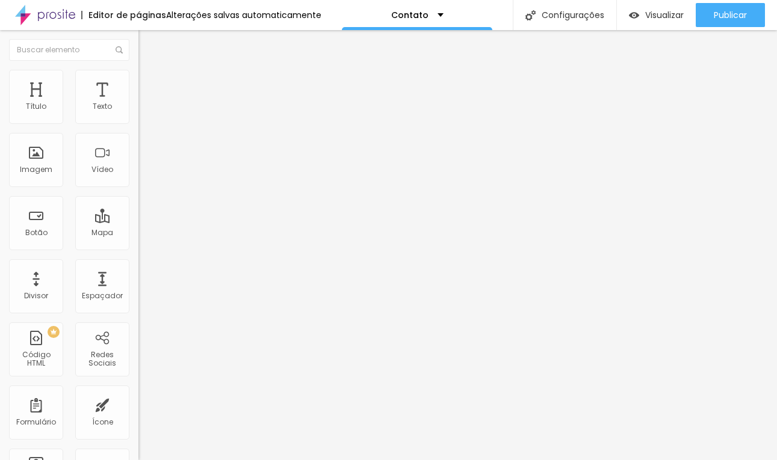
type input "0"
drag, startPoint x: 32, startPoint y: 117, endPoint x: 23, endPoint y: 117, distance: 9.6
type input "0"
click at [138, 234] on input "range" at bounding box center [177, 239] width 78 height 10
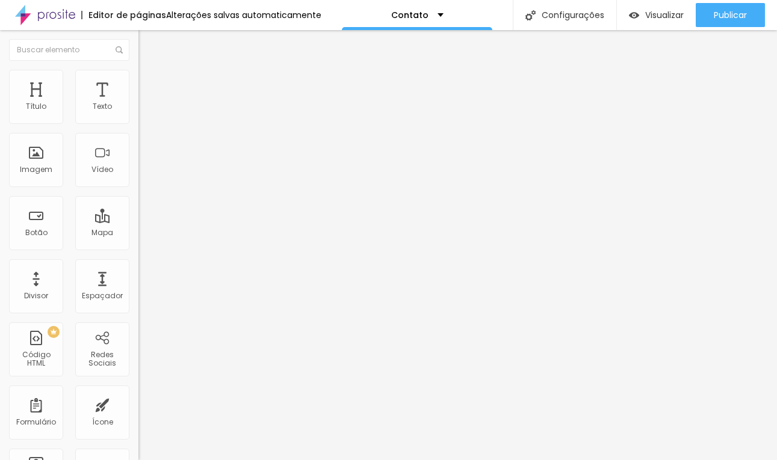
type input "13"
type input "12"
type input "9"
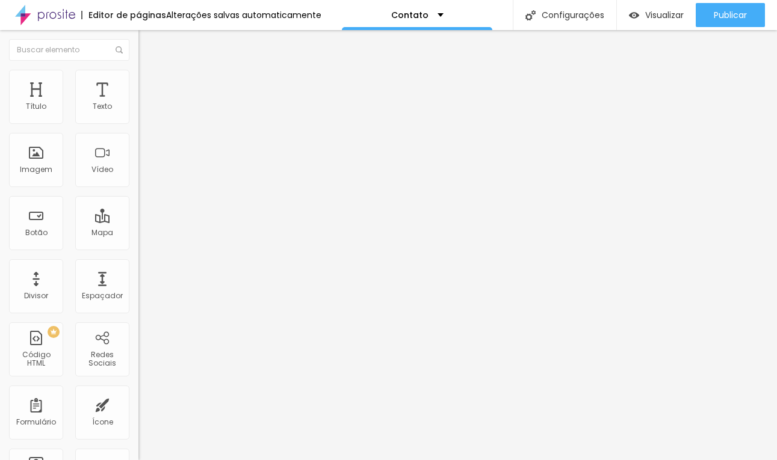
type input "9"
type input "5"
type input "0"
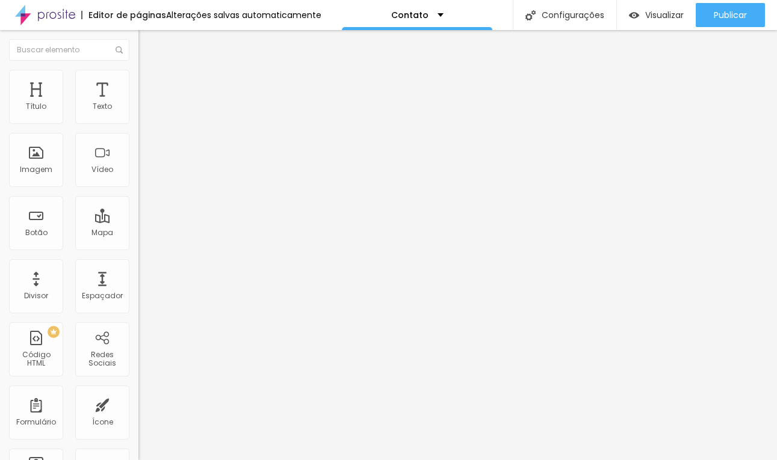
type input "0"
drag, startPoint x: 37, startPoint y: 141, endPoint x: -8, endPoint y: 150, distance: 46.2
click at [0, 150] on html "Editor de páginas Alterações salvas automaticamente Contato Configurações Confi…" at bounding box center [388, 230] width 777 height 460
click at [149, 85] on span "Avançado" at bounding box center [169, 90] width 40 height 10
drag, startPoint x: 47, startPoint y: 123, endPoint x: 29, endPoint y: 123, distance: 18.1
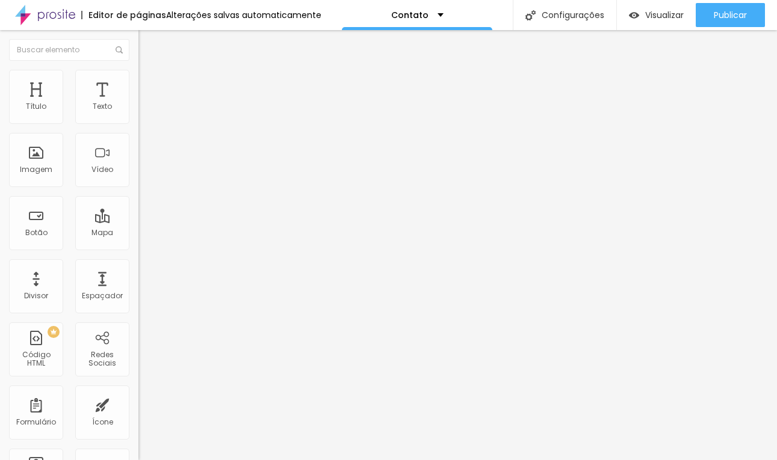
click at [138, 234] on div at bounding box center [207, 239] width 138 height 11
type input "4"
type input "2"
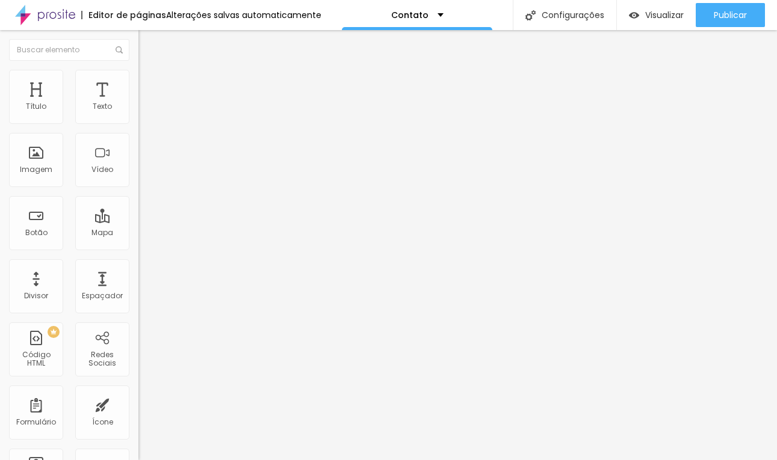
type input "0"
drag, startPoint x: 31, startPoint y: 118, endPoint x: 10, endPoint y: 125, distance: 22.3
click at [138, 125] on div "0 Espaço de cima" at bounding box center [207, 179] width 138 height 170
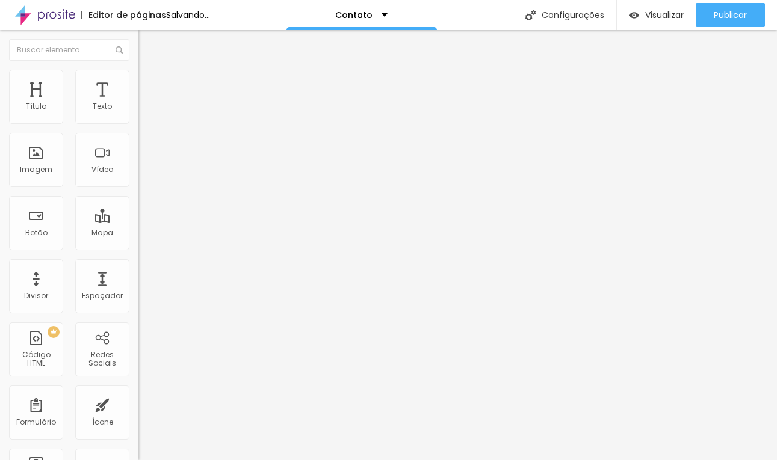
type input "8"
type input "7"
type input "2"
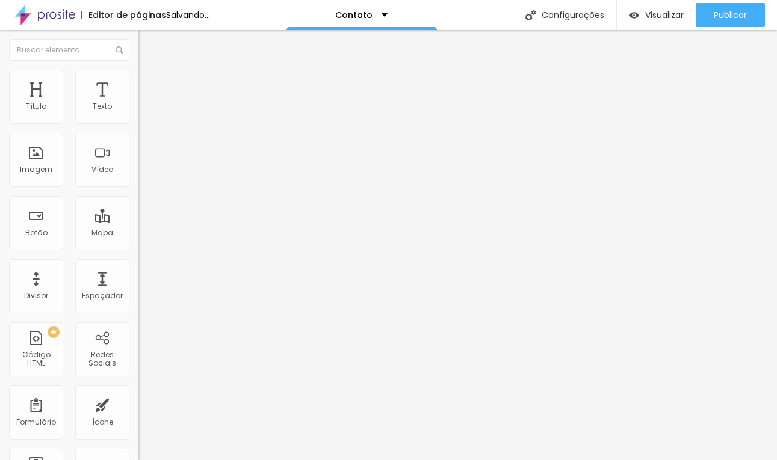
type input "2"
type input "0"
drag, startPoint x: 34, startPoint y: 141, endPoint x: -4, endPoint y: 142, distance: 37.9
type input "0"
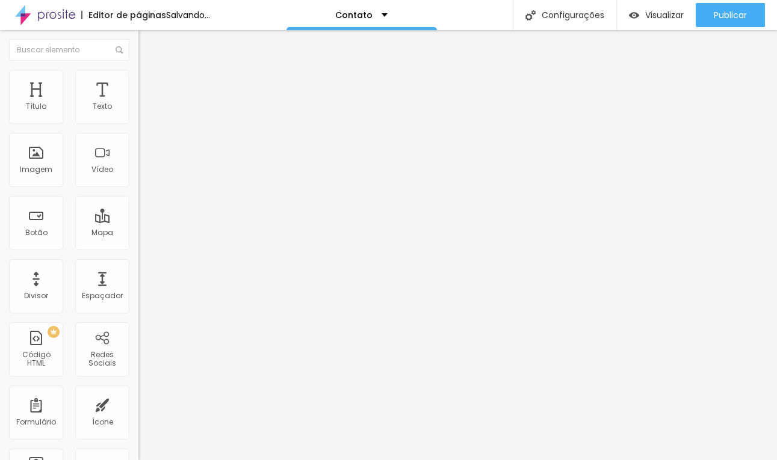
click at [138, 404] on input "range" at bounding box center [177, 409] width 78 height 10
click at [149, 85] on span "Avançado" at bounding box center [169, 90] width 40 height 10
drag, startPoint x: 49, startPoint y: 123, endPoint x: 10, endPoint y: 123, distance: 38.5
click at [138, 123] on div "20 px Espaçamento Interno" at bounding box center [207, 179] width 138 height 170
type input "15"
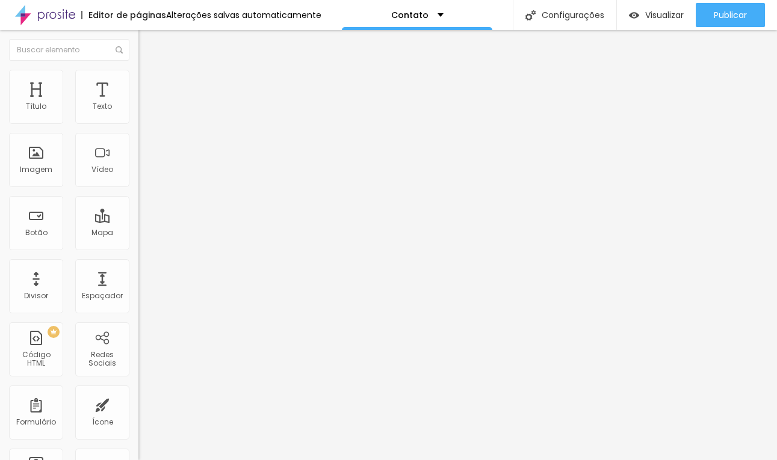
type input "15"
type input "10"
type input "5"
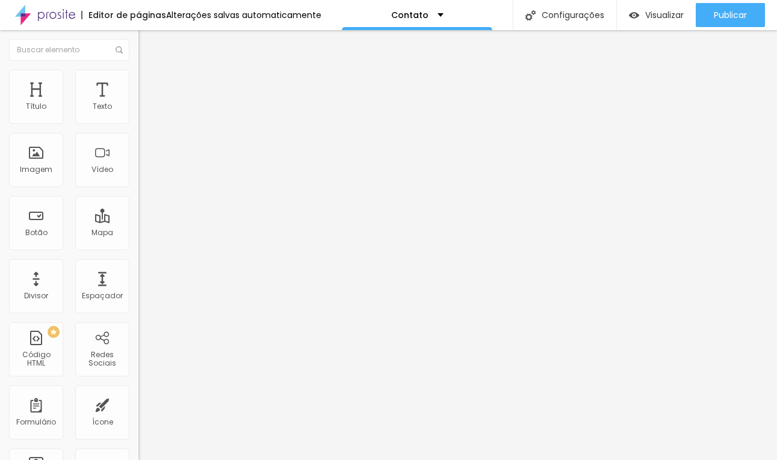
type input "0"
drag, startPoint x: 48, startPoint y: 120, endPoint x: 2, endPoint y: 120, distance: 46.3
type input "0"
click at [138, 234] on input "range" at bounding box center [177, 239] width 78 height 10
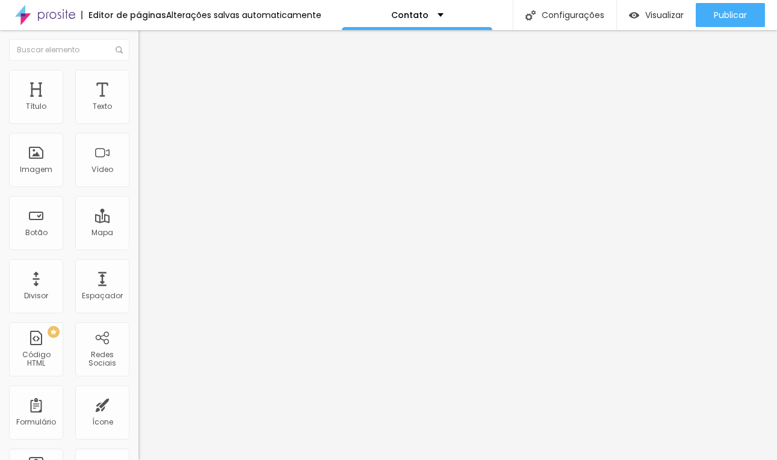
click at [149, 85] on span "Avançado" at bounding box center [169, 90] width 40 height 10
type input "13"
type input "12"
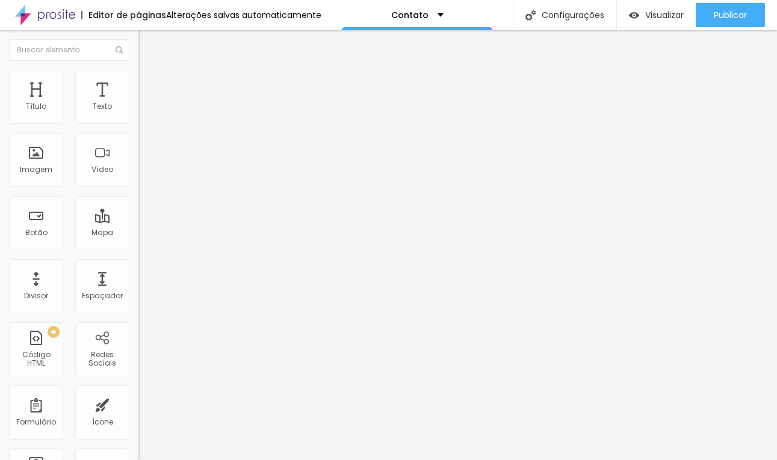
type input "6"
type input "0"
drag, startPoint x: 37, startPoint y: 118, endPoint x: -2, endPoint y: 118, distance: 39.7
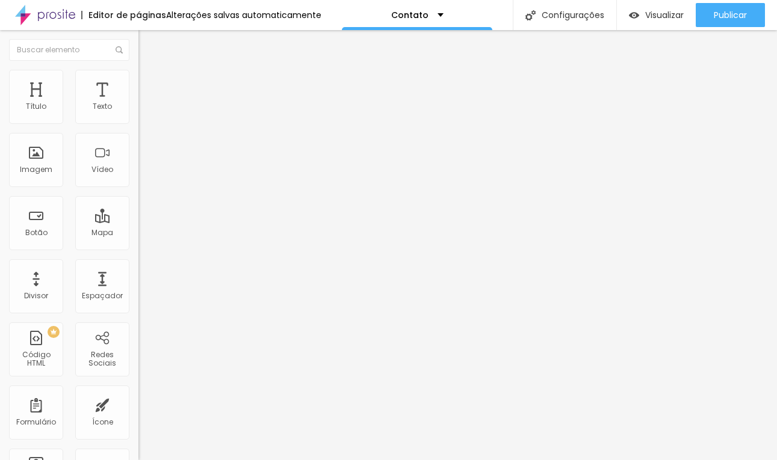
type input "0"
click at [138, 234] on input "range" at bounding box center [177, 239] width 78 height 10
type input "6"
type input "4"
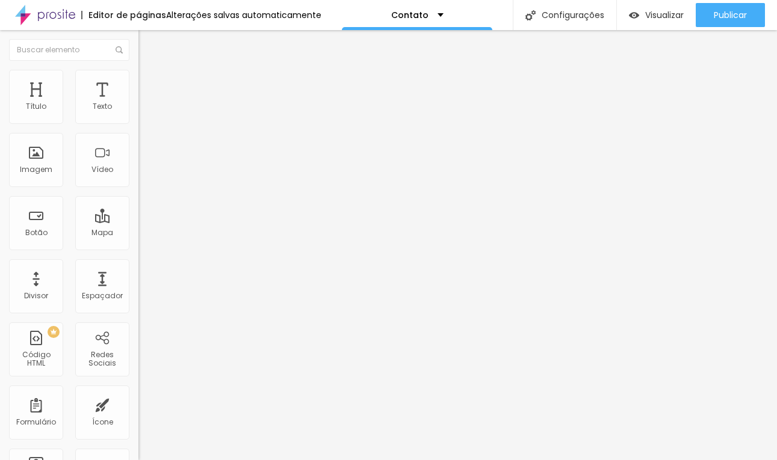
type input "4"
type input "0"
drag, startPoint x: 33, startPoint y: 144, endPoint x: -24, endPoint y: 144, distance: 57.2
type input "0"
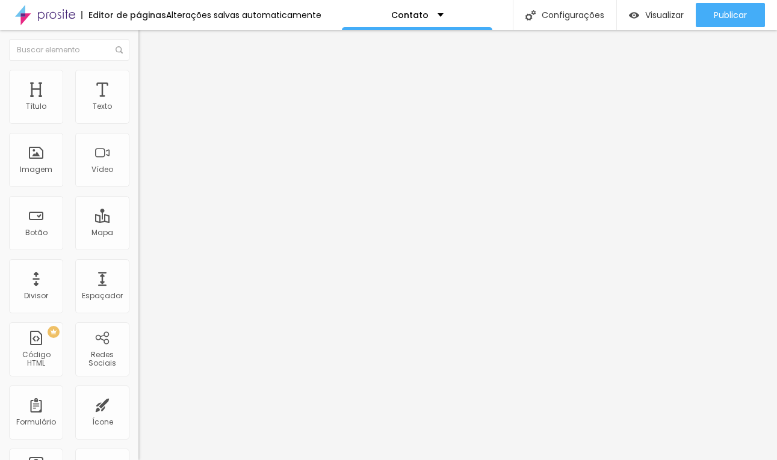
click at [138, 404] on input "range" at bounding box center [177, 409] width 78 height 10
click at [138, 82] on li "Avançado" at bounding box center [207, 88] width 138 height 12
drag, startPoint x: 59, startPoint y: 114, endPoint x: -19, endPoint y: 122, distance: 78.6
click at [0, 122] on html "Editor de páginas Alterações salvas automaticamente Contato Configurações Confi…" at bounding box center [388, 230] width 777 height 460
drag, startPoint x: 43, startPoint y: 112, endPoint x: 22, endPoint y: 112, distance: 20.5
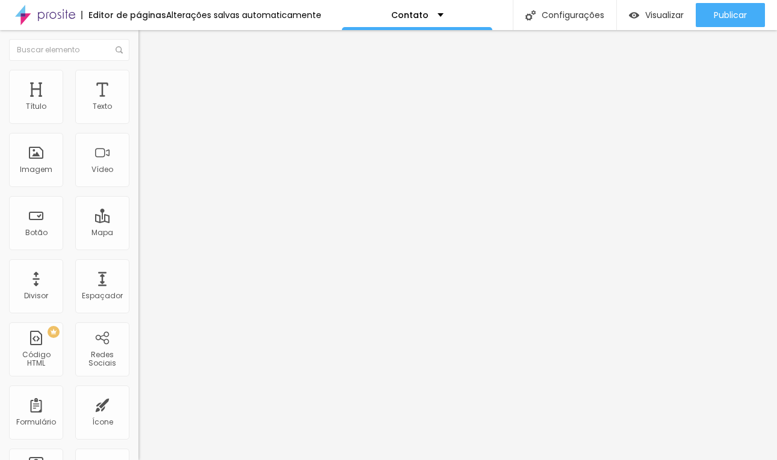
click at [138, 112] on div "20 px Espaçamento Interno" at bounding box center [207, 179] width 138 height 170
drag, startPoint x: 34, startPoint y: 114, endPoint x: 22, endPoint y: 114, distance: 12.0
click at [138, 234] on div at bounding box center [207, 239] width 138 height 11
type input "10"
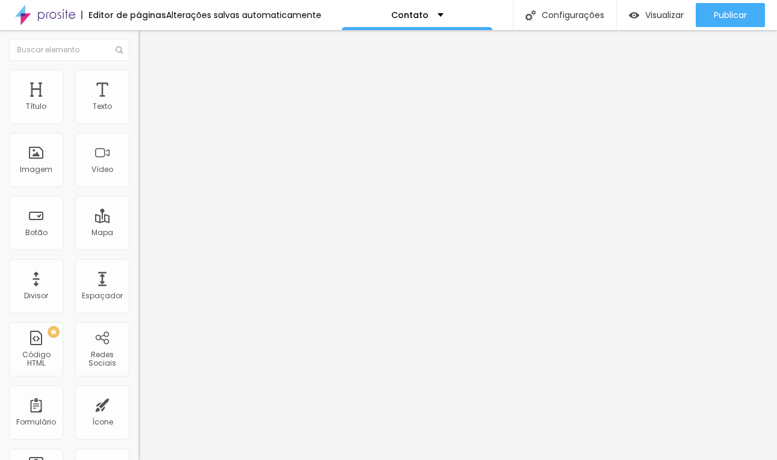
type input "5"
type input "0"
drag, startPoint x: 39, startPoint y: 116, endPoint x: 5, endPoint y: 119, distance: 33.8
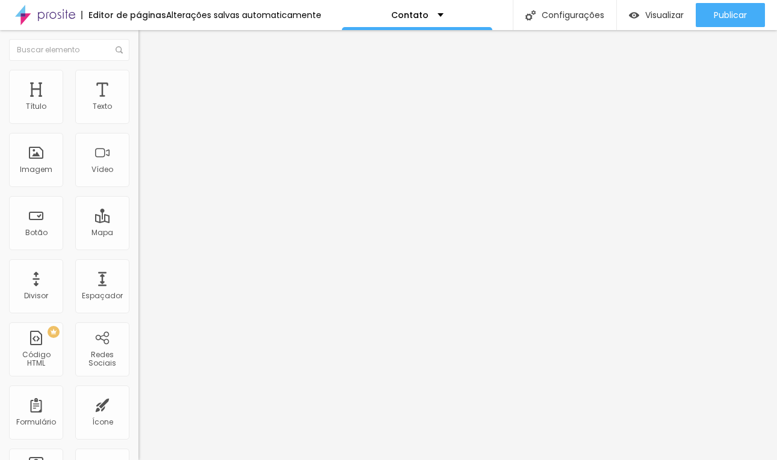
type input "0"
click at [138, 234] on input "range" at bounding box center [177, 239] width 78 height 10
click at [149, 82] on span "Estilo" at bounding box center [158, 78] width 19 height 10
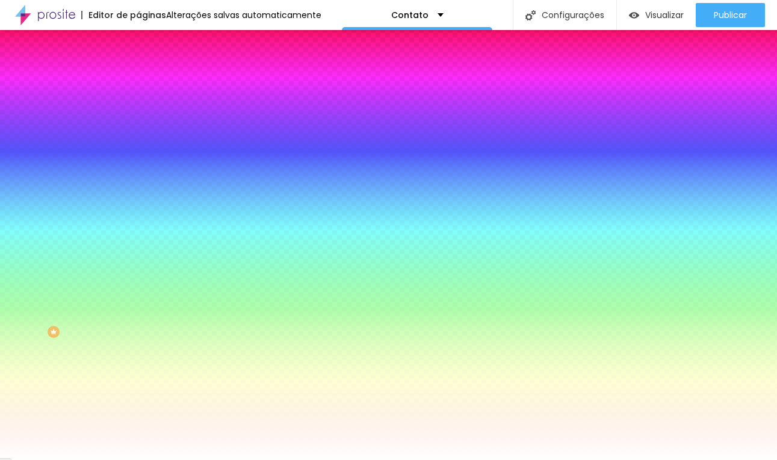
click at [138, 176] on input "#FFFFFF" at bounding box center [210, 170] width 144 height 12
paste input "704829"
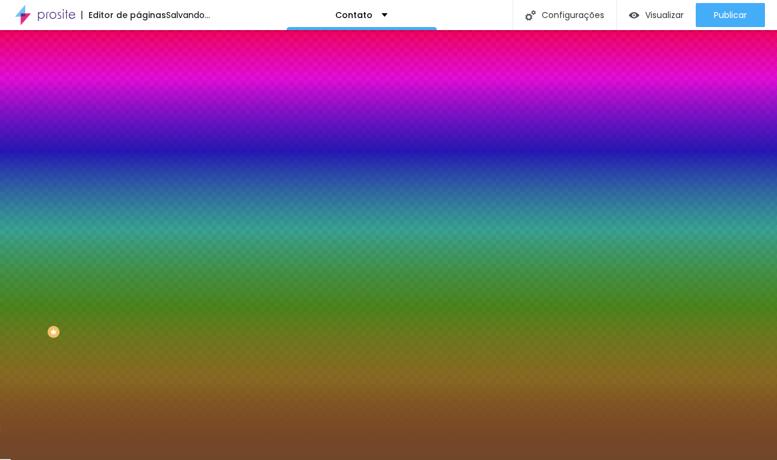
type input "#704829"
click at [147, 41] on img "button" at bounding box center [152, 44] width 10 height 10
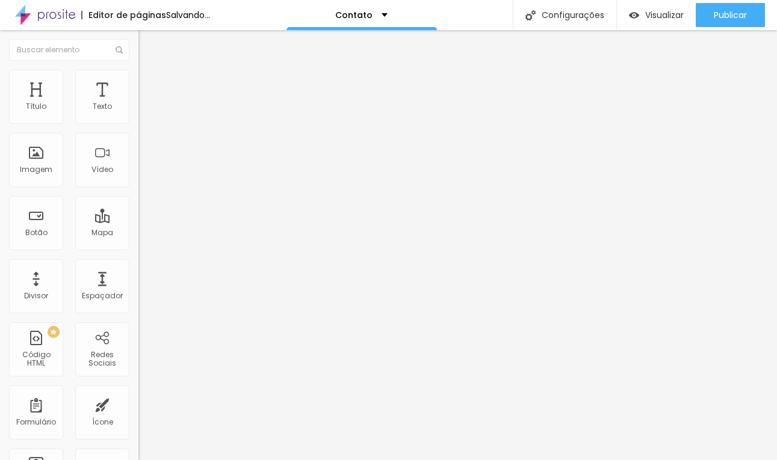
click at [138, 113] on button "button" at bounding box center [146, 109] width 17 height 13
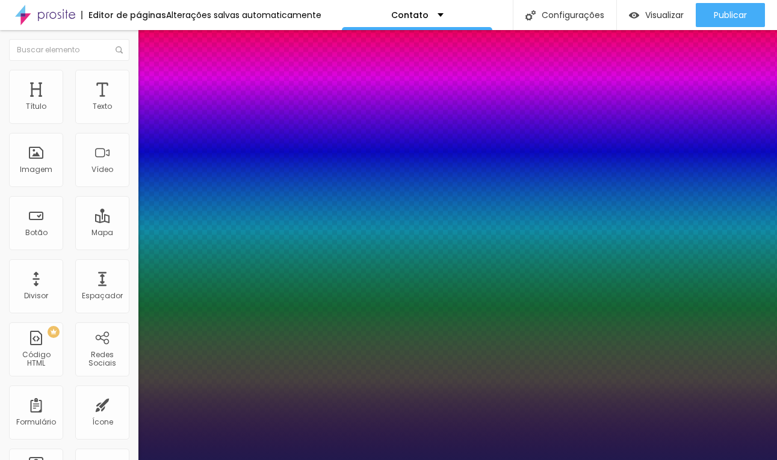
type input "1"
type input "15"
type input "1"
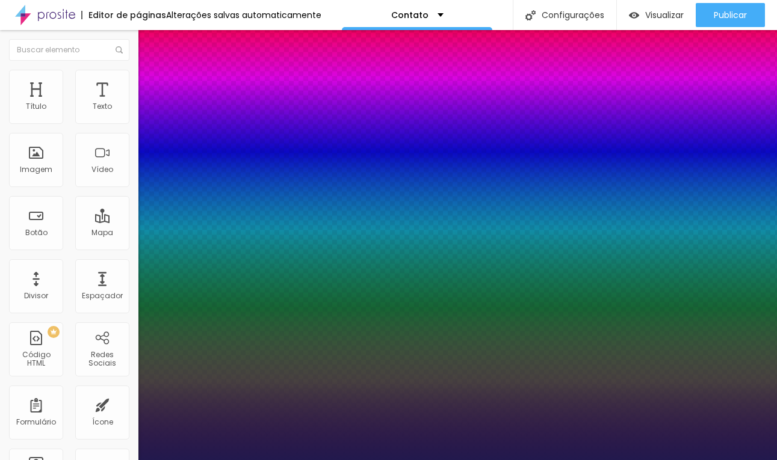
type input "14"
type input "1"
type input "13"
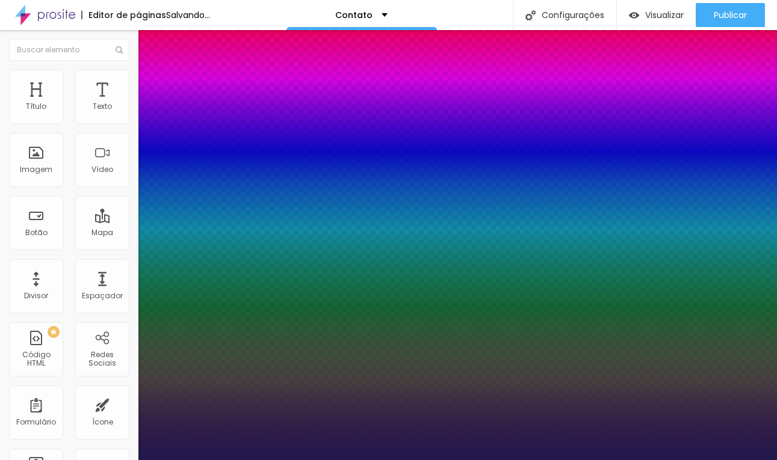
type input "1"
type input "12"
type input "1"
click at [314, 460] on div at bounding box center [388, 460] width 777 height 0
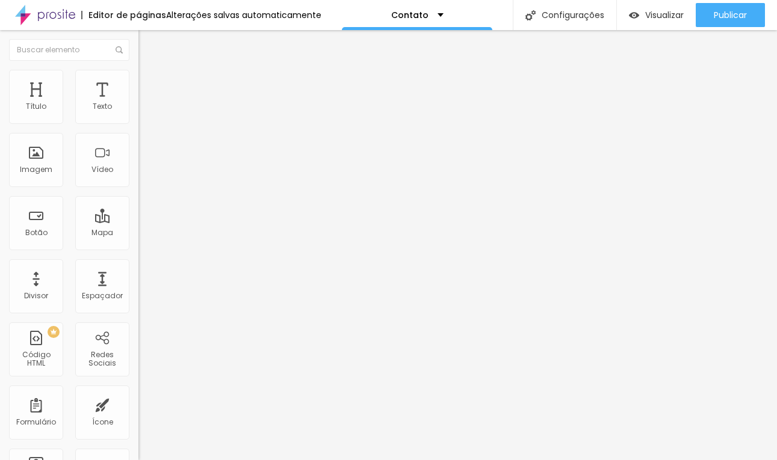
click at [138, 82] on img at bounding box center [143, 87] width 11 height 11
type input "15"
type input "10"
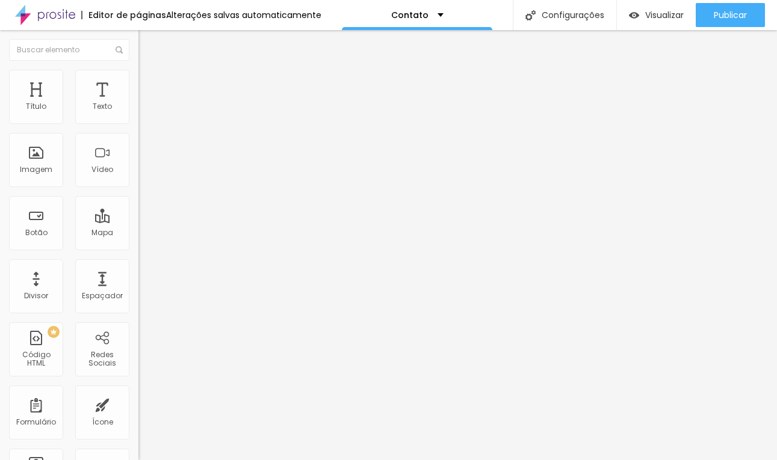
type input "5"
type input "0"
type input "5"
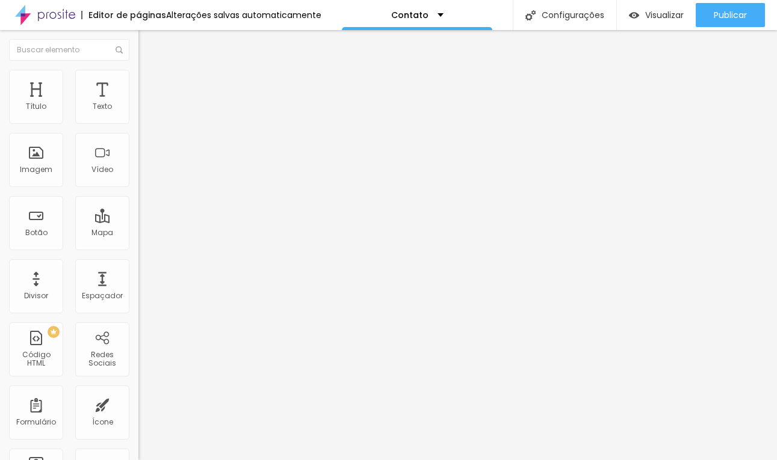
type input "5"
type input "0"
drag, startPoint x: 51, startPoint y: 119, endPoint x: 24, endPoint y: 122, distance: 26.7
type input "0"
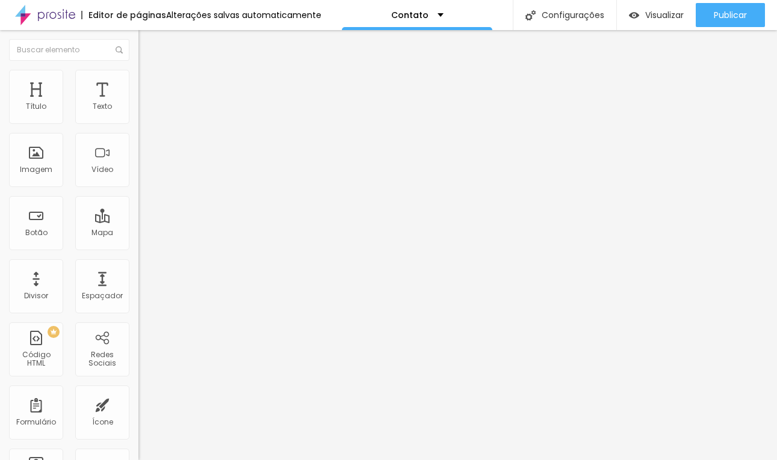
click at [138, 234] on input "range" at bounding box center [177, 239] width 78 height 10
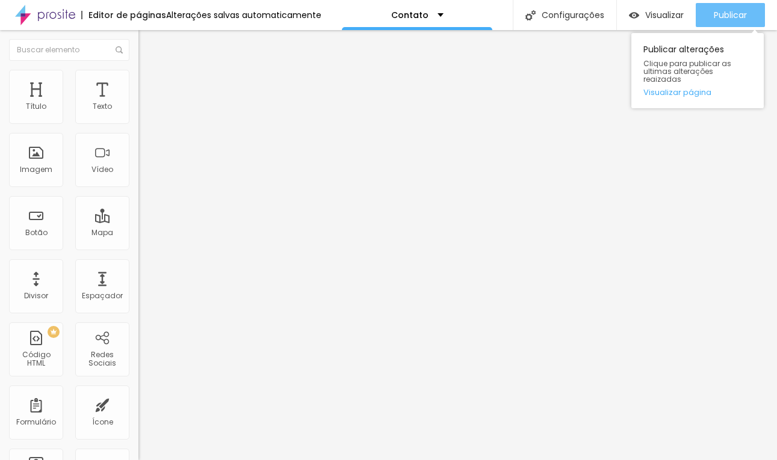
click at [738, 10] on span "Publicar" at bounding box center [730, 15] width 33 height 10
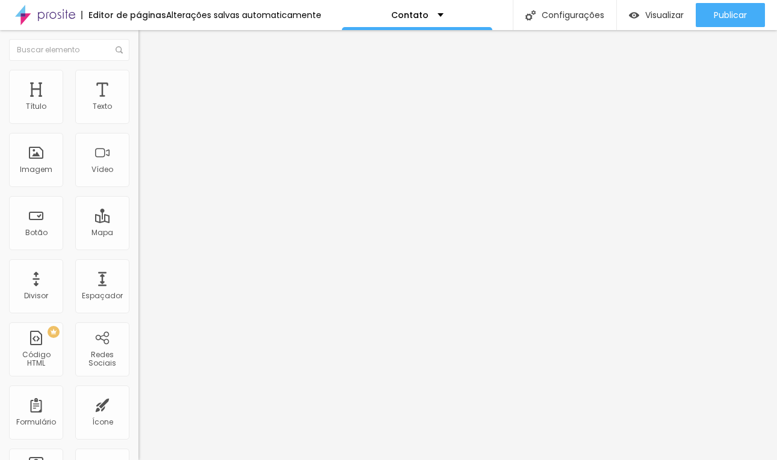
click at [138, 82] on img at bounding box center [143, 87] width 11 height 11
click at [149, 82] on span "Estilo" at bounding box center [158, 78] width 19 height 10
click at [149, 86] on span "Avançado" at bounding box center [169, 90] width 40 height 10
type input "15"
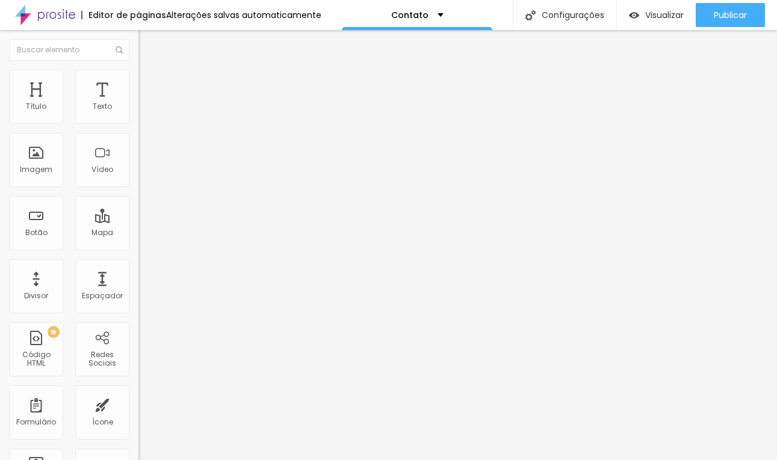
type input "15"
click at [138, 234] on input "range" at bounding box center [177, 239] width 78 height 10
click at [149, 83] on span "Estilo" at bounding box center [158, 78] width 19 height 10
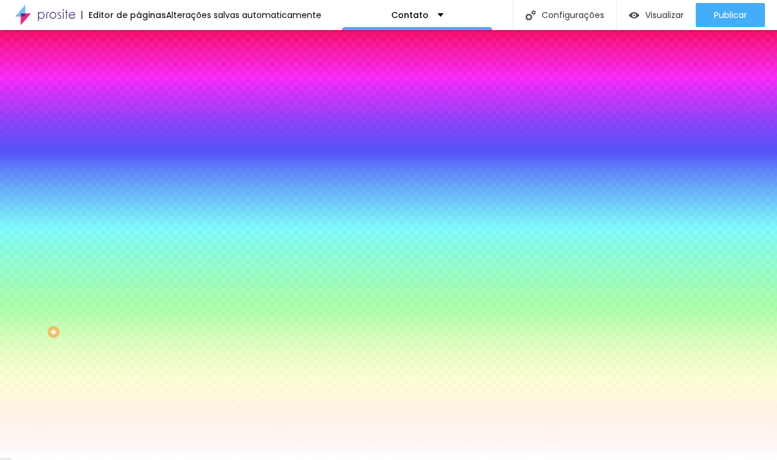
click at [138, 82] on li "Avançado" at bounding box center [207, 88] width 138 height 12
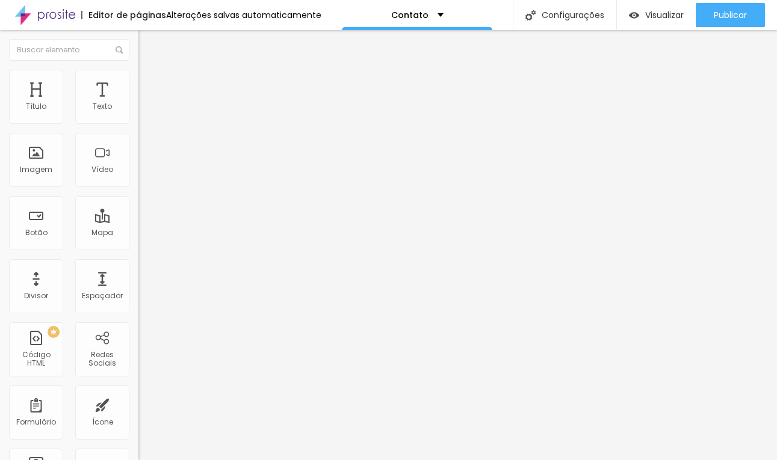
click at [138, 82] on img at bounding box center [143, 87] width 11 height 11
type input "18"
click at [138, 234] on input "range" at bounding box center [177, 239] width 78 height 10
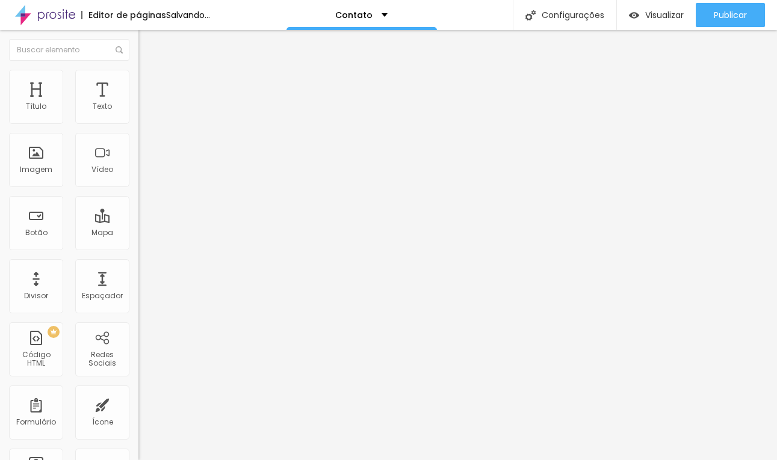
click at [138, 404] on div at bounding box center [207, 409] width 138 height 11
type input "23"
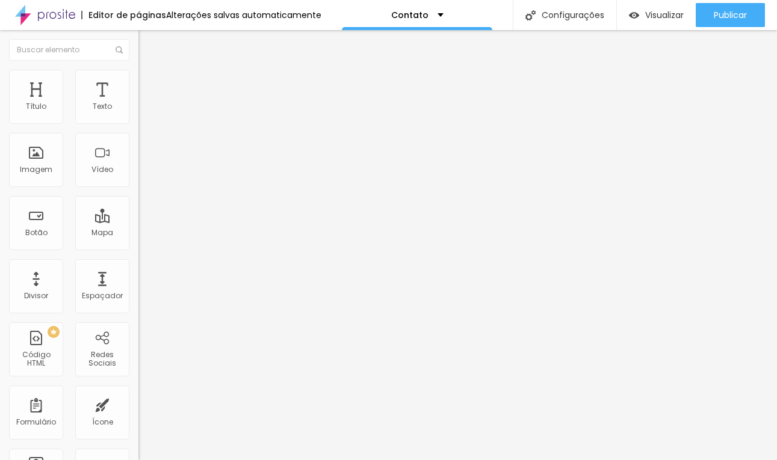
type input "23"
click at [138, 404] on input "range" at bounding box center [177, 409] width 78 height 10
click at [149, 85] on span "Avançado" at bounding box center [169, 90] width 40 height 10
type input "25"
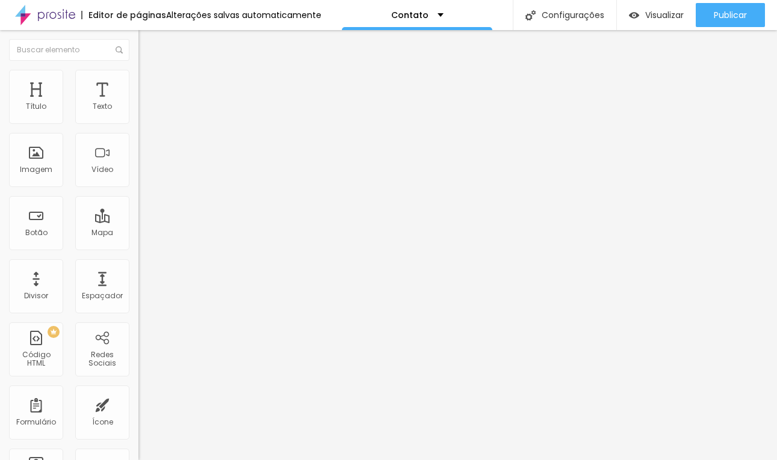
type input "30"
type input "35"
type input "40"
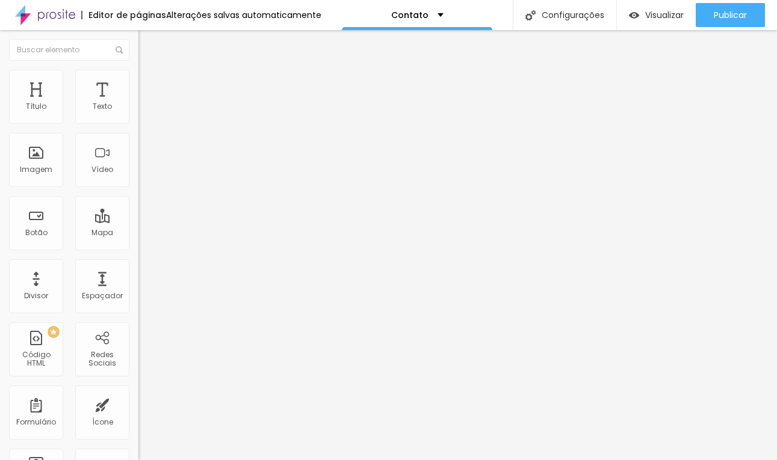
type input "40"
type input "35"
type input "30"
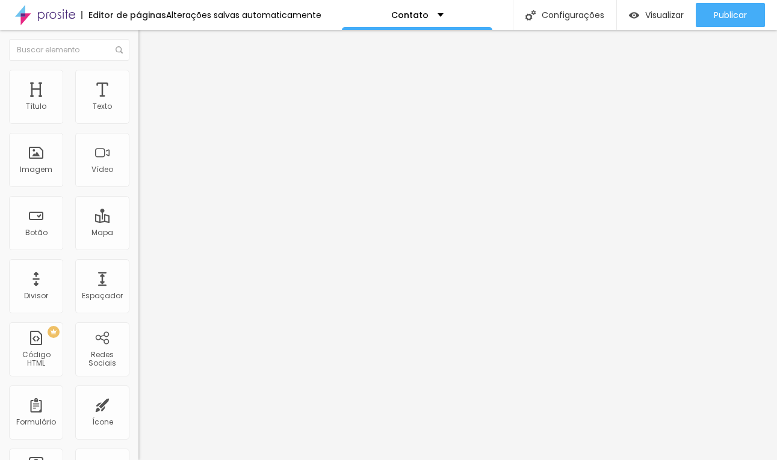
type input "25"
type input "20"
type input "15"
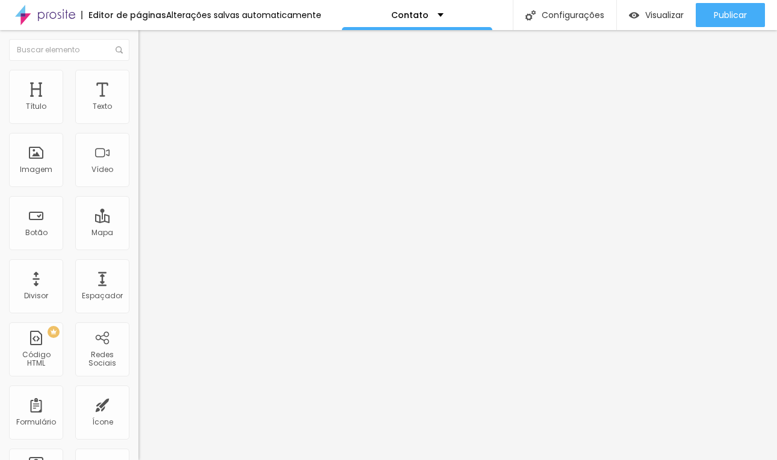
type input "15"
drag, startPoint x: 56, startPoint y: 116, endPoint x: 43, endPoint y: 126, distance: 15.9
click at [138, 234] on input "range" at bounding box center [177, 239] width 78 height 10
click at [138, 70] on li "Estilo" at bounding box center [207, 76] width 138 height 12
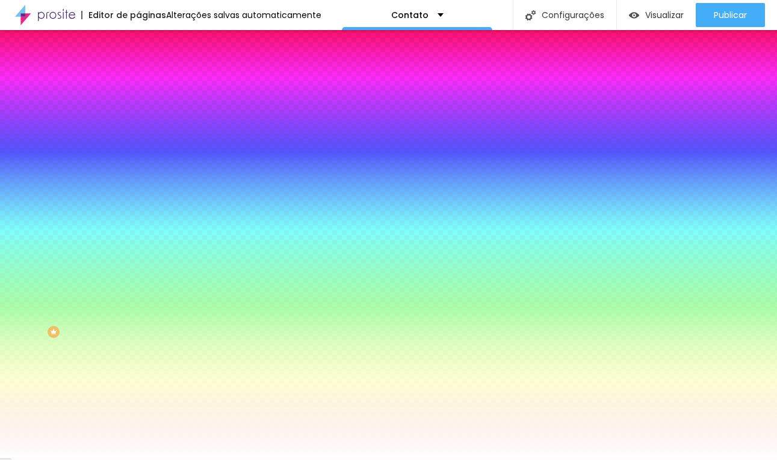
click at [138, 70] on li "Conteúdo" at bounding box center [207, 64] width 138 height 12
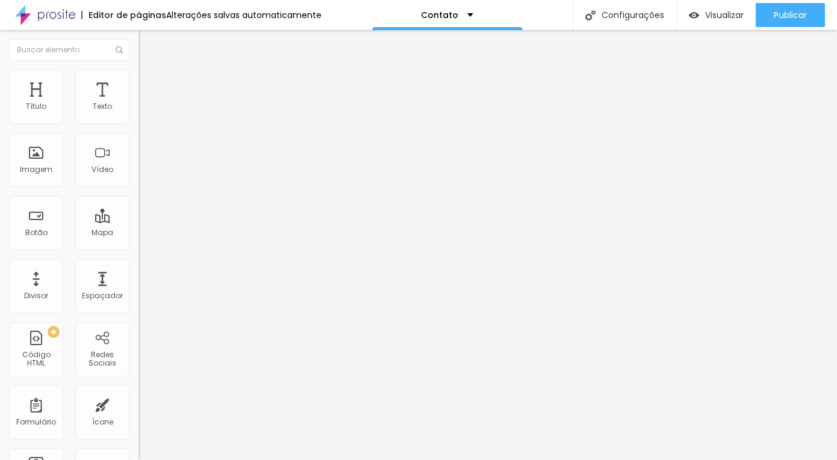
click at [138, 82] on li "Avançado" at bounding box center [207, 88] width 138 height 12
type input "23"
type input "22"
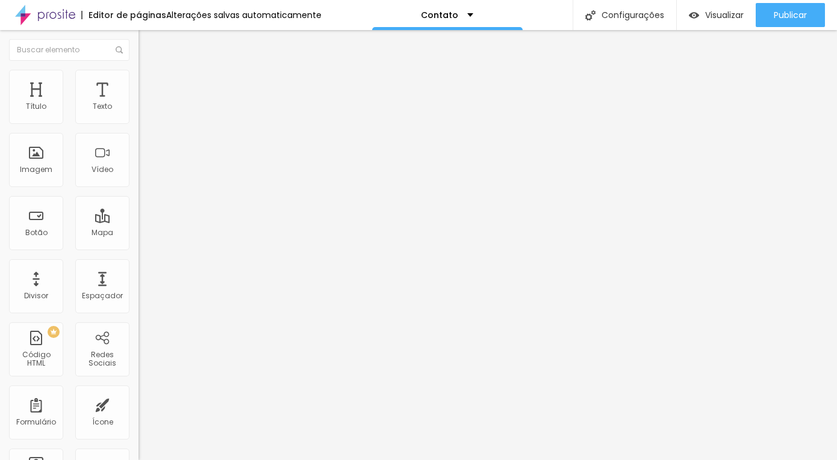
type input "21"
type input "19"
type input "16"
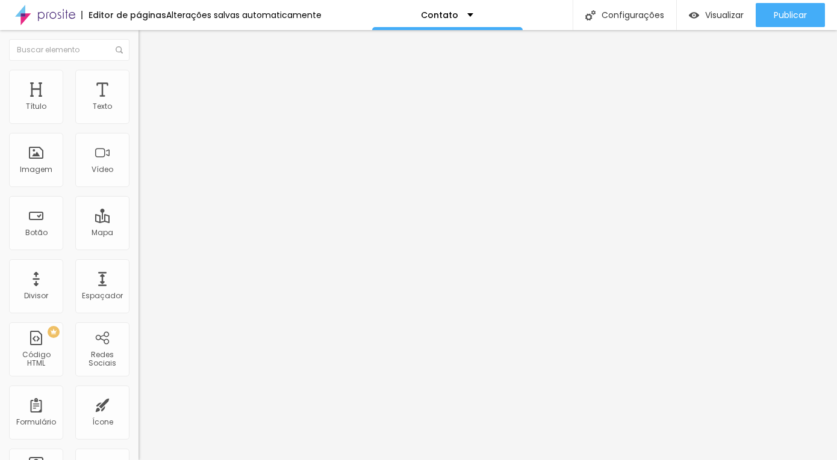
type input "16"
type input "12"
type input "7"
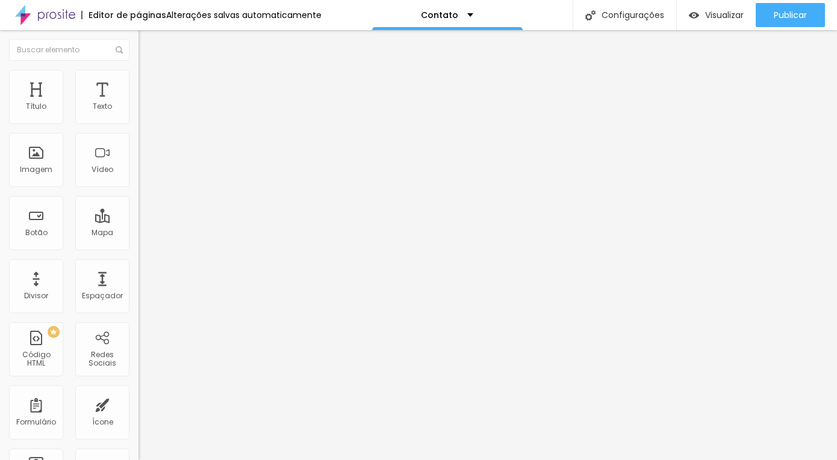
type input "2"
type input "0"
drag, startPoint x: 44, startPoint y: 119, endPoint x: 20, endPoint y: 119, distance: 23.5
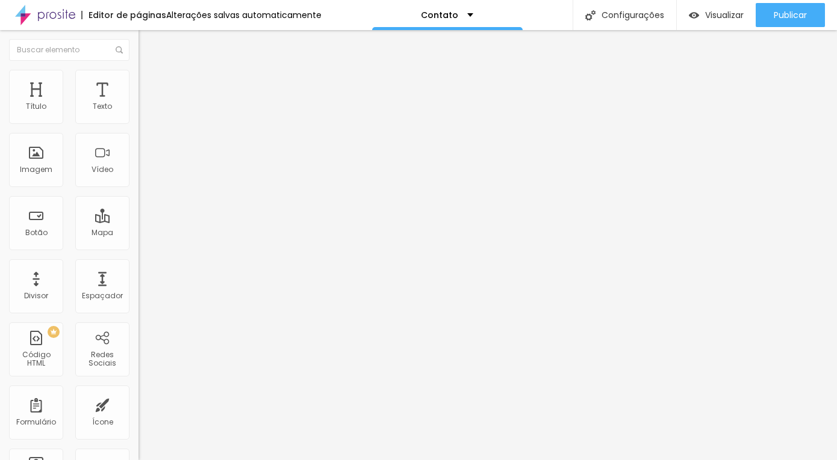
type input "0"
click at [138, 234] on input "range" at bounding box center [177, 239] width 78 height 10
drag, startPoint x: 37, startPoint y: 144, endPoint x: 4, endPoint y: 151, distance: 33.2
click at [138, 264] on div "23 Espaço de baixo" at bounding box center [207, 349] width 138 height 170
click at [149, 83] on span "Estilo" at bounding box center [158, 78] width 19 height 10
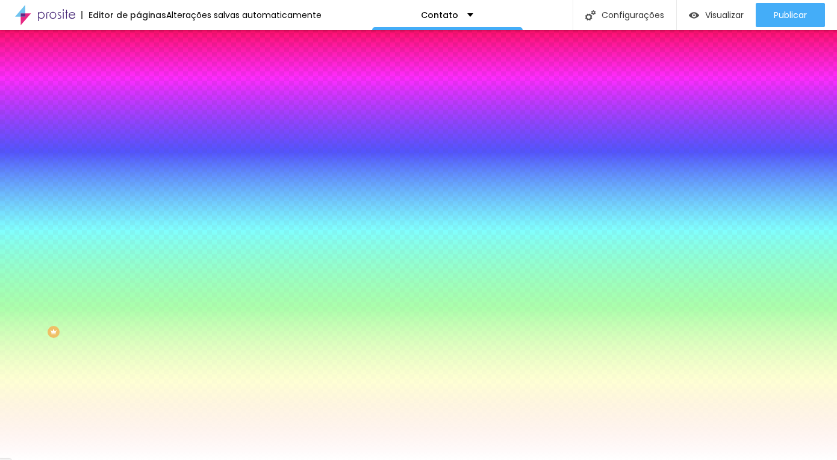
click at [149, 87] on span "Avançado" at bounding box center [169, 90] width 40 height 10
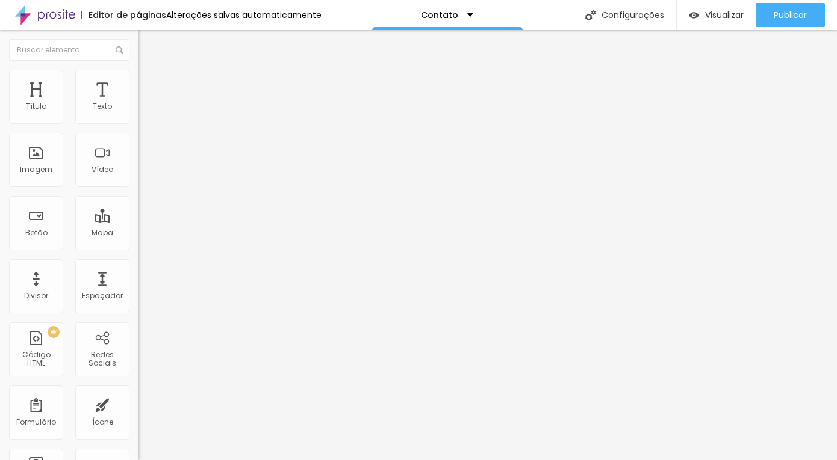
type input "10"
drag, startPoint x: 45, startPoint y: 120, endPoint x: -20, endPoint y: 123, distance: 65.1
click at [138, 234] on input "range" at bounding box center [177, 239] width 78 height 10
click at [138, 82] on li "Avançado" at bounding box center [207, 88] width 138 height 12
drag, startPoint x: 44, startPoint y: 141, endPoint x: 19, endPoint y: 142, distance: 24.7
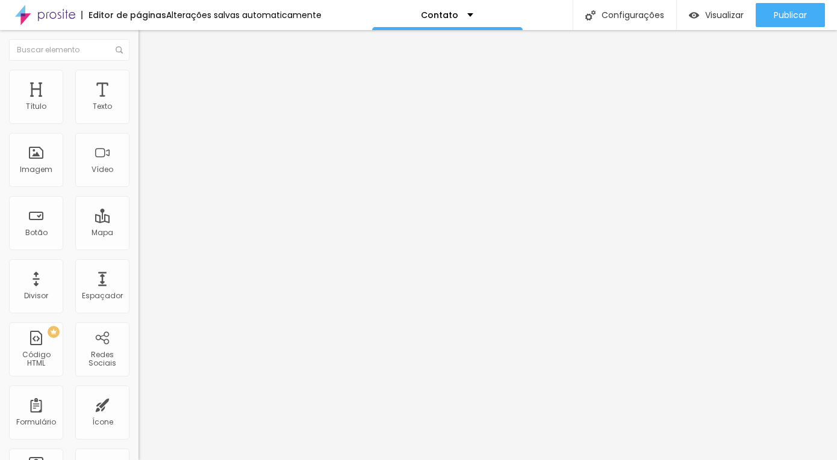
click at [138, 404] on input "range" at bounding box center [177, 409] width 78 height 10
click at [138, 110] on span "Encaixotado" at bounding box center [161, 104] width 47 height 10
click at [138, 128] on span "Completo" at bounding box center [156, 123] width 37 height 10
click at [138, 49] on button "Editar Imagem" at bounding box center [207, 44] width 138 height 28
click at [138, 104] on span "Trocar imagem" at bounding box center [171, 98] width 66 height 10
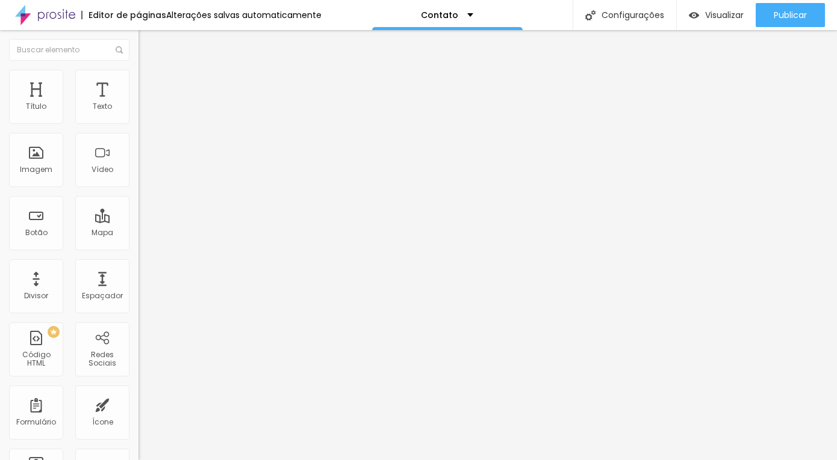
click at [138, 82] on li "Avançado" at bounding box center [207, 88] width 138 height 12
drag, startPoint x: 52, startPoint y: 119, endPoint x: -20, endPoint y: 128, distance: 72.8
click at [138, 234] on input "range" at bounding box center [177, 239] width 78 height 10
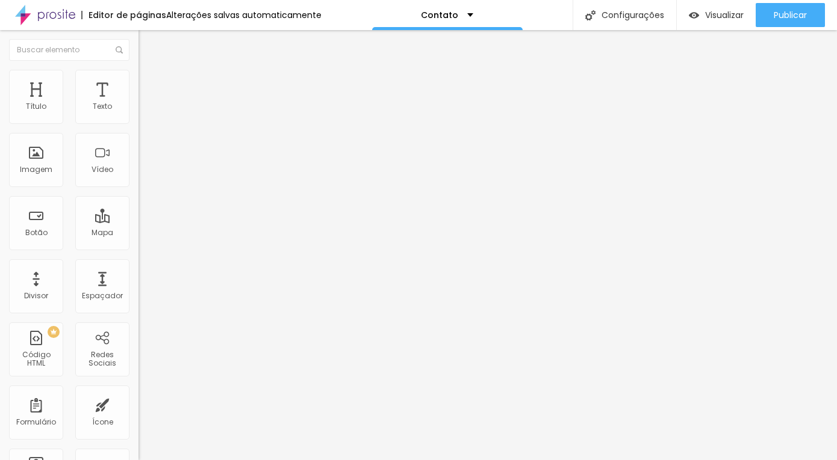
click at [138, 82] on li "Avançado" at bounding box center [207, 88] width 138 height 12
drag, startPoint x: 73, startPoint y: 115, endPoint x: -6, endPoint y: 115, distance: 78.8
click at [138, 234] on input "range" at bounding box center [177, 239] width 78 height 10
drag, startPoint x: 28, startPoint y: 138, endPoint x: -24, endPoint y: 140, distance: 52.4
click at [138, 404] on input "range" at bounding box center [177, 409] width 78 height 10
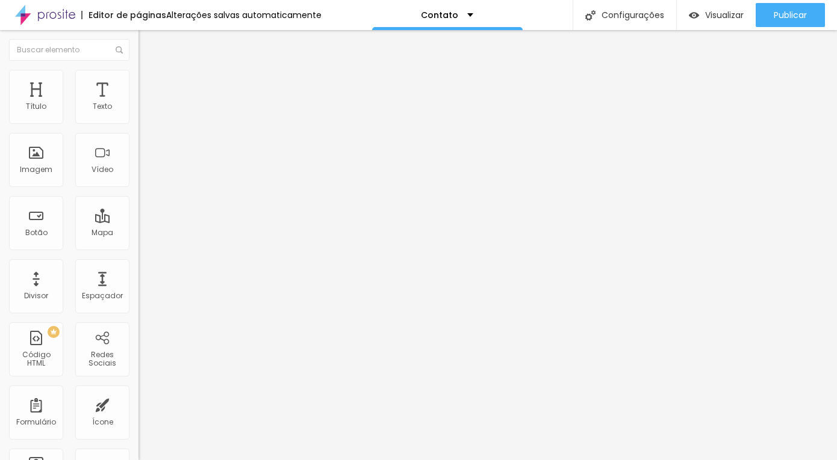
click at [138, 82] on li "Avançado" at bounding box center [207, 88] width 138 height 12
drag, startPoint x: 52, startPoint y: 117, endPoint x: -14, endPoint y: 120, distance: 66.2
click at [138, 234] on input "range" at bounding box center [177, 239] width 78 height 10
click at [149, 85] on span "Avançado" at bounding box center [169, 90] width 40 height 10
drag, startPoint x: 48, startPoint y: 117, endPoint x: -24, endPoint y: 130, distance: 72.7
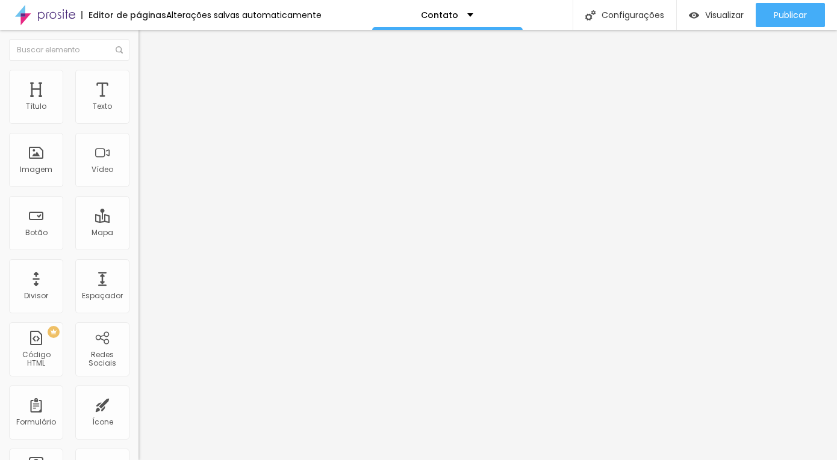
click at [0, 130] on html "Editor de páginas Alterações salvas automaticamente Contato Configurações Confi…" at bounding box center [418, 230] width 837 height 460
click at [149, 85] on span "Avançado" at bounding box center [169, 90] width 40 height 10
drag, startPoint x: 49, startPoint y: 117, endPoint x: -24, endPoint y: 120, distance: 72.9
click at [138, 234] on input "range" at bounding box center [177, 239] width 78 height 10
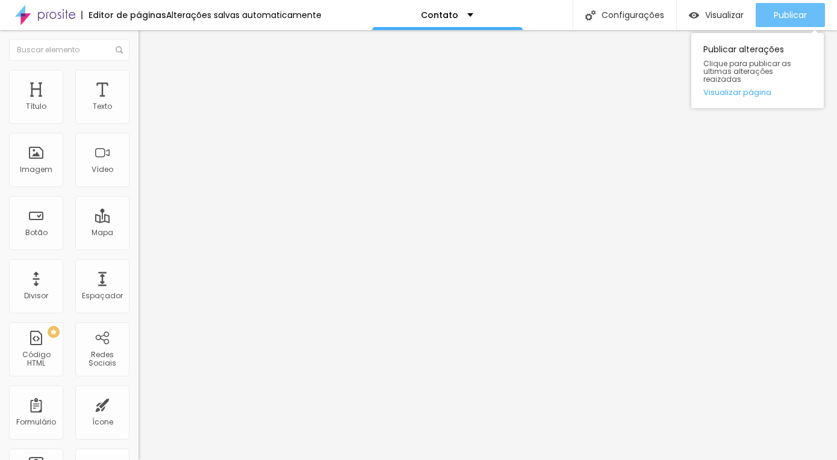
click at [773, 14] on span "Publicar" at bounding box center [789, 15] width 33 height 10
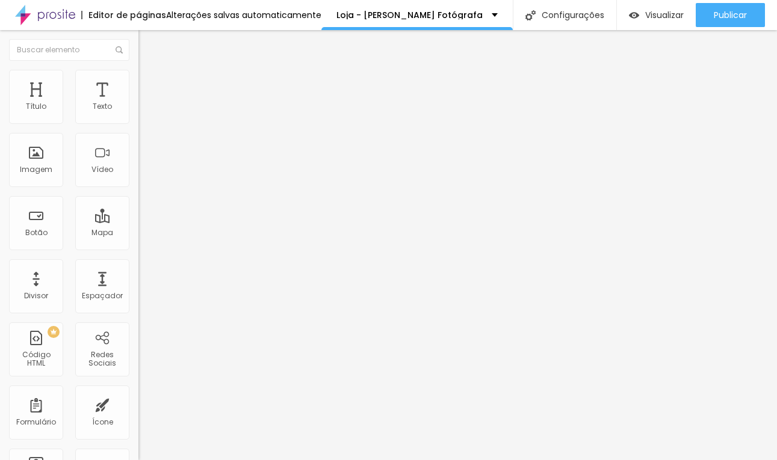
click at [138, 70] on img at bounding box center [143, 75] width 11 height 11
click at [138, 78] on li "Estilo" at bounding box center [207, 76] width 138 height 12
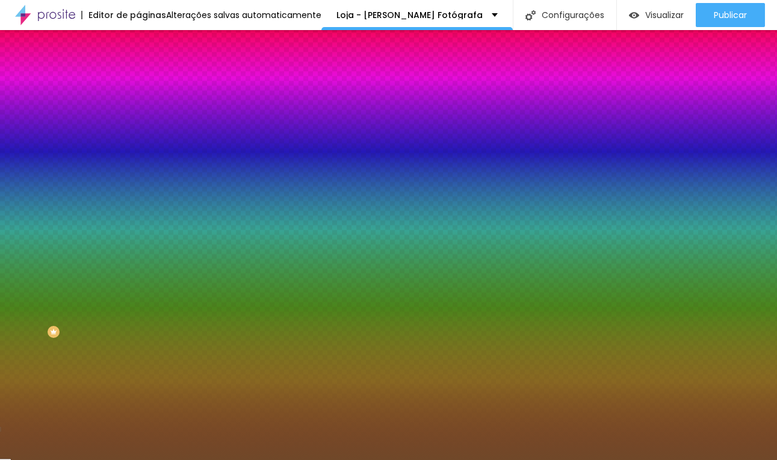
click at [138, 176] on input "#704829" at bounding box center [210, 170] width 144 height 12
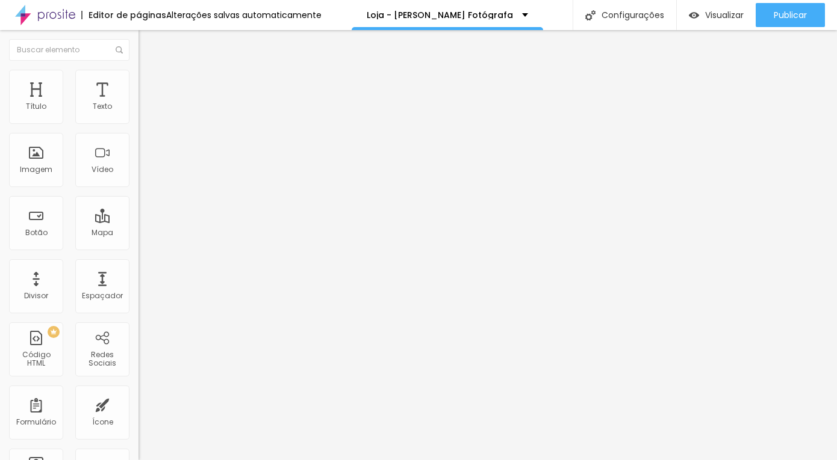
click at [149, 83] on span "Estilo" at bounding box center [158, 78] width 19 height 10
click at [138, 78] on li "Estilo" at bounding box center [207, 76] width 138 height 12
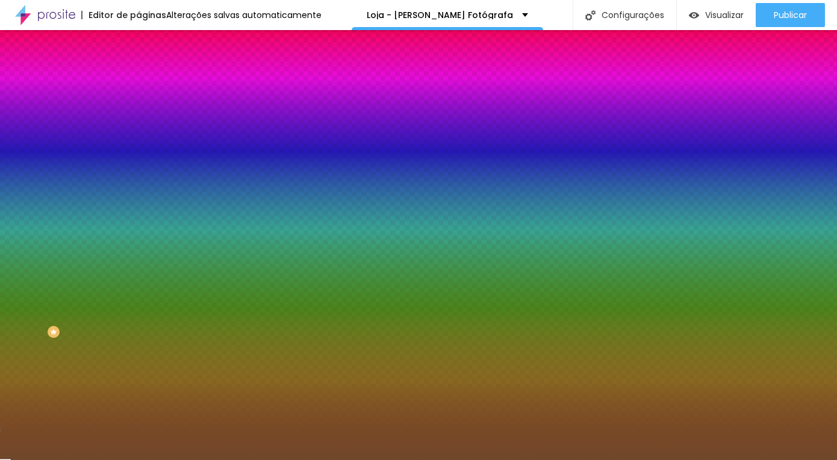
click at [138, 176] on input "#704829" at bounding box center [210, 170] width 144 height 12
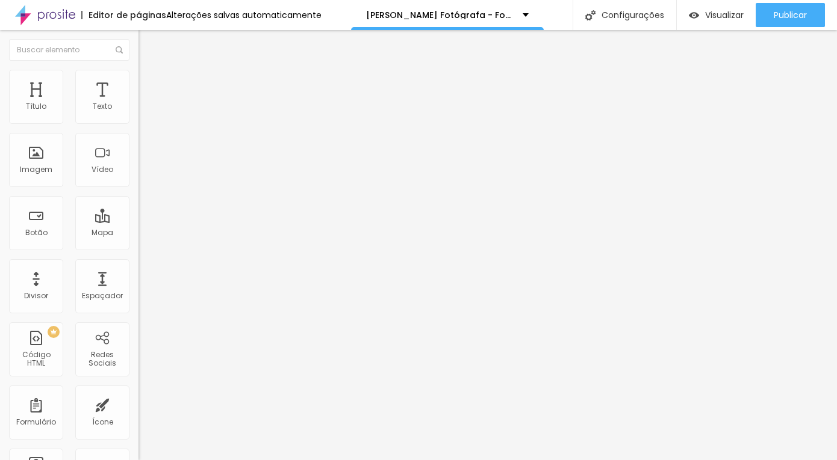
click at [138, 113] on button "button" at bounding box center [146, 109] width 17 height 13
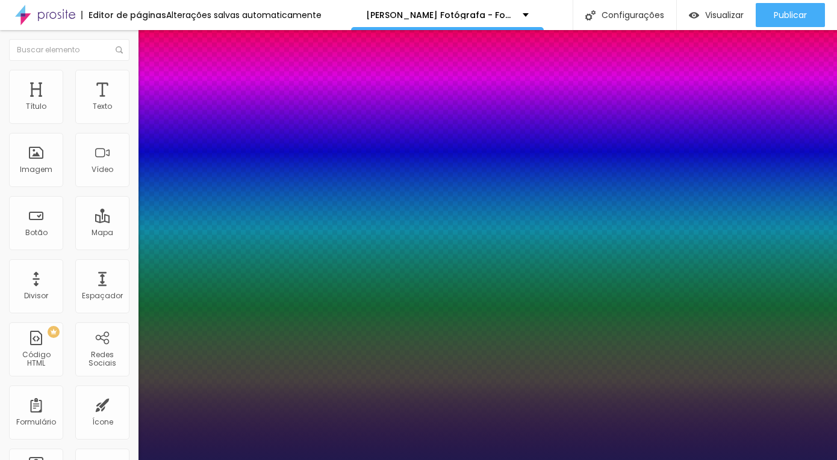
type input "1"
type input "15"
type input "1"
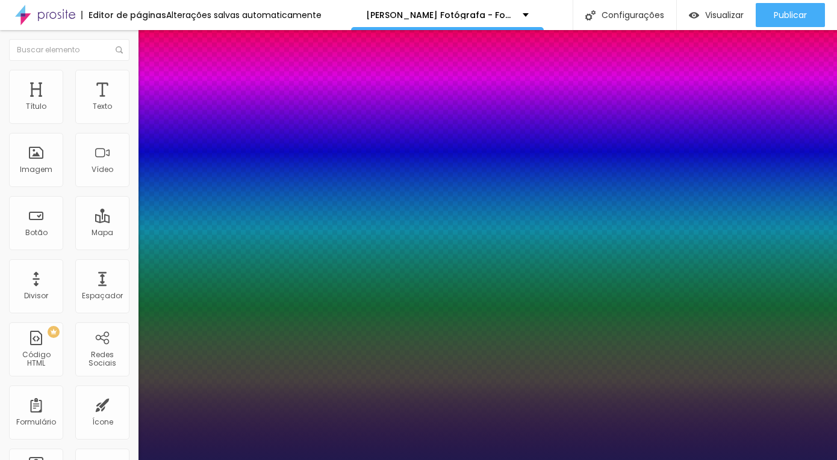
type input "14"
type input "1"
type input "13"
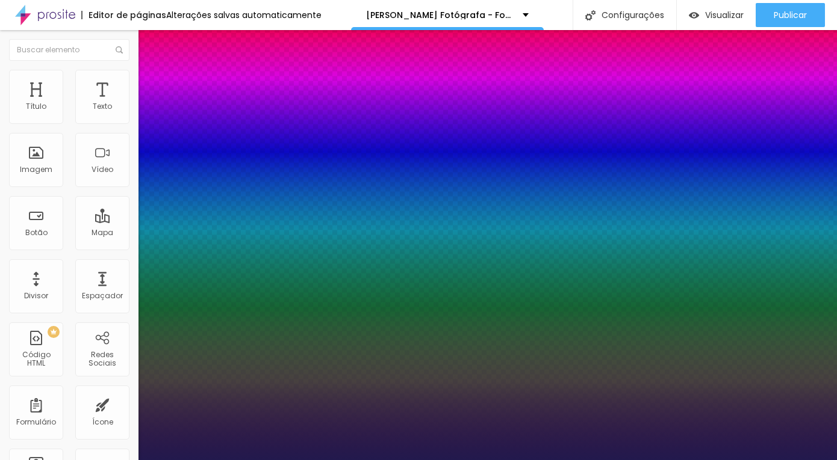
type input "1"
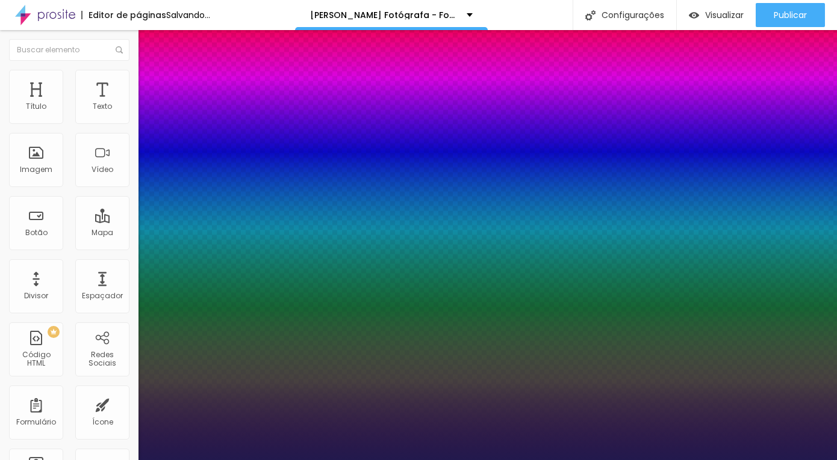
type input "12"
type input "1"
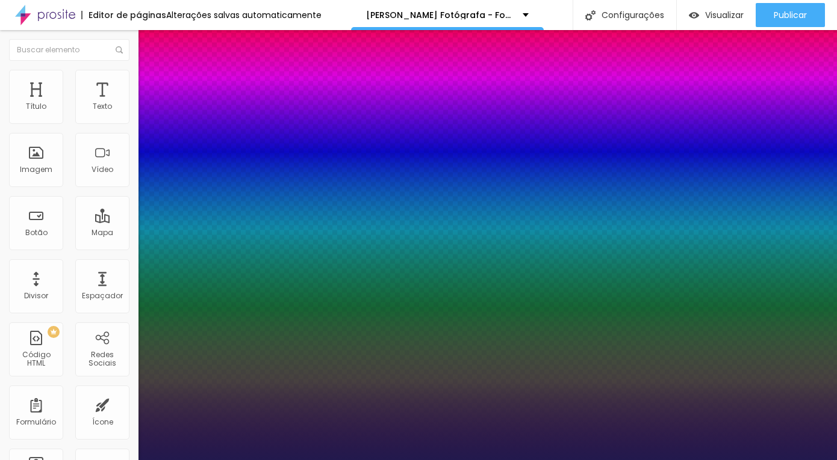
click at [162, 460] on div at bounding box center [418, 460] width 837 height 0
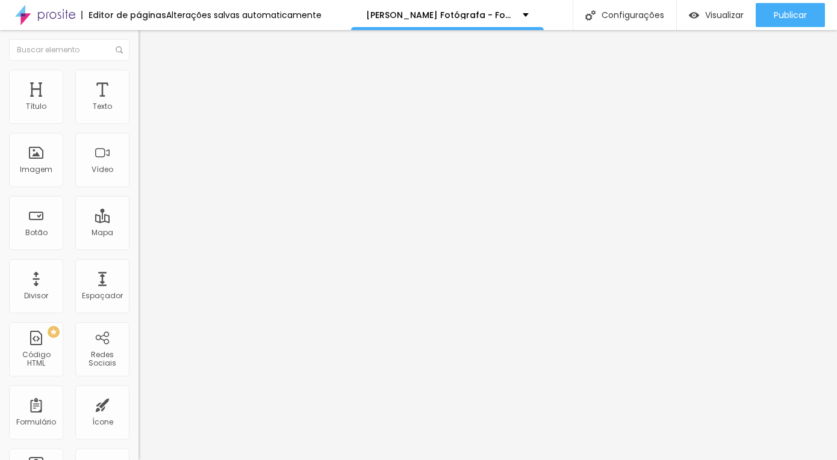
click at [138, 78] on li "Estilo" at bounding box center [207, 76] width 138 height 12
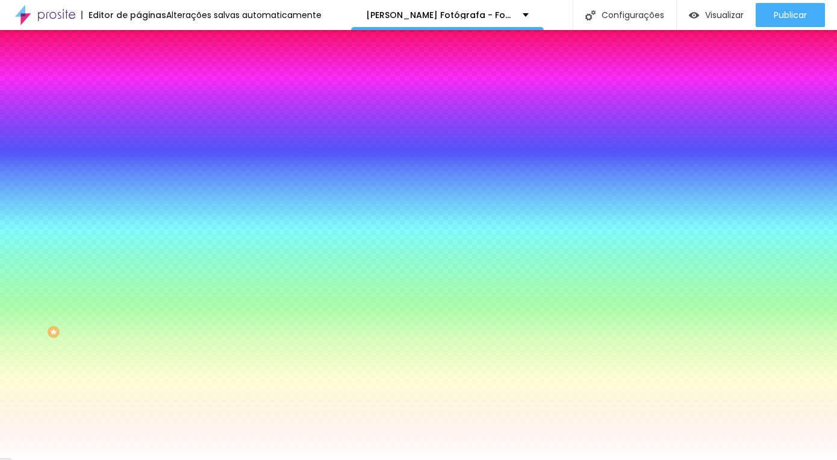
click at [138, 176] on input "#FFFFFF" at bounding box center [210, 170] width 144 height 12
paste input "704829"
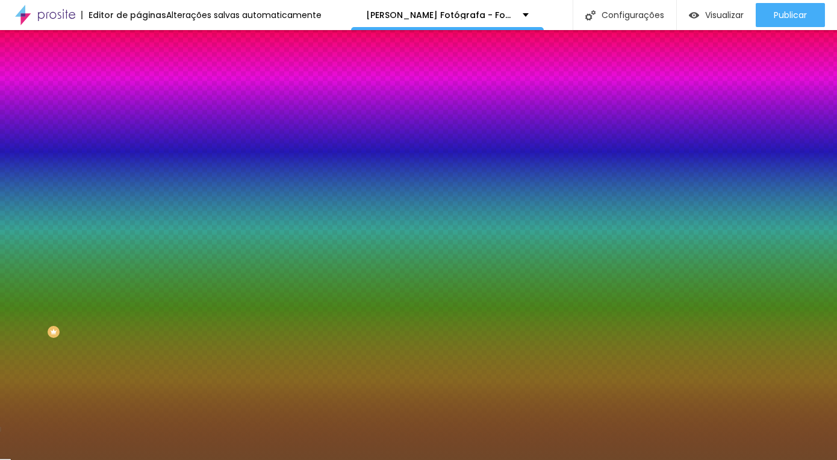
type input "#704829"
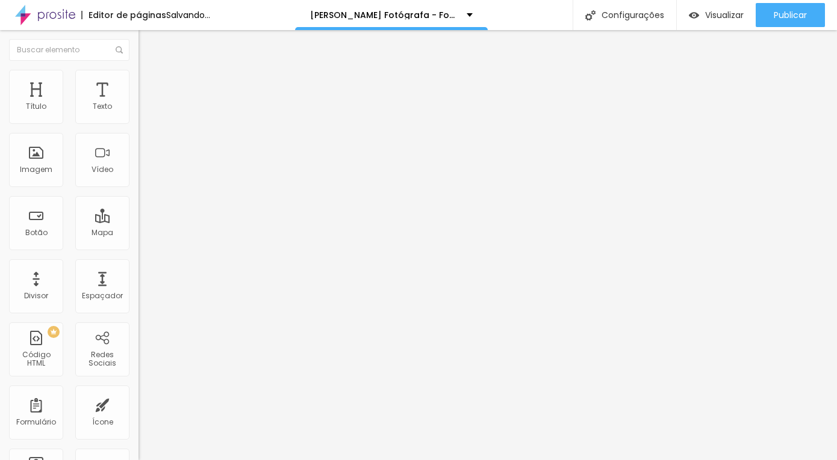
click at [138, 90] on li "Avançado" at bounding box center [207, 88] width 138 height 12
type input "5"
type input "0"
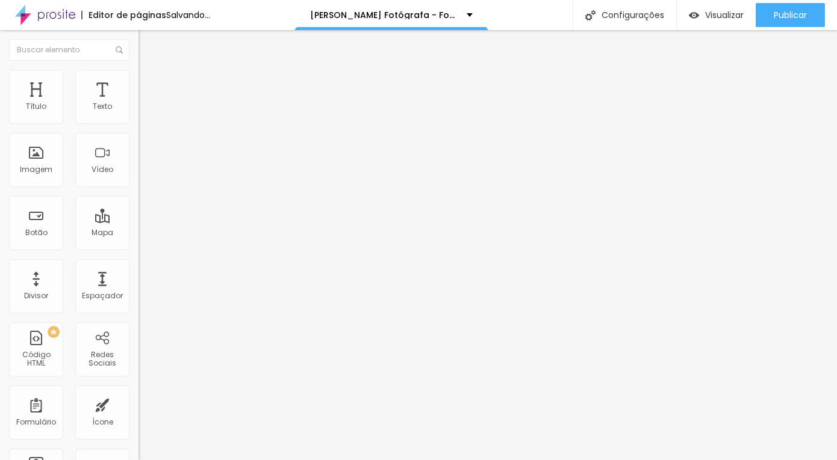
drag, startPoint x: 50, startPoint y: 117, endPoint x: -5, endPoint y: 117, distance: 54.8
type input "0"
click at [138, 234] on input "range" at bounding box center [177, 239] width 78 height 10
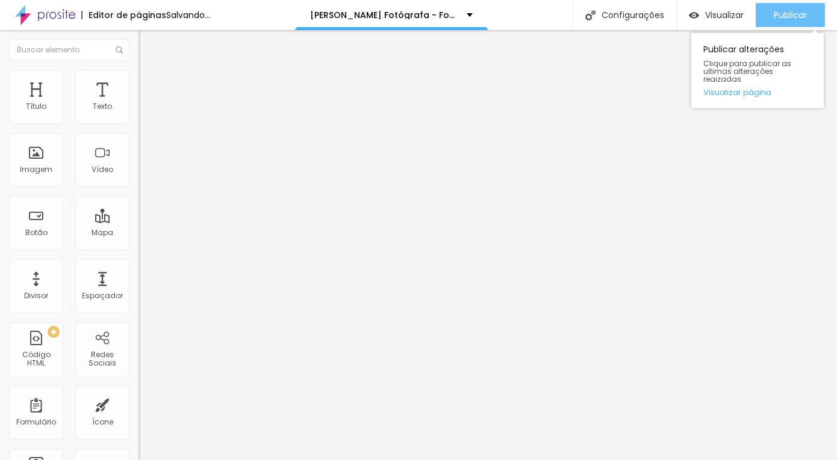
click at [767, 4] on button "Publicar" at bounding box center [789, 15] width 69 height 24
